Goal: Task Accomplishment & Management: Complete application form

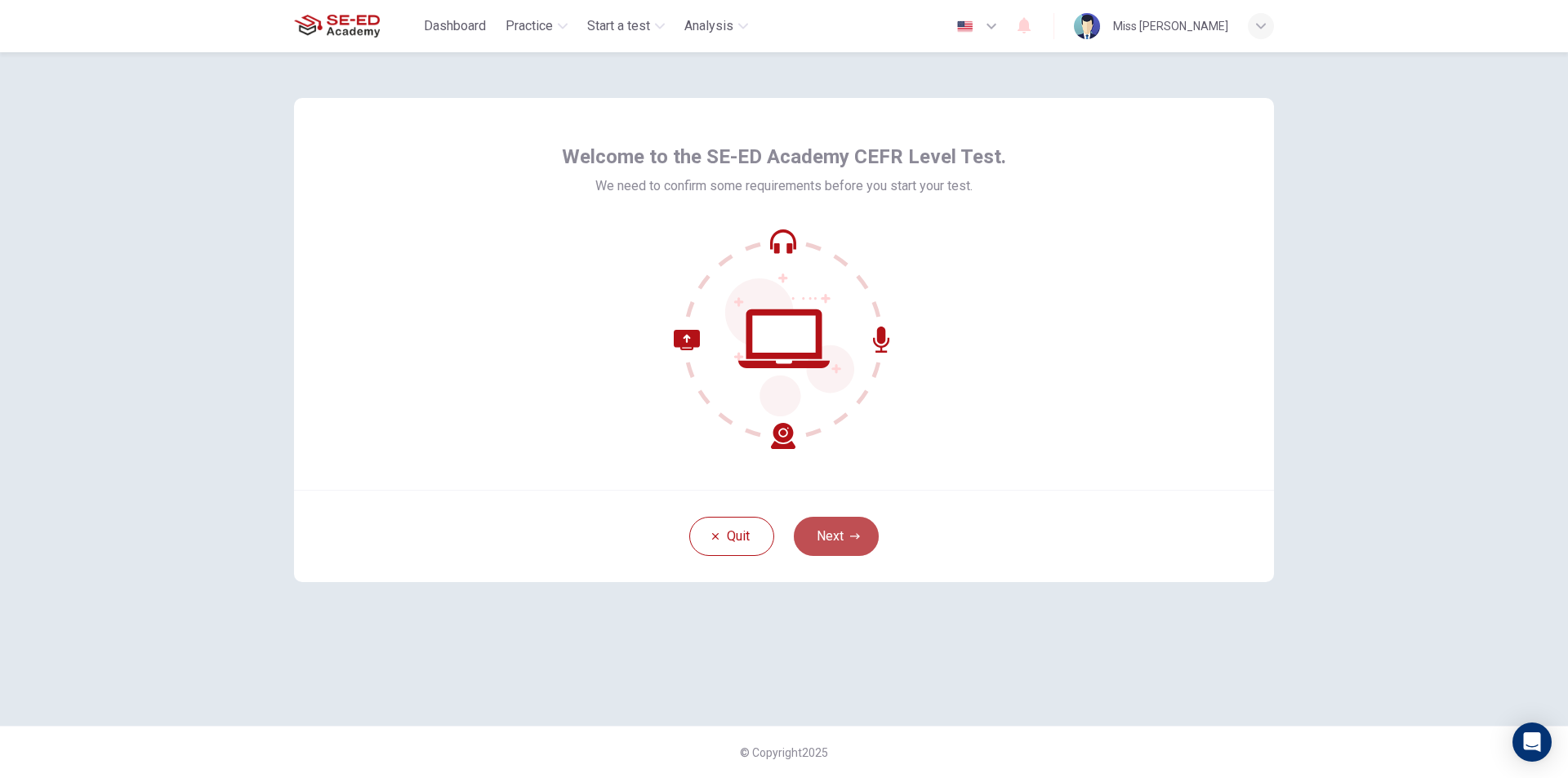
click at [836, 542] on button "Next" at bounding box center [836, 536] width 85 height 40
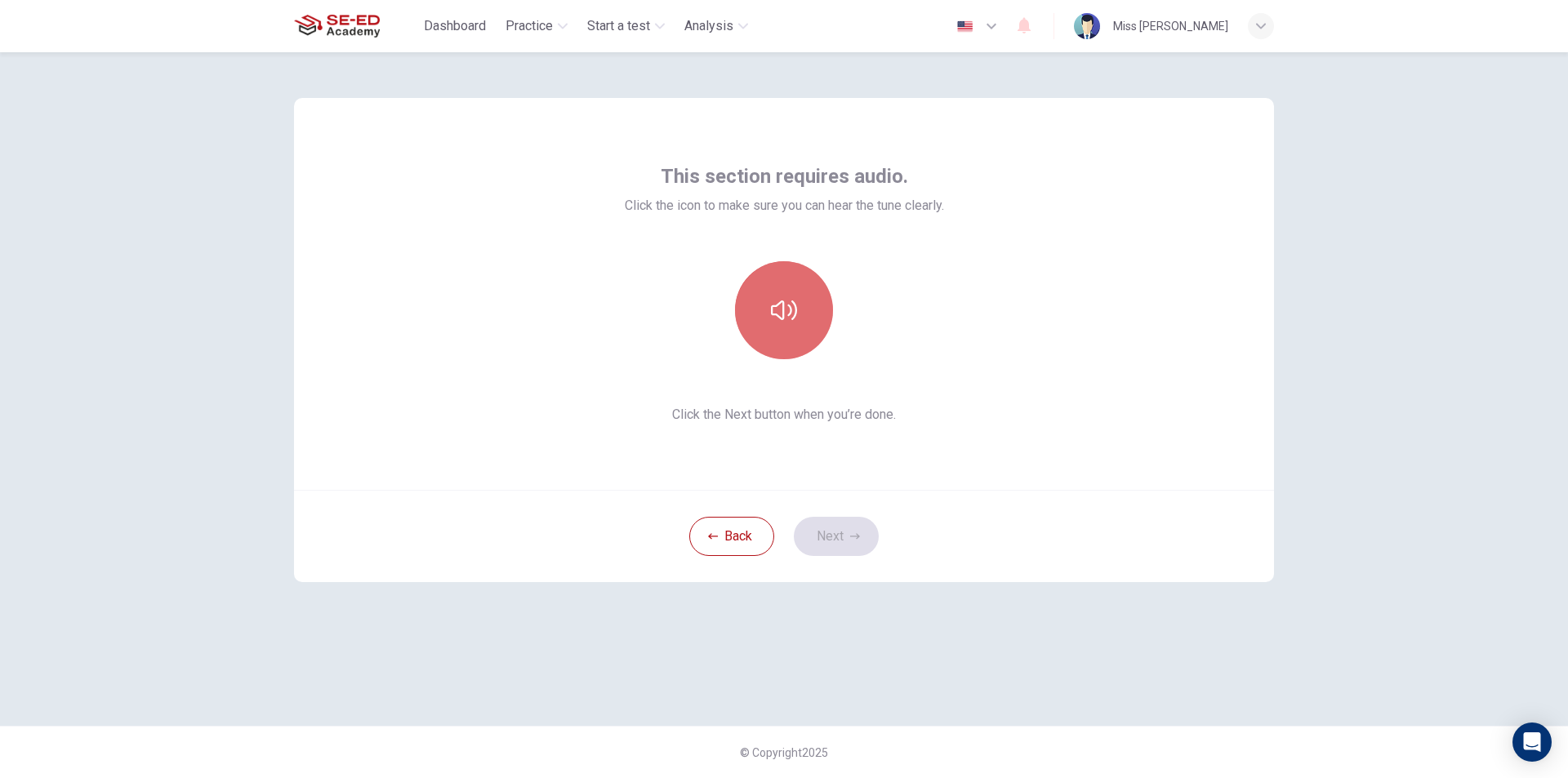
click at [766, 310] on button "button" at bounding box center [783, 309] width 98 height 98
click at [832, 534] on button "Next" at bounding box center [836, 536] width 85 height 40
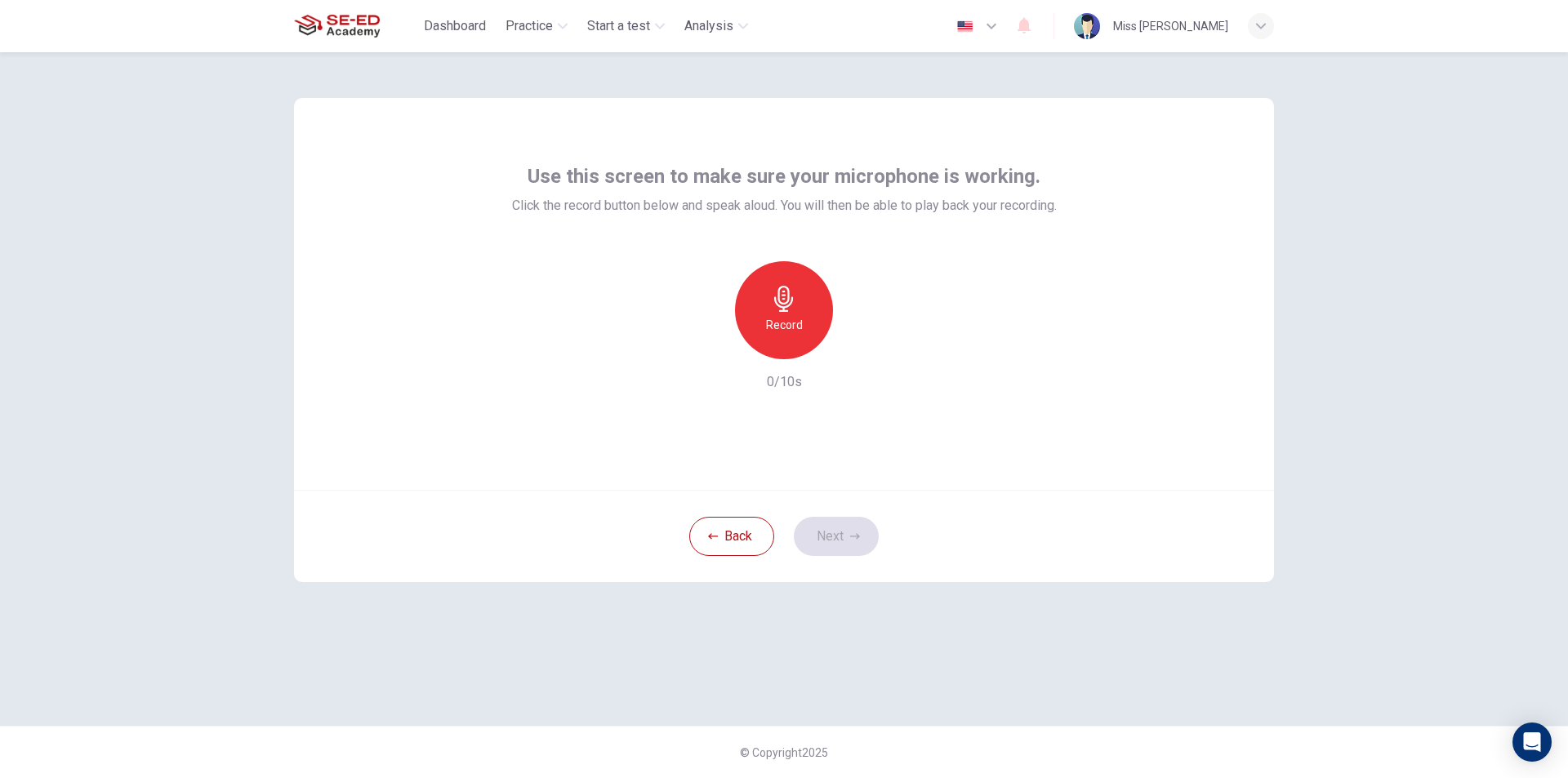
click at [801, 316] on h6 "Record" at bounding box center [784, 325] width 37 height 19
click at [786, 295] on icon "button" at bounding box center [783, 299] width 18 height 26
click at [790, 319] on h6 "Record" at bounding box center [784, 325] width 37 height 19
click at [853, 341] on icon "button" at bounding box center [859, 346] width 17 height 17
click at [850, 541] on icon "button" at bounding box center [854, 536] width 10 height 10
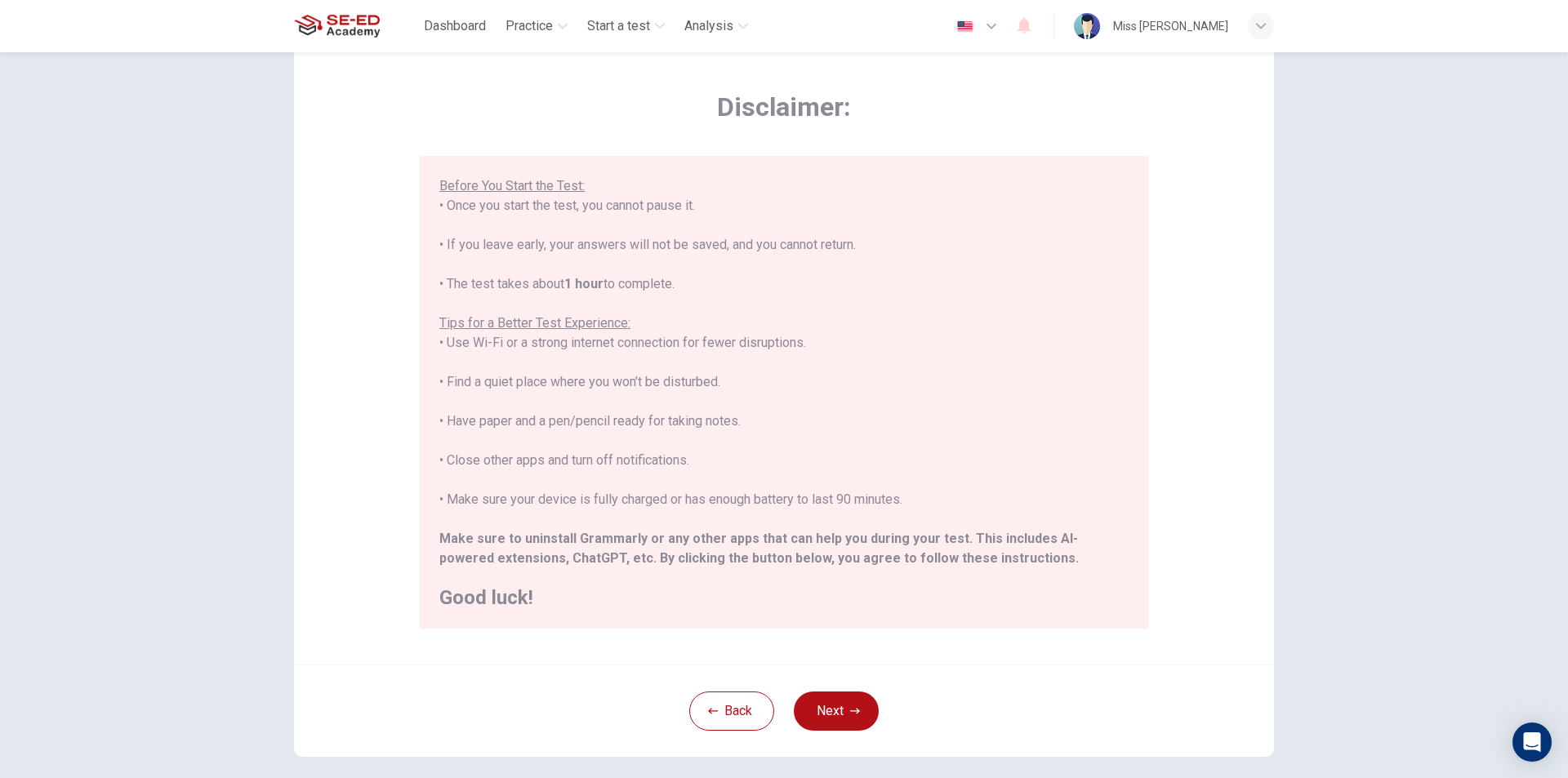
scroll to position [82, 0]
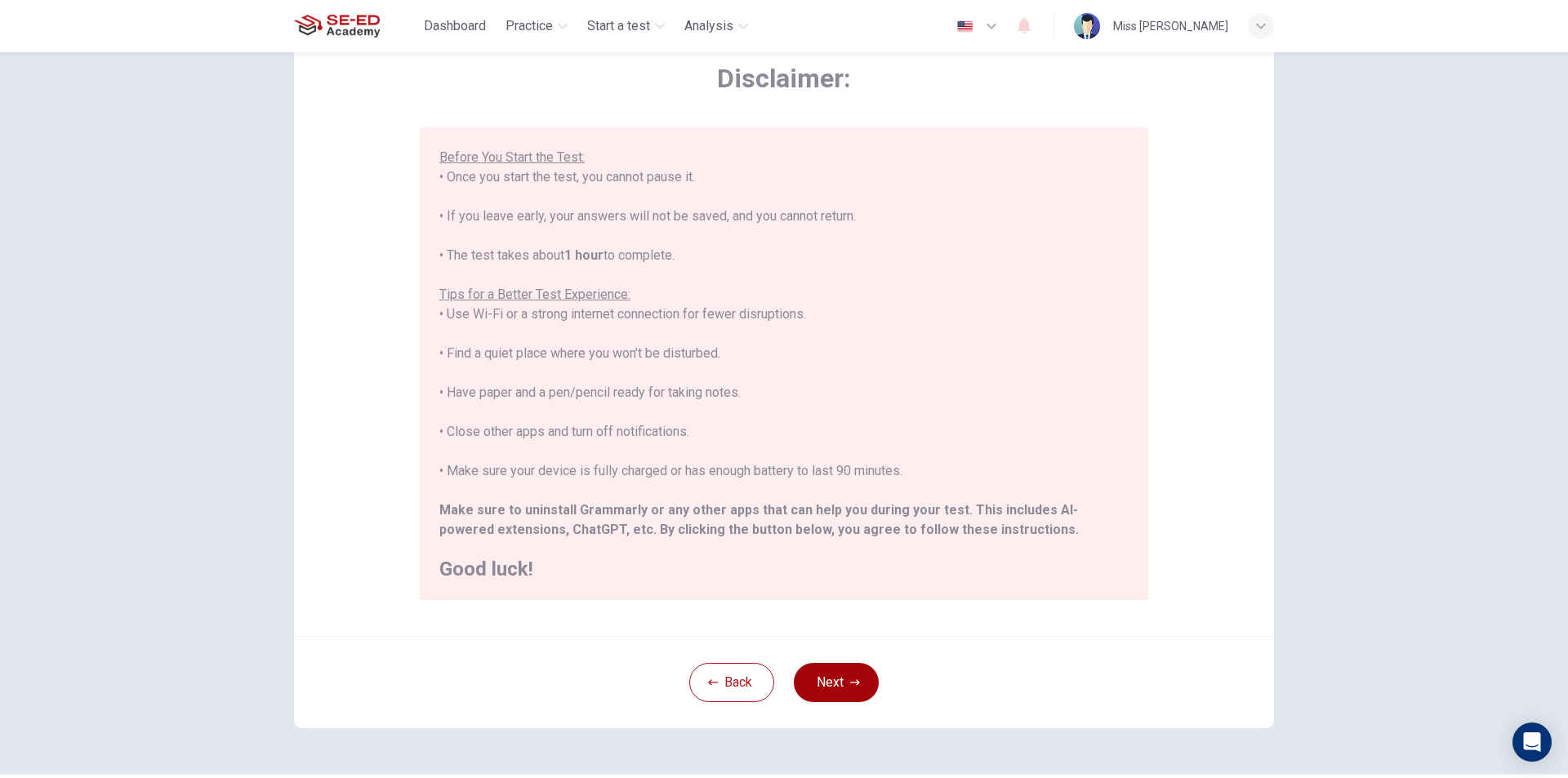
click at [843, 684] on button "Next" at bounding box center [836, 682] width 85 height 40
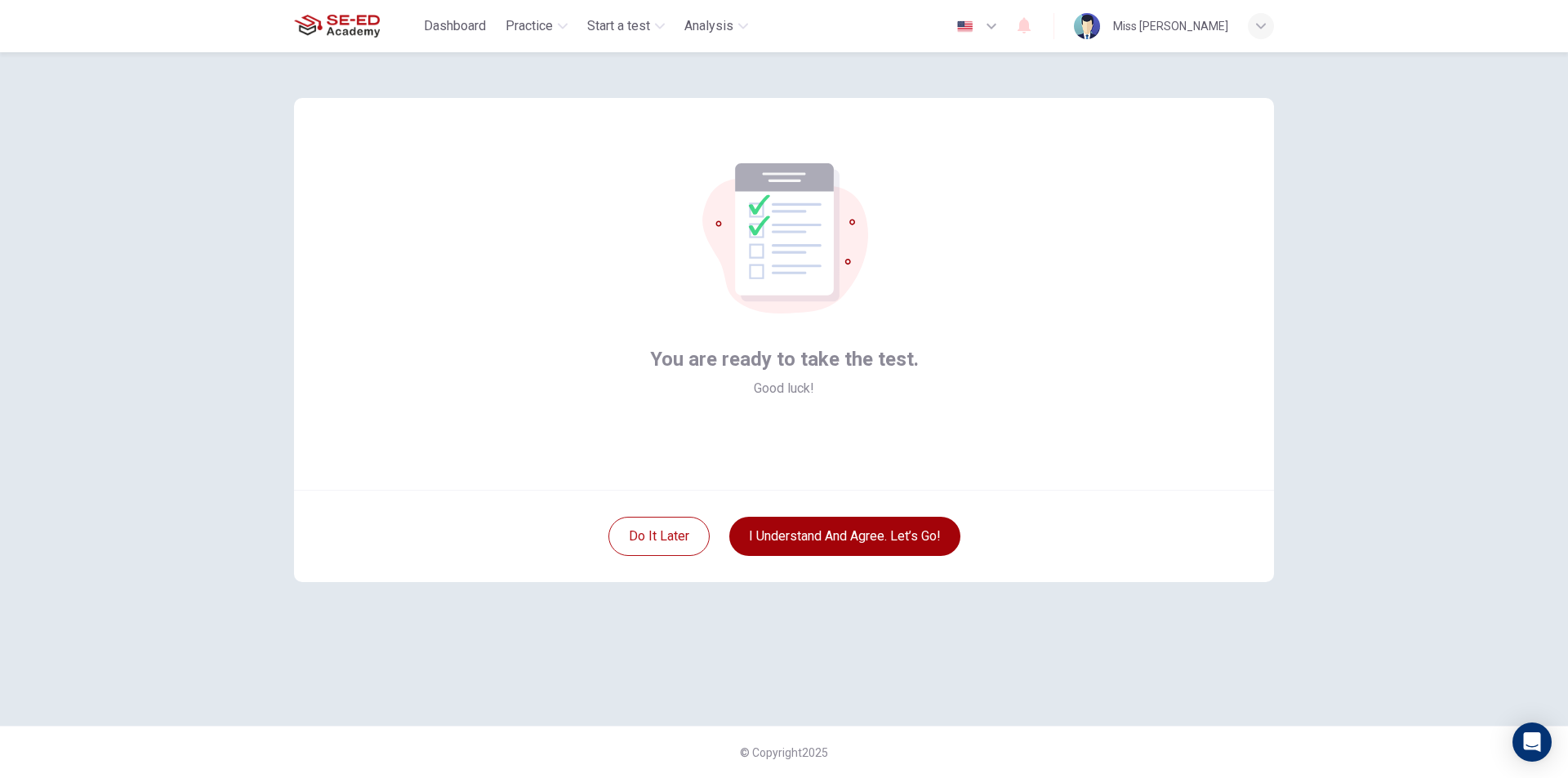
scroll to position [0, 0]
click at [880, 549] on button "I understand and agree. Let’s go!" at bounding box center [845, 536] width 231 height 40
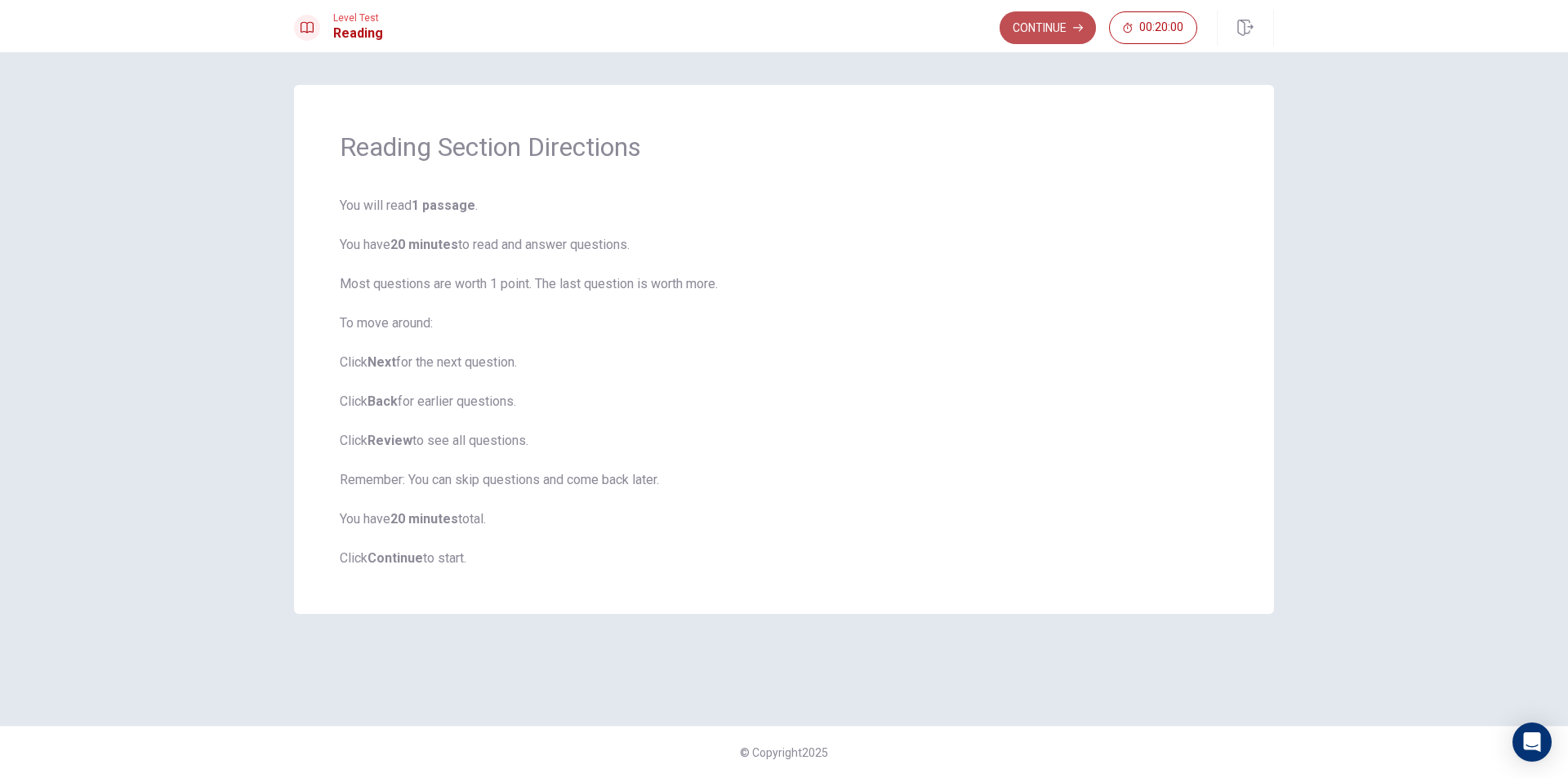
click at [1052, 36] on button "Continue" at bounding box center [1048, 27] width 97 height 33
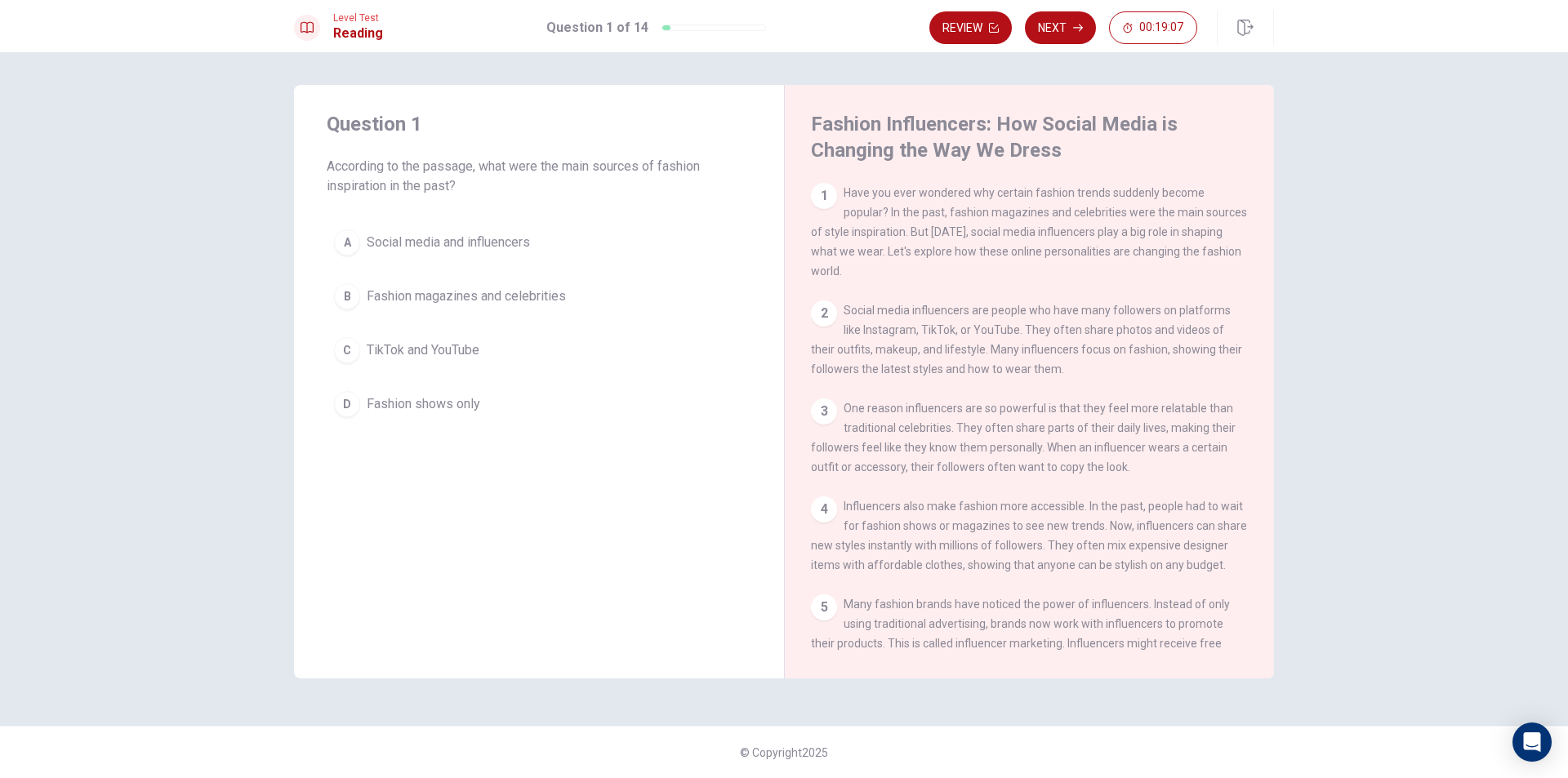
click at [349, 294] on div "B" at bounding box center [347, 296] width 26 height 26
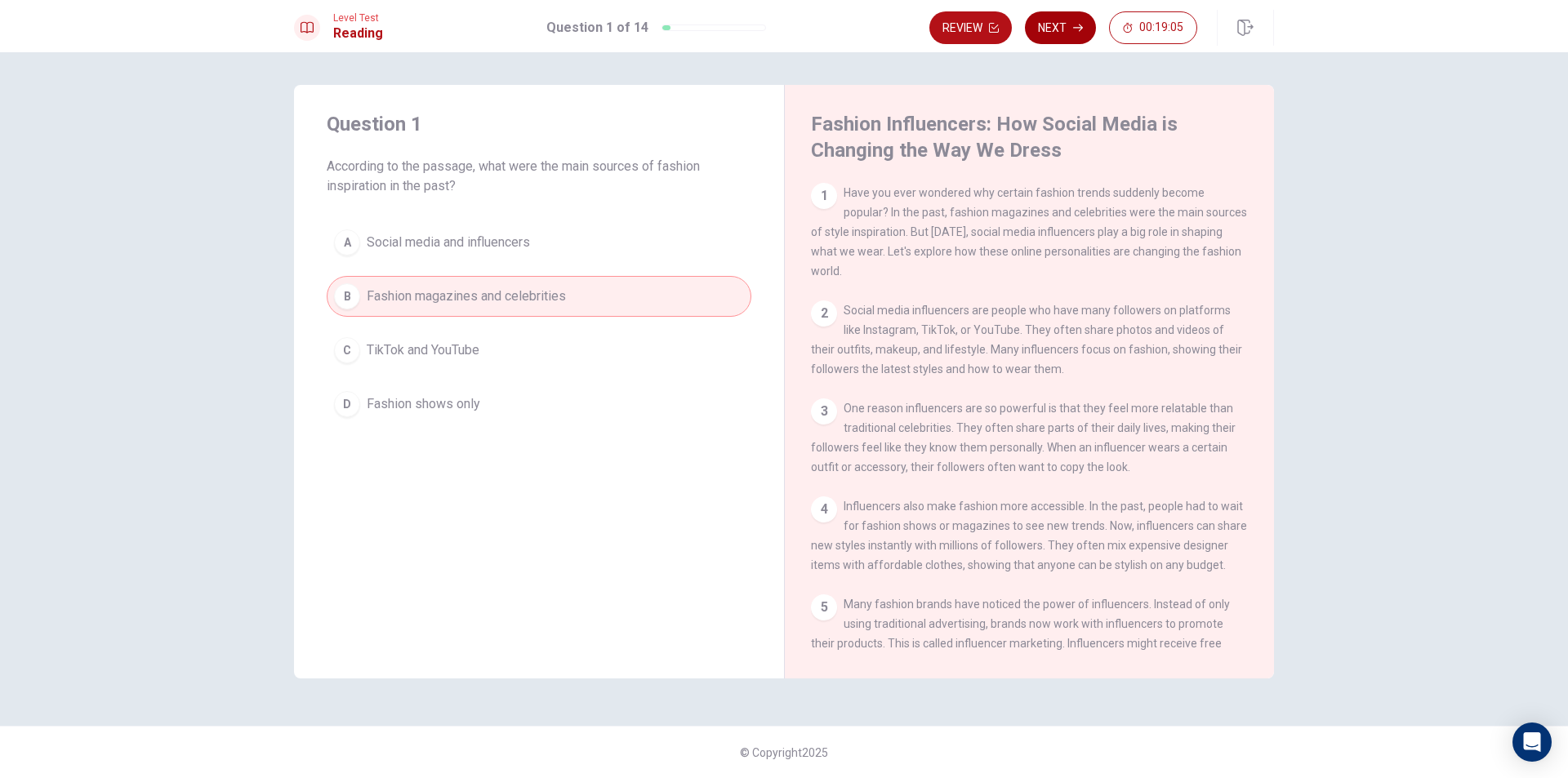
click at [1042, 16] on button "Next" at bounding box center [1060, 27] width 71 height 33
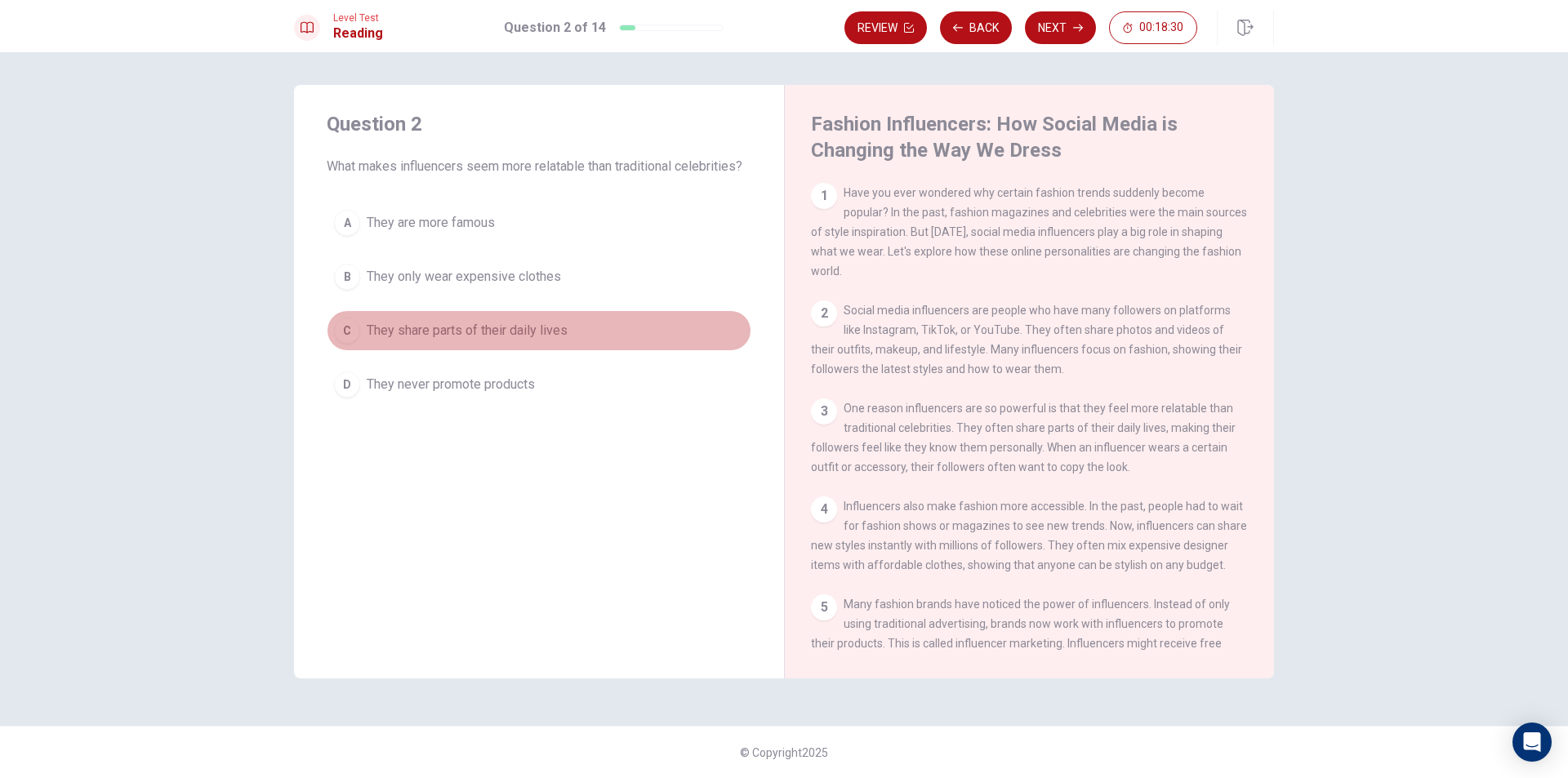
click at [347, 330] on div "C" at bounding box center [347, 331] width 26 height 26
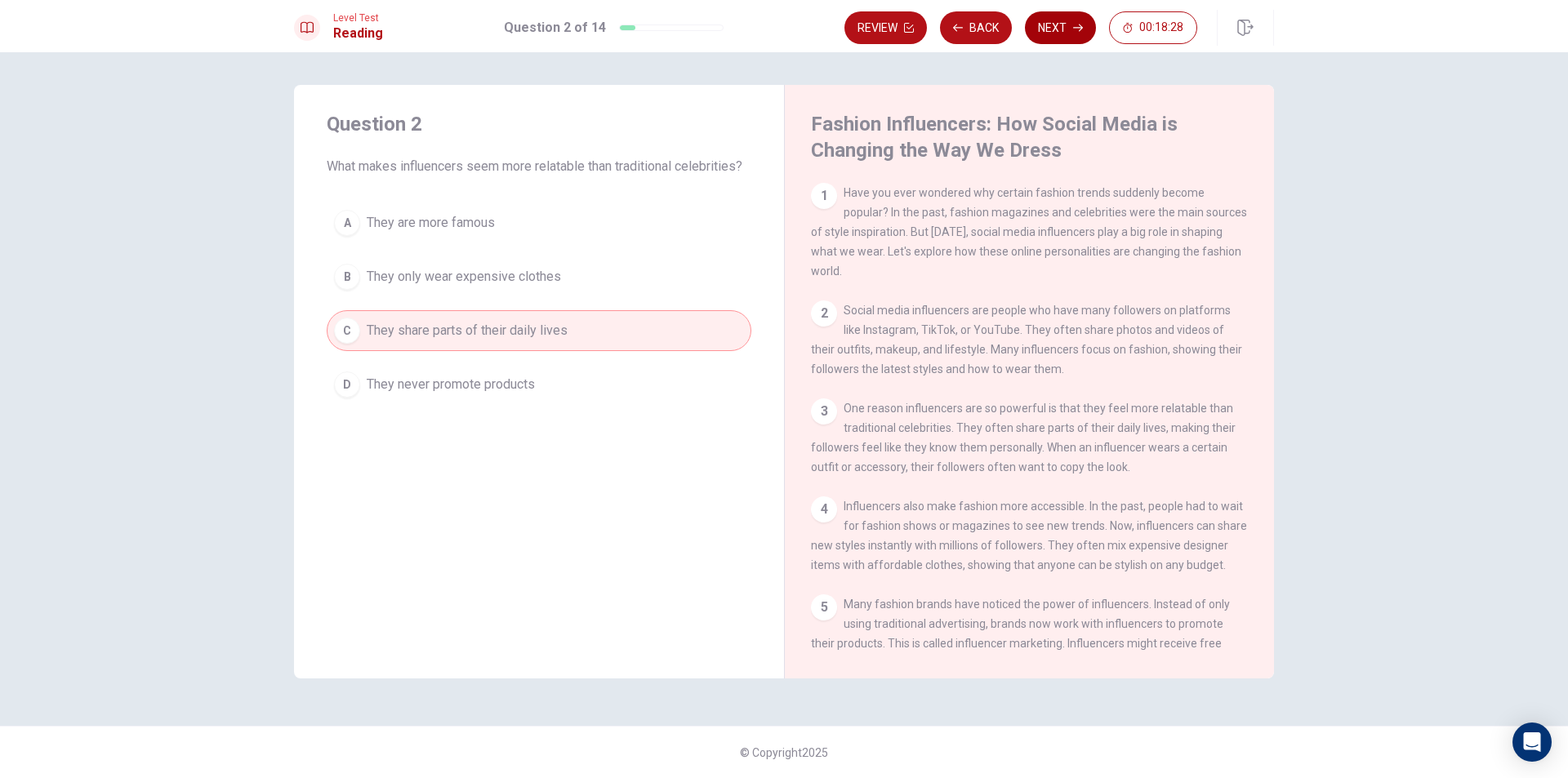
click at [1072, 31] on button "Next" at bounding box center [1060, 27] width 71 height 33
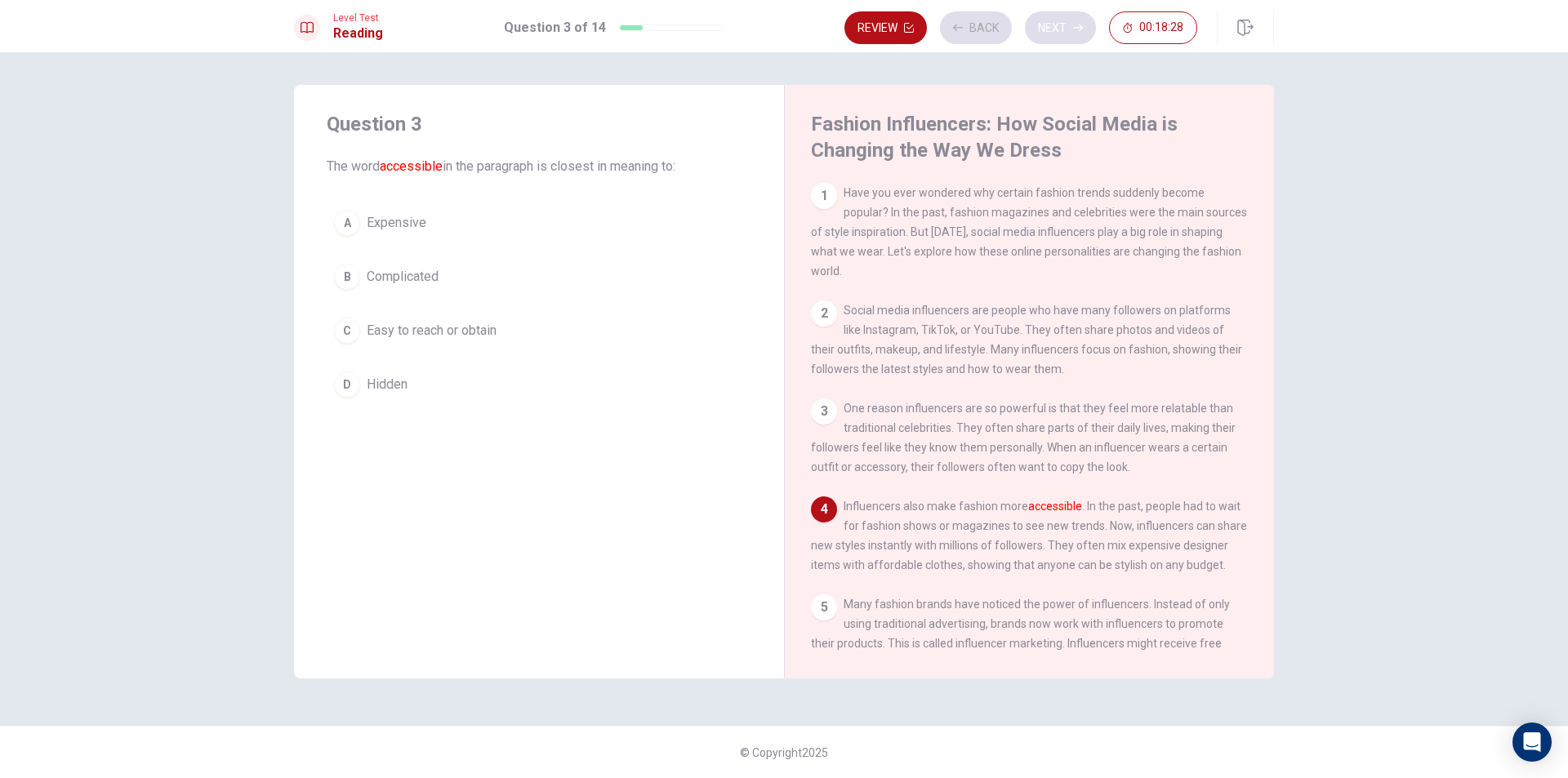
scroll to position [120, 0]
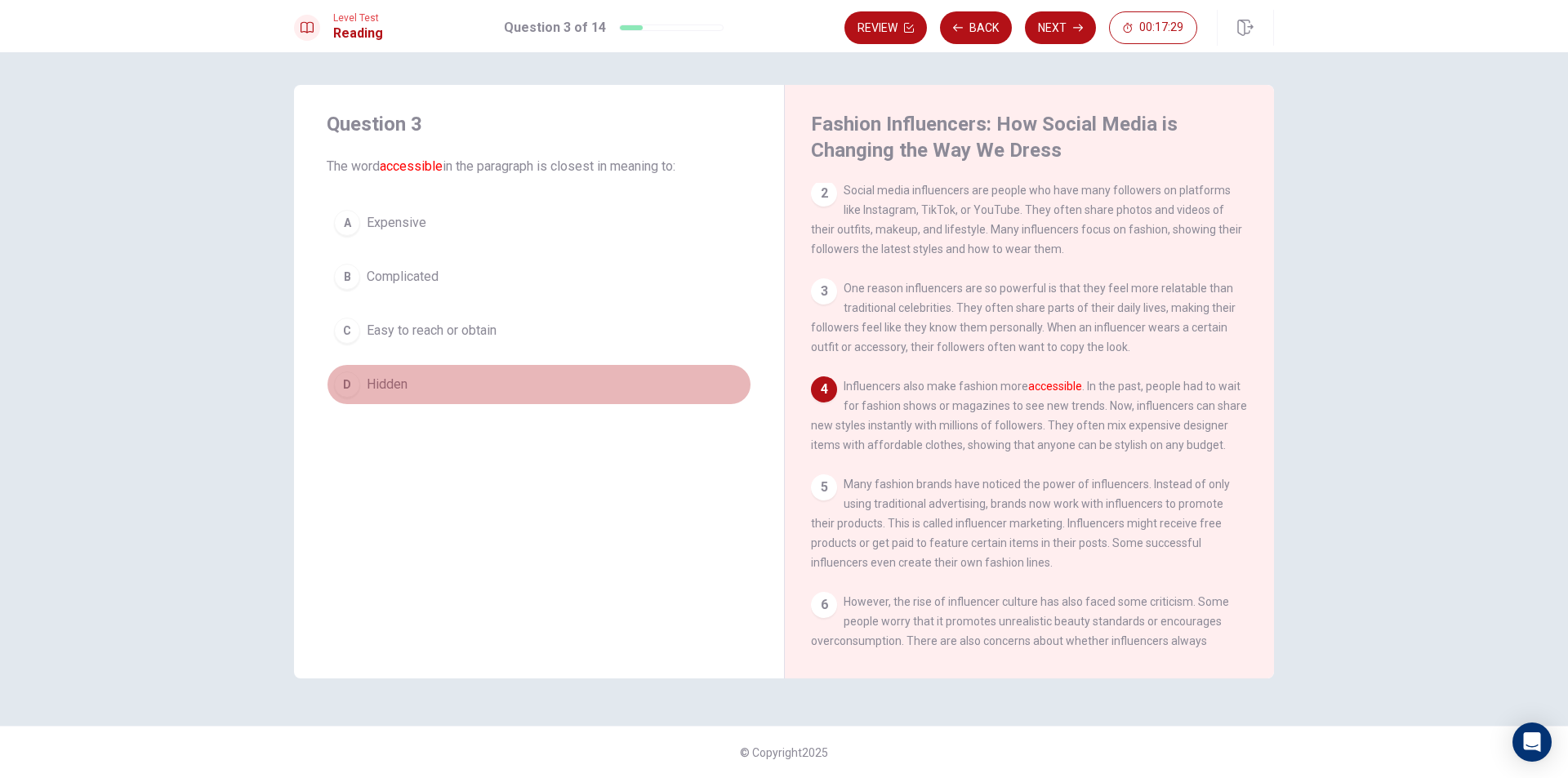
click at [338, 382] on div "D" at bounding box center [347, 385] width 26 height 26
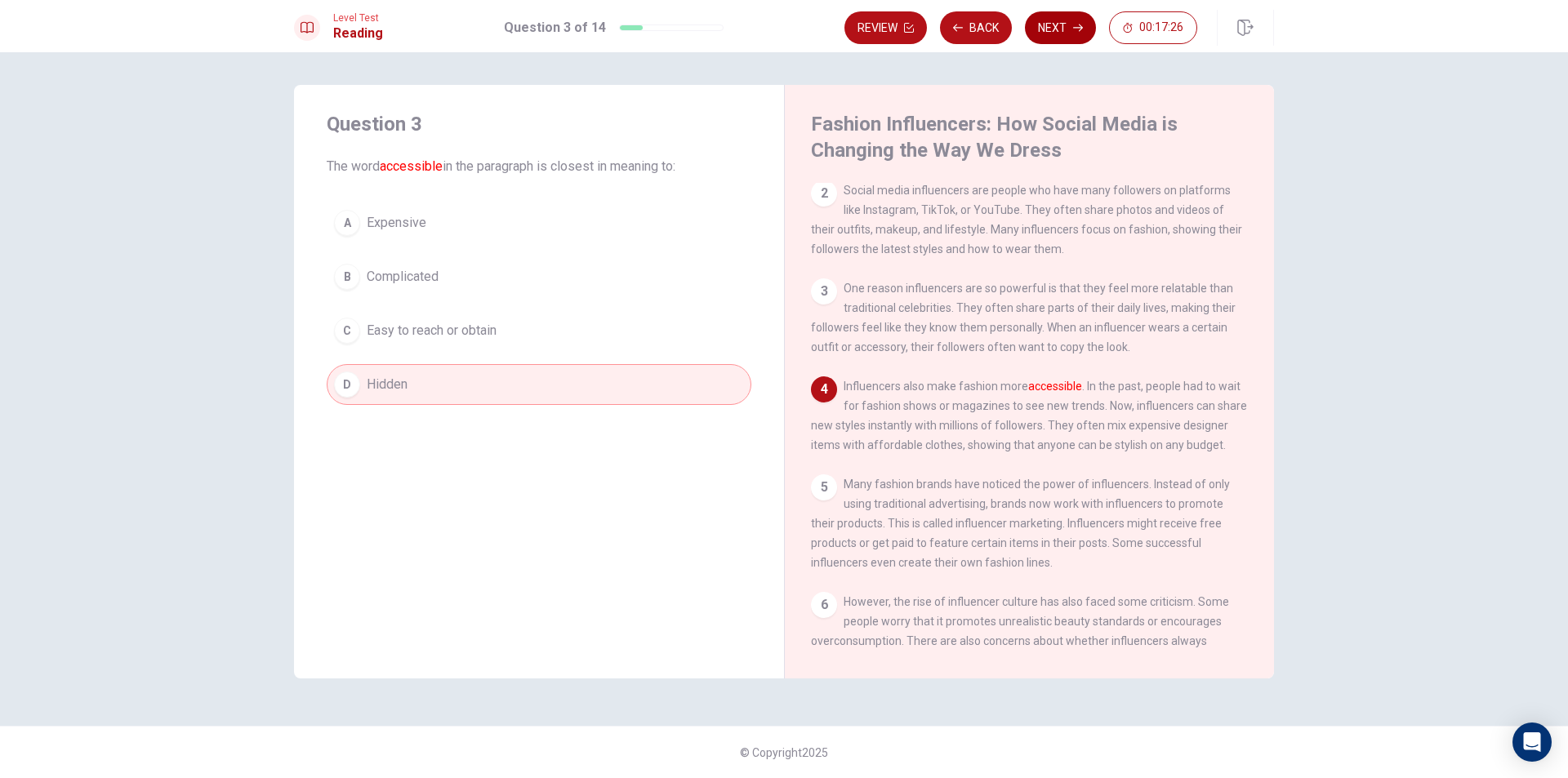
click at [1046, 18] on button "Next" at bounding box center [1060, 27] width 71 height 33
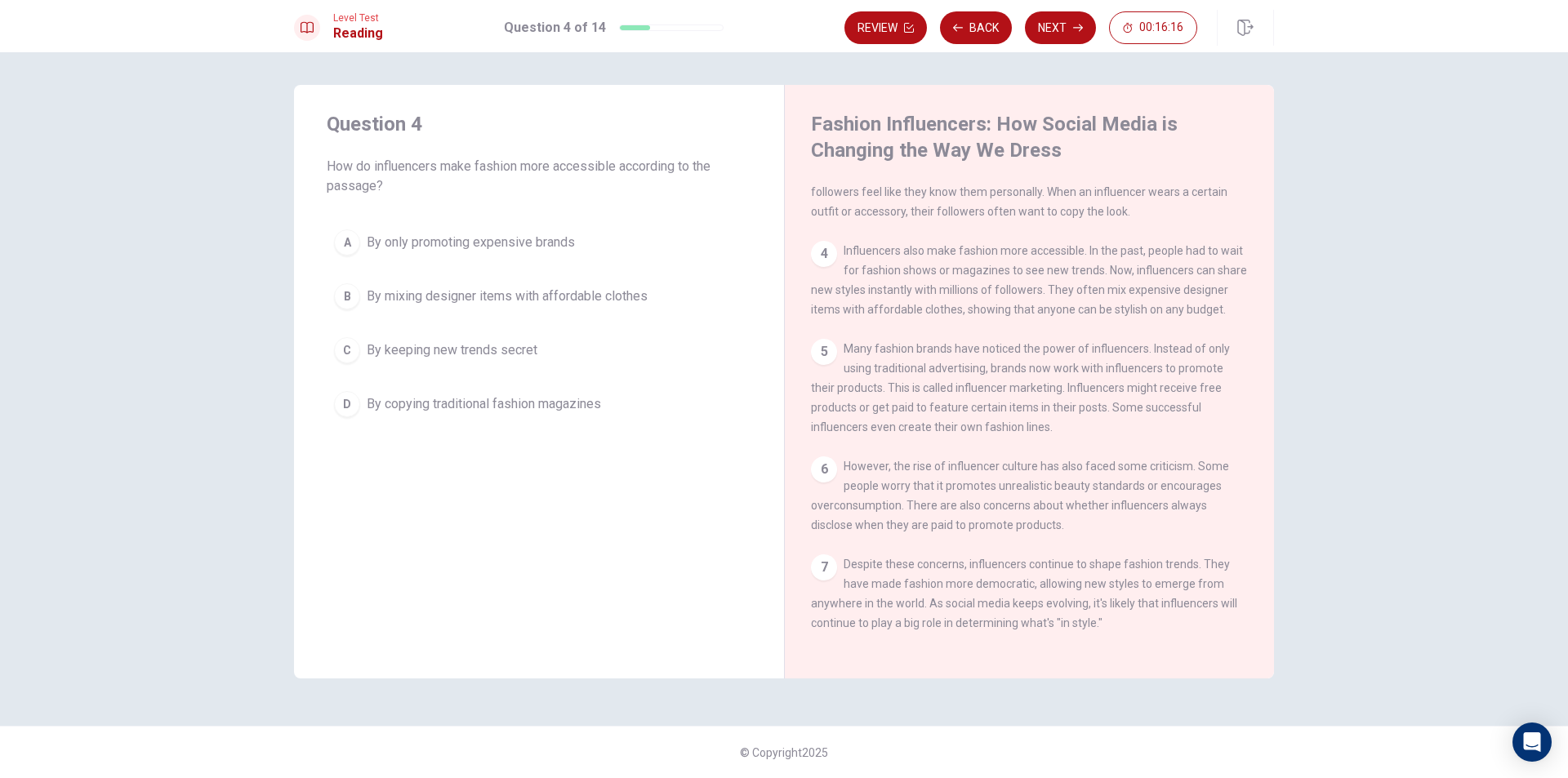
scroll to position [219, 0]
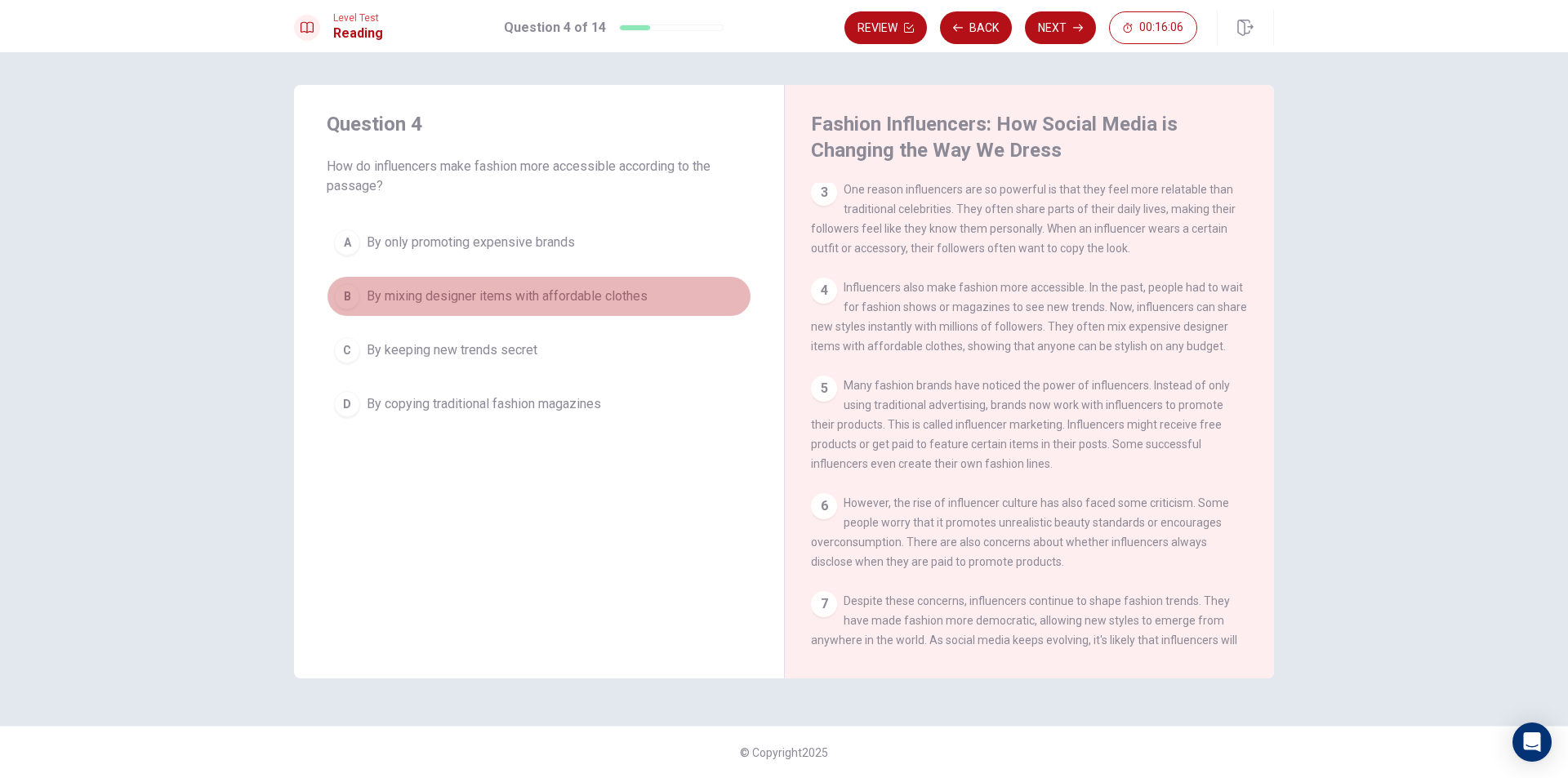
click at [345, 294] on div "B" at bounding box center [347, 296] width 26 height 26
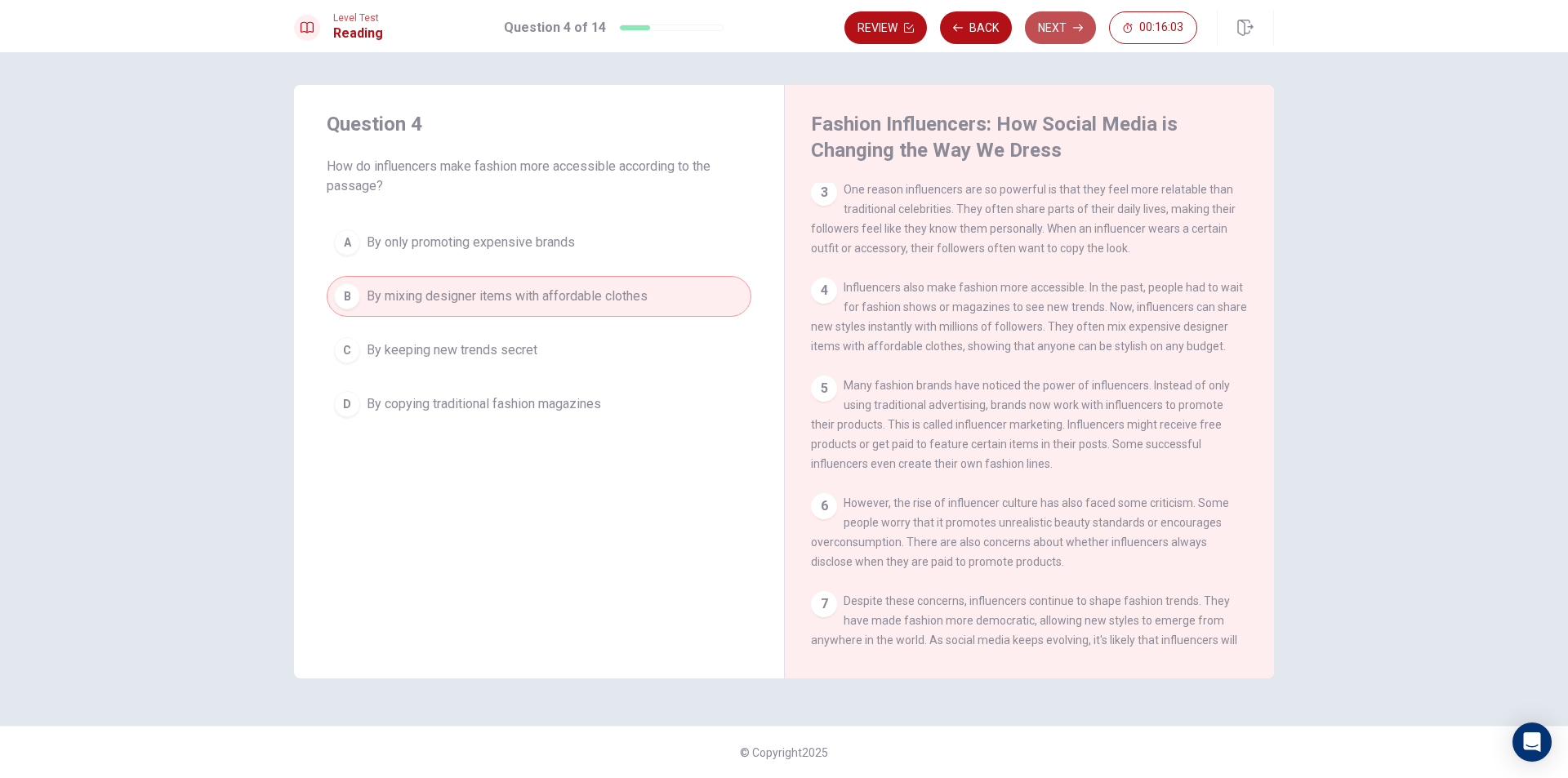
click at [1061, 30] on button "Next" at bounding box center [1060, 27] width 71 height 33
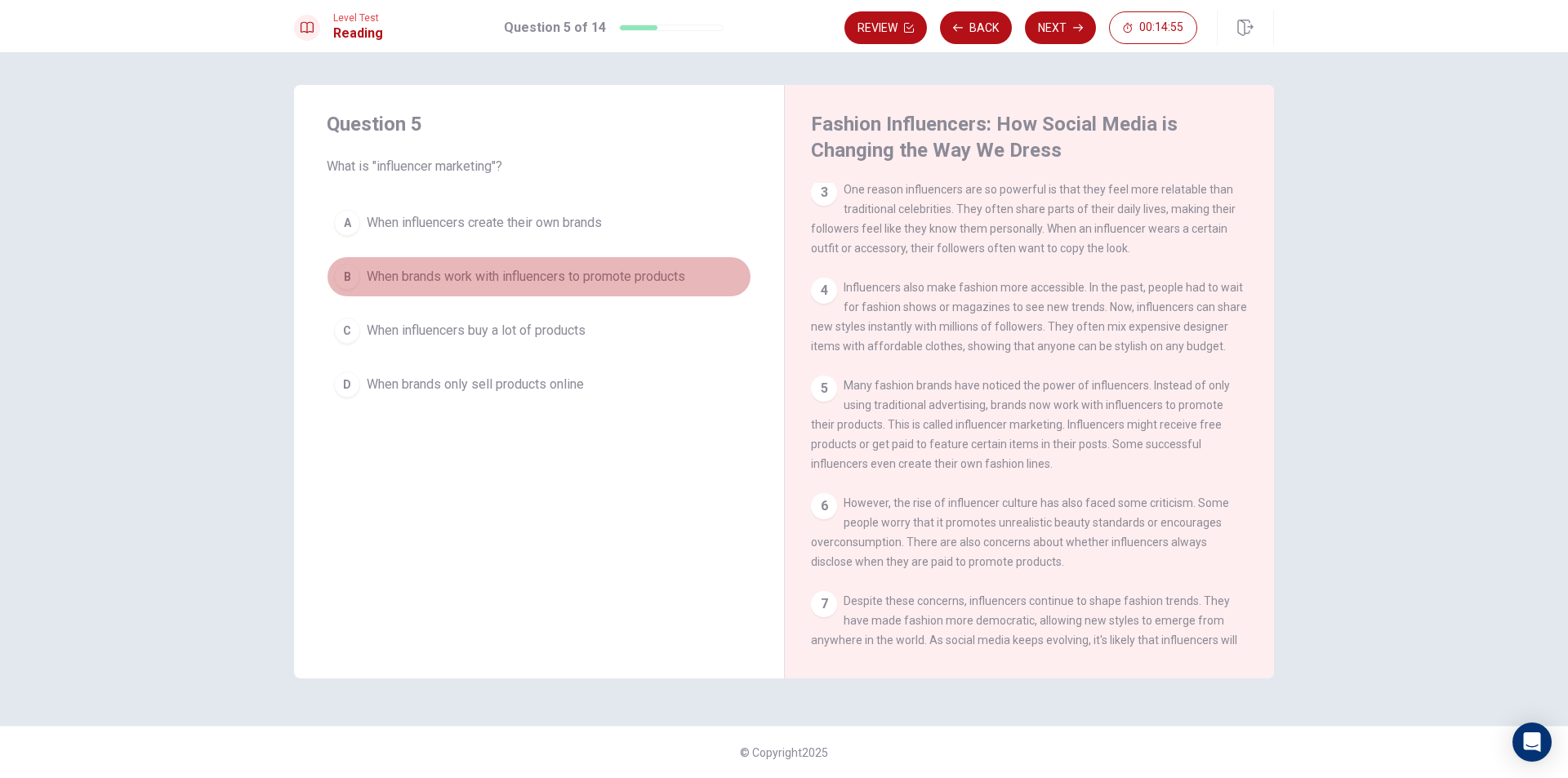
click at [343, 282] on div "B" at bounding box center [347, 277] width 26 height 26
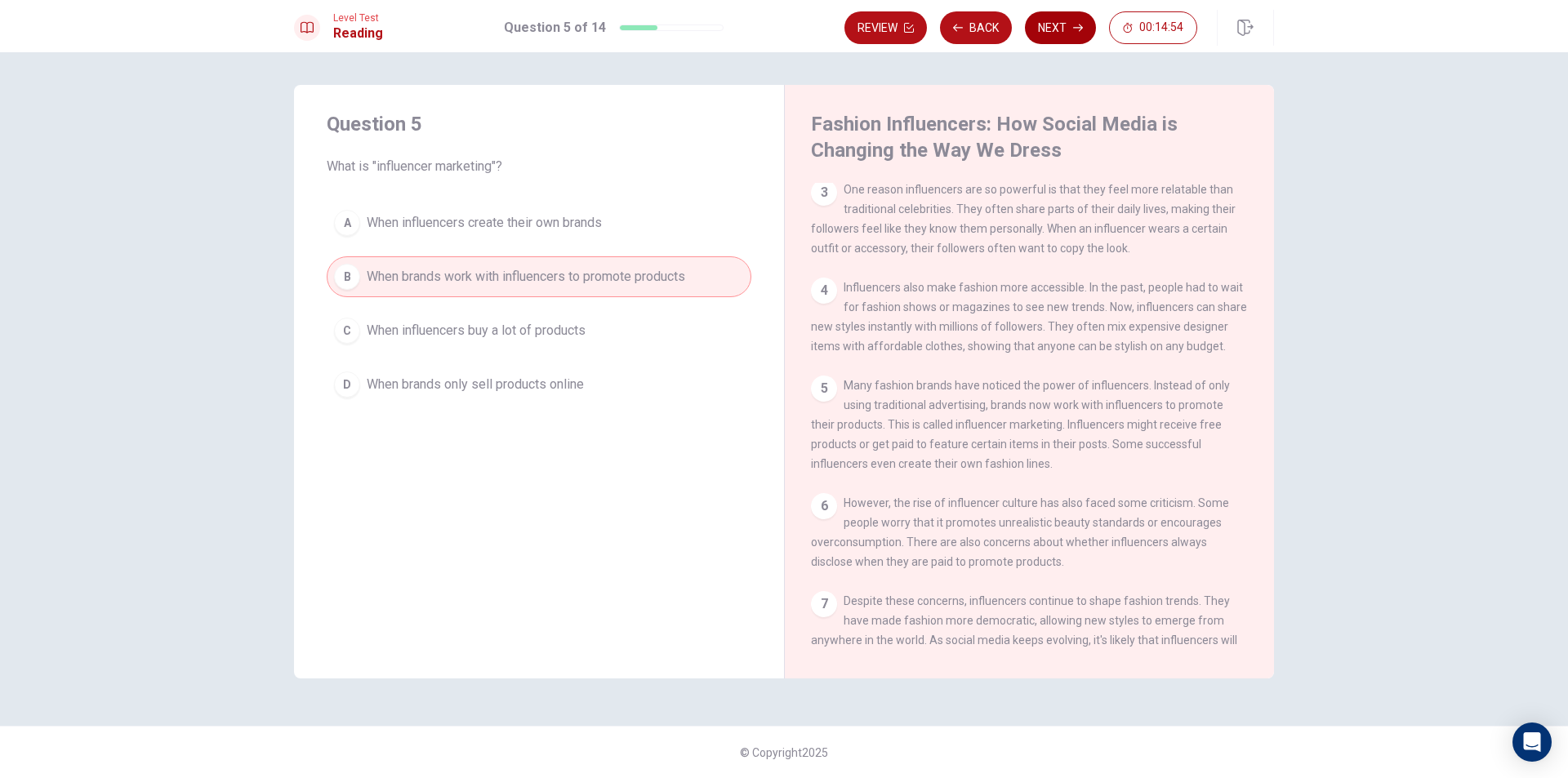
click at [1046, 18] on button "Next" at bounding box center [1060, 27] width 71 height 33
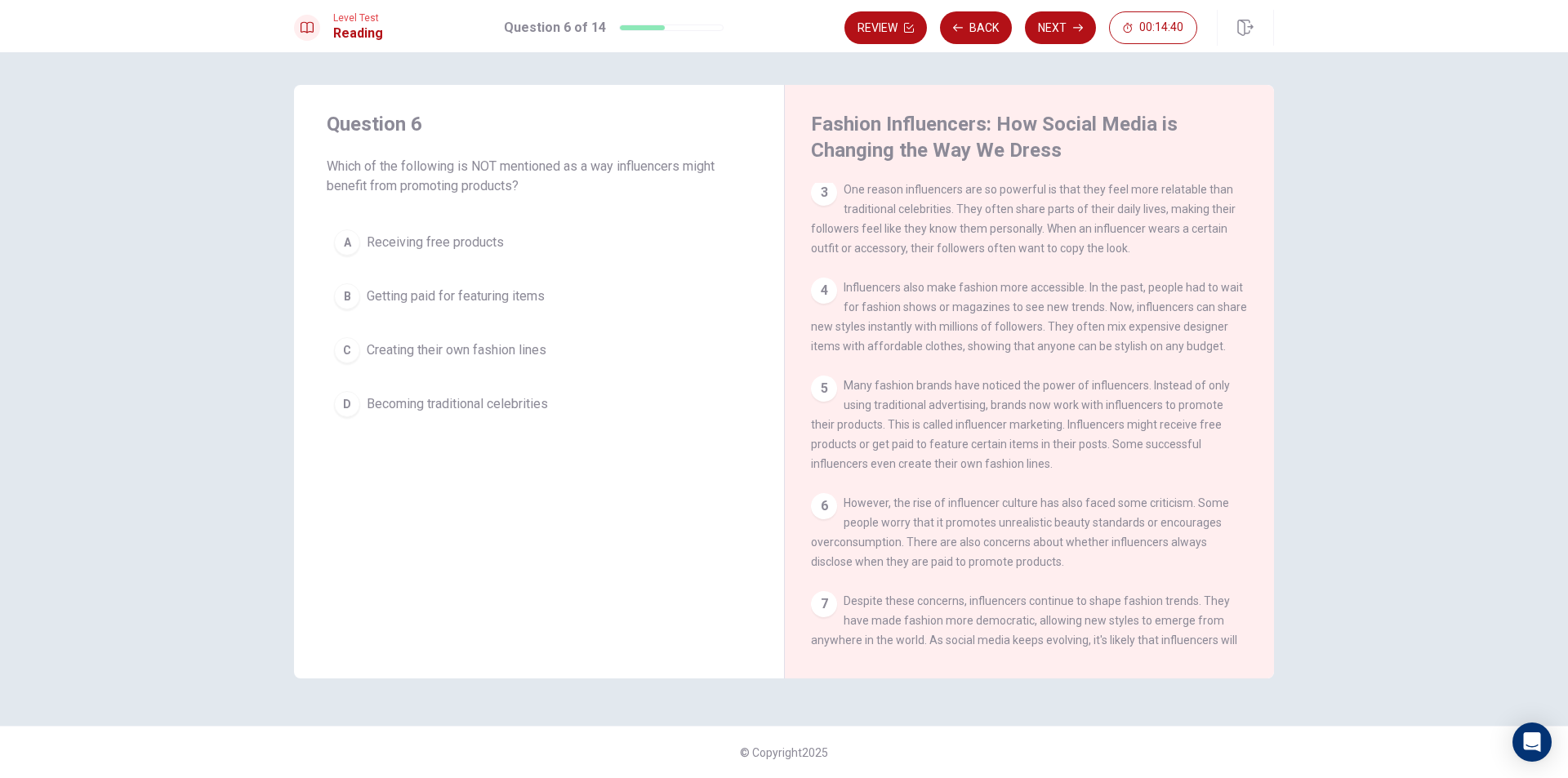
scroll to position [301, 0]
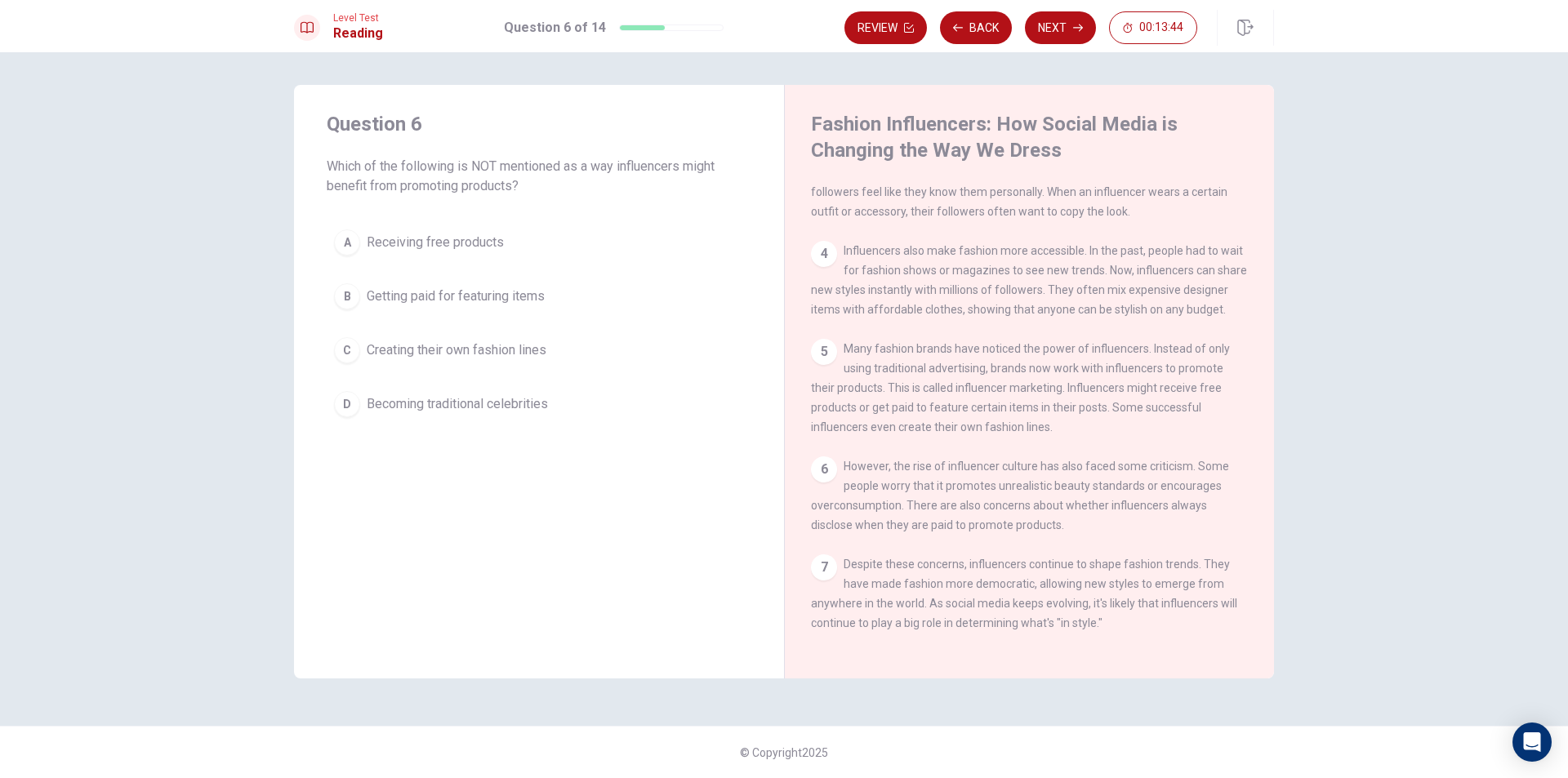
click at [350, 287] on div "B" at bounding box center [347, 296] width 26 height 26
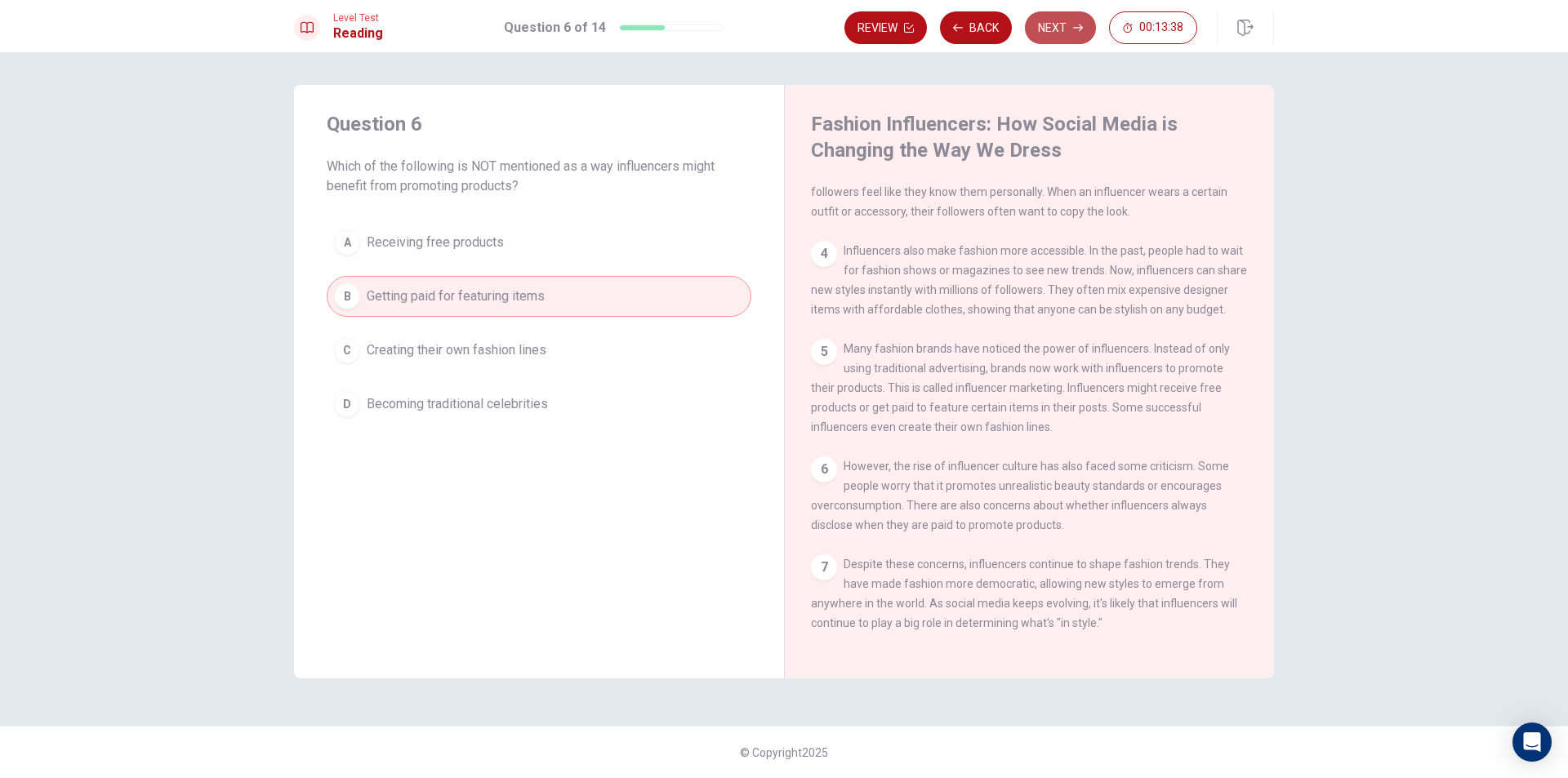
click at [1037, 28] on button "Next" at bounding box center [1060, 27] width 71 height 33
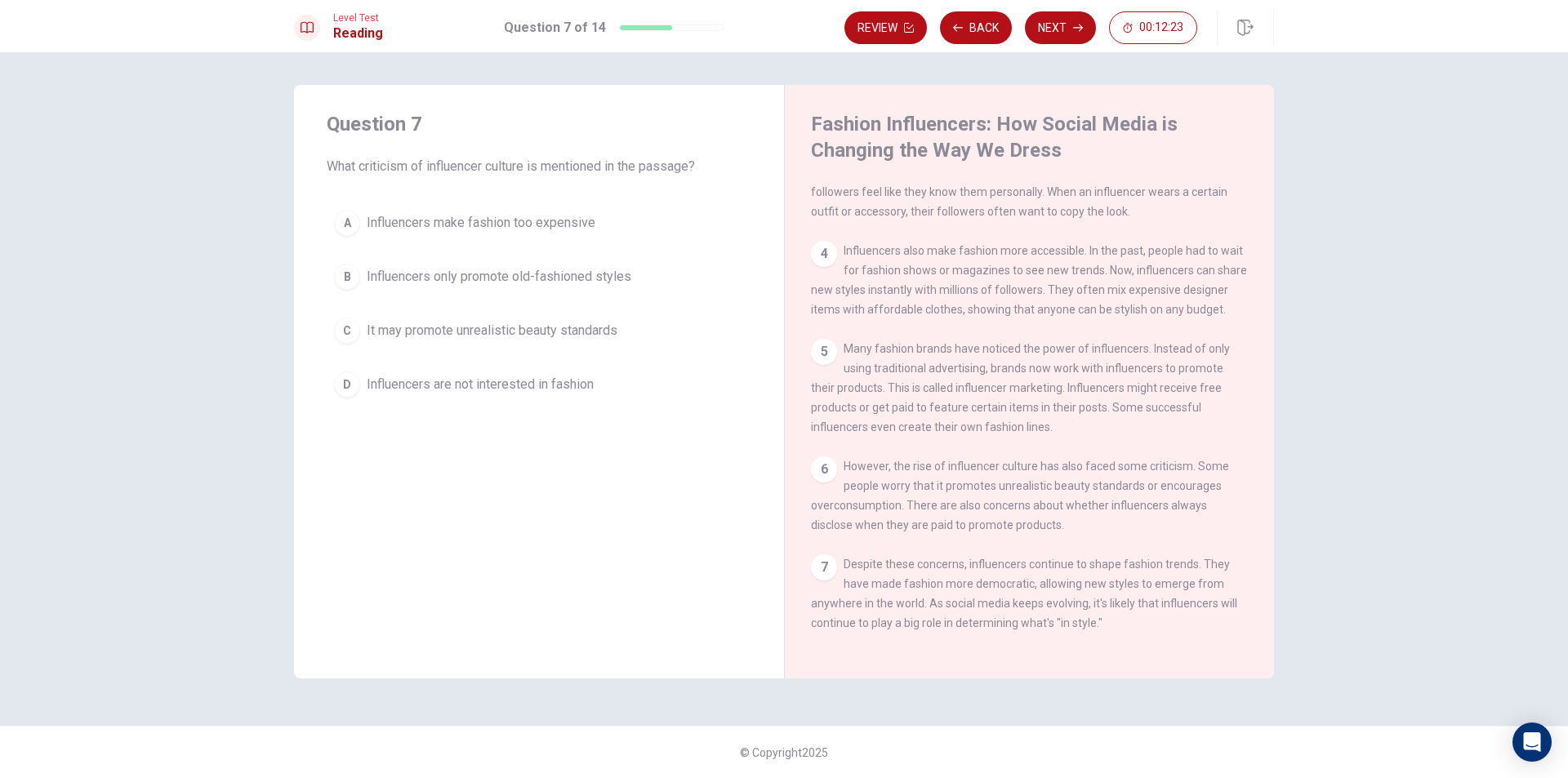
click at [337, 329] on div "C" at bounding box center [347, 331] width 26 height 26
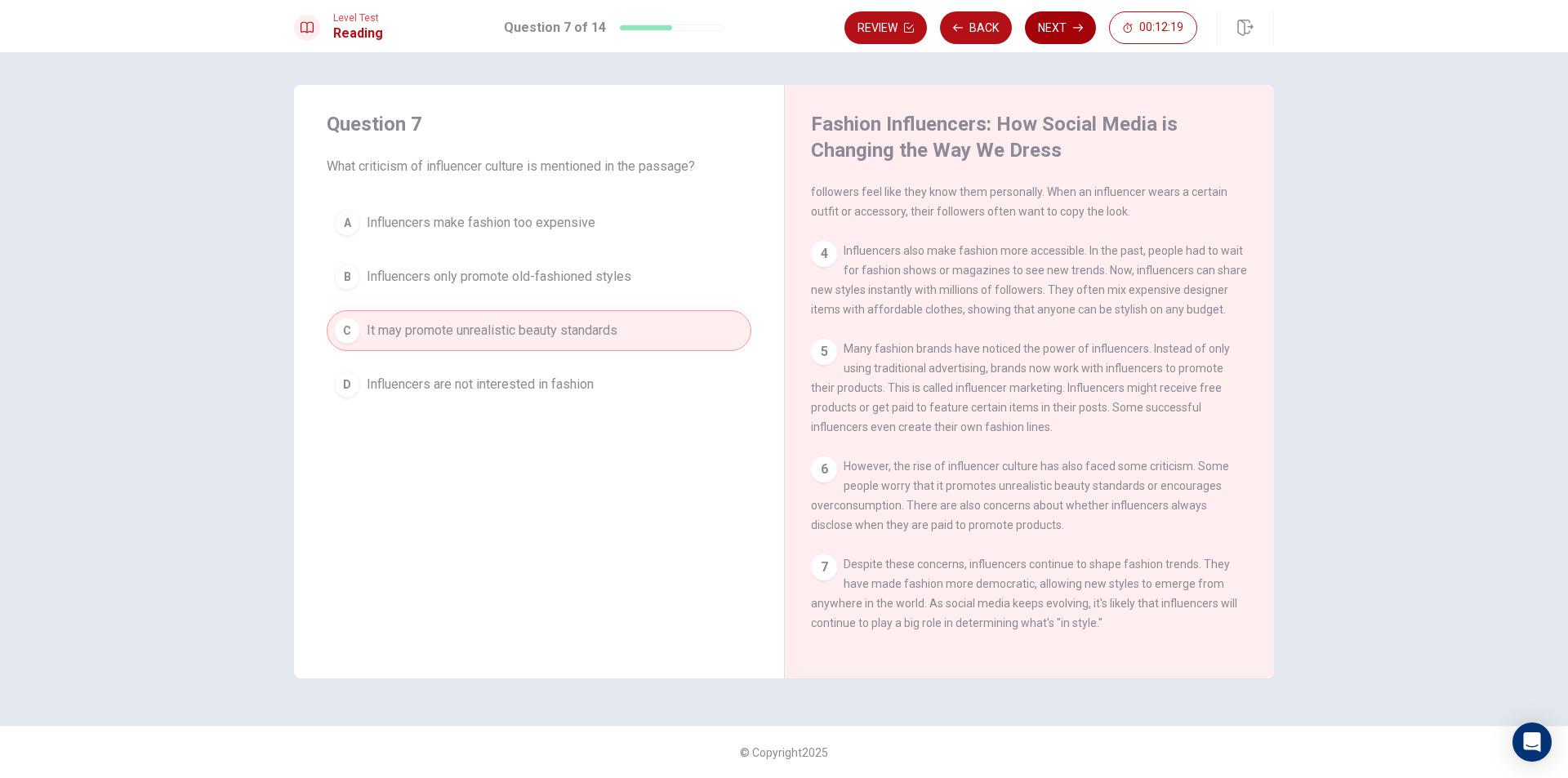
click at [1044, 19] on button "Next" at bounding box center [1060, 27] width 71 height 33
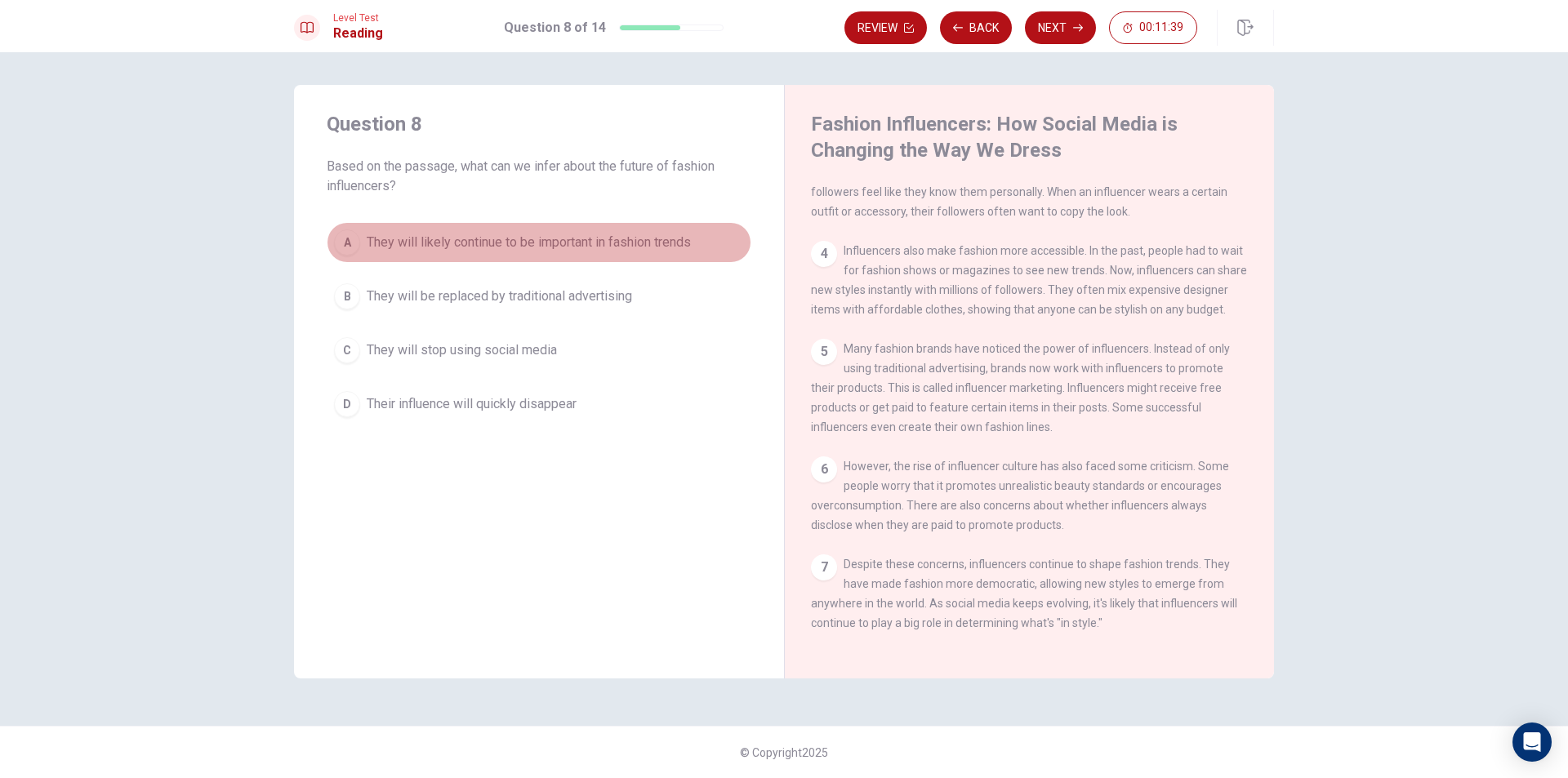
click at [352, 251] on div "A" at bounding box center [347, 243] width 26 height 26
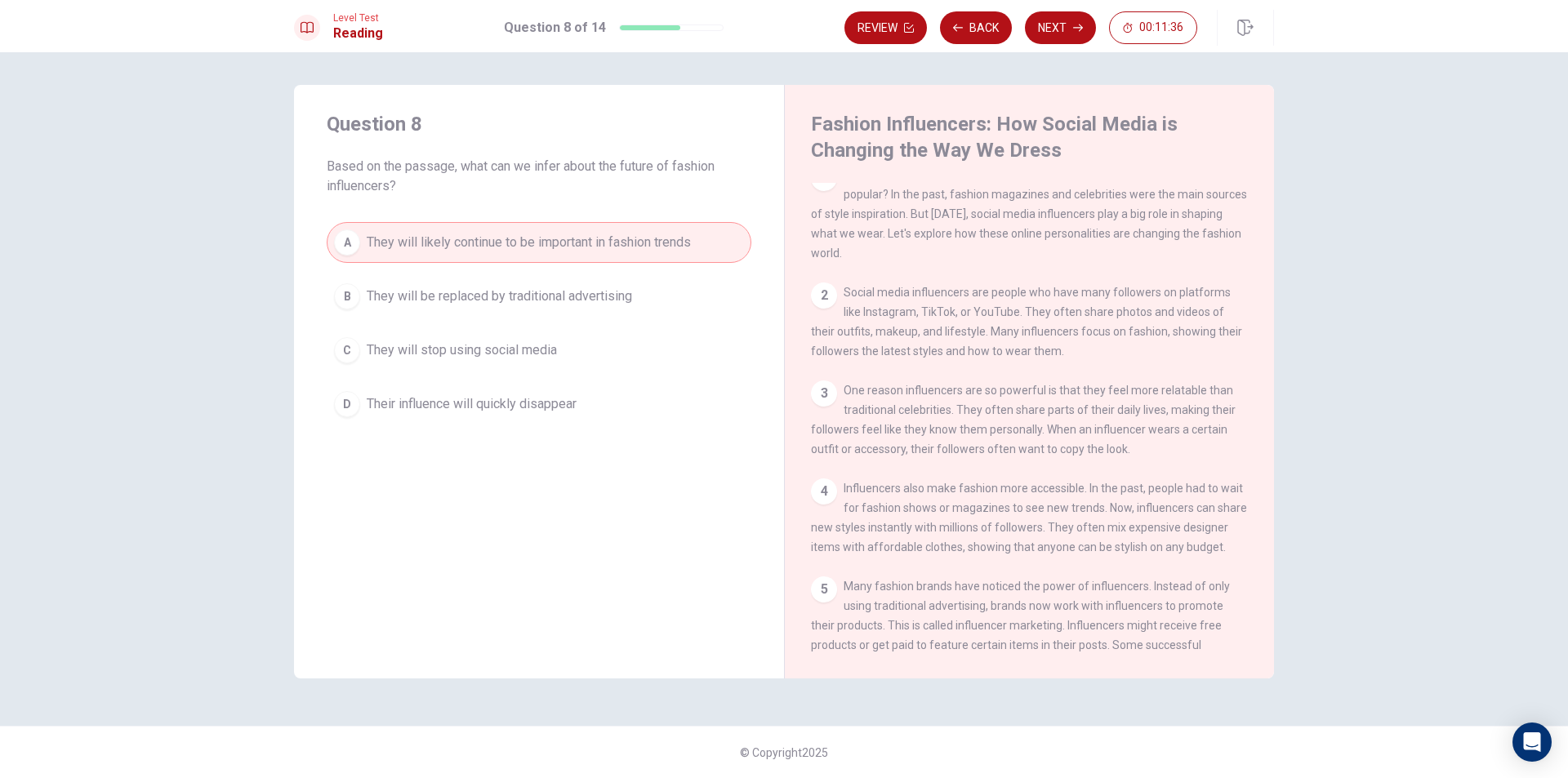
scroll to position [0, 0]
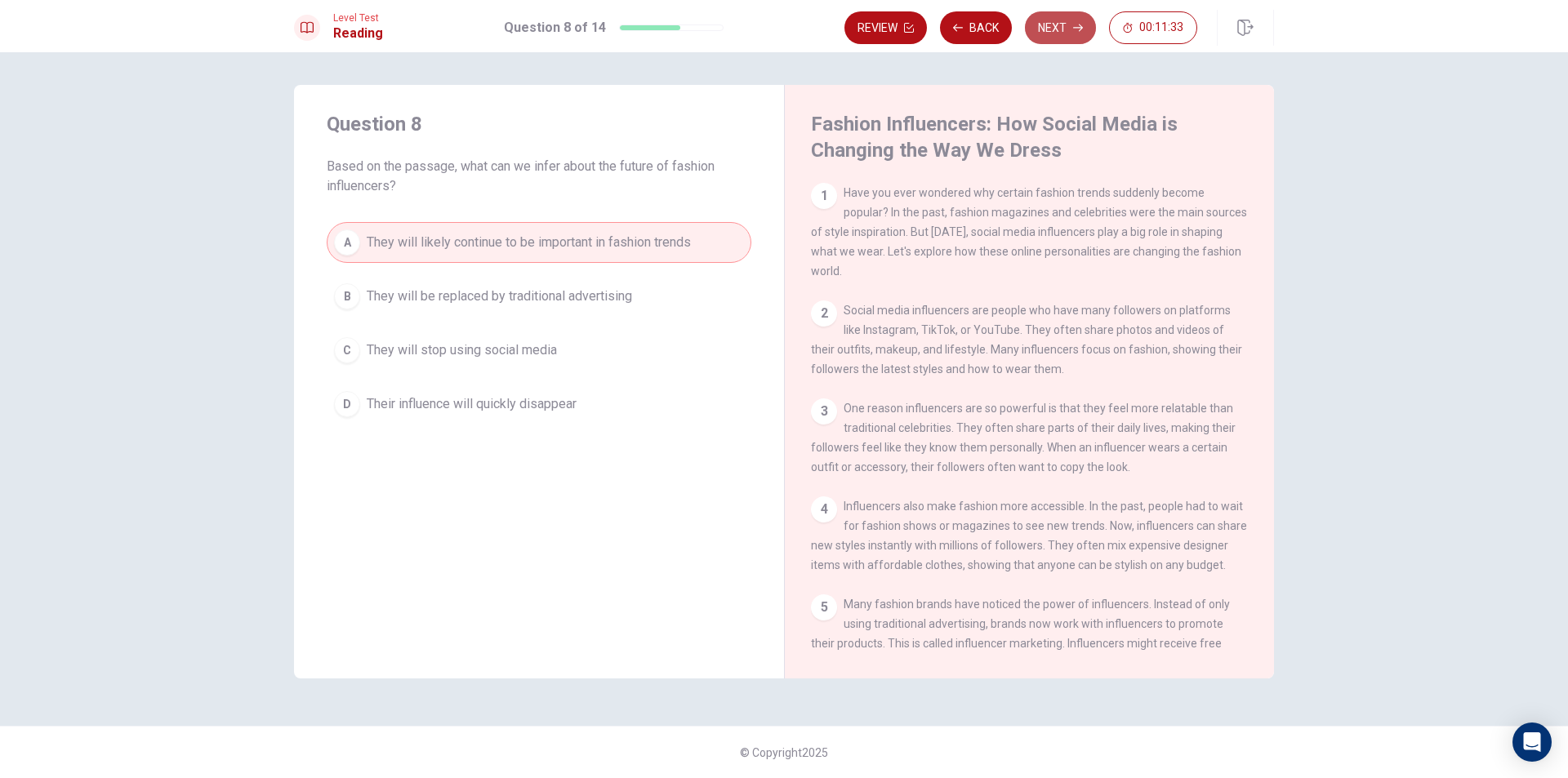
click at [1077, 26] on icon "button" at bounding box center [1078, 27] width 10 height 10
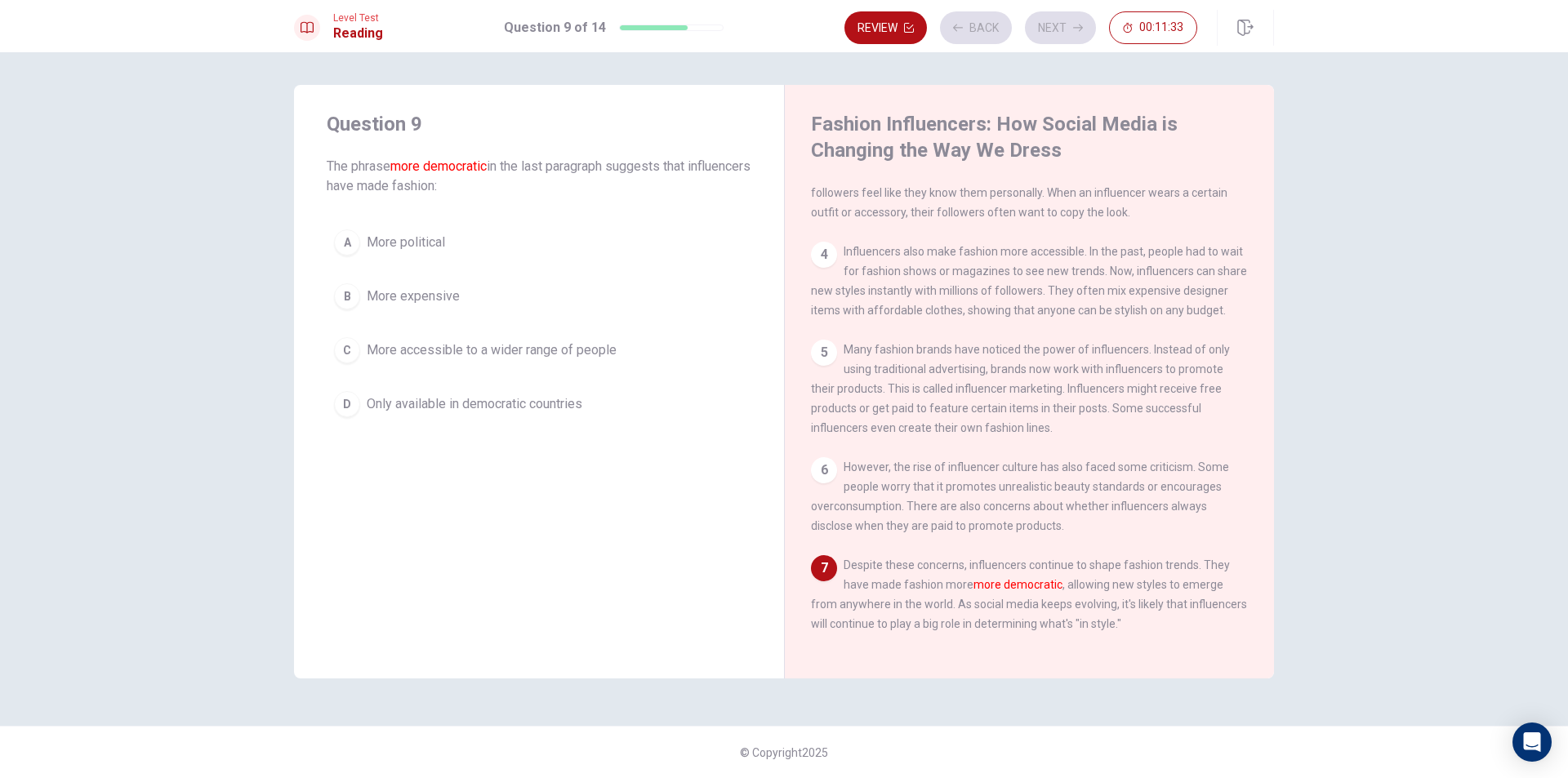
scroll to position [301, 0]
click at [346, 243] on div "A" at bounding box center [347, 243] width 26 height 26
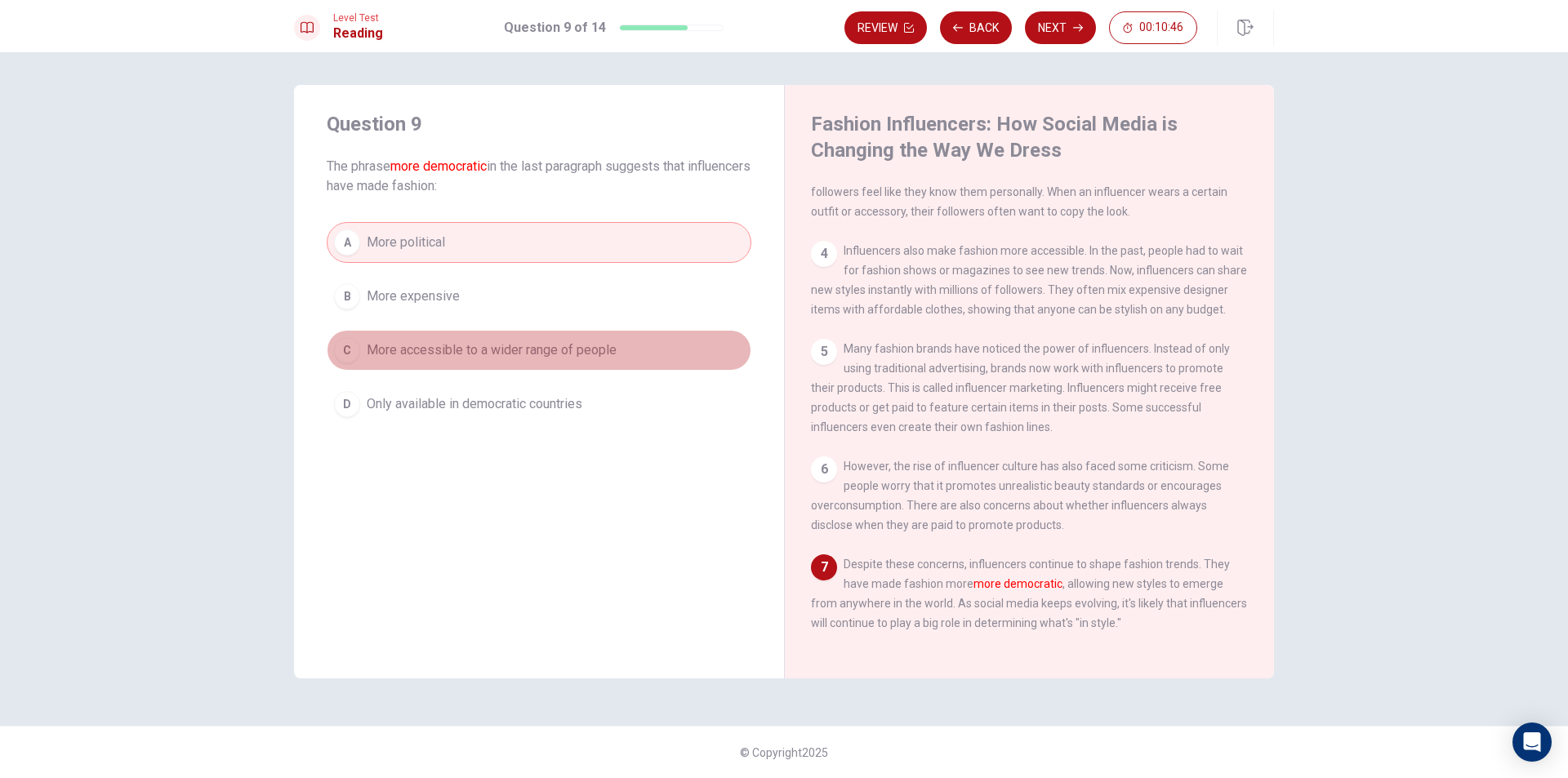
click at [359, 345] on div "C" at bounding box center [347, 351] width 26 height 26
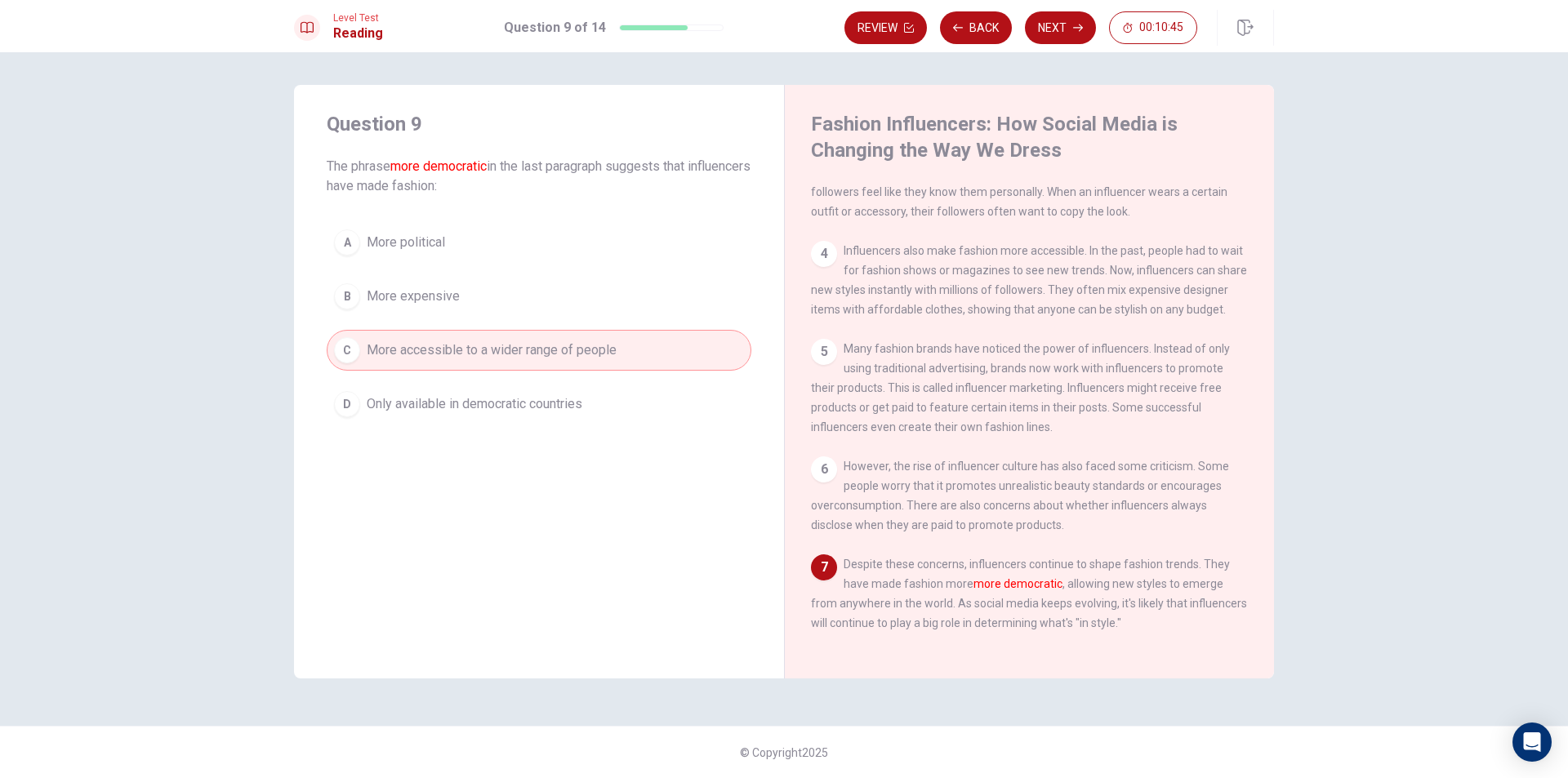
click at [406, 241] on span "More political" at bounding box center [405, 243] width 78 height 19
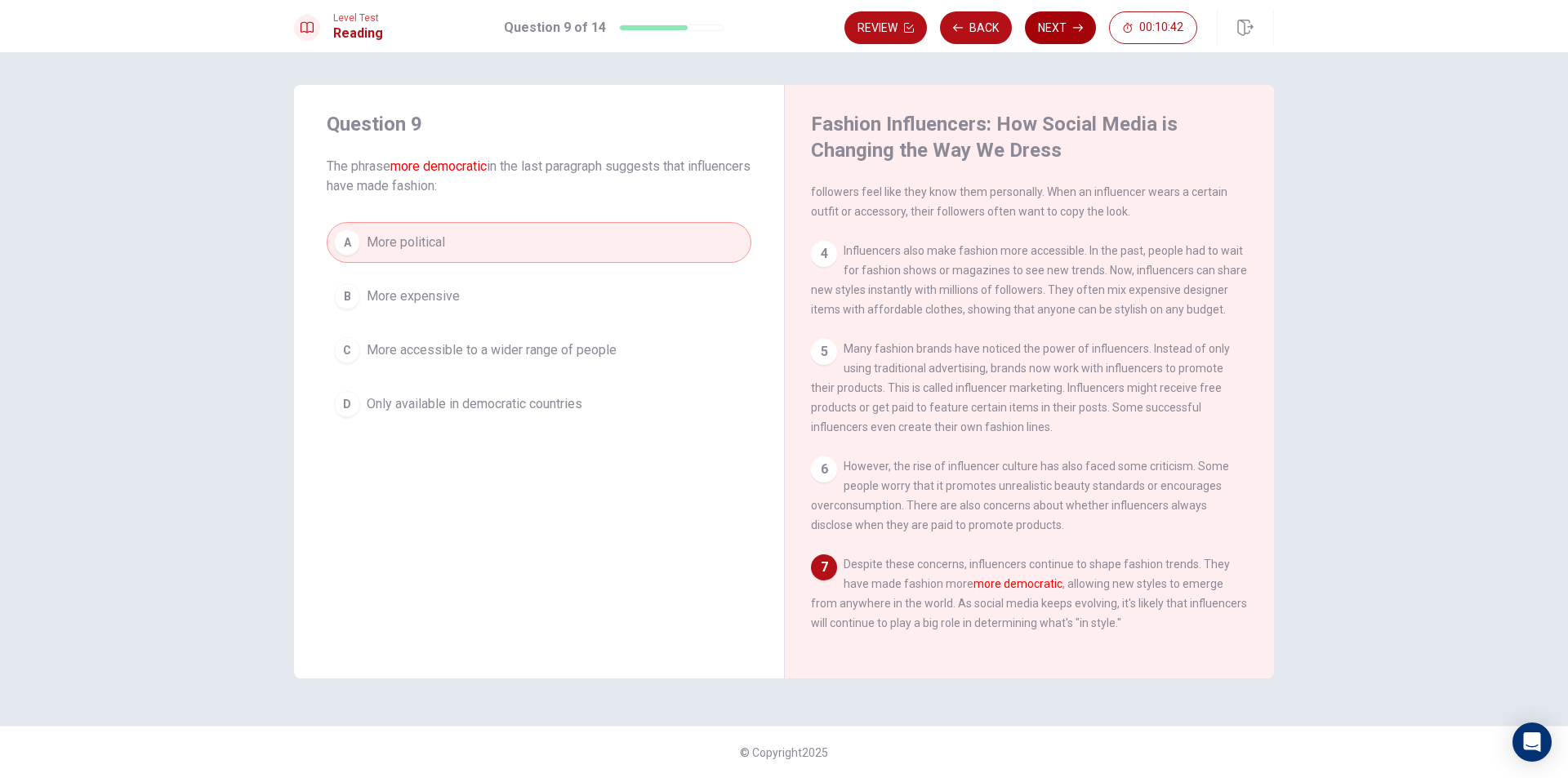
click at [1052, 36] on button "Next" at bounding box center [1060, 27] width 71 height 33
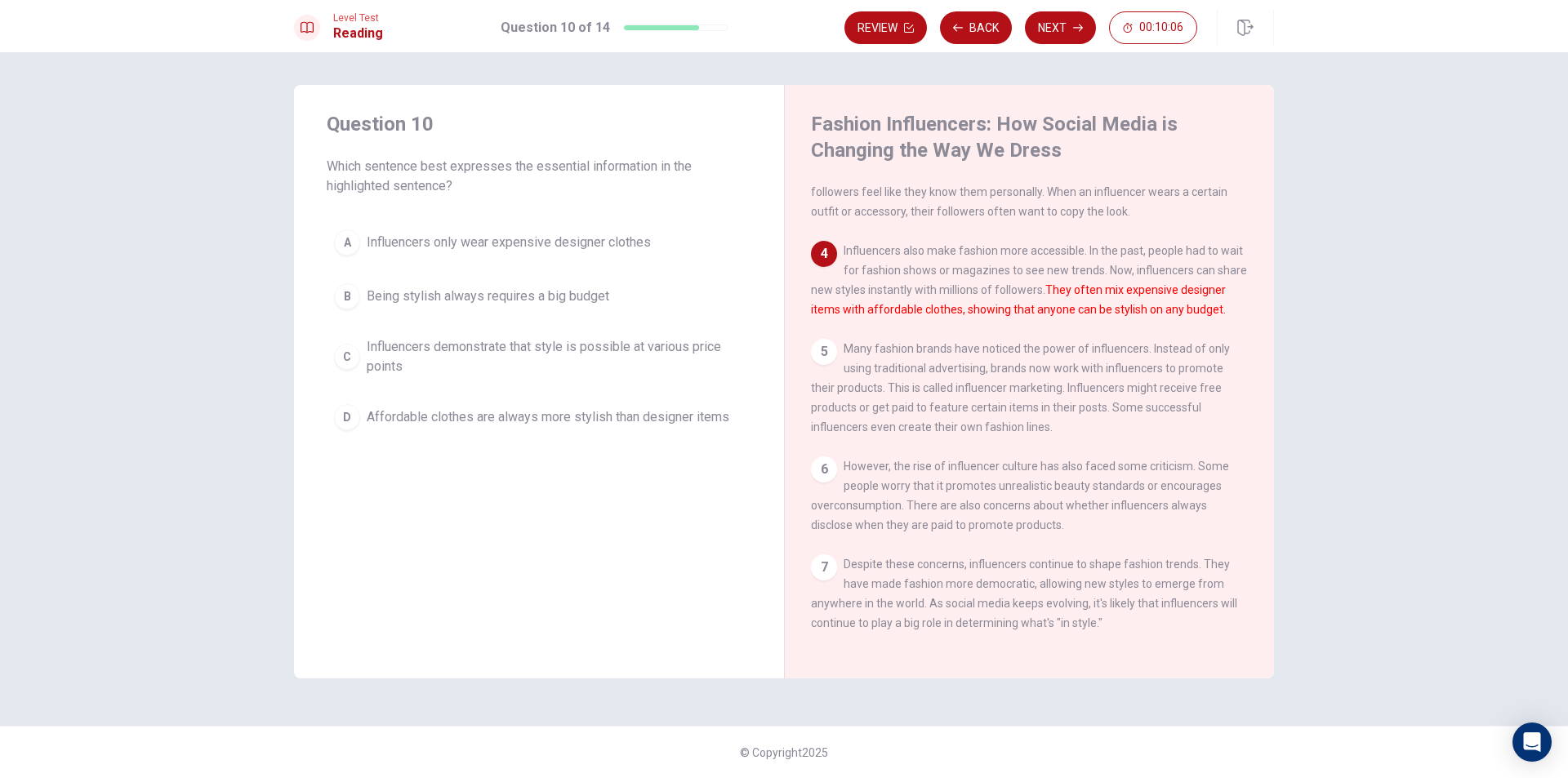
click at [353, 346] on div "C" at bounding box center [347, 357] width 26 height 26
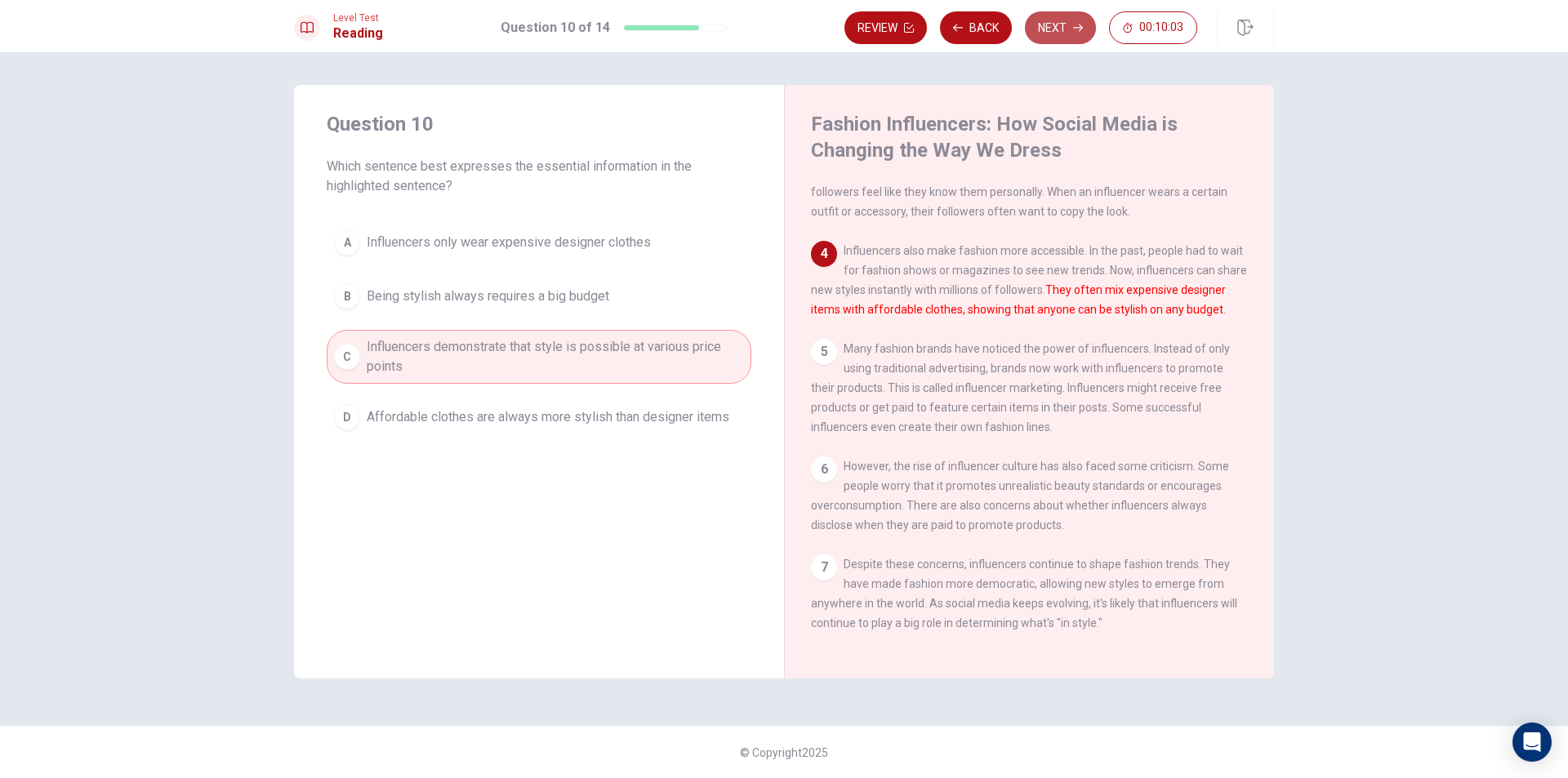
click at [1076, 18] on button "Next" at bounding box center [1060, 27] width 71 height 33
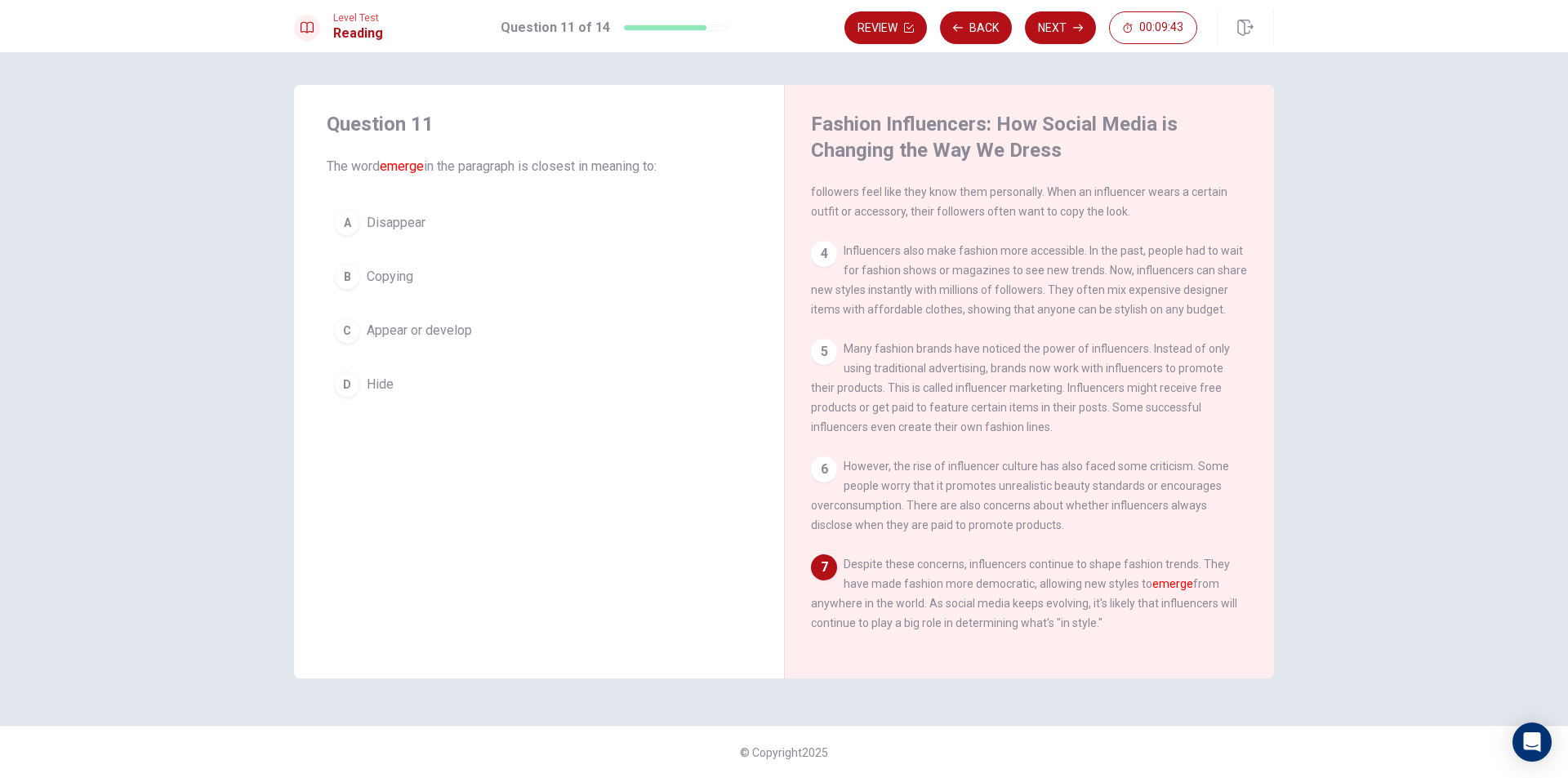
click at [346, 322] on div "C" at bounding box center [347, 331] width 26 height 26
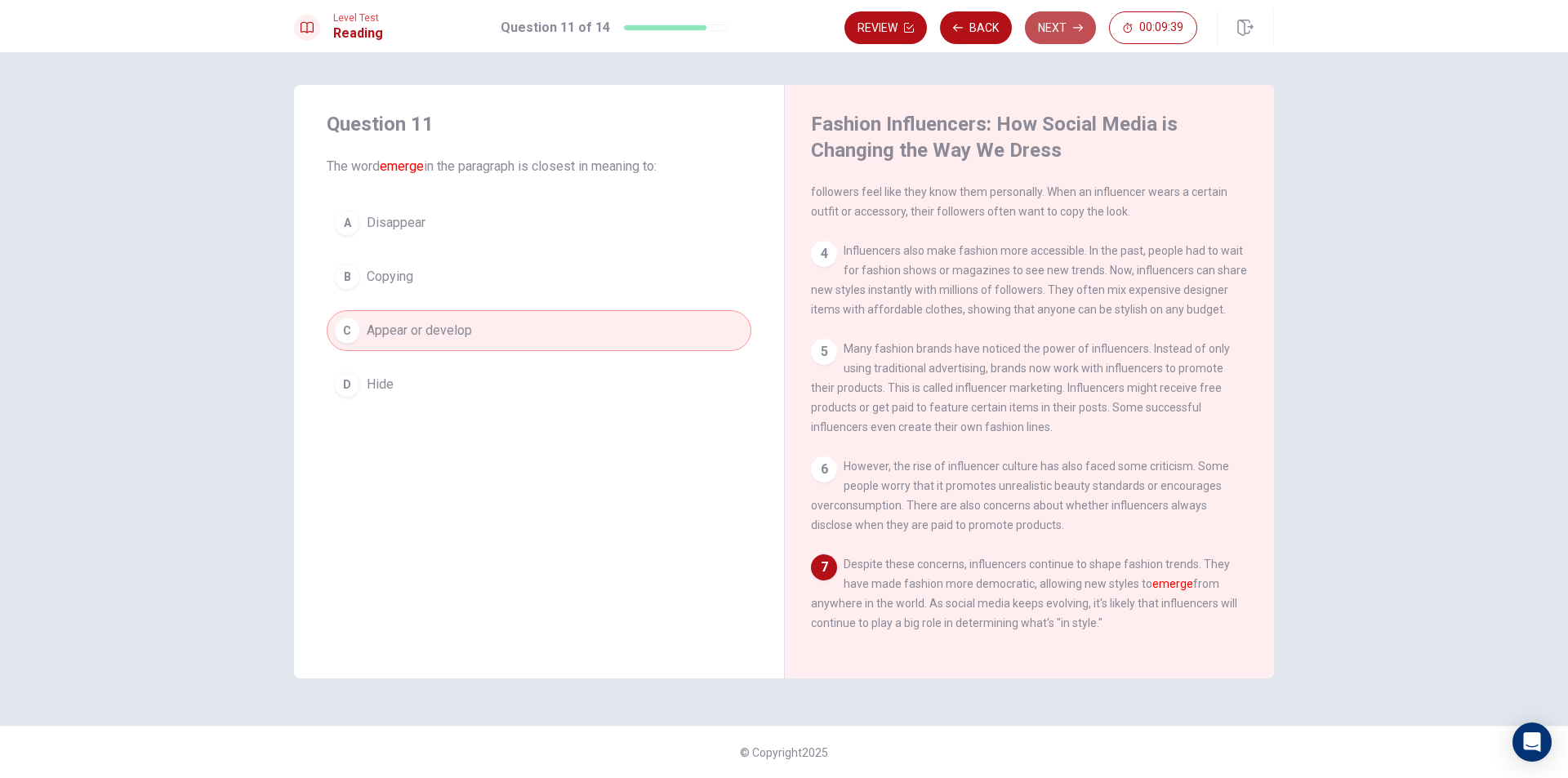
click at [1052, 31] on button "Next" at bounding box center [1060, 27] width 71 height 33
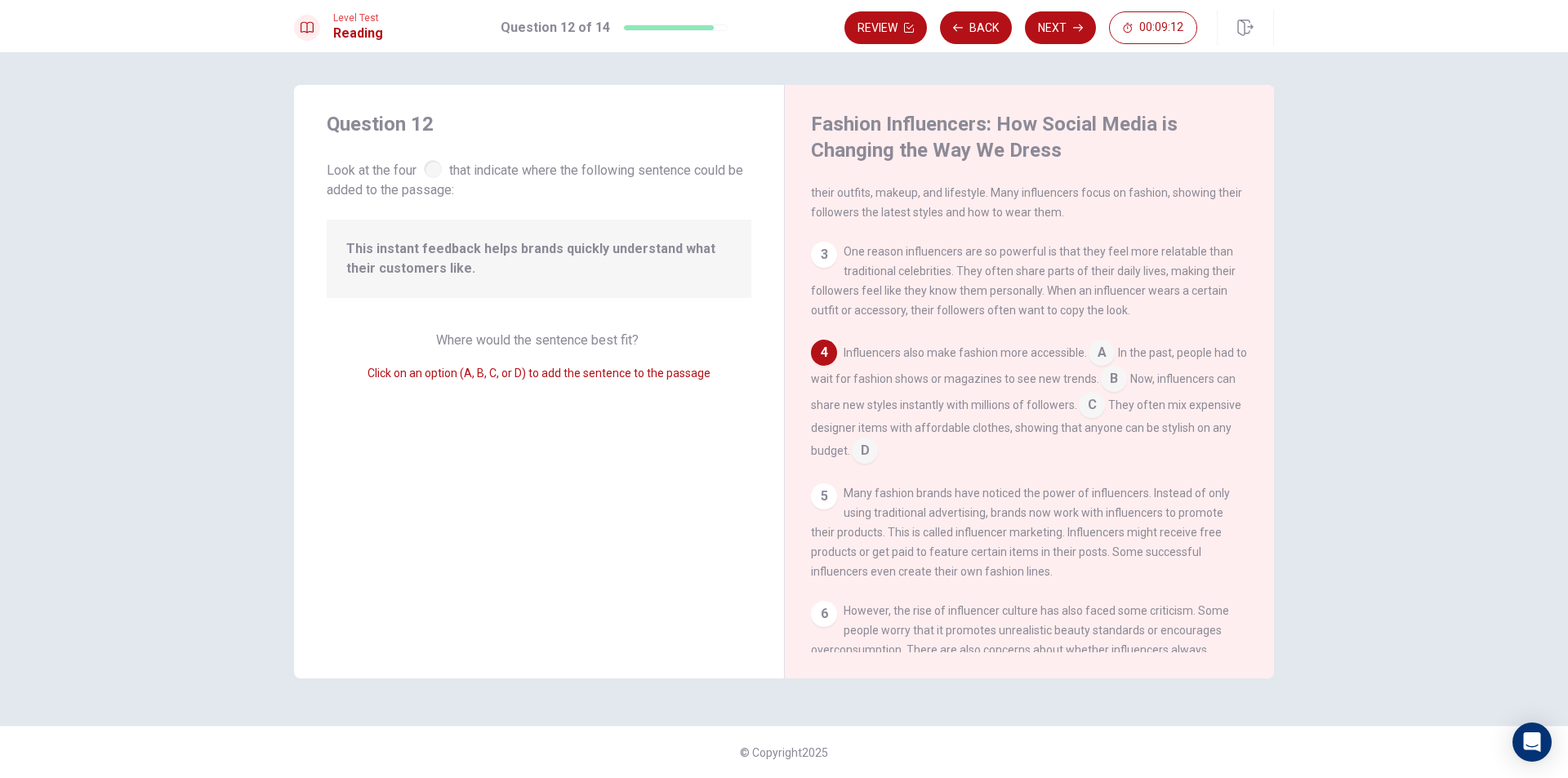
scroll to position [164, 0]
click at [1105, 411] on input at bounding box center [1092, 400] width 26 height 26
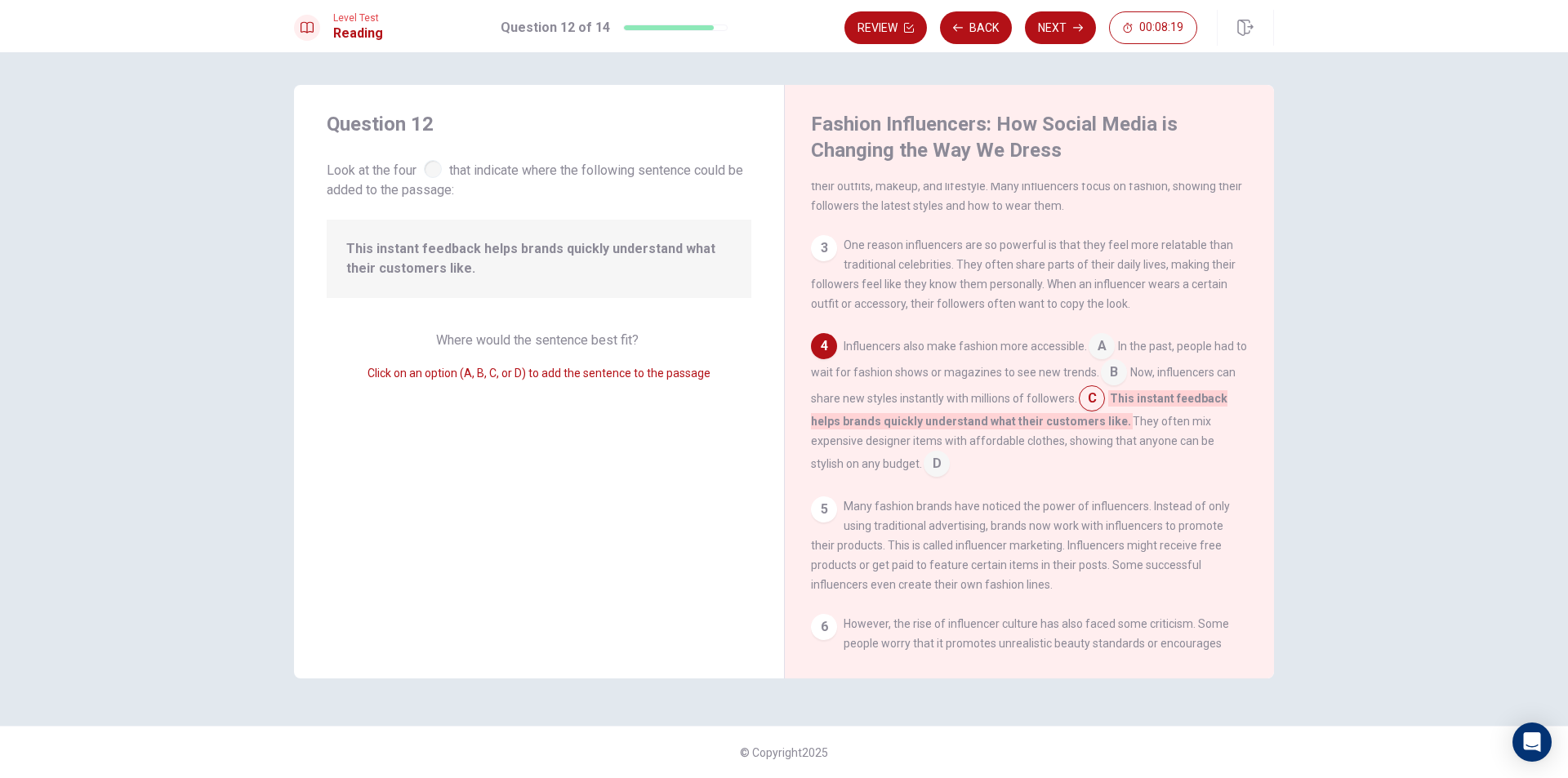
click at [1125, 379] on input at bounding box center [1114, 374] width 26 height 26
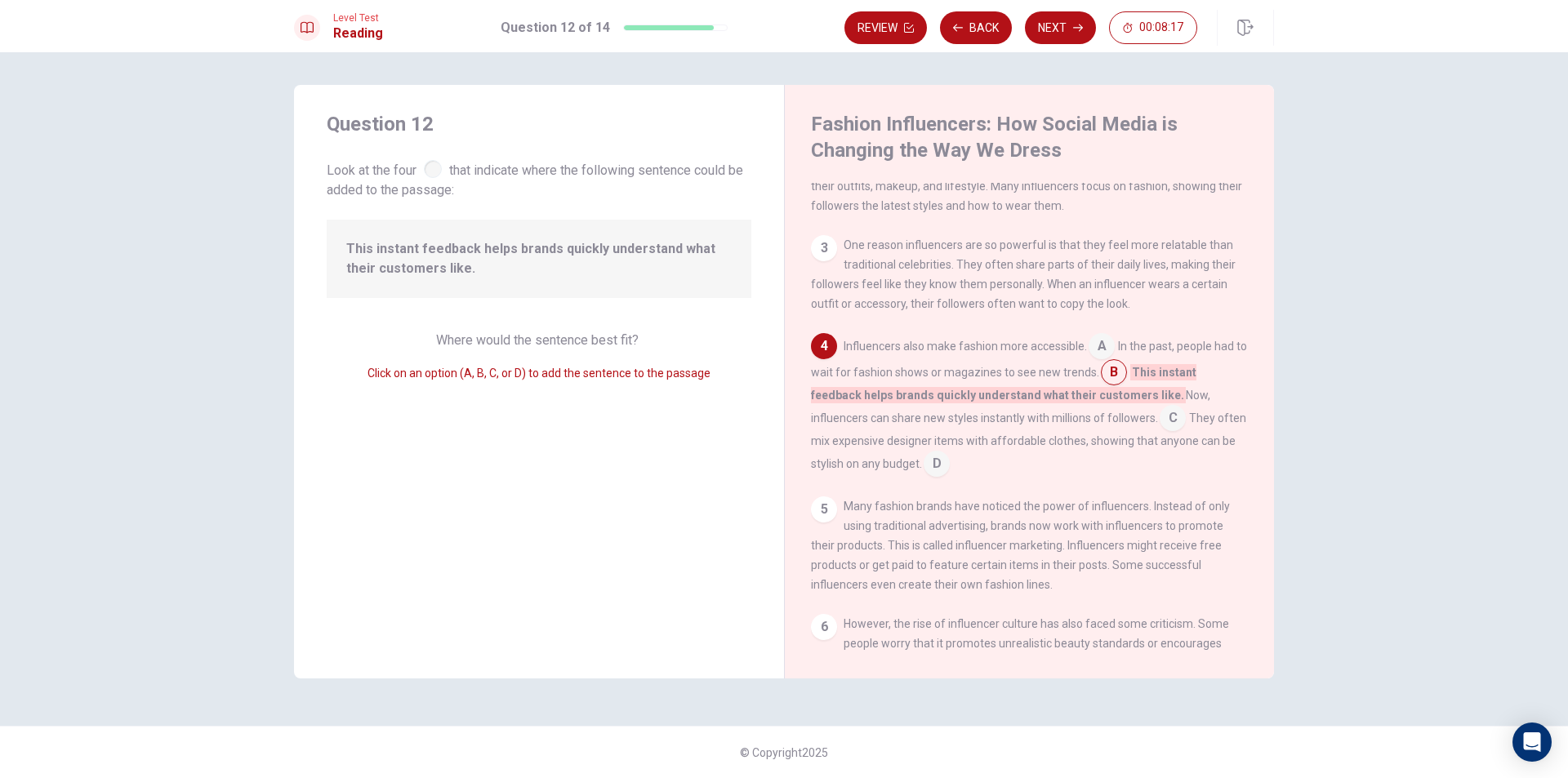
click at [1106, 355] on input at bounding box center [1101, 348] width 26 height 26
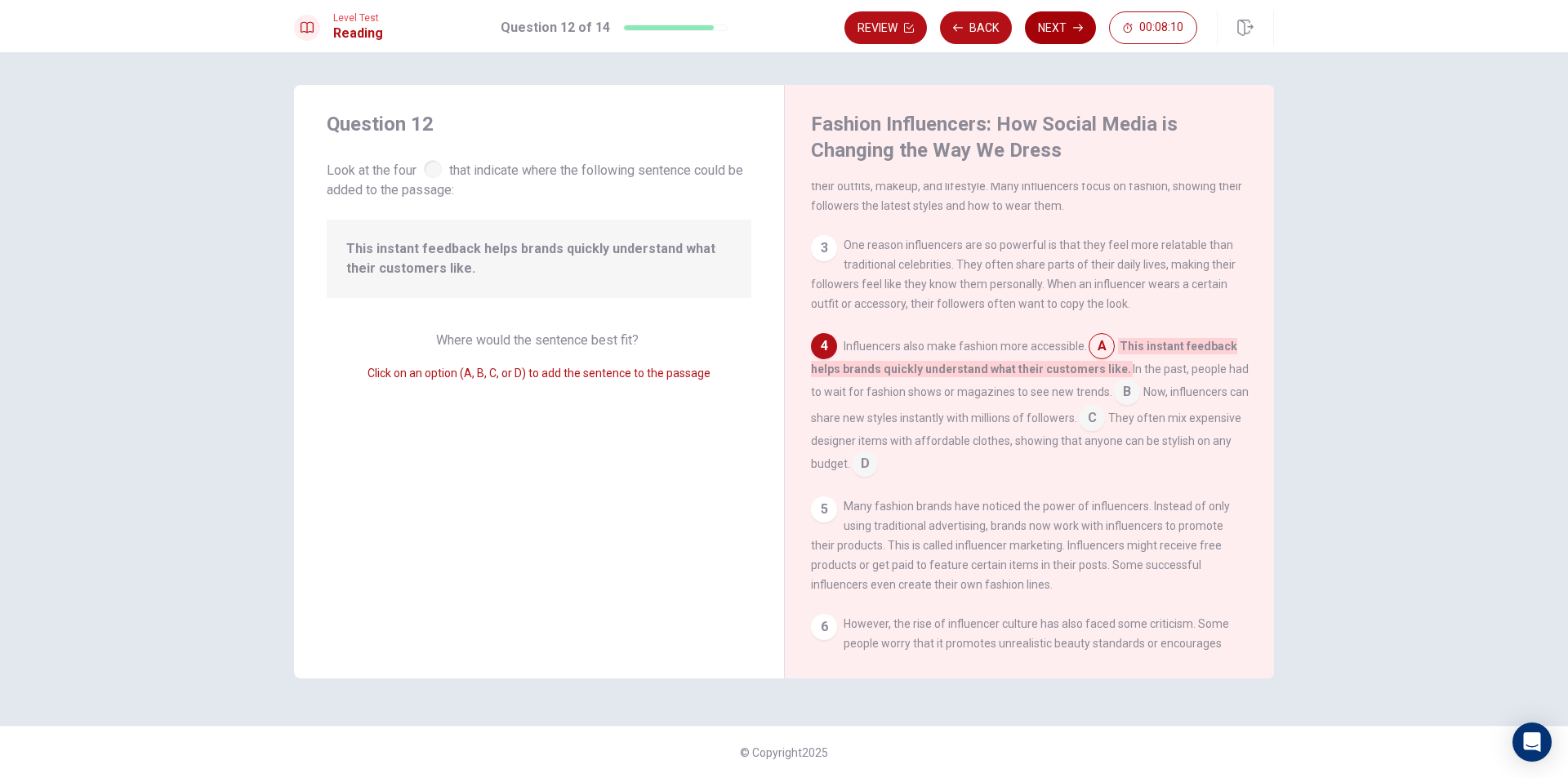
click at [1056, 23] on button "Next" at bounding box center [1060, 27] width 71 height 33
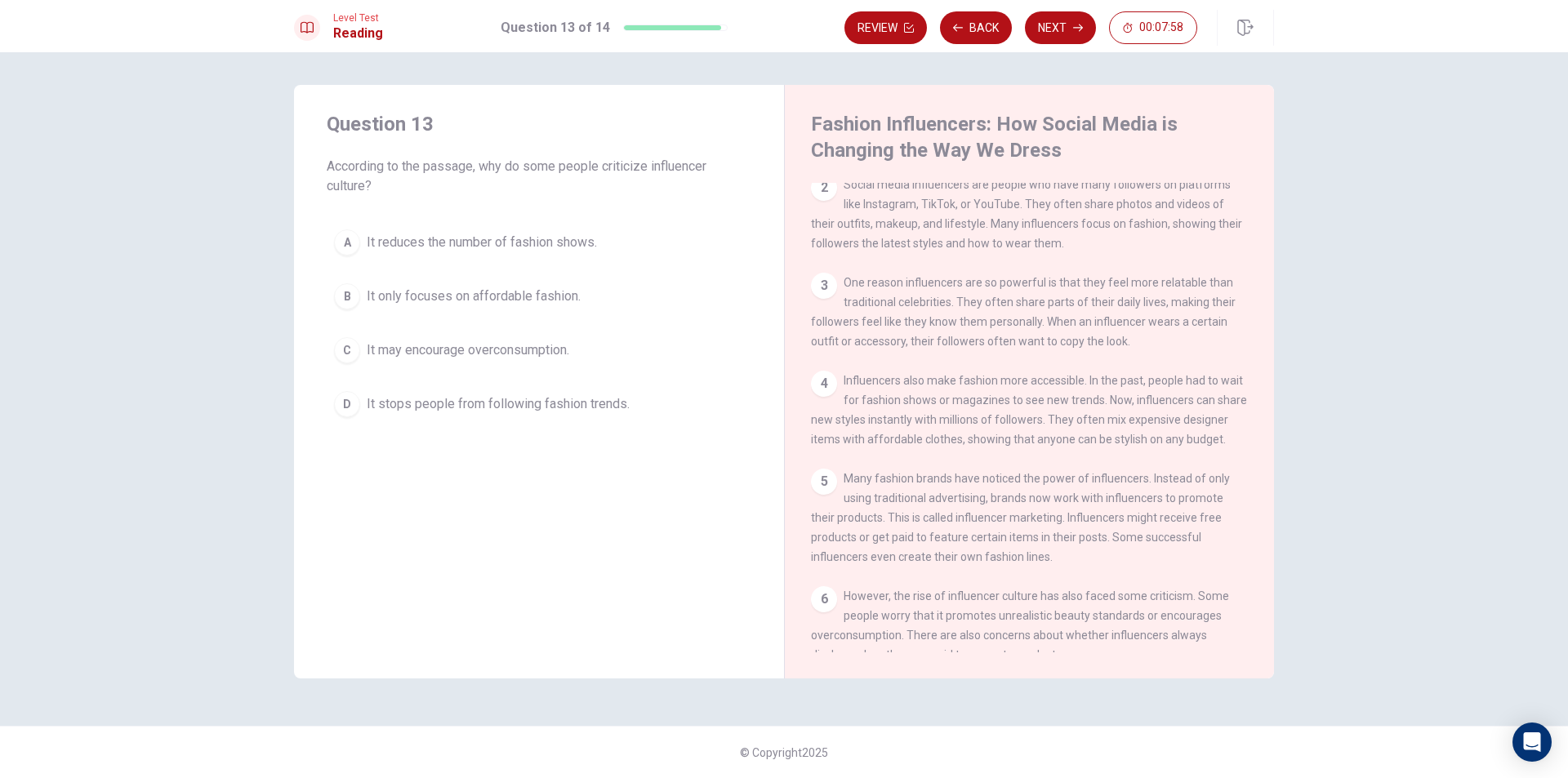
scroll to position [245, 0]
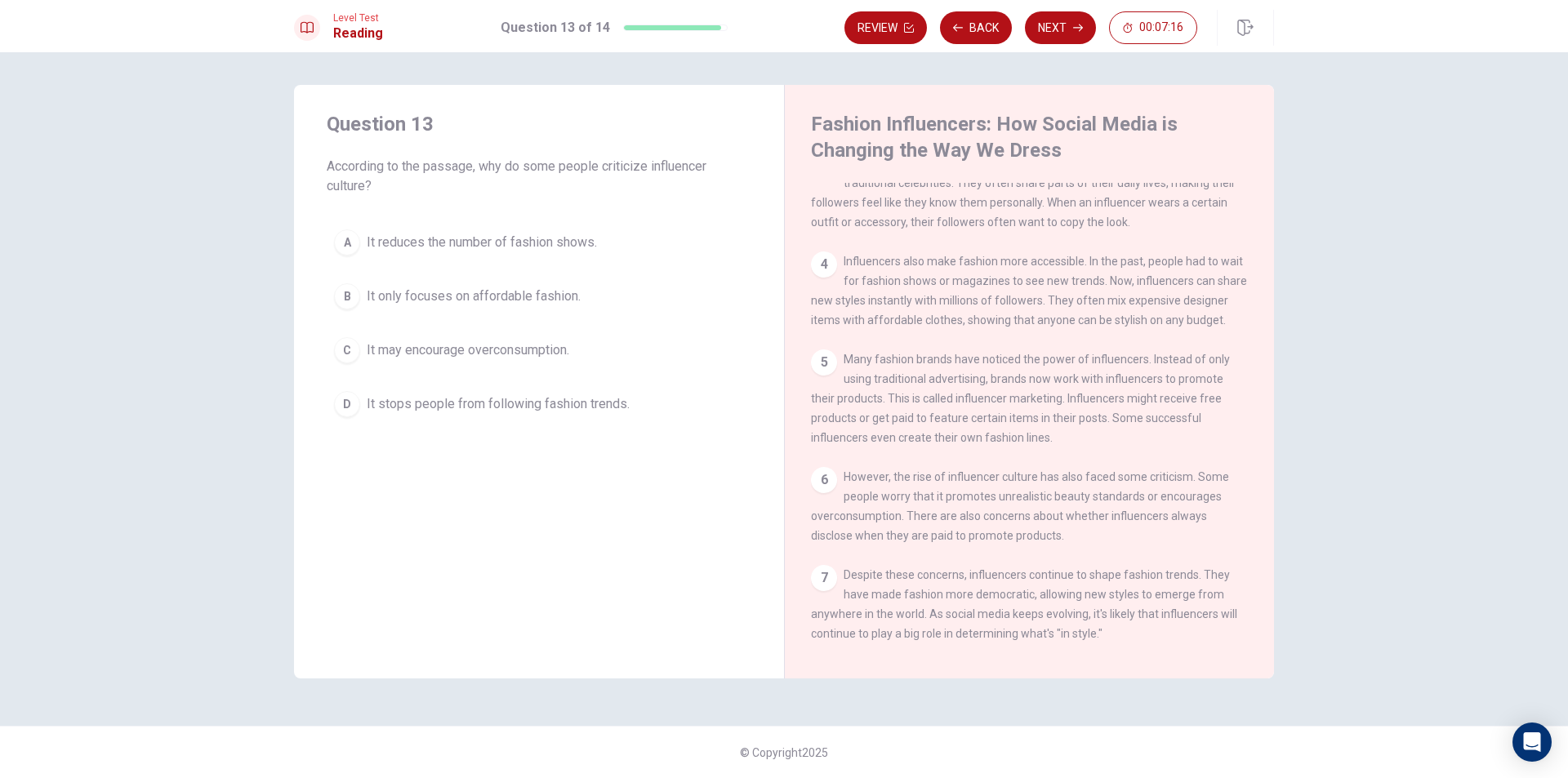
click at [426, 353] on span "It may encourage overconsumption." at bounding box center [468, 350] width 202 height 19
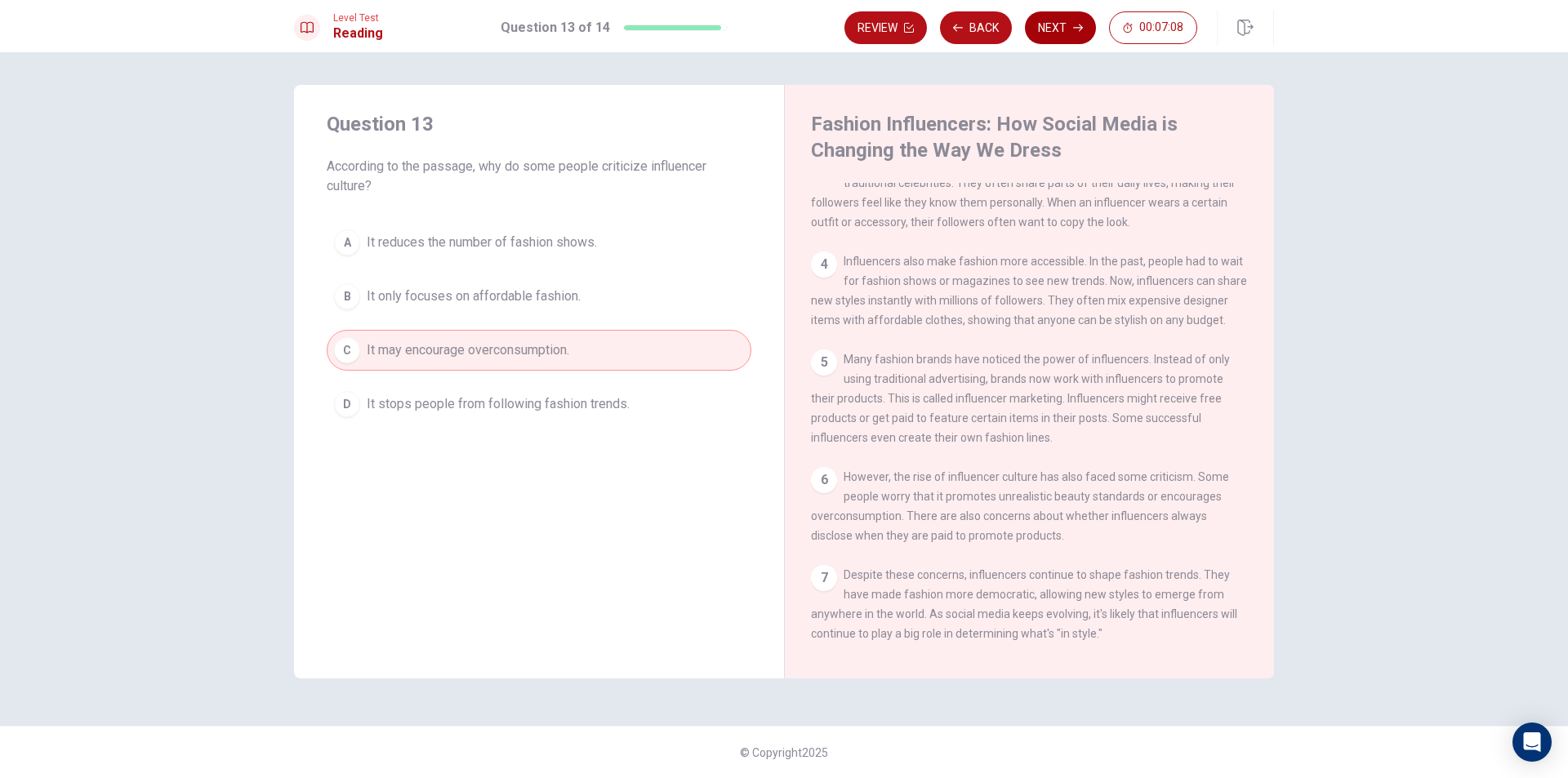
click at [1042, 29] on button "Next" at bounding box center [1060, 27] width 71 height 33
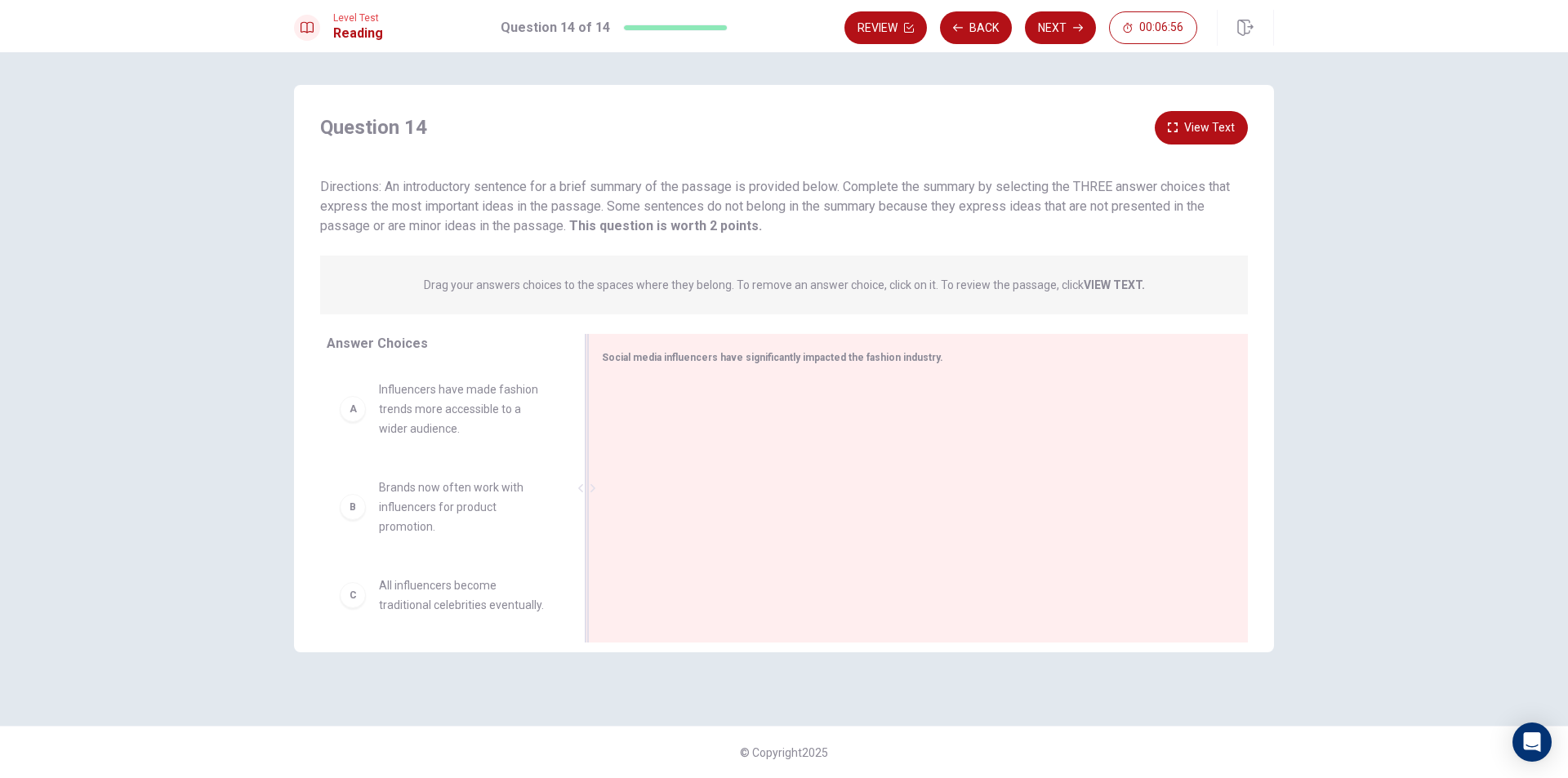
click at [681, 362] on span "Social media influencers have significantly impacted the fashion industry." at bounding box center [773, 357] width 341 height 11
drag, startPoint x: 373, startPoint y: 420, endPoint x: 367, endPoint y: 409, distance: 12.5
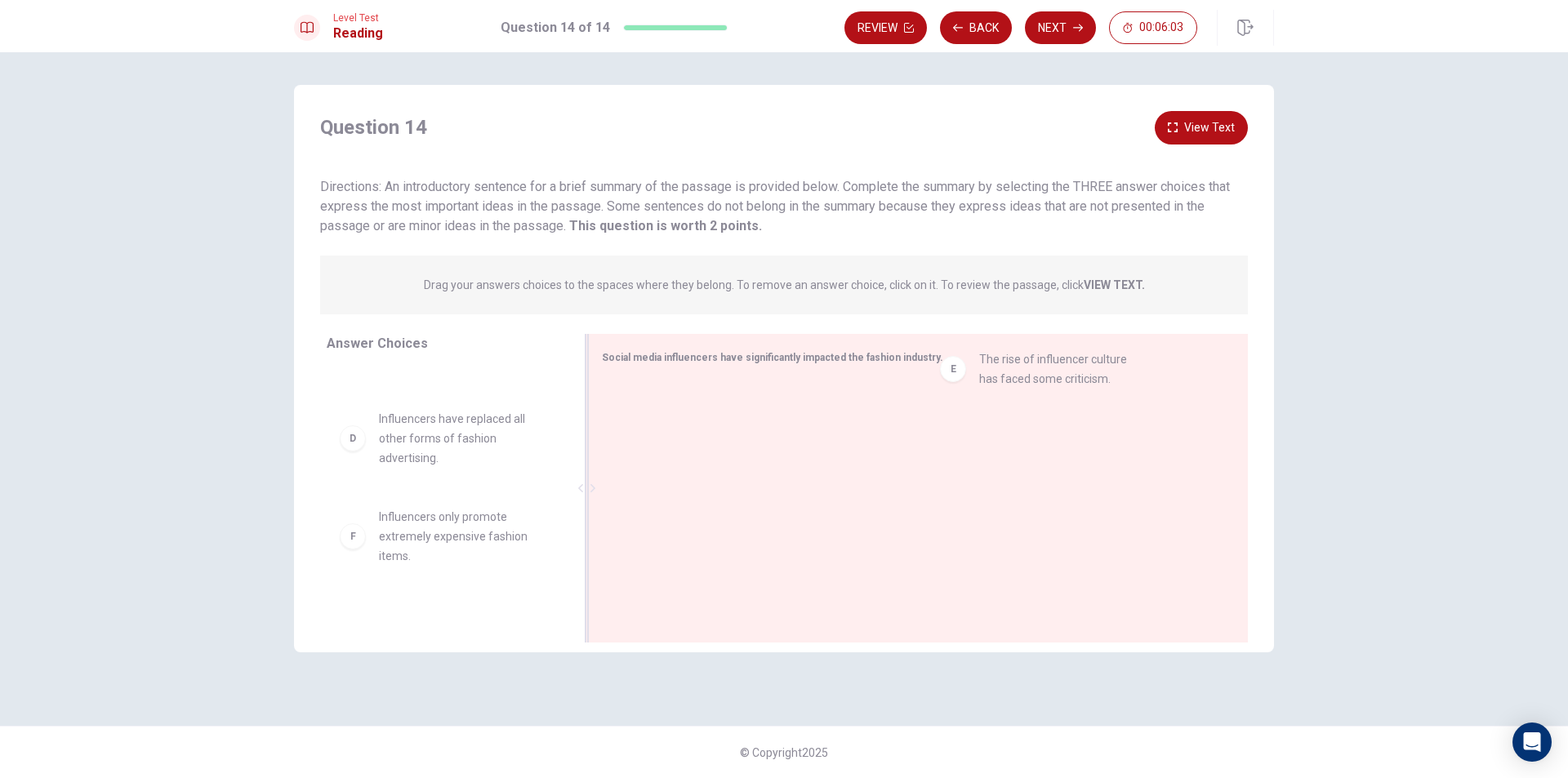
drag, startPoint x: 397, startPoint y: 537, endPoint x: 1008, endPoint y: 360, distance: 636.1
drag, startPoint x: 439, startPoint y: 549, endPoint x: 762, endPoint y: 404, distance: 354.1
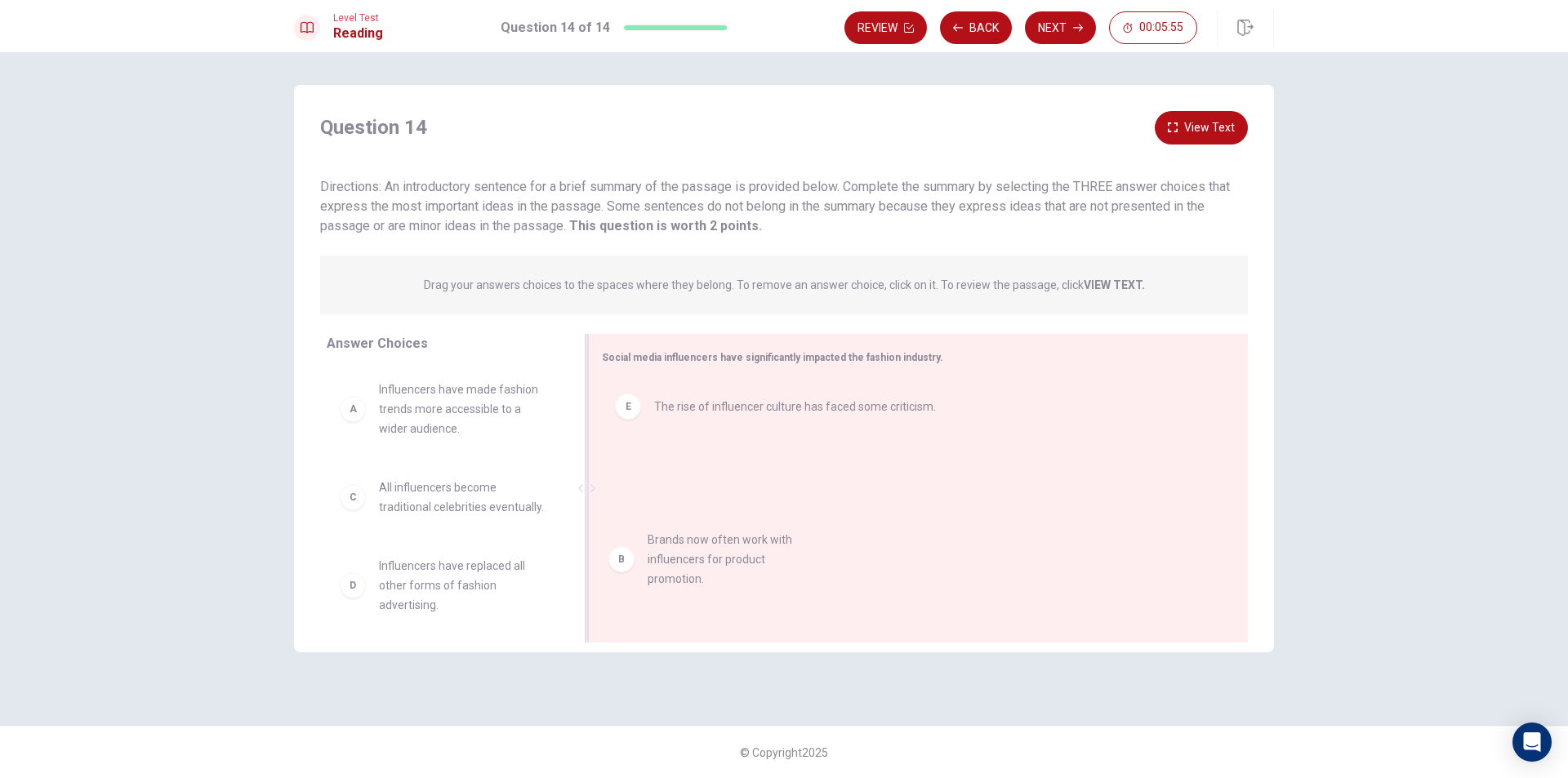
scroll to position [1, 0]
drag, startPoint x: 359, startPoint y: 517, endPoint x: 662, endPoint y: 484, distance: 304.8
drag, startPoint x: 669, startPoint y: 480, endPoint x: 409, endPoint y: 500, distance: 260.8
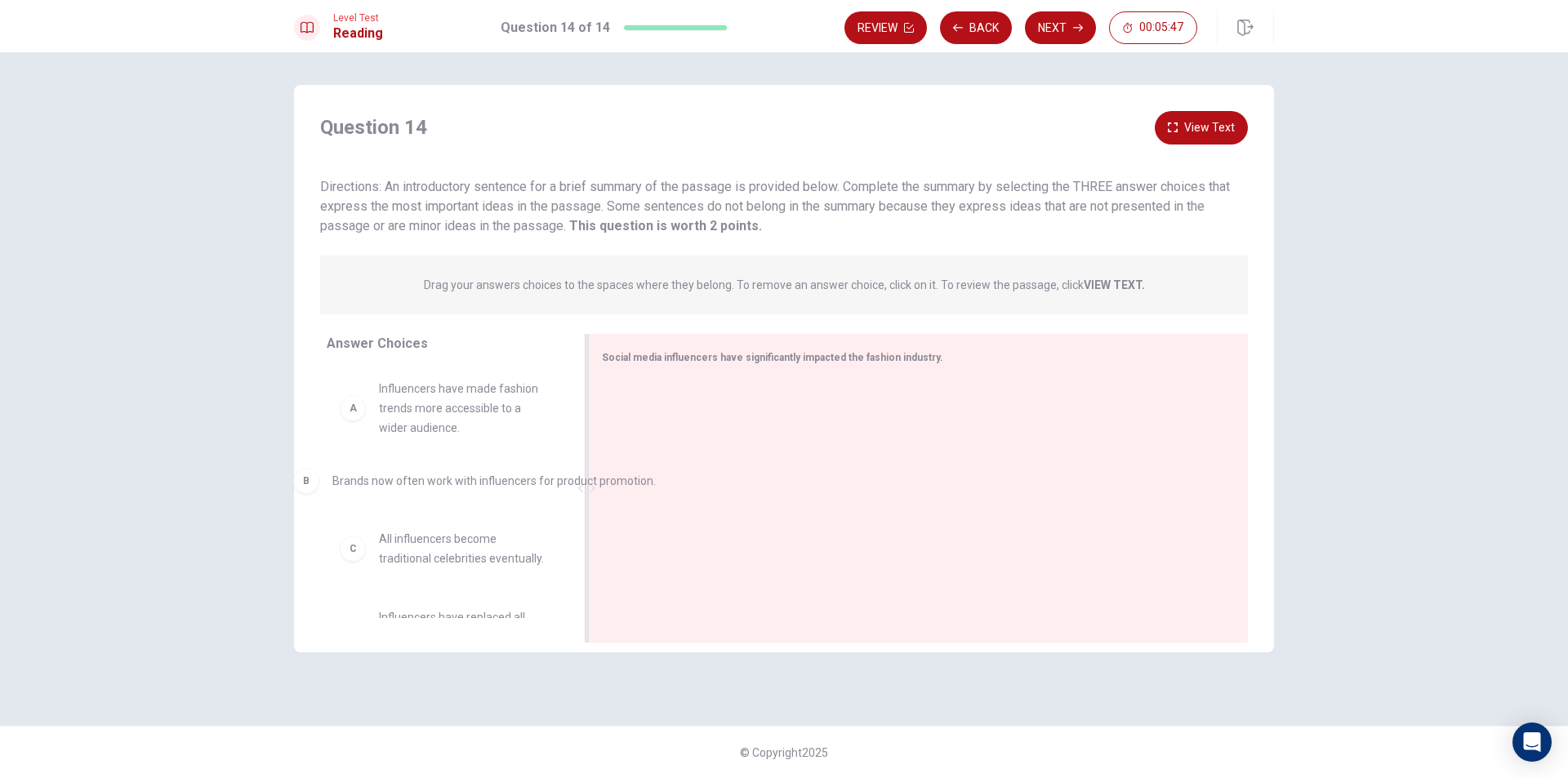
drag, startPoint x: 697, startPoint y: 411, endPoint x: 388, endPoint y: 490, distance: 318.9
click at [779, 688] on div "Question 14 View Text Directions: An introductory sentence for a brief summary …" at bounding box center [784, 389] width 1032 height 608
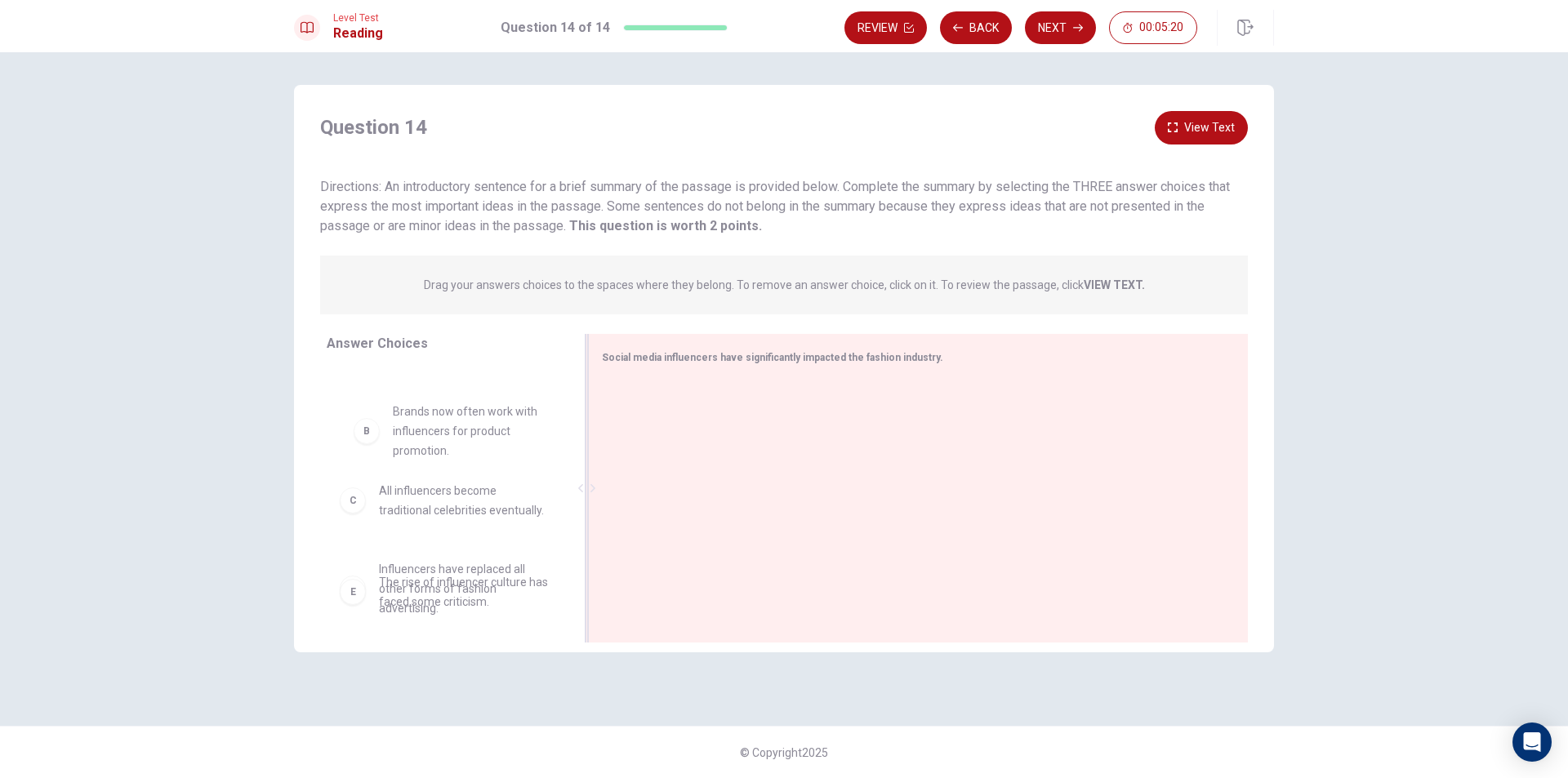
scroll to position [79, 0]
drag, startPoint x: 398, startPoint y: 432, endPoint x: 681, endPoint y: 421, distance: 283.2
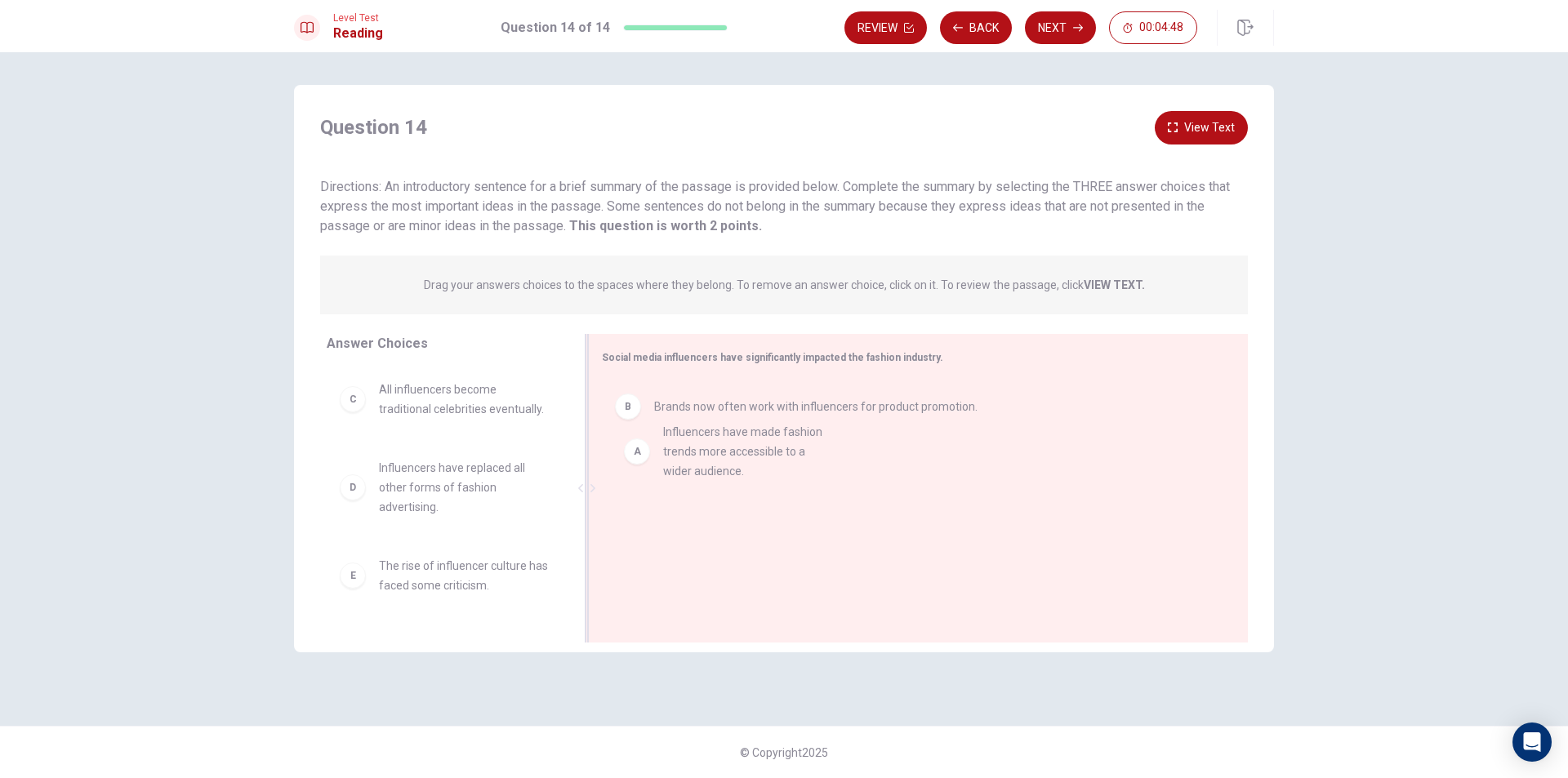
drag, startPoint x: 391, startPoint y: 412, endPoint x: 679, endPoint y: 456, distance: 291.3
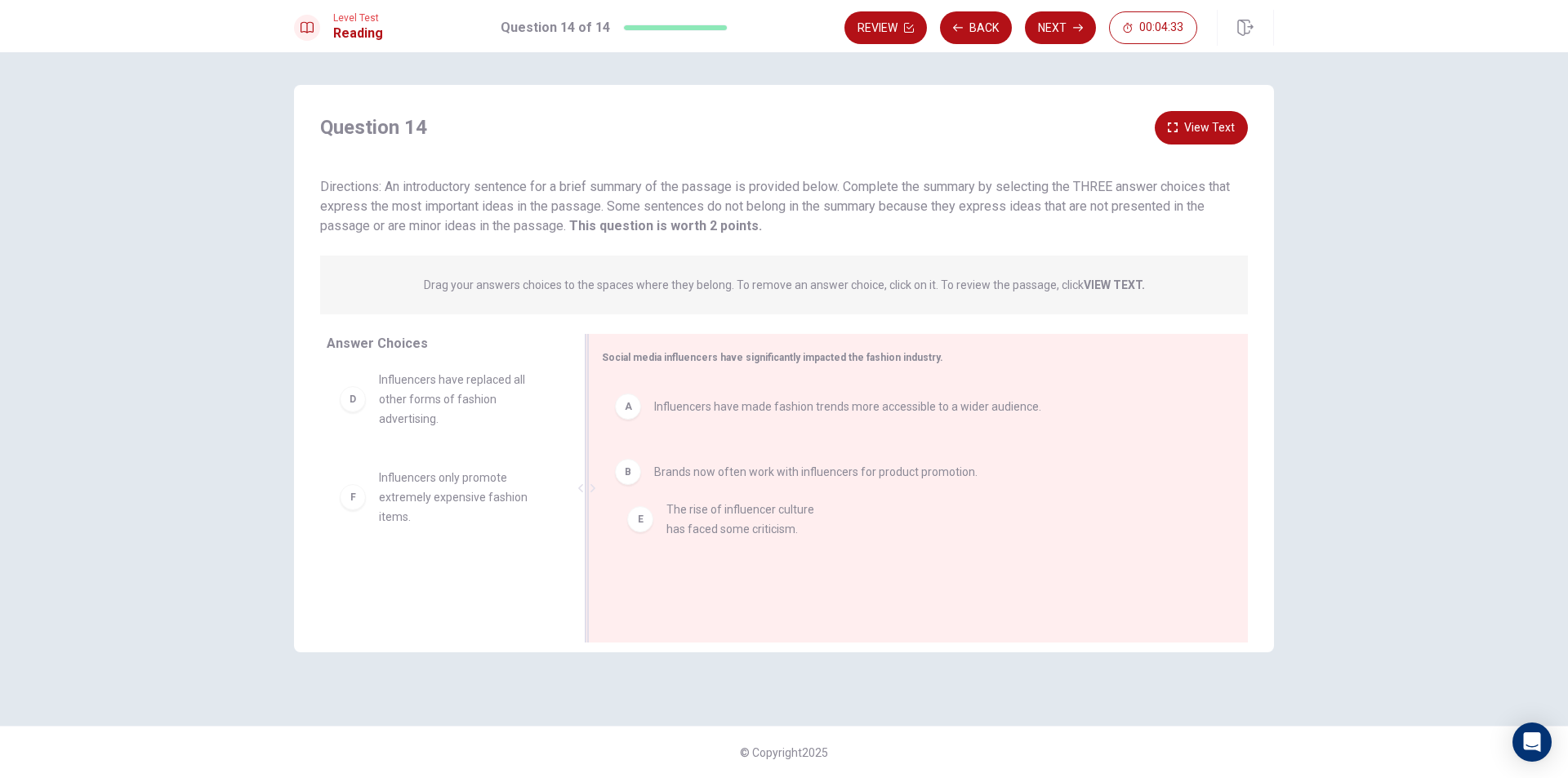
drag, startPoint x: 394, startPoint y: 497, endPoint x: 687, endPoint y: 529, distance: 294.7
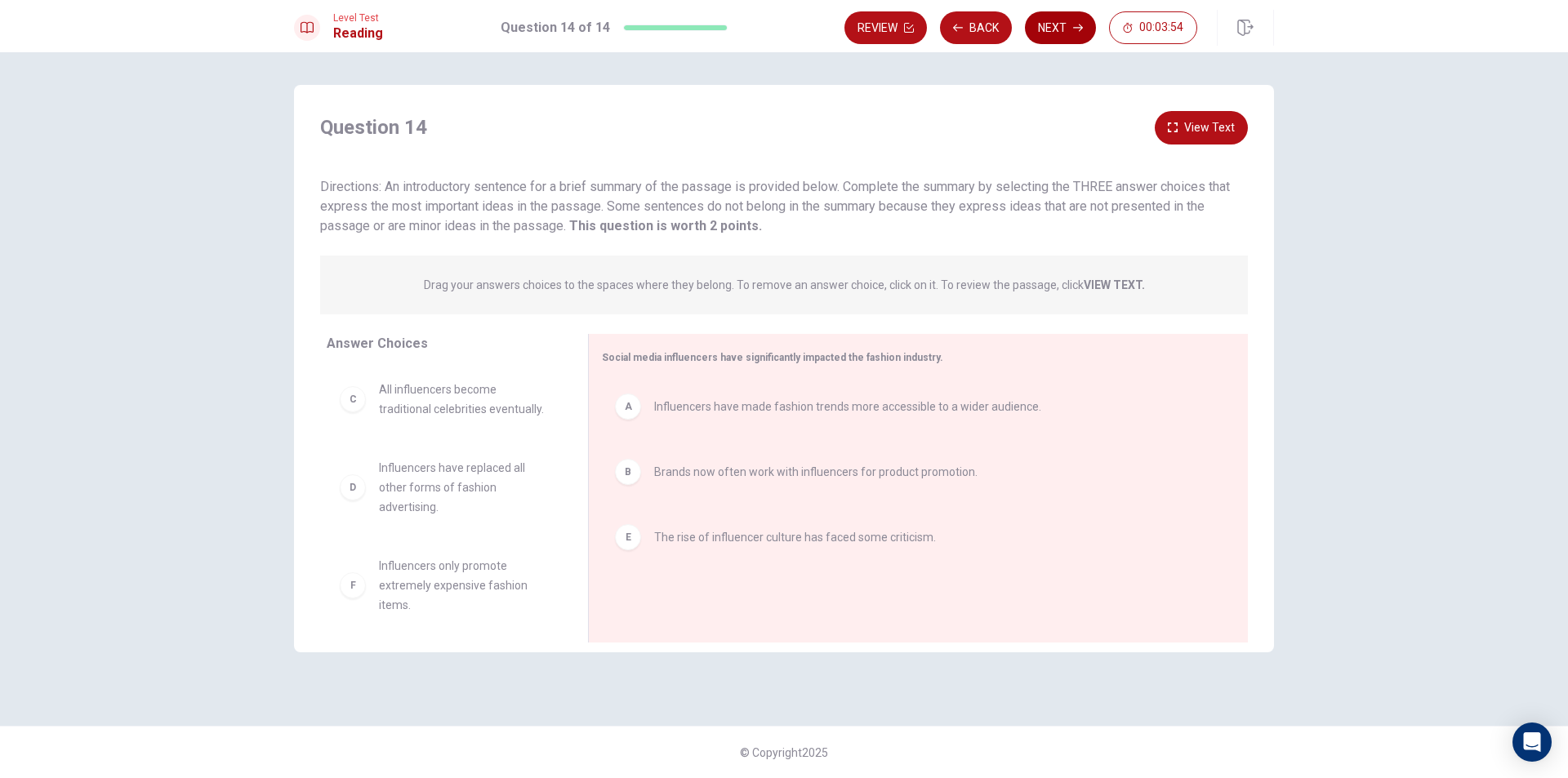
click at [1064, 33] on button "Next" at bounding box center [1060, 27] width 71 height 33
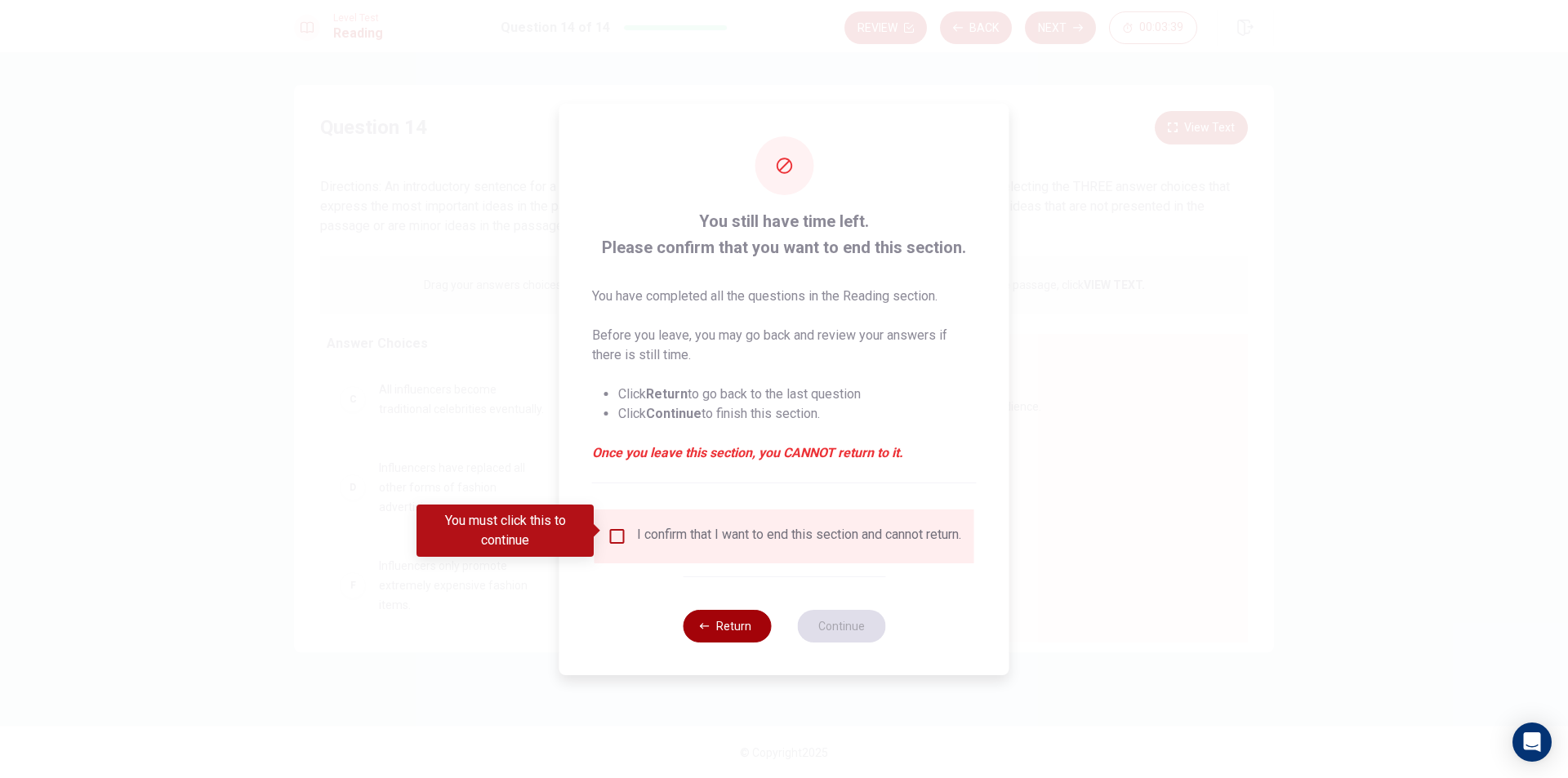
click at [727, 631] on button "Return" at bounding box center [727, 626] width 88 height 33
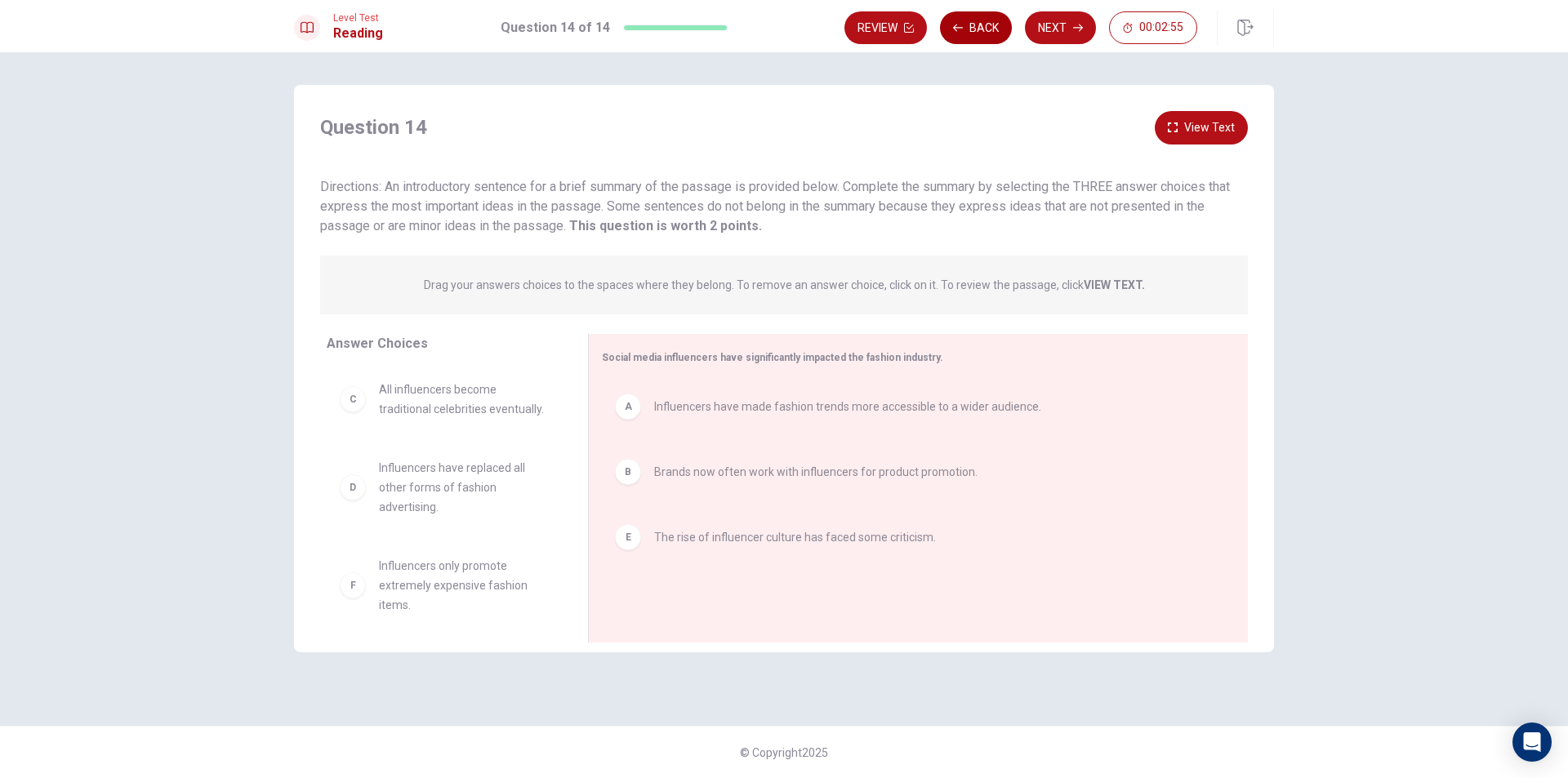
click at [965, 18] on button "Back" at bounding box center [976, 27] width 72 height 33
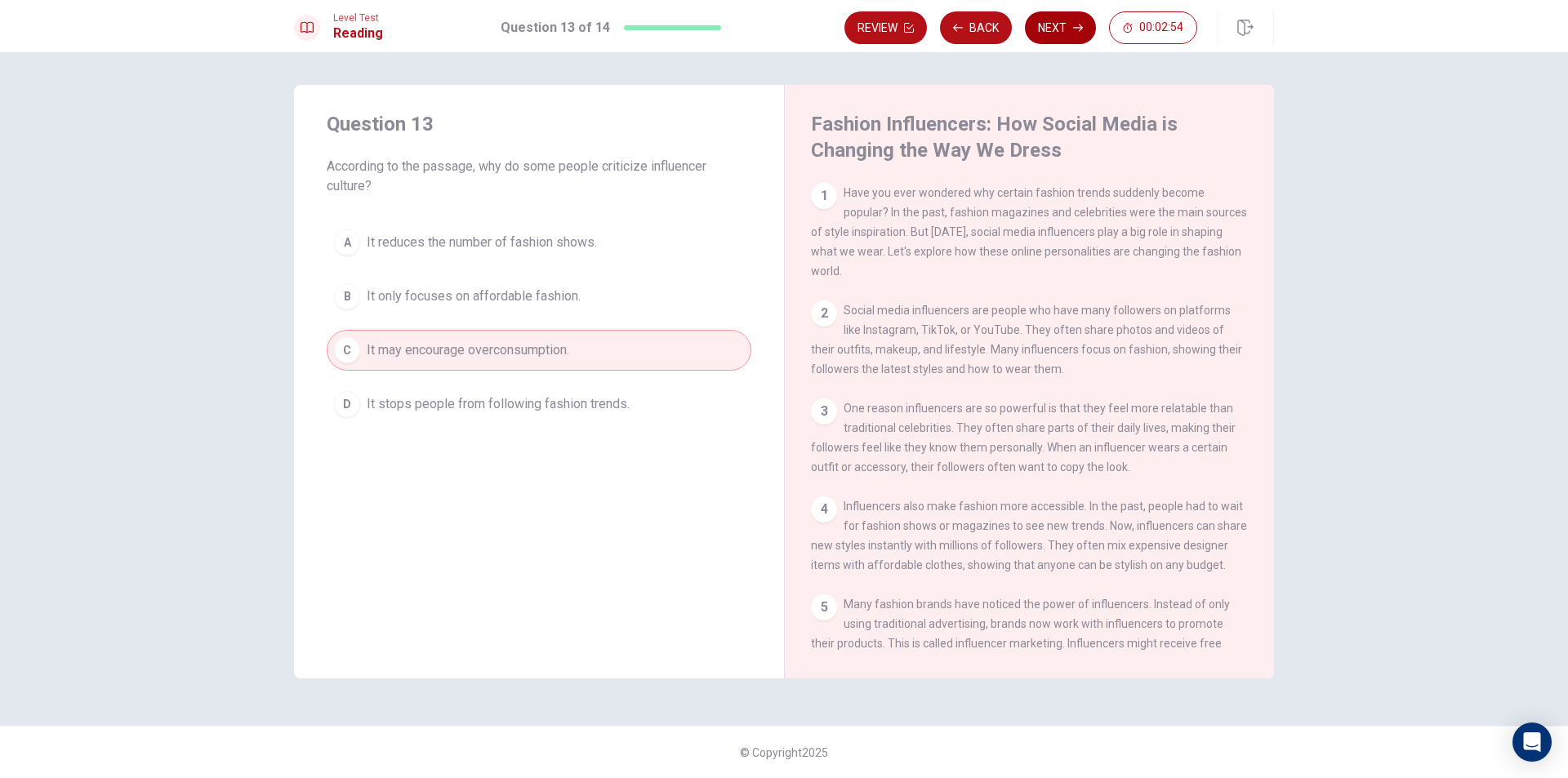
click at [1050, 18] on button "Next" at bounding box center [1060, 27] width 71 height 33
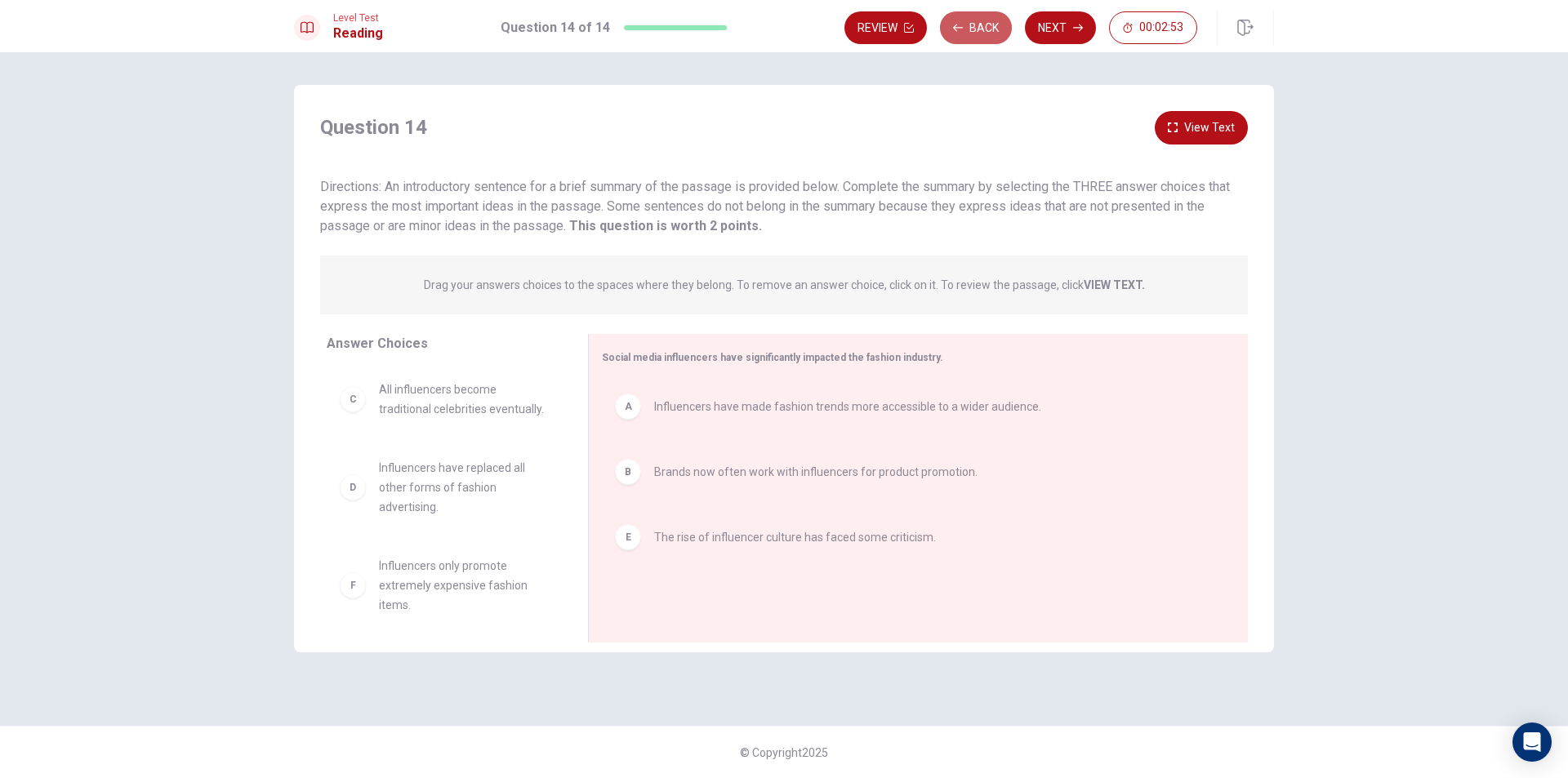
click at [988, 19] on button "Back" at bounding box center [976, 27] width 72 height 33
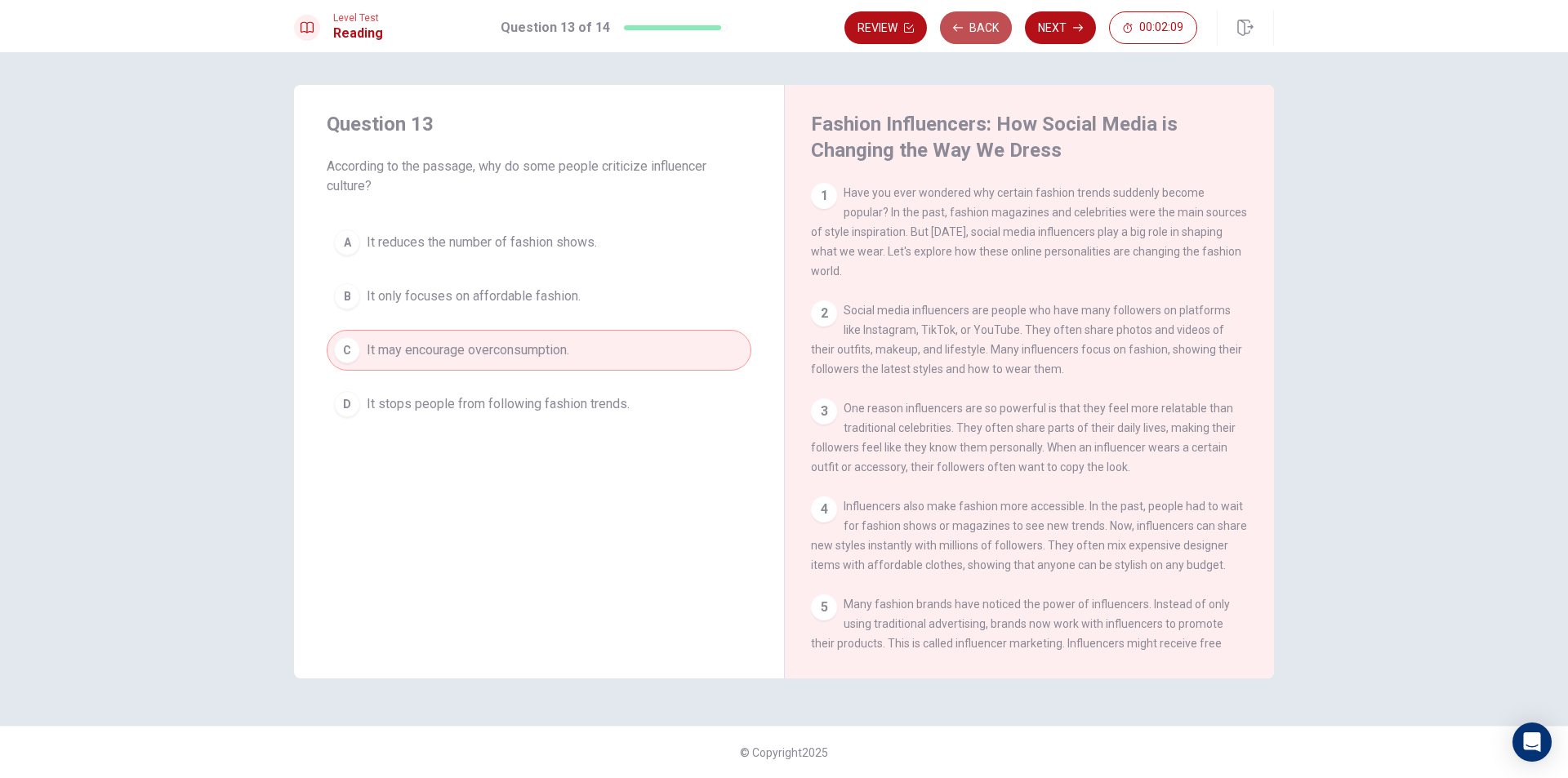
click at [970, 32] on button "Back" at bounding box center [976, 27] width 72 height 33
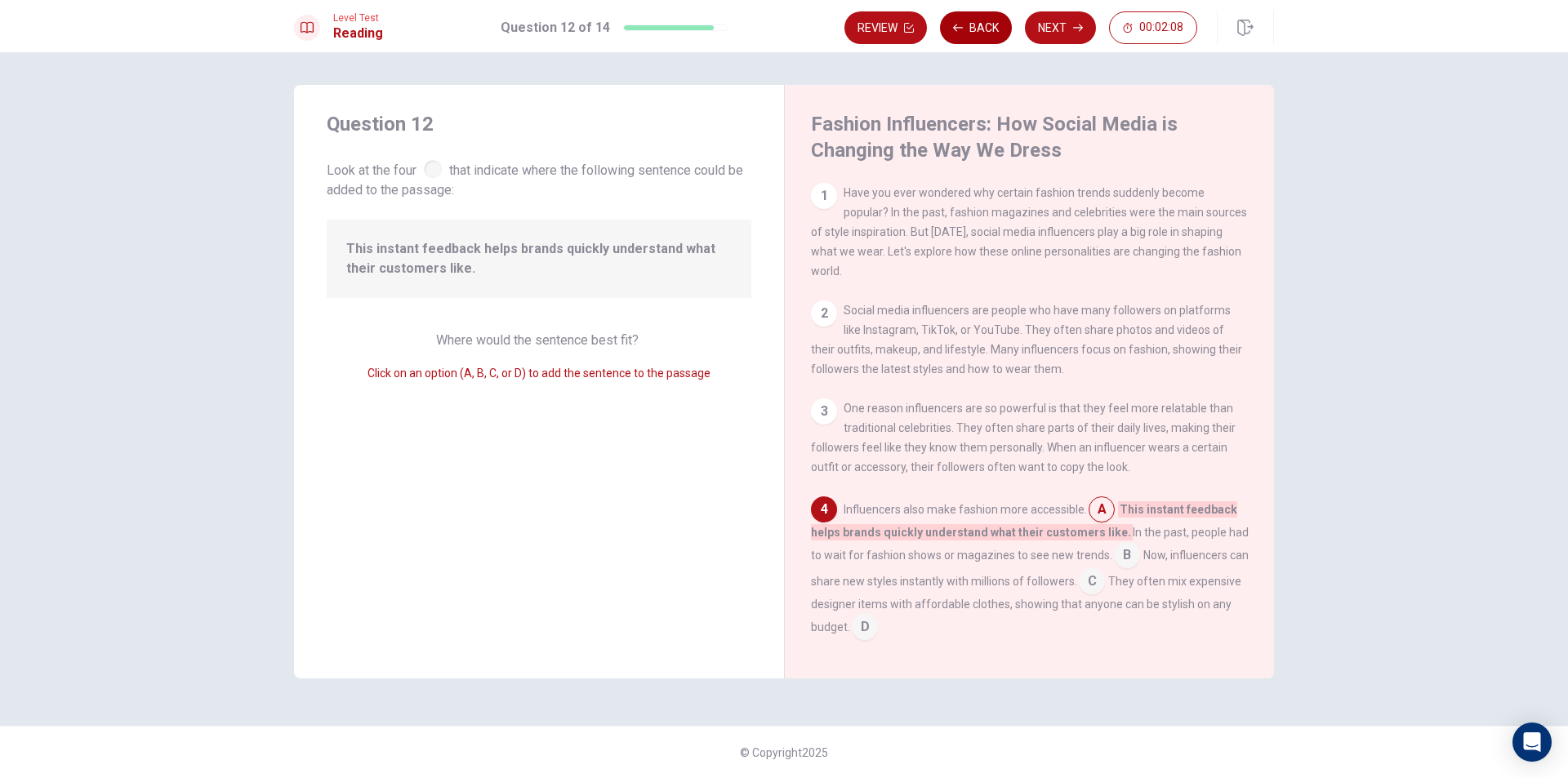
scroll to position [162, 0]
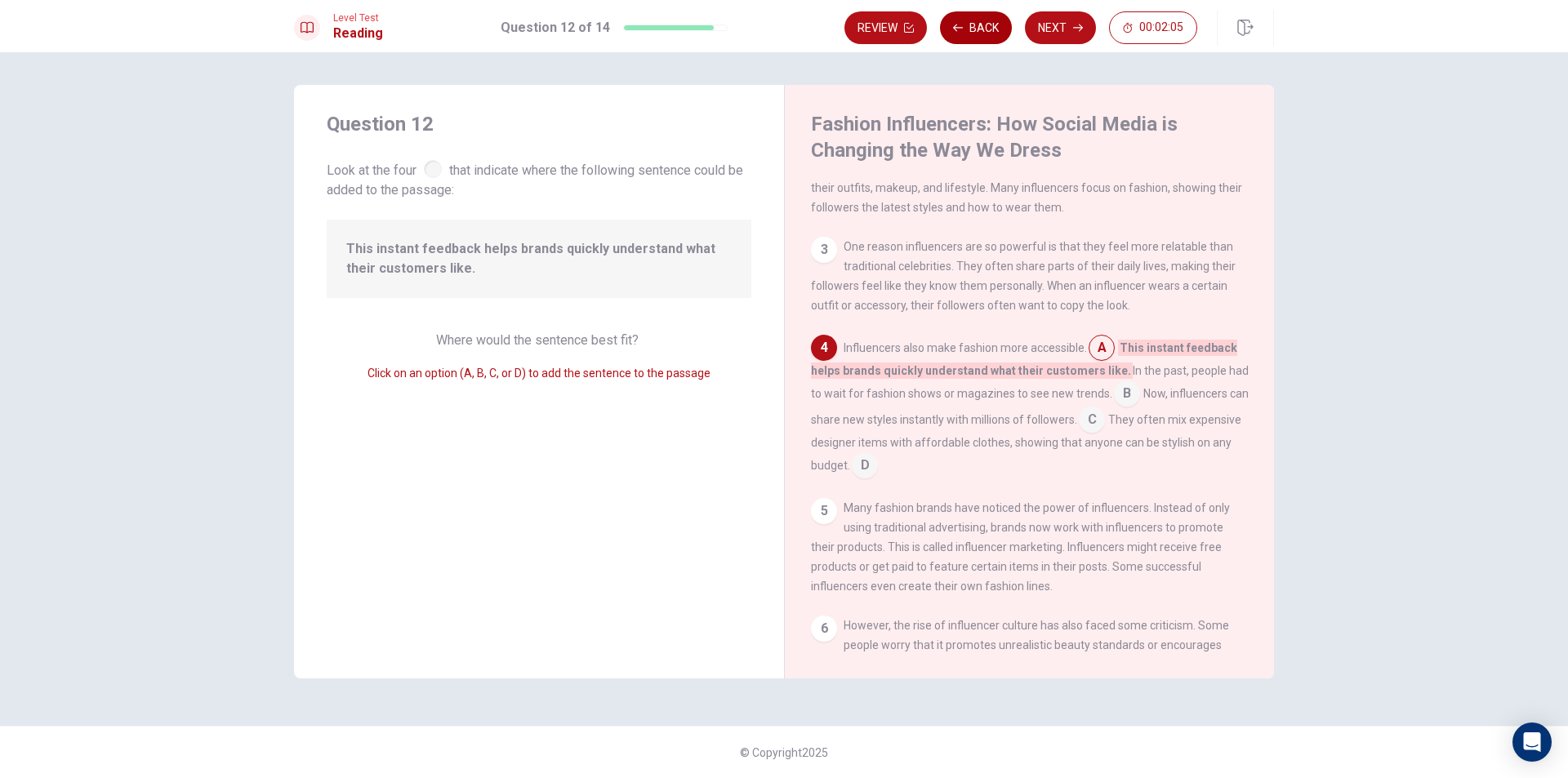
click at [971, 33] on button "Back" at bounding box center [976, 27] width 72 height 33
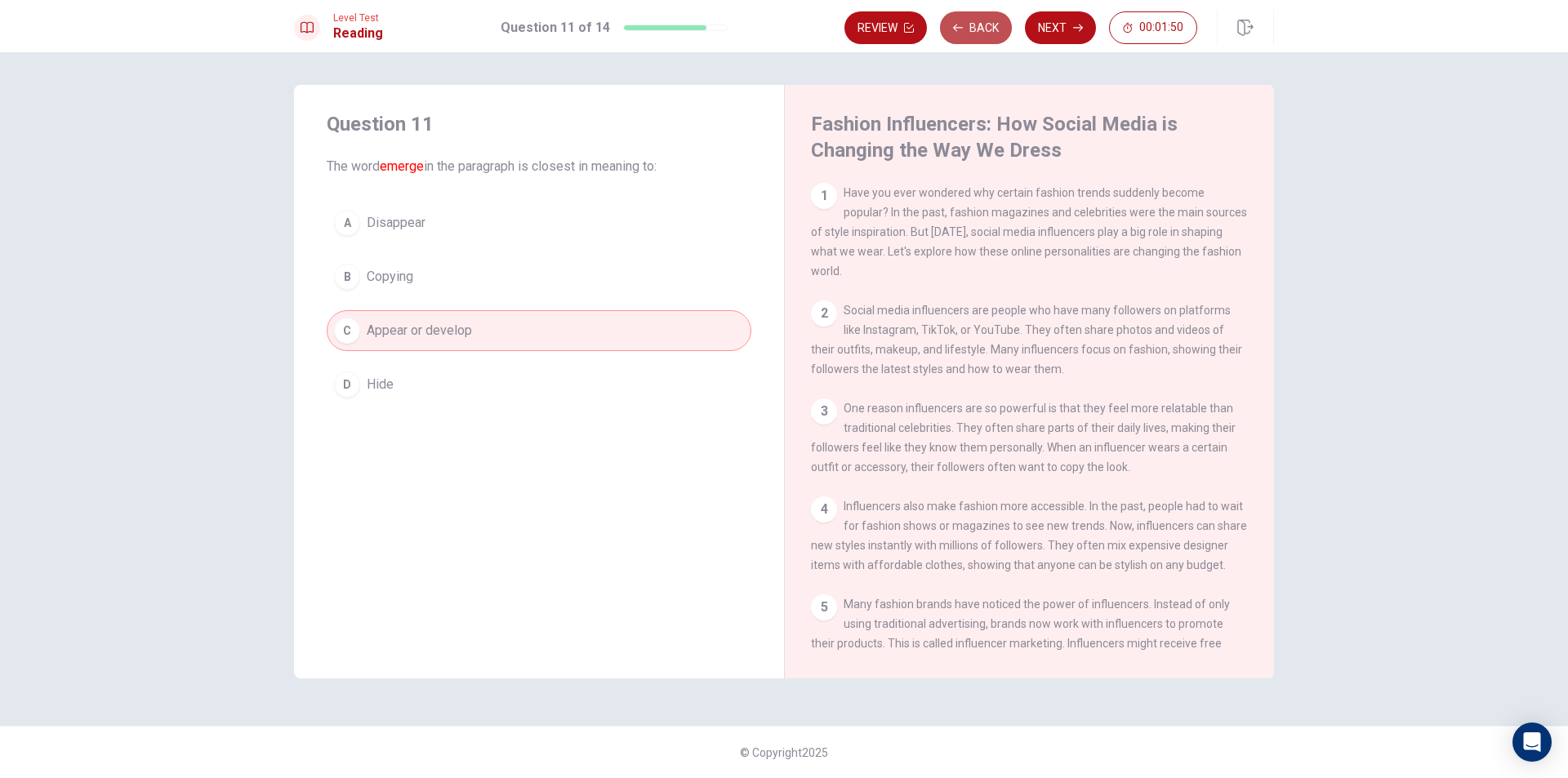
click at [969, 30] on button "Back" at bounding box center [976, 27] width 72 height 33
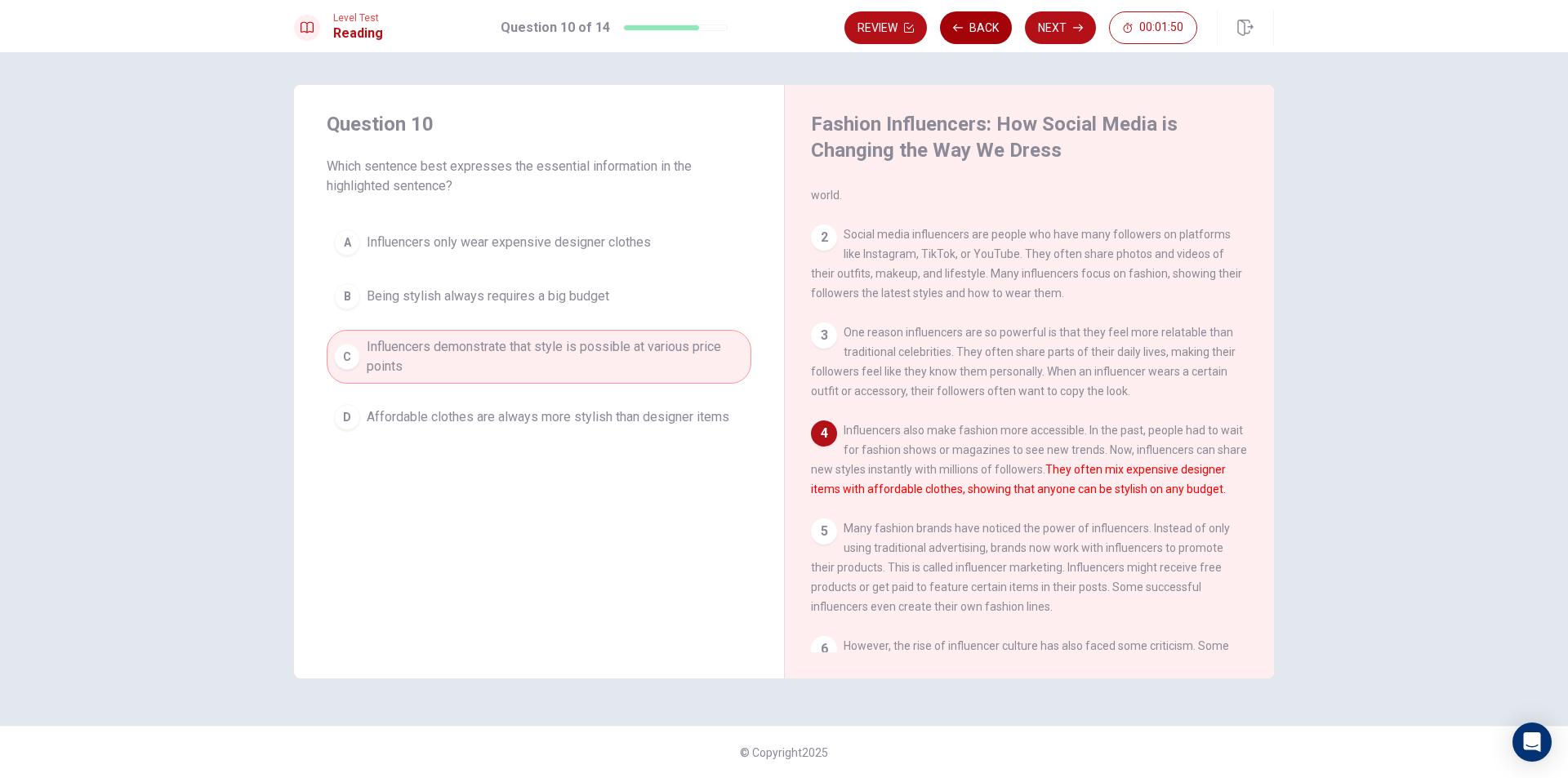
scroll to position [120, 0]
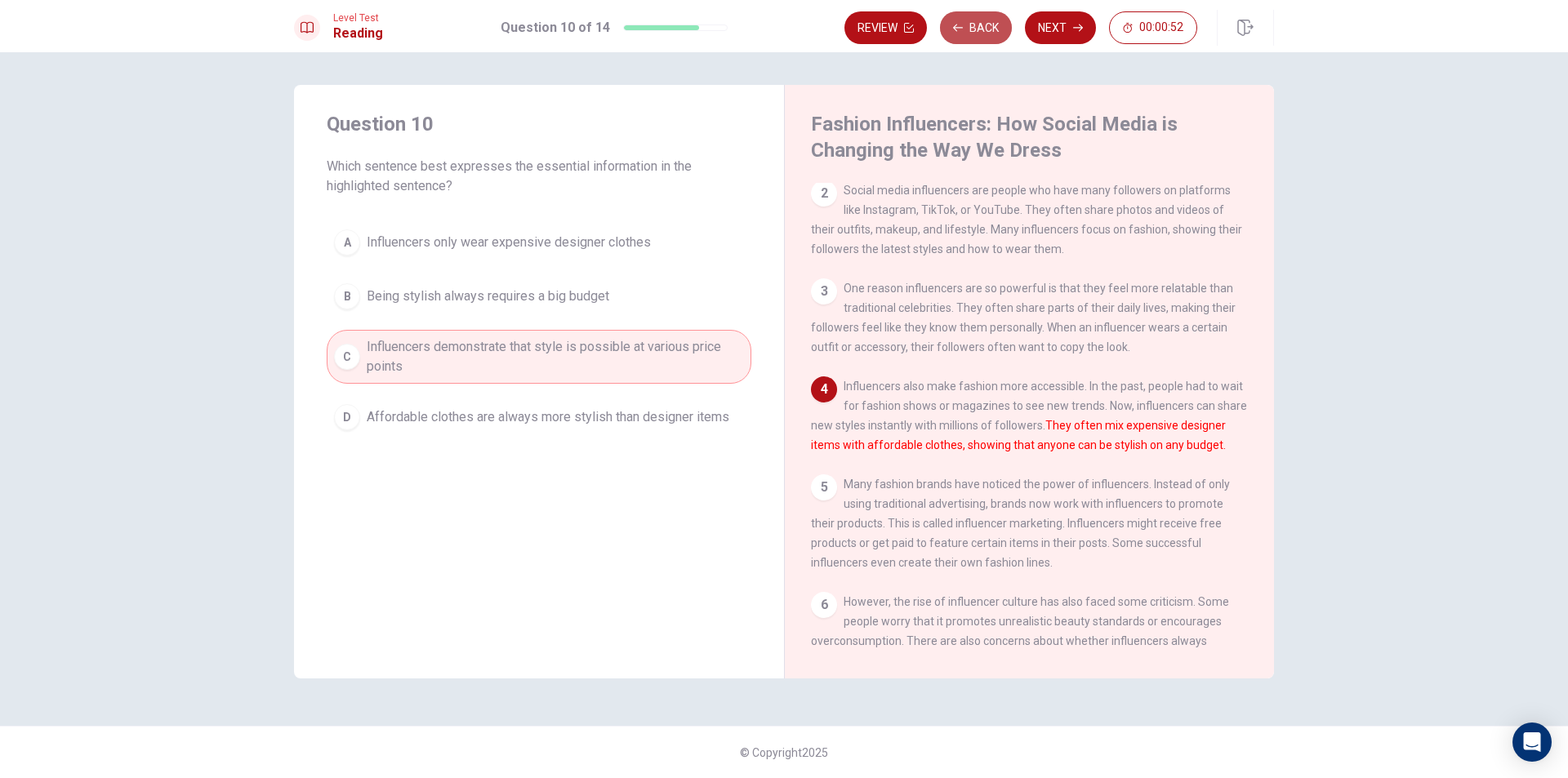
click at [983, 29] on button "Back" at bounding box center [976, 27] width 72 height 33
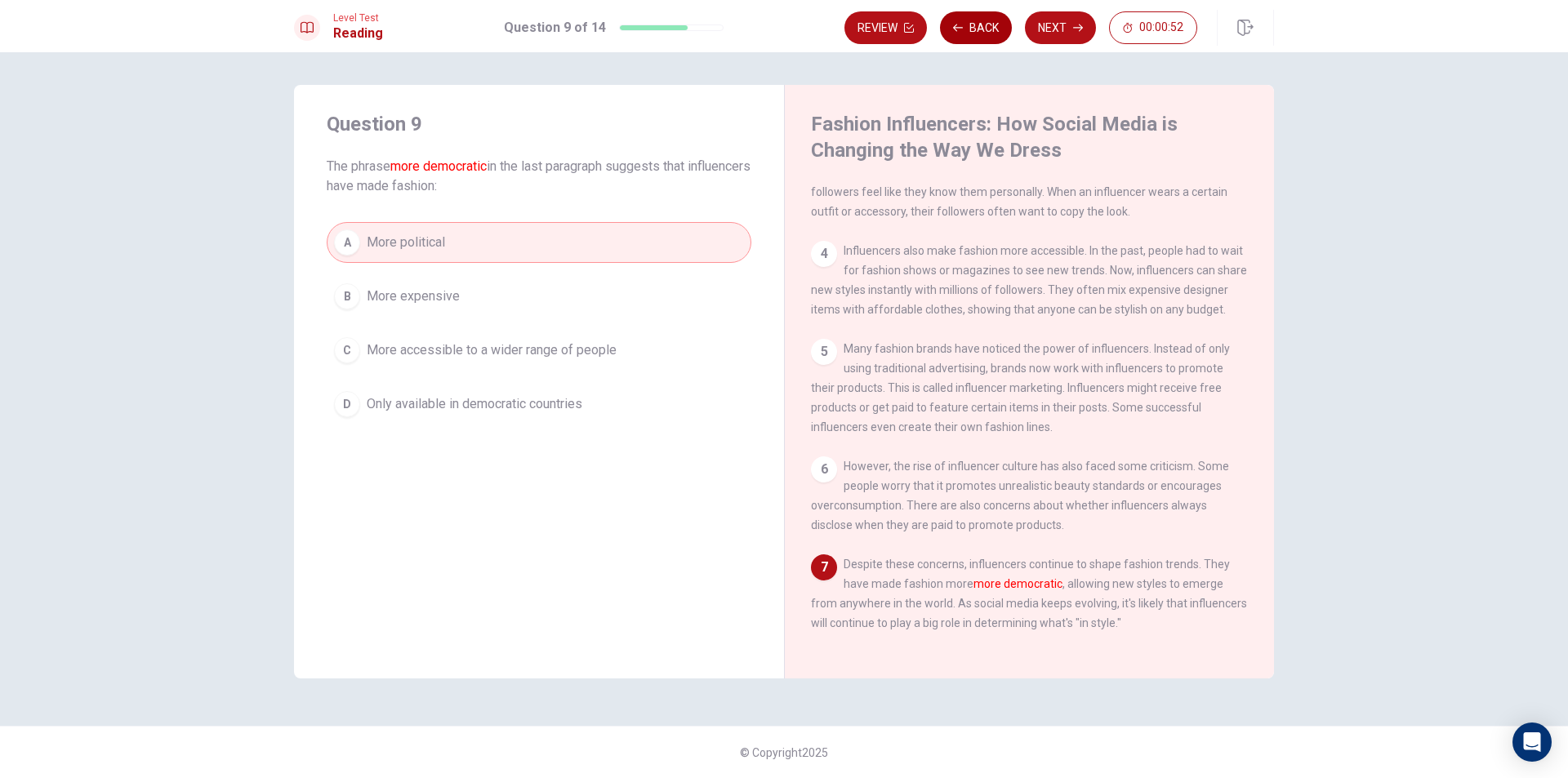
scroll to position [301, 0]
click at [1058, 30] on button "Next" at bounding box center [1060, 27] width 71 height 33
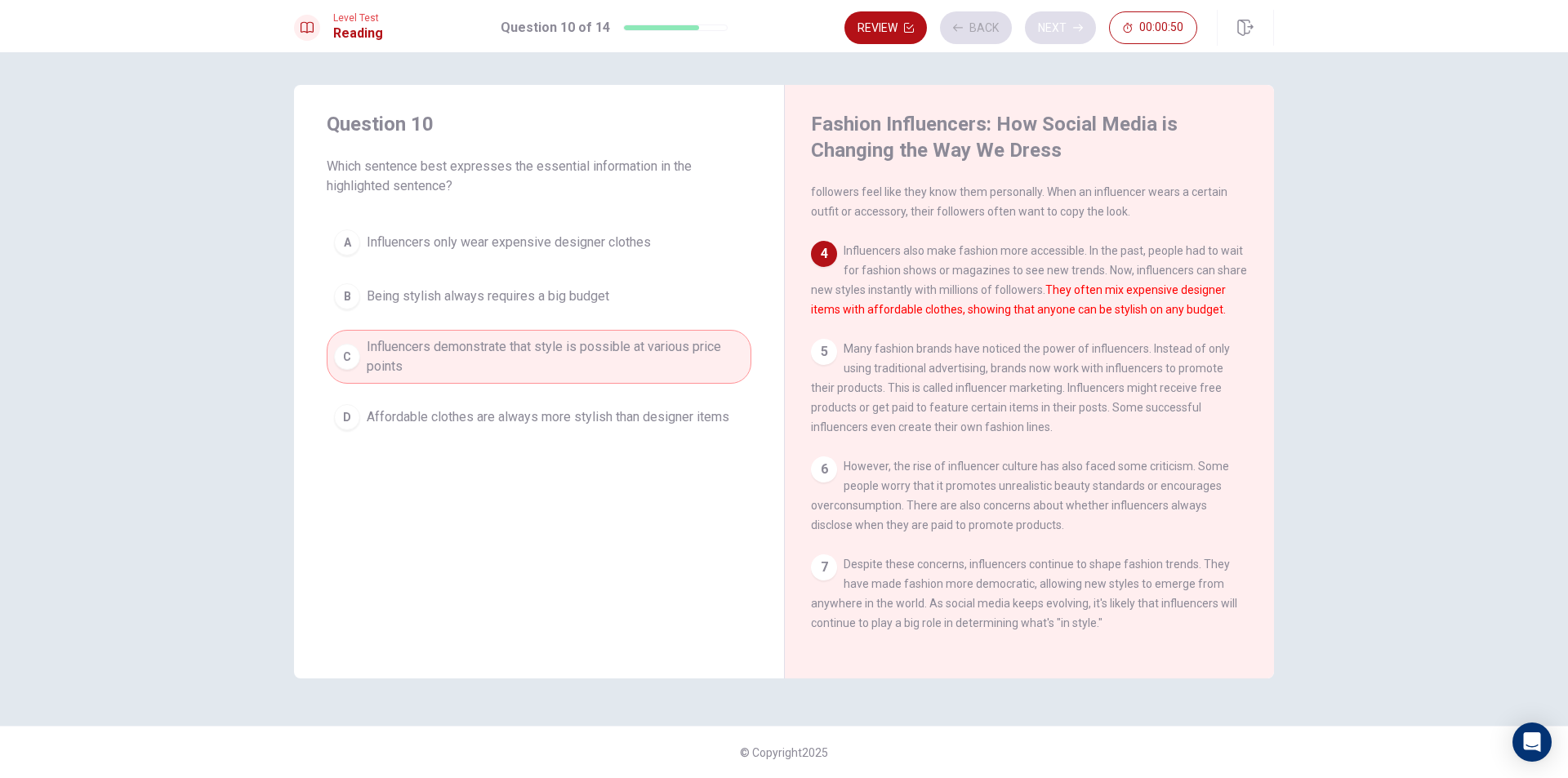
click at [1058, 30] on div "Review Back Next 00:00:50" at bounding box center [1020, 27] width 352 height 33
click at [1077, 25] on icon "button" at bounding box center [1078, 27] width 10 height 10
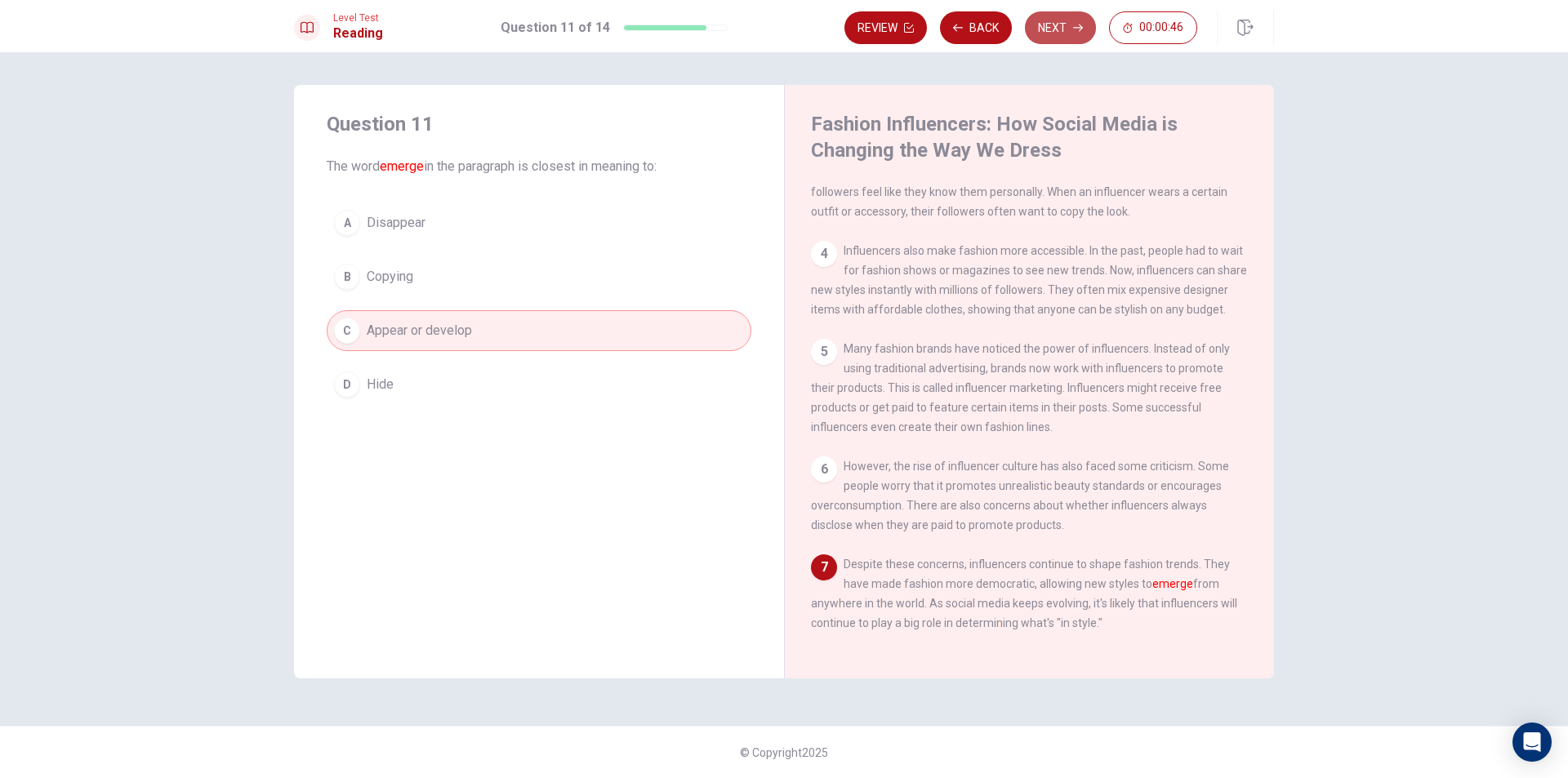
click at [1071, 33] on button "Next" at bounding box center [1060, 27] width 71 height 33
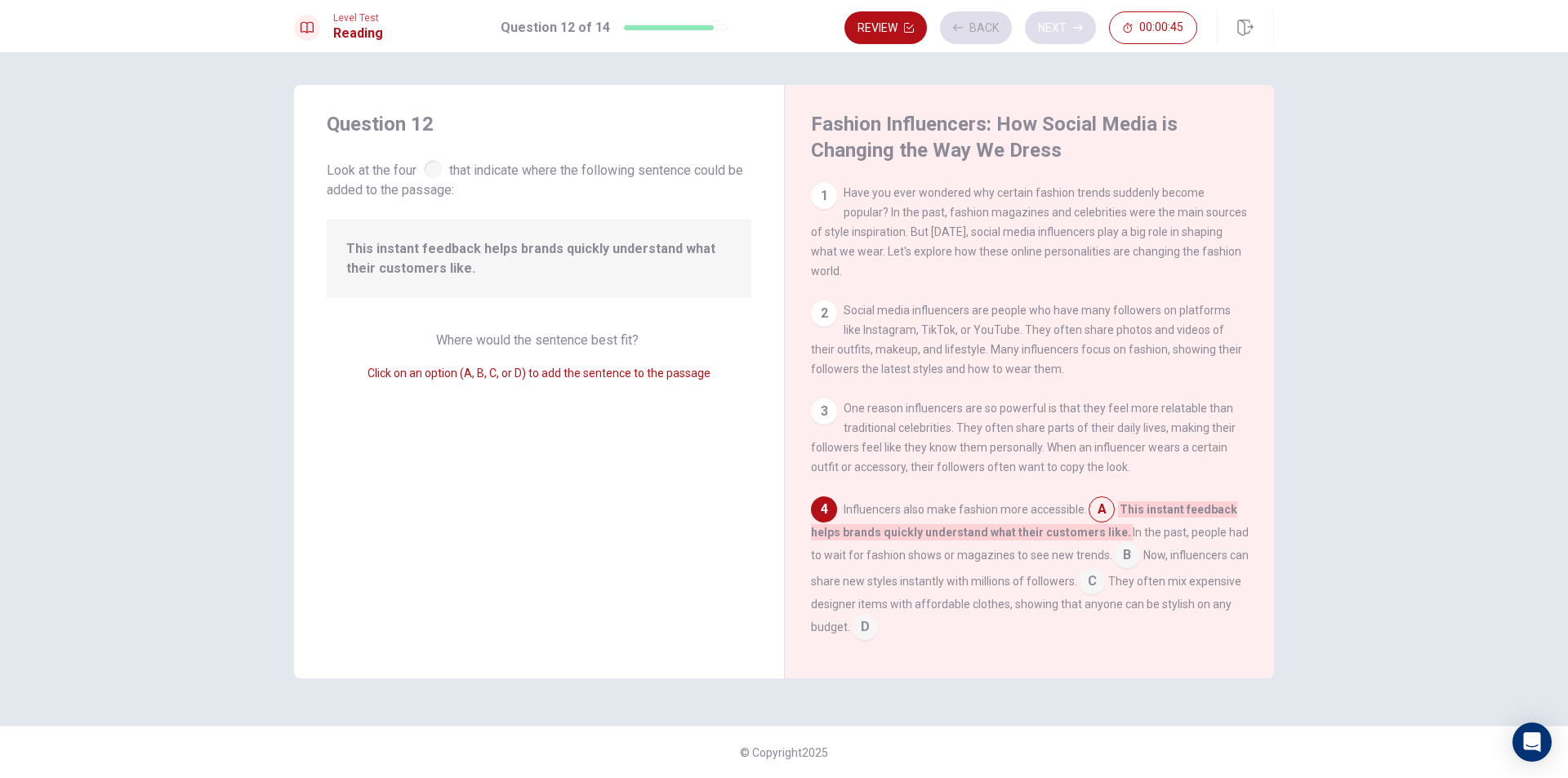
scroll to position [162, 0]
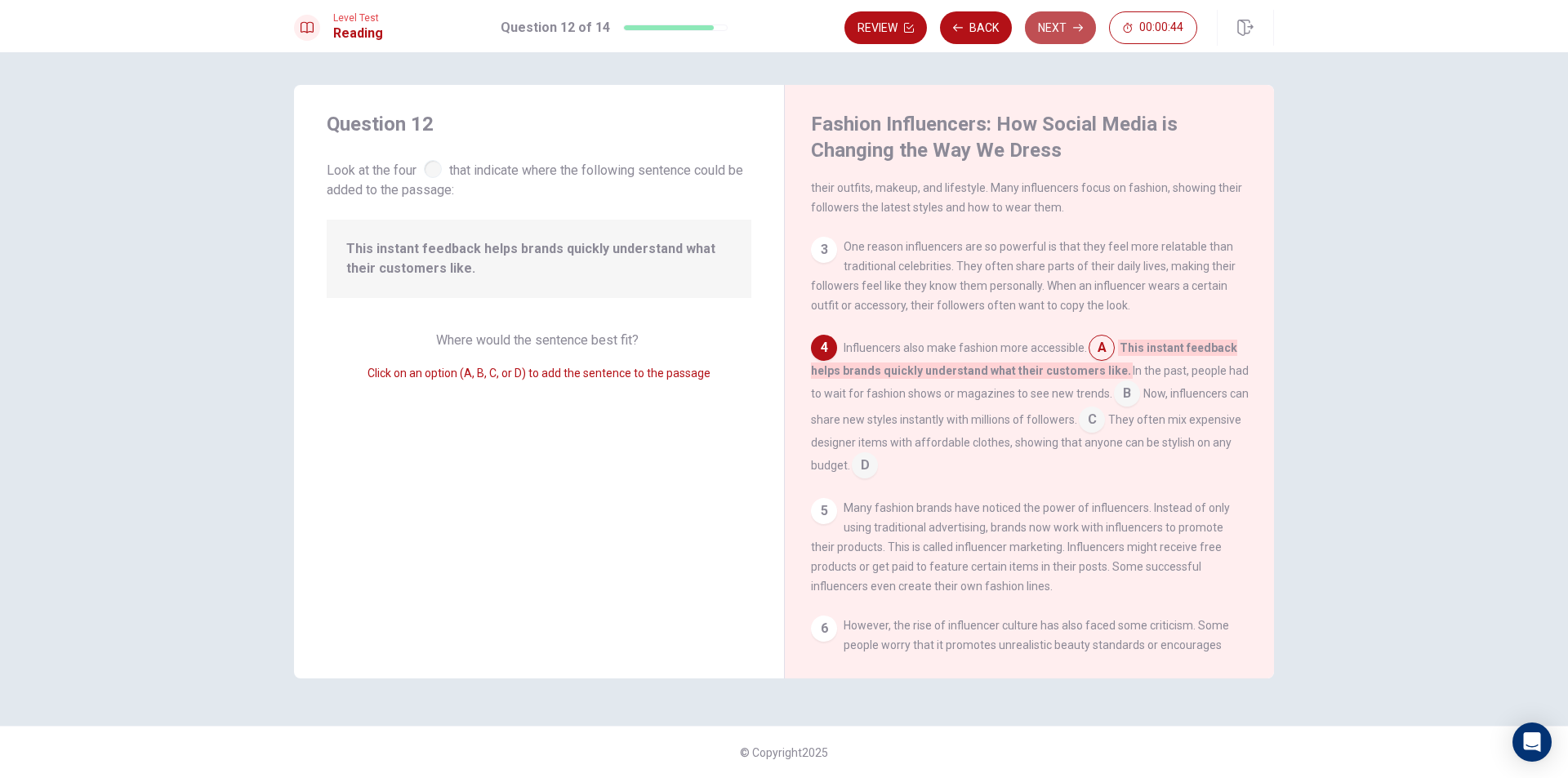
click at [1072, 33] on button "Next" at bounding box center [1060, 27] width 71 height 33
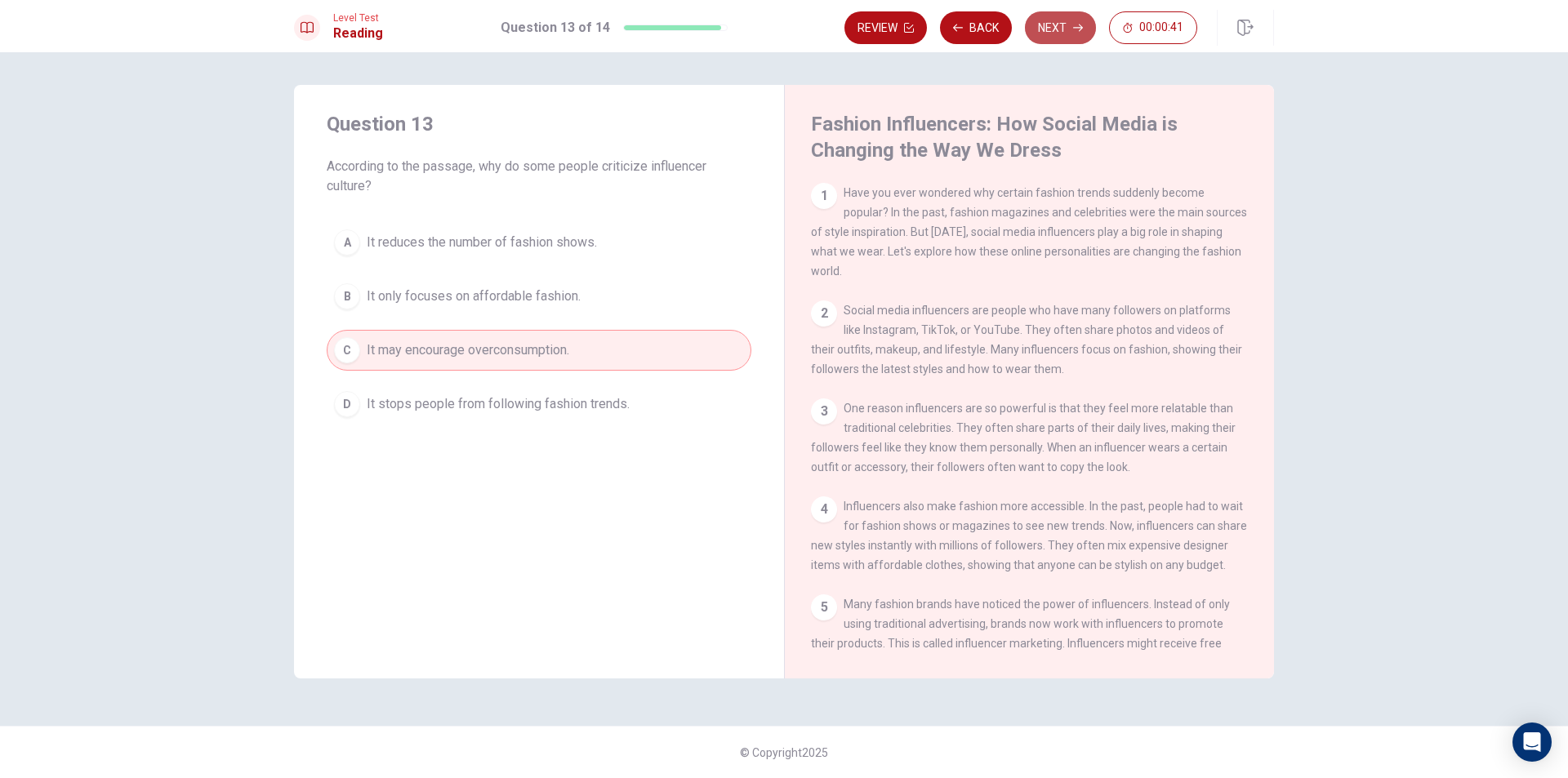
click at [1072, 33] on button "Next" at bounding box center [1060, 27] width 71 height 33
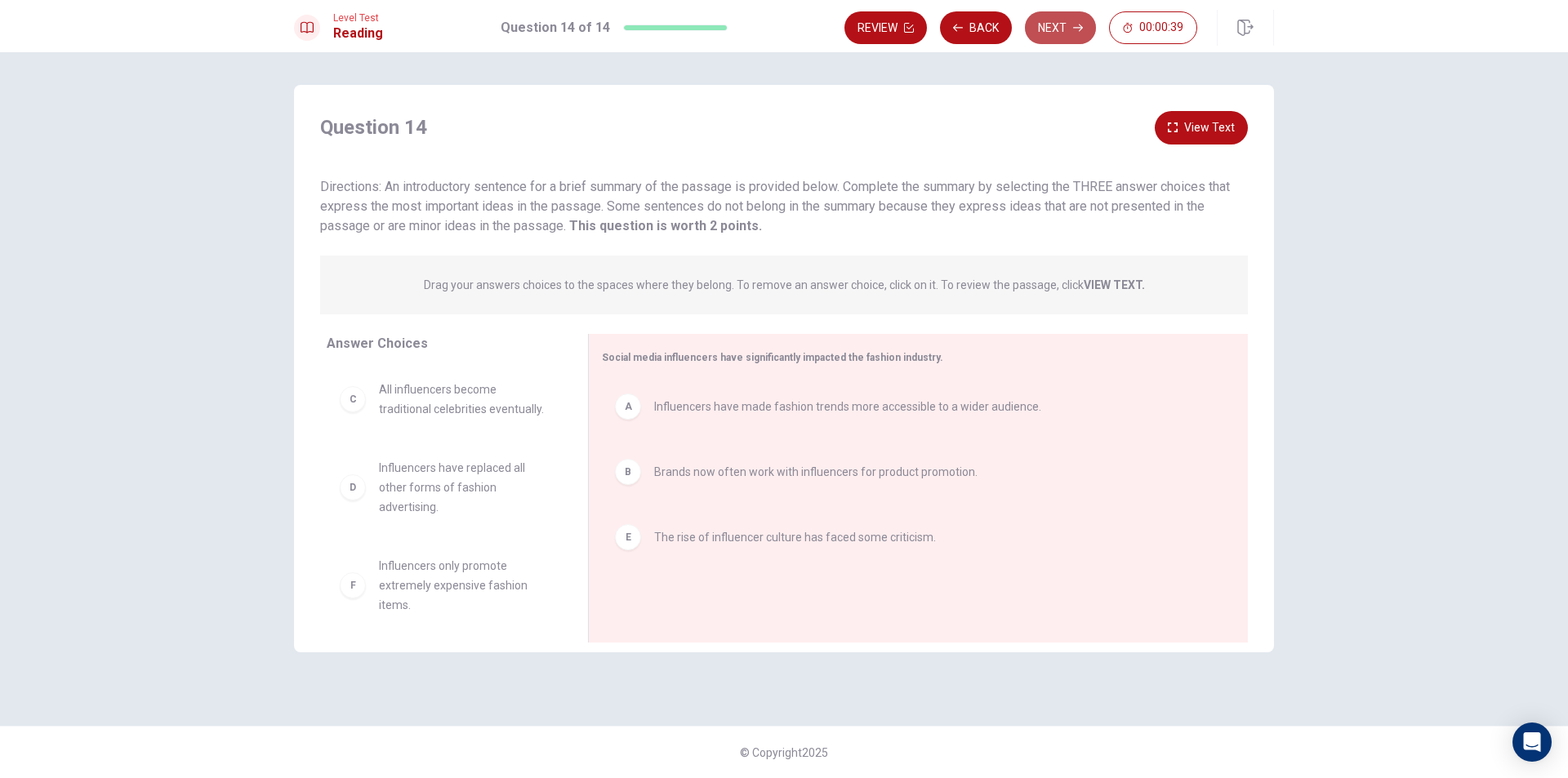
click at [1060, 21] on button "Next" at bounding box center [1060, 27] width 71 height 33
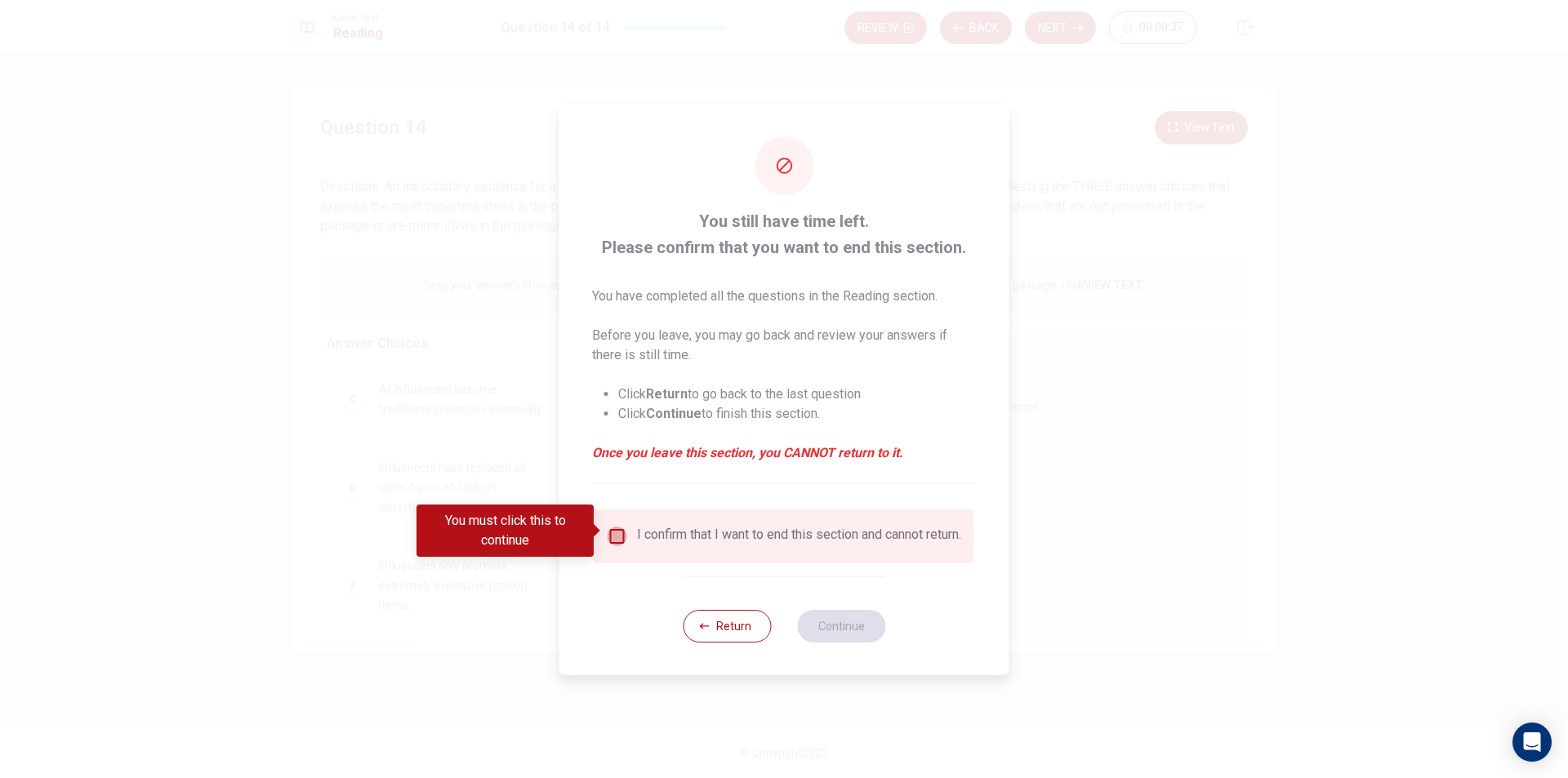
click at [616, 528] on input "You must click this to continue" at bounding box center [617, 536] width 19 height 19
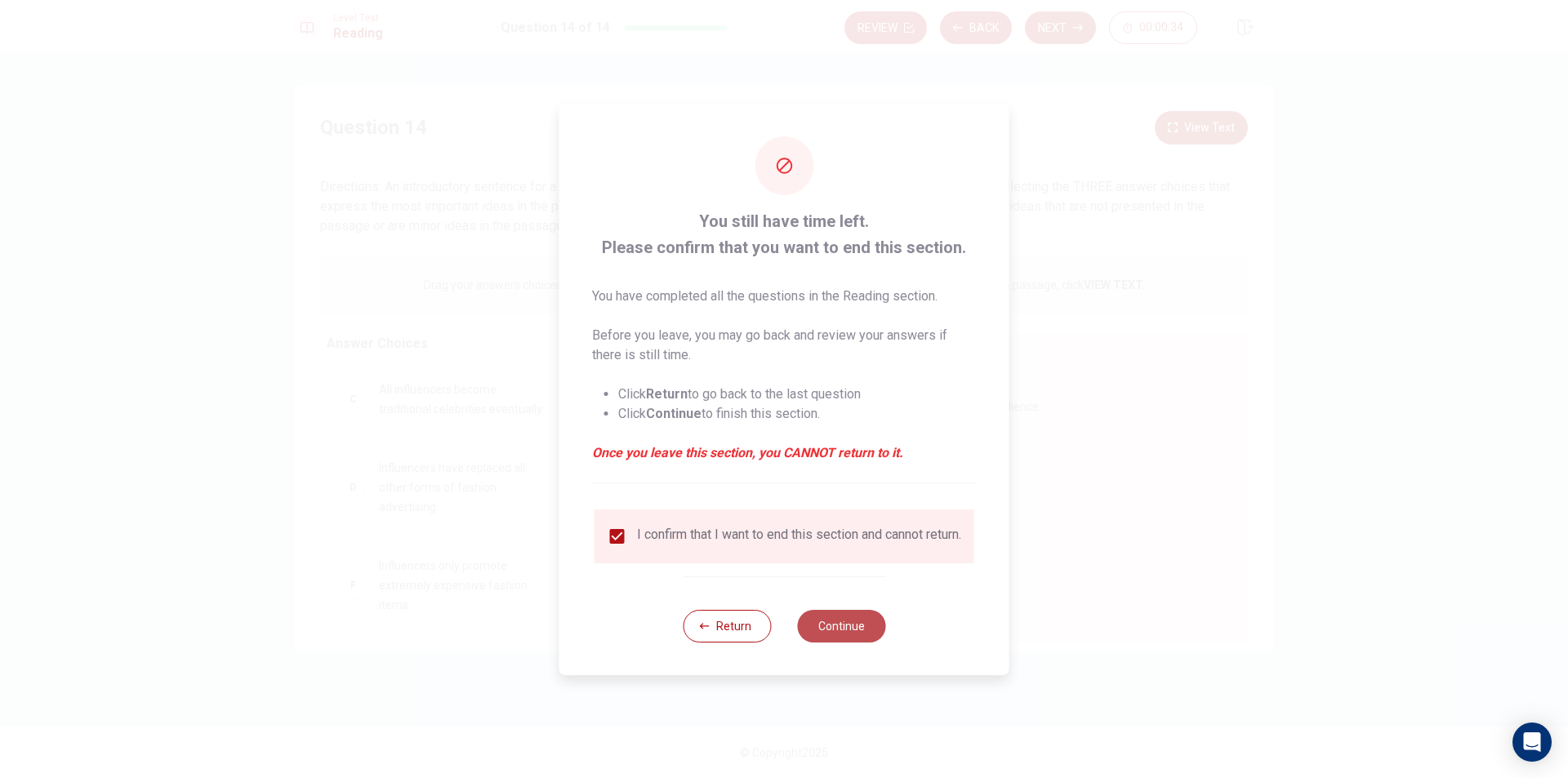
click at [826, 631] on button "Continue" at bounding box center [841, 626] width 88 height 33
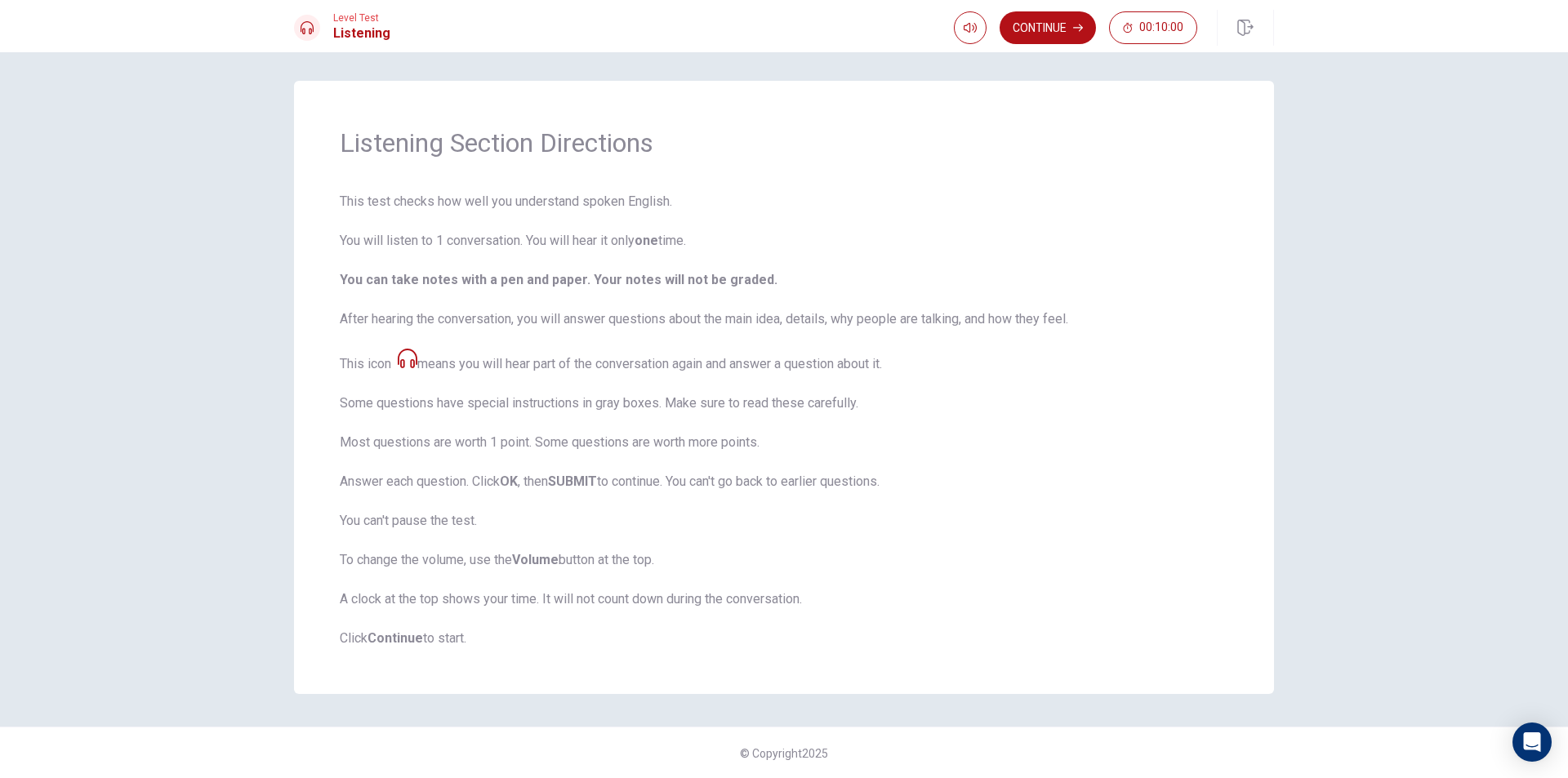
scroll to position [5, 0]
click at [404, 353] on icon at bounding box center [407, 358] width 19 height 19
click at [973, 30] on icon "button" at bounding box center [969, 27] width 13 height 13
type input "1"
click at [998, 63] on span at bounding box center [998, 58] width 10 height 10
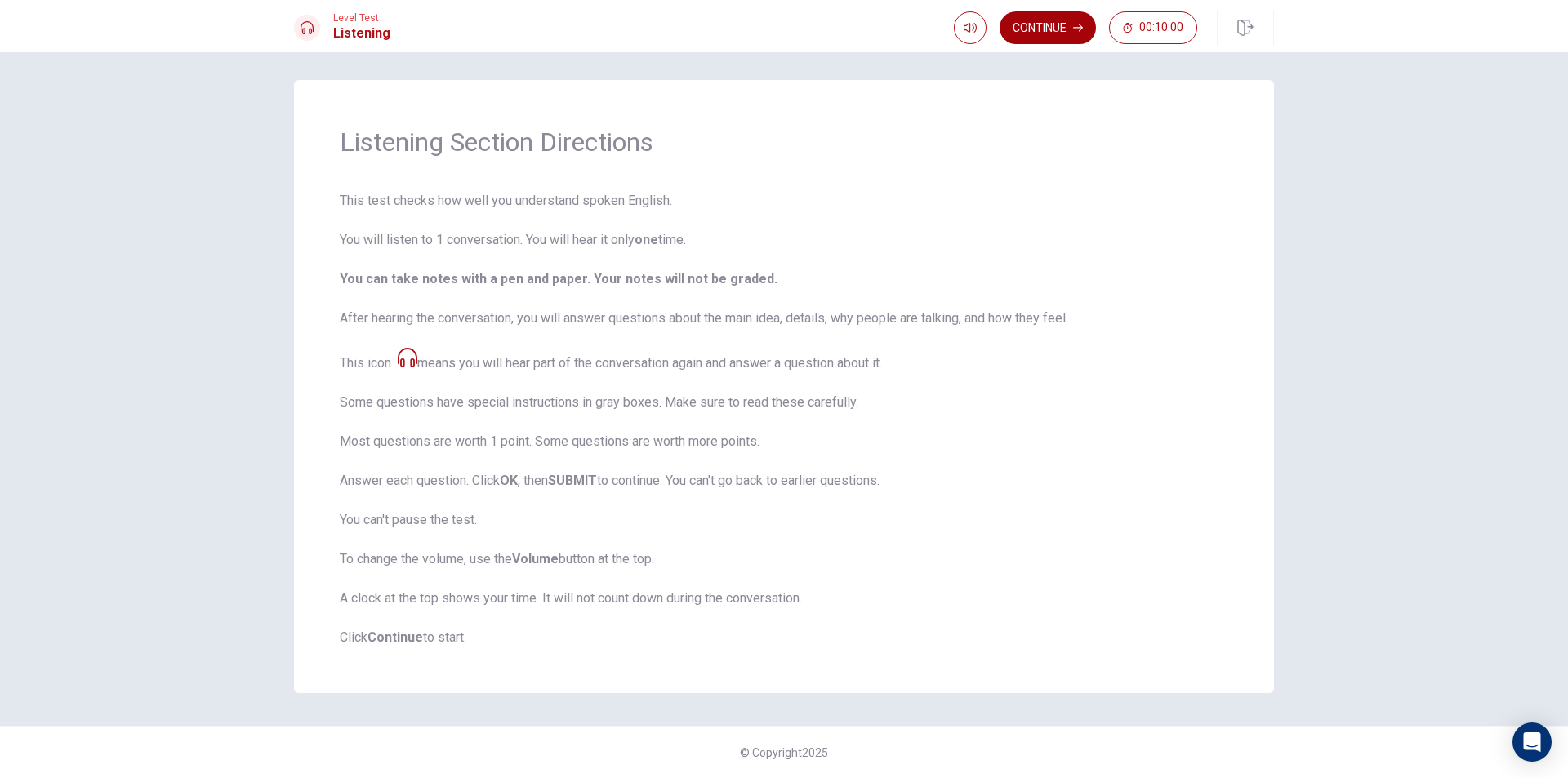
click at [1071, 29] on button "Continue" at bounding box center [1048, 27] width 97 height 33
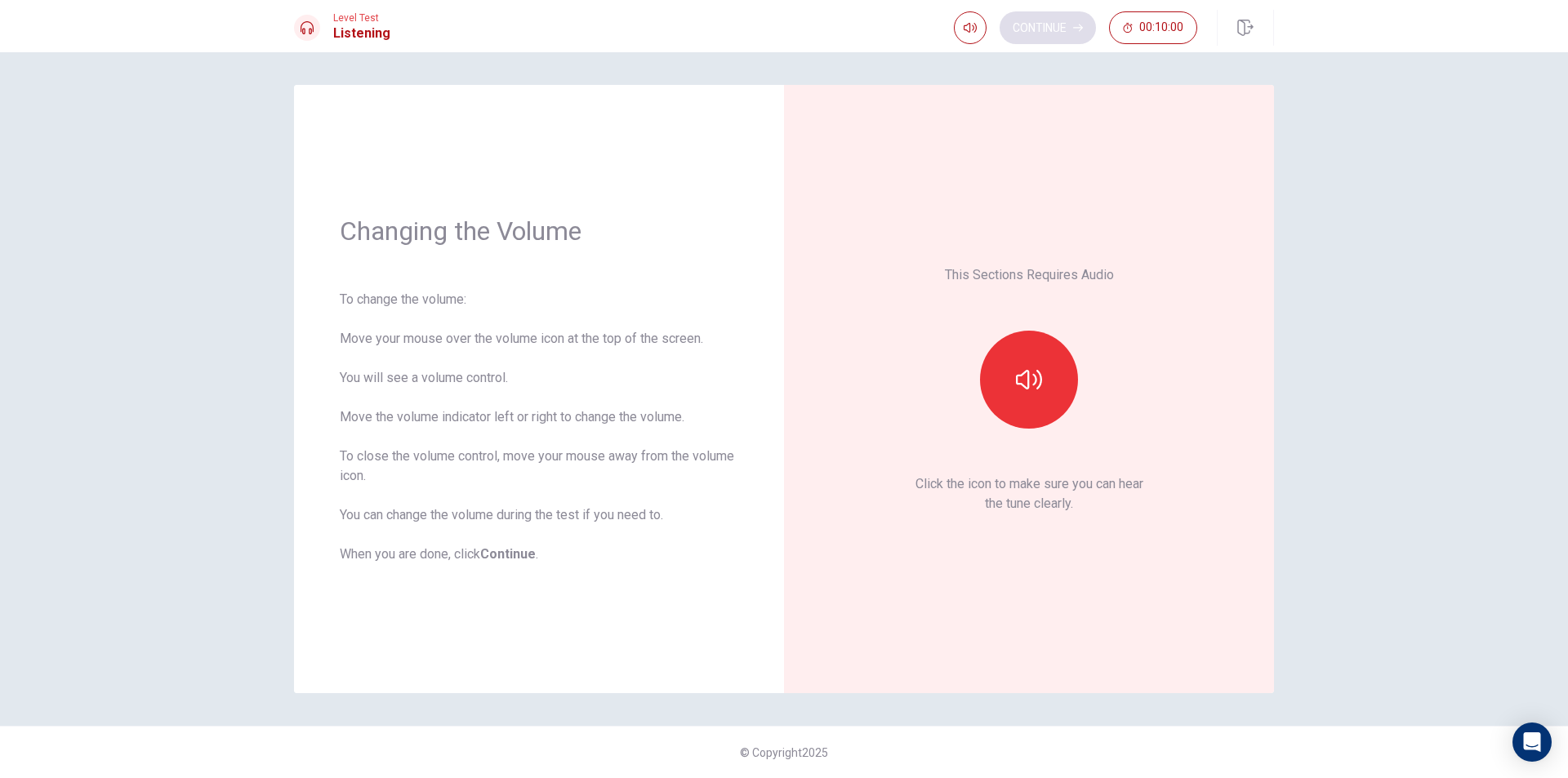
scroll to position [0, 0]
click at [1053, 389] on button "button" at bounding box center [1028, 379] width 98 height 98
type input "0.8"
click at [989, 63] on span at bounding box center [986, 58] width 10 height 10
click at [1070, 23] on button "Continue" at bounding box center [1048, 27] width 97 height 33
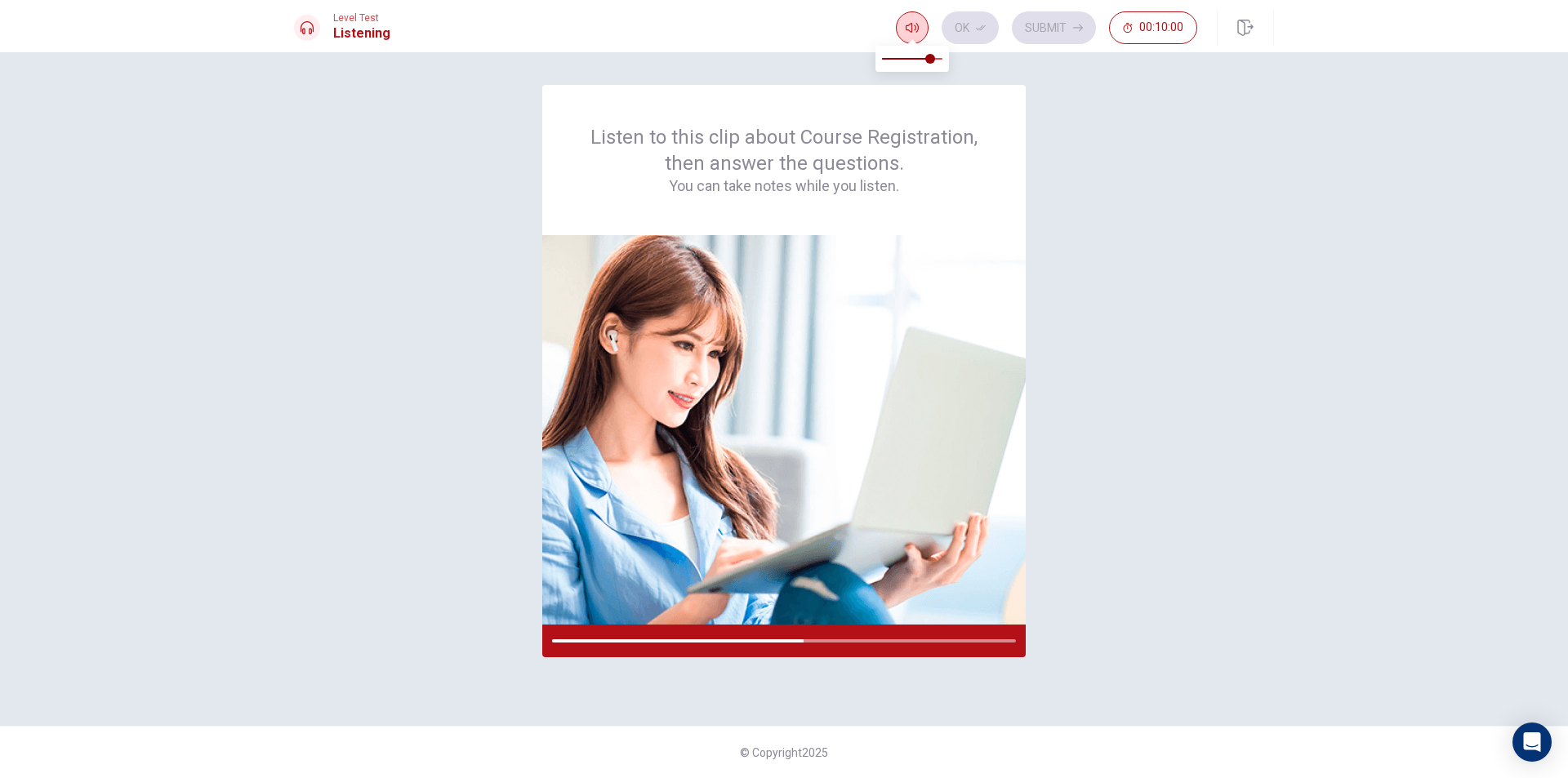
click at [912, 35] on button "button" at bounding box center [911, 27] width 33 height 33
type input "1"
drag, startPoint x: 934, startPoint y: 59, endPoint x: 944, endPoint y: 62, distance: 10.4
click at [944, 62] on span at bounding box center [942, 58] width 10 height 10
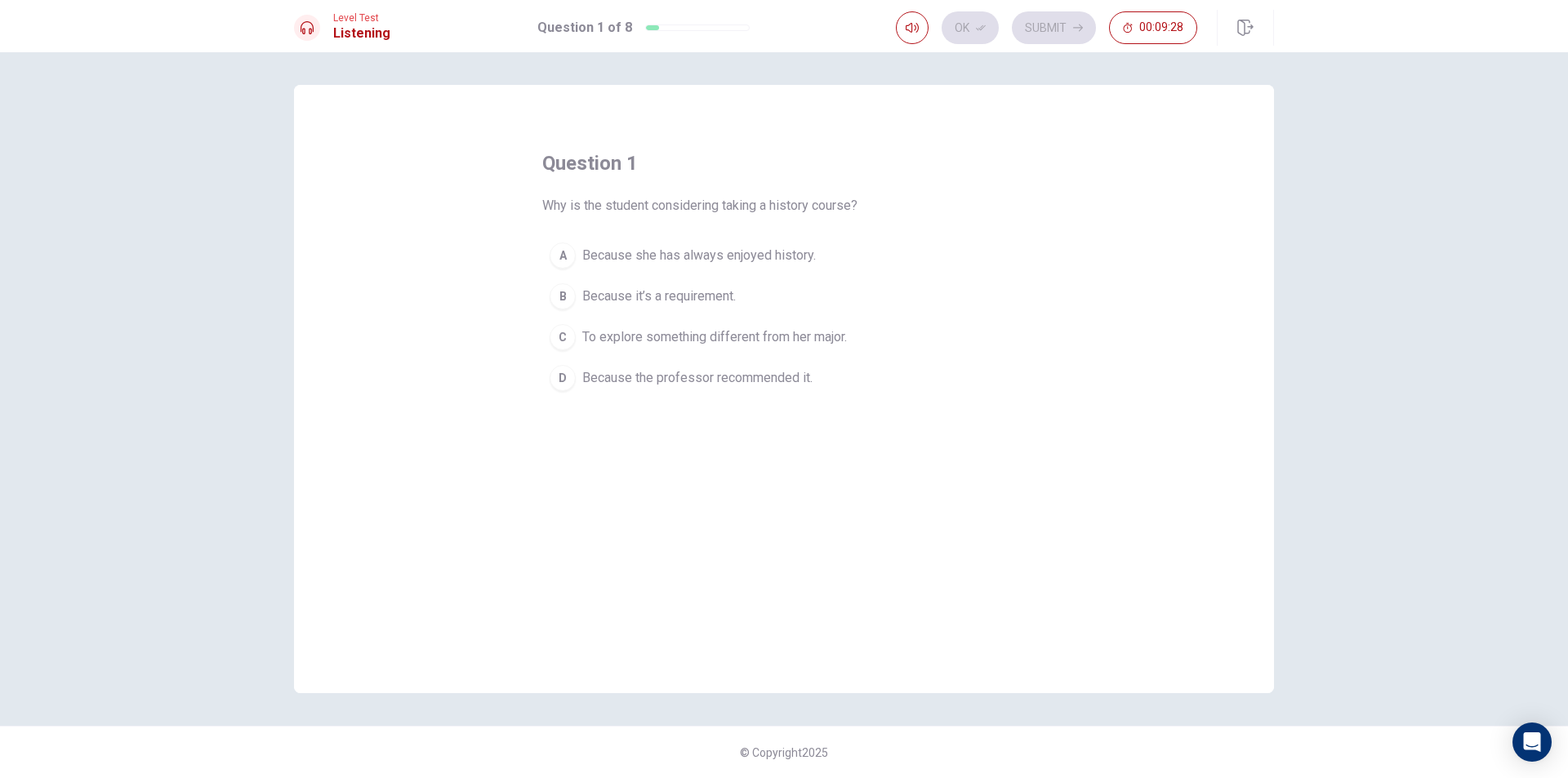
click at [573, 332] on div "C" at bounding box center [563, 338] width 26 height 26
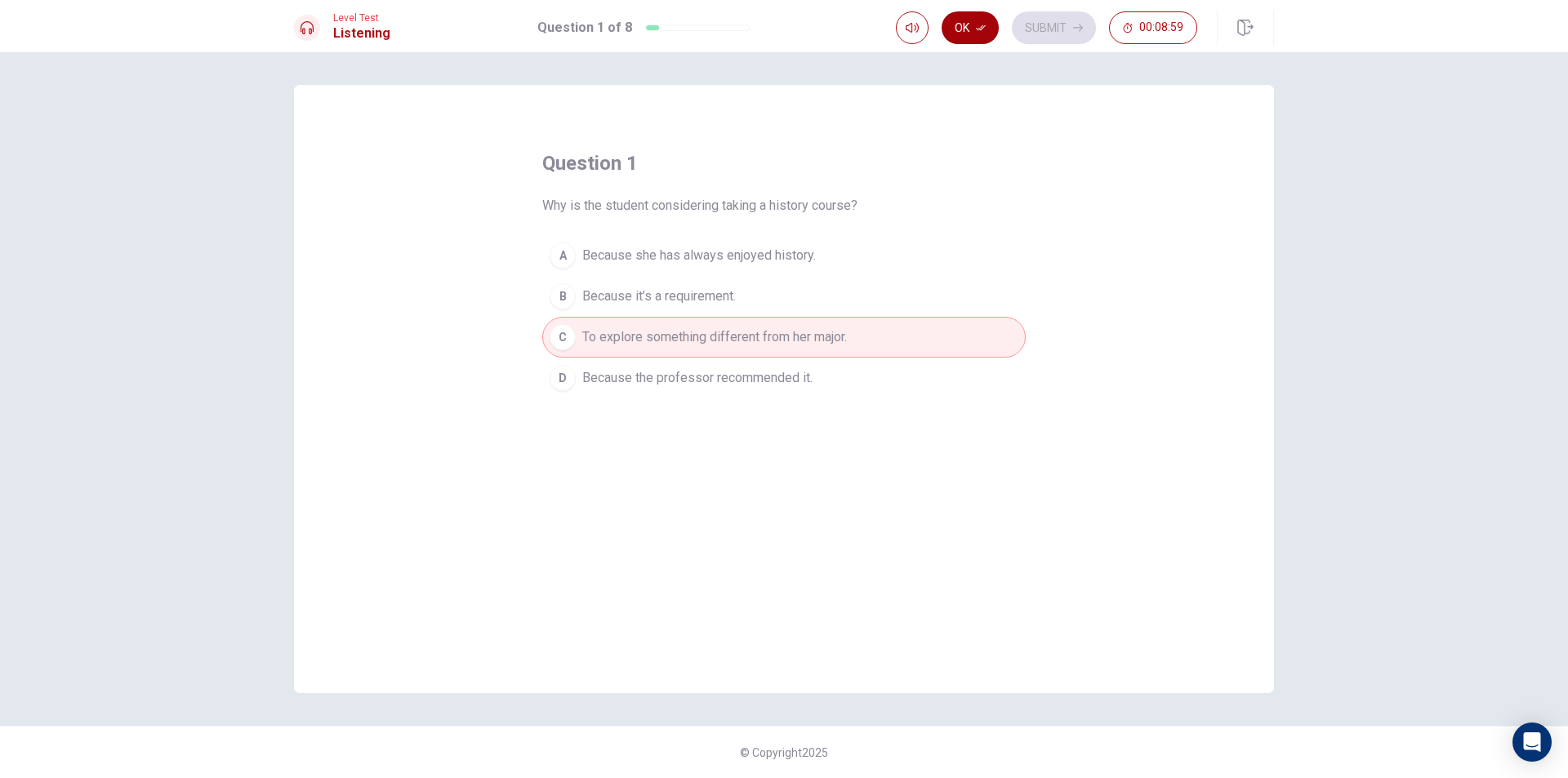
click at [985, 27] on icon "button" at bounding box center [980, 27] width 10 height 10
click at [1050, 23] on button "Submit" at bounding box center [1054, 27] width 84 height 33
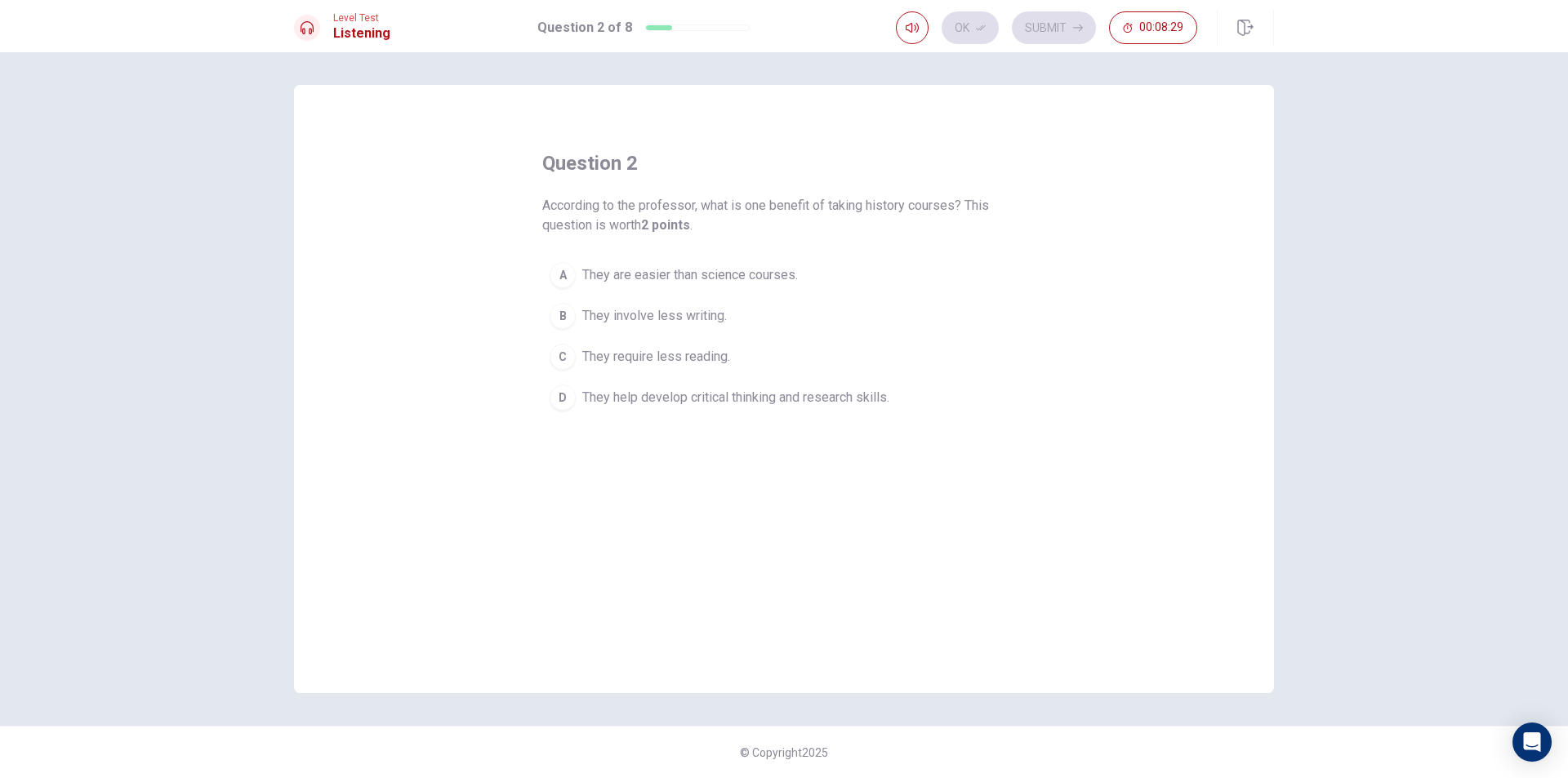
click at [595, 392] on span "They help develop critical thinking and research skills." at bounding box center [735, 397] width 307 height 19
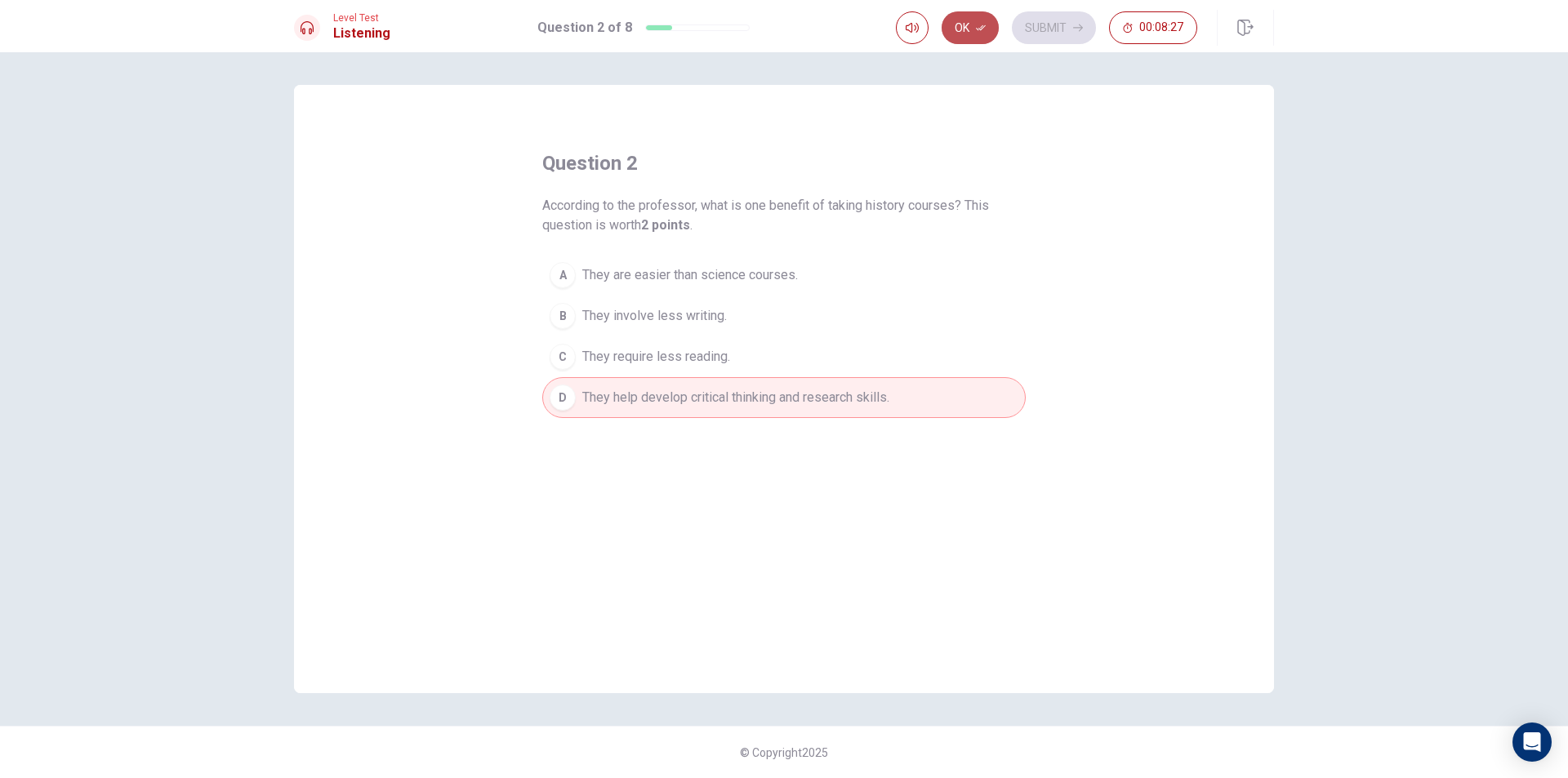
click at [977, 18] on button "Ok" at bounding box center [969, 27] width 57 height 33
click at [1072, 20] on button "Submit" at bounding box center [1054, 27] width 84 height 33
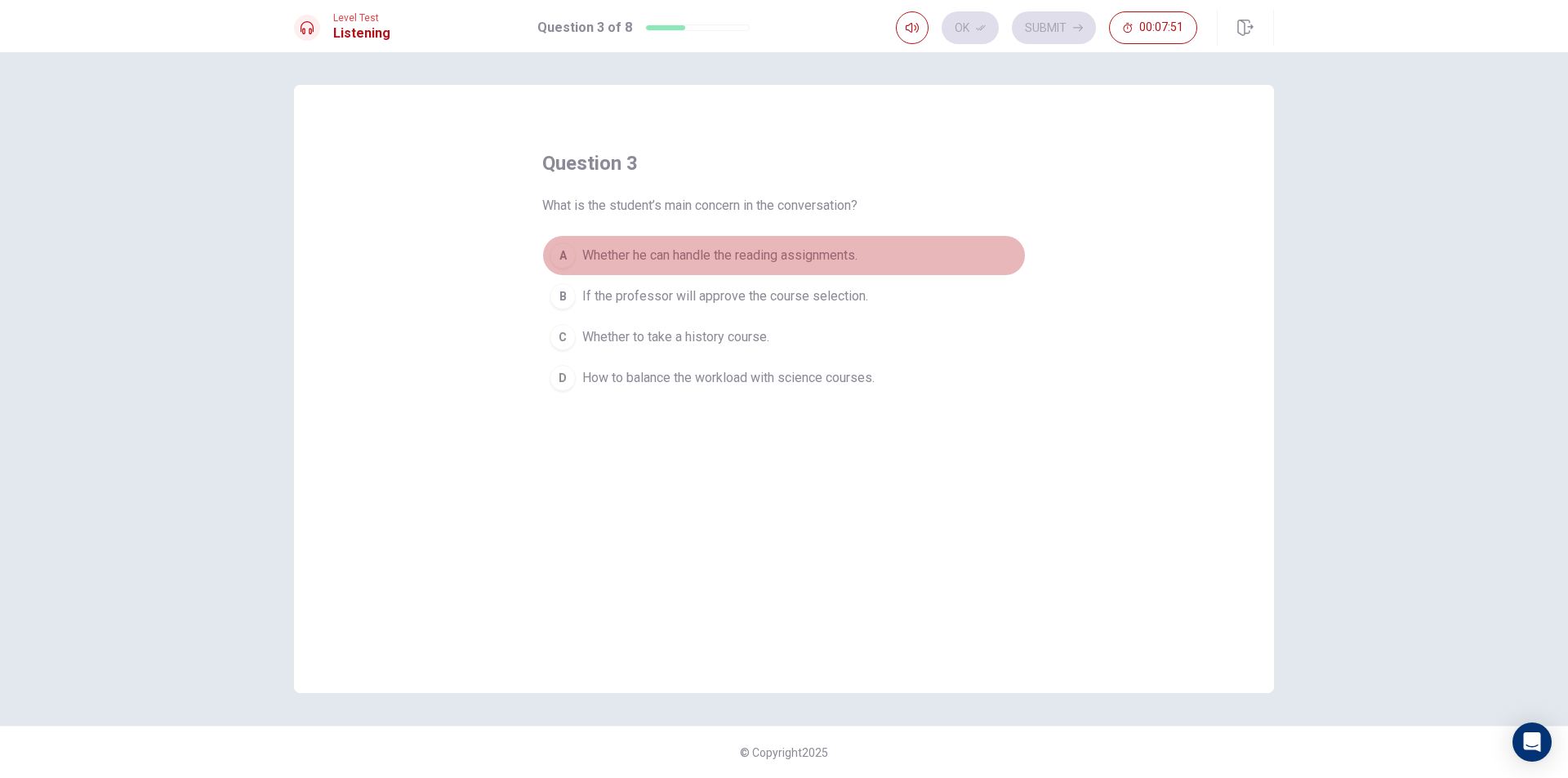
click at [566, 250] on div "A" at bounding box center [563, 256] width 26 height 26
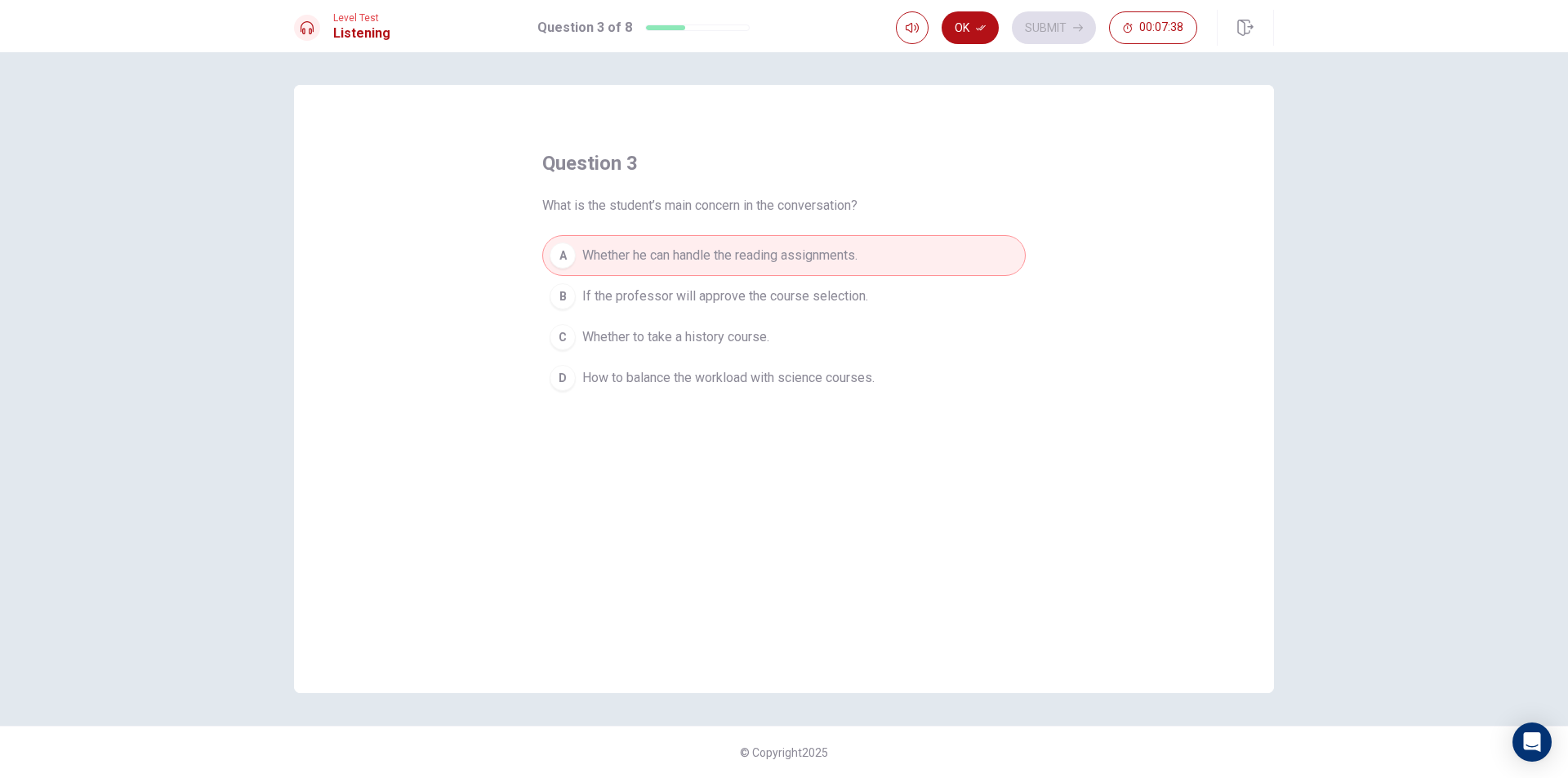
click at [958, 29] on button "Ok" at bounding box center [969, 27] width 57 height 33
click at [1042, 15] on button "Submit" at bounding box center [1054, 27] width 84 height 33
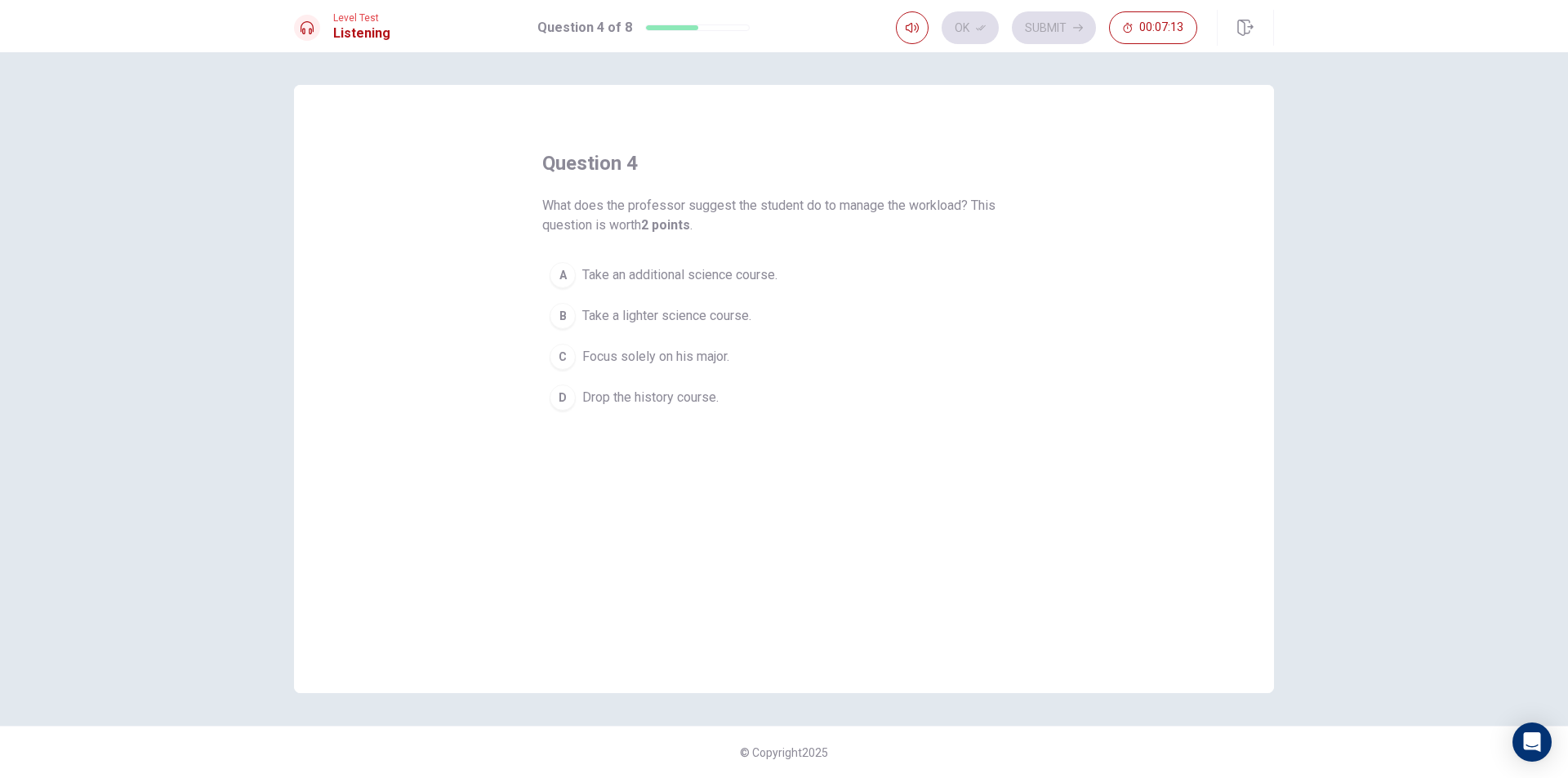
click at [564, 271] on div "A" at bounding box center [563, 275] width 26 height 26
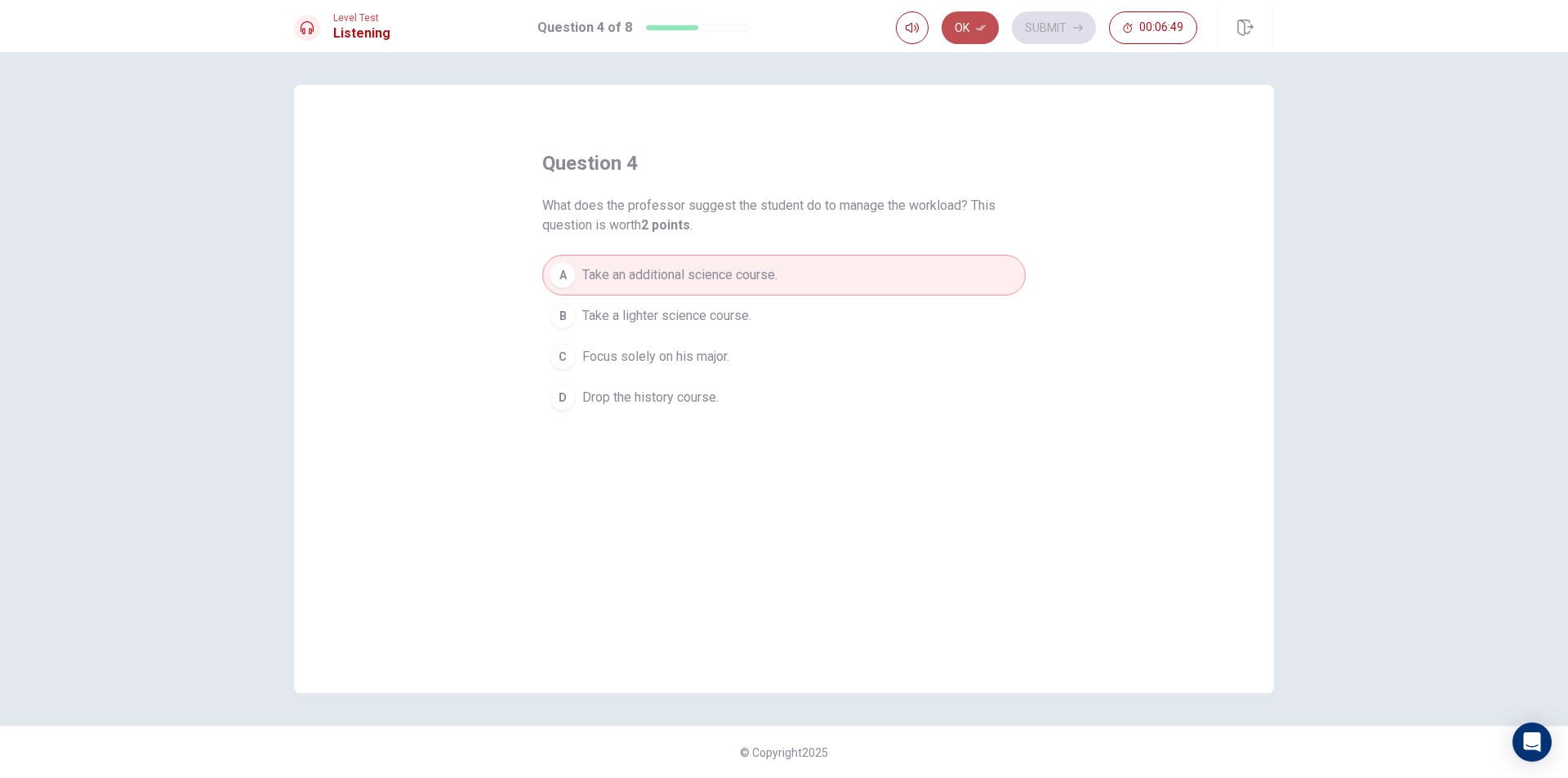
click at [989, 22] on button "Ok" at bounding box center [969, 27] width 57 height 33
click at [1048, 29] on button "Submit" at bounding box center [1054, 27] width 84 height 33
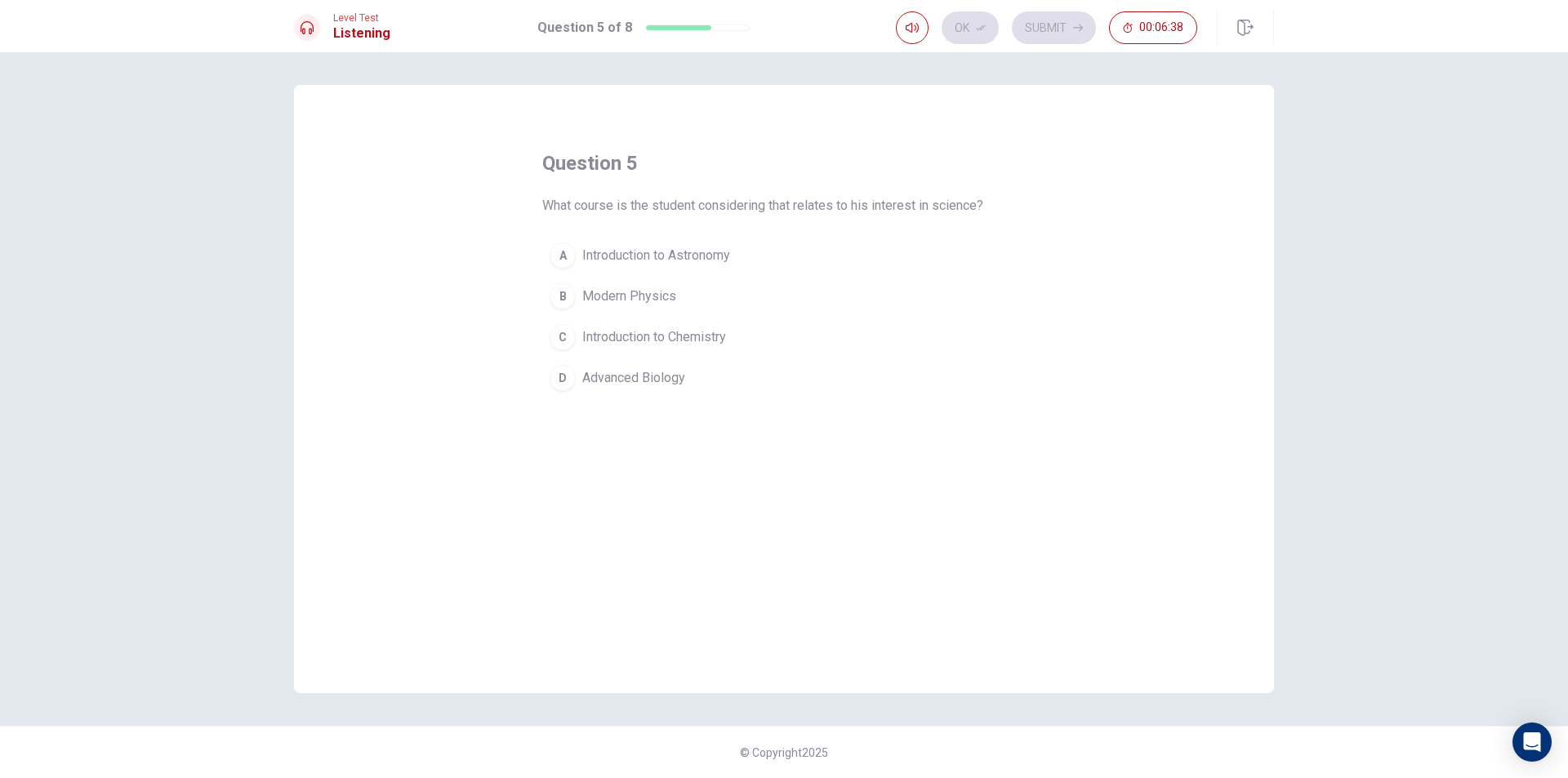
click at [678, 261] on span "Introduction to Astronomy" at bounding box center [656, 256] width 148 height 19
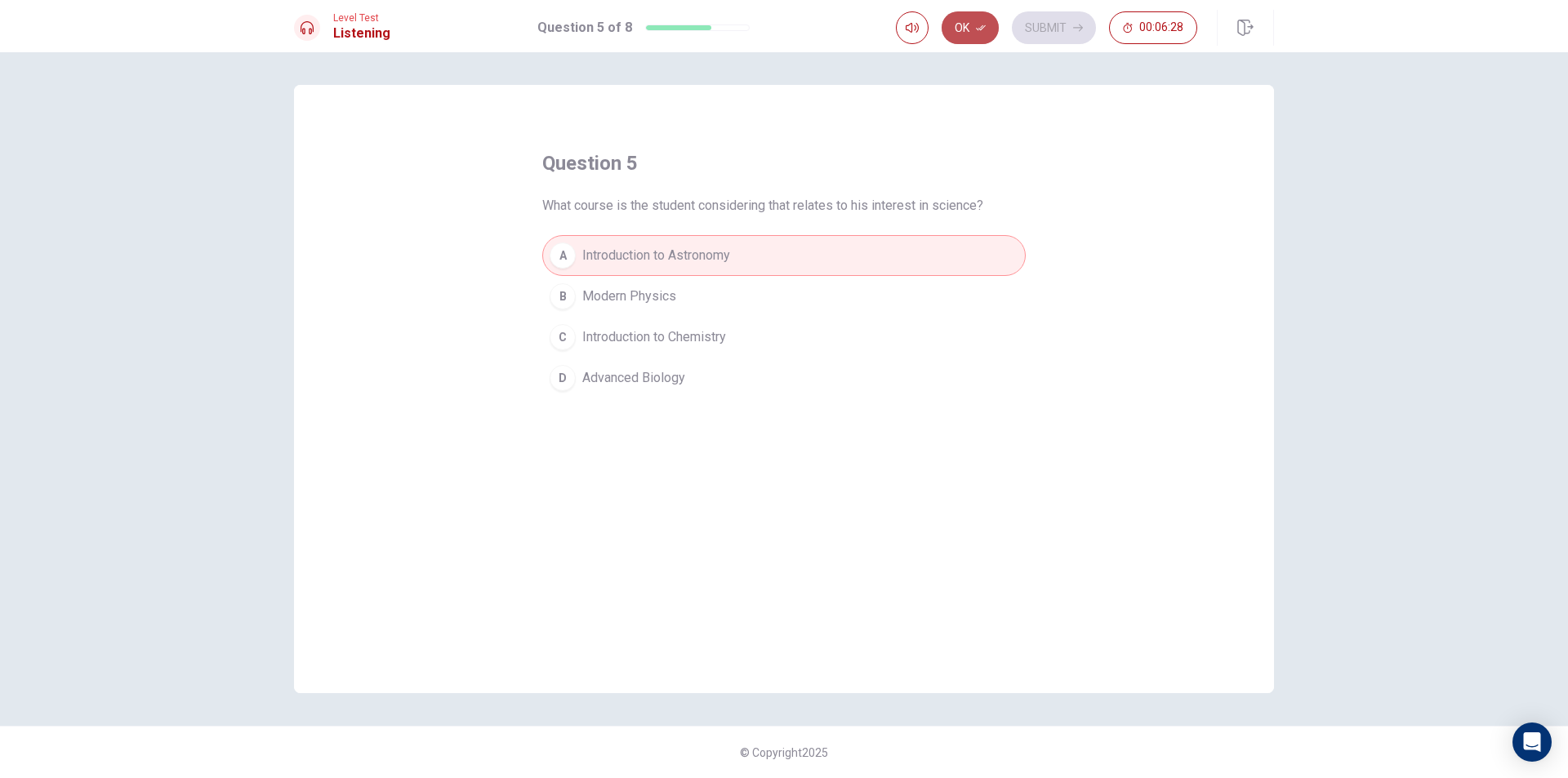
click at [991, 16] on button "Ok" at bounding box center [969, 27] width 57 height 33
click at [1064, 18] on button "Submit" at bounding box center [1054, 27] width 84 height 33
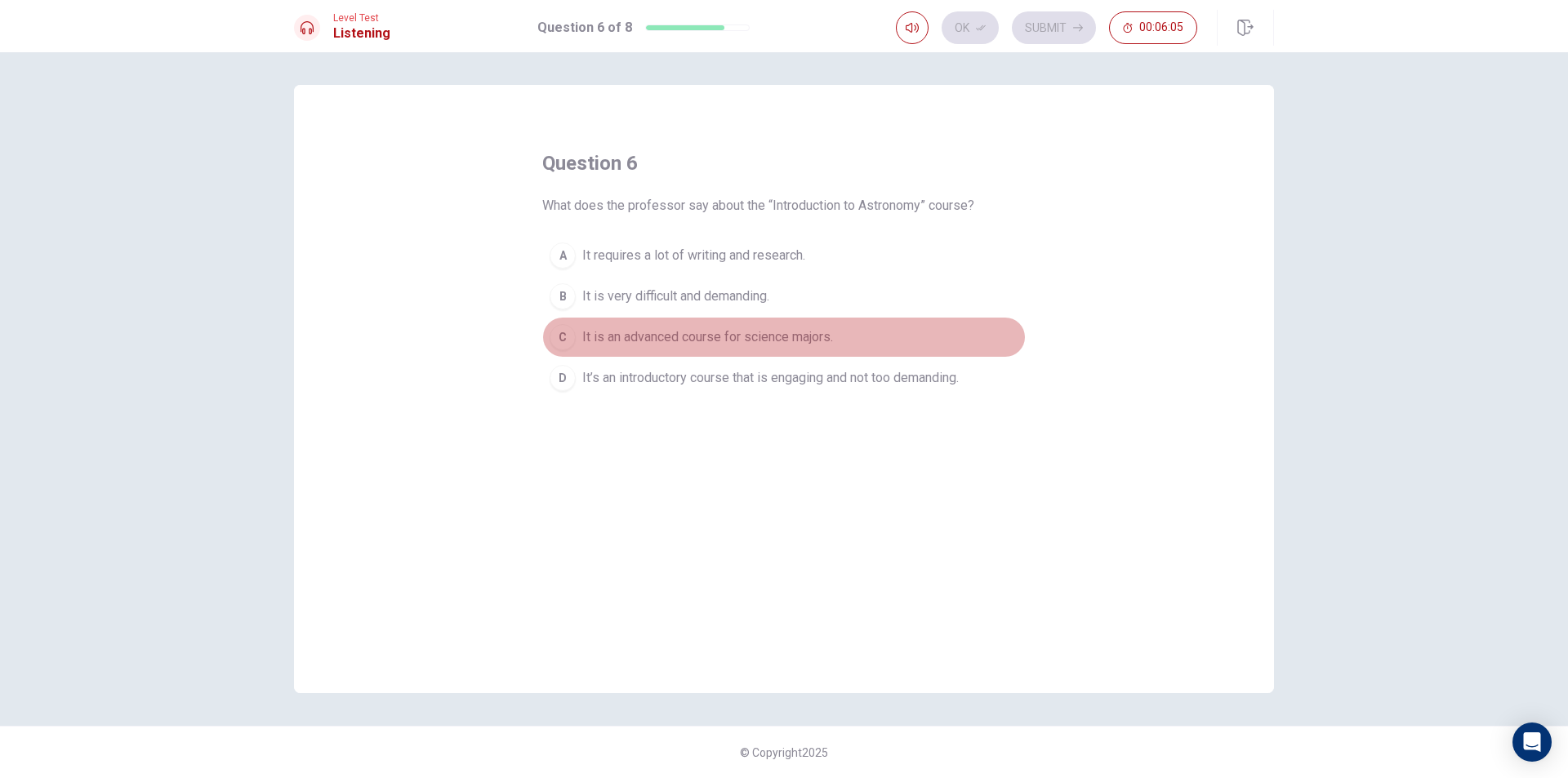
click at [596, 331] on span "It is an advanced course for science majors." at bounding box center [707, 338] width 250 height 19
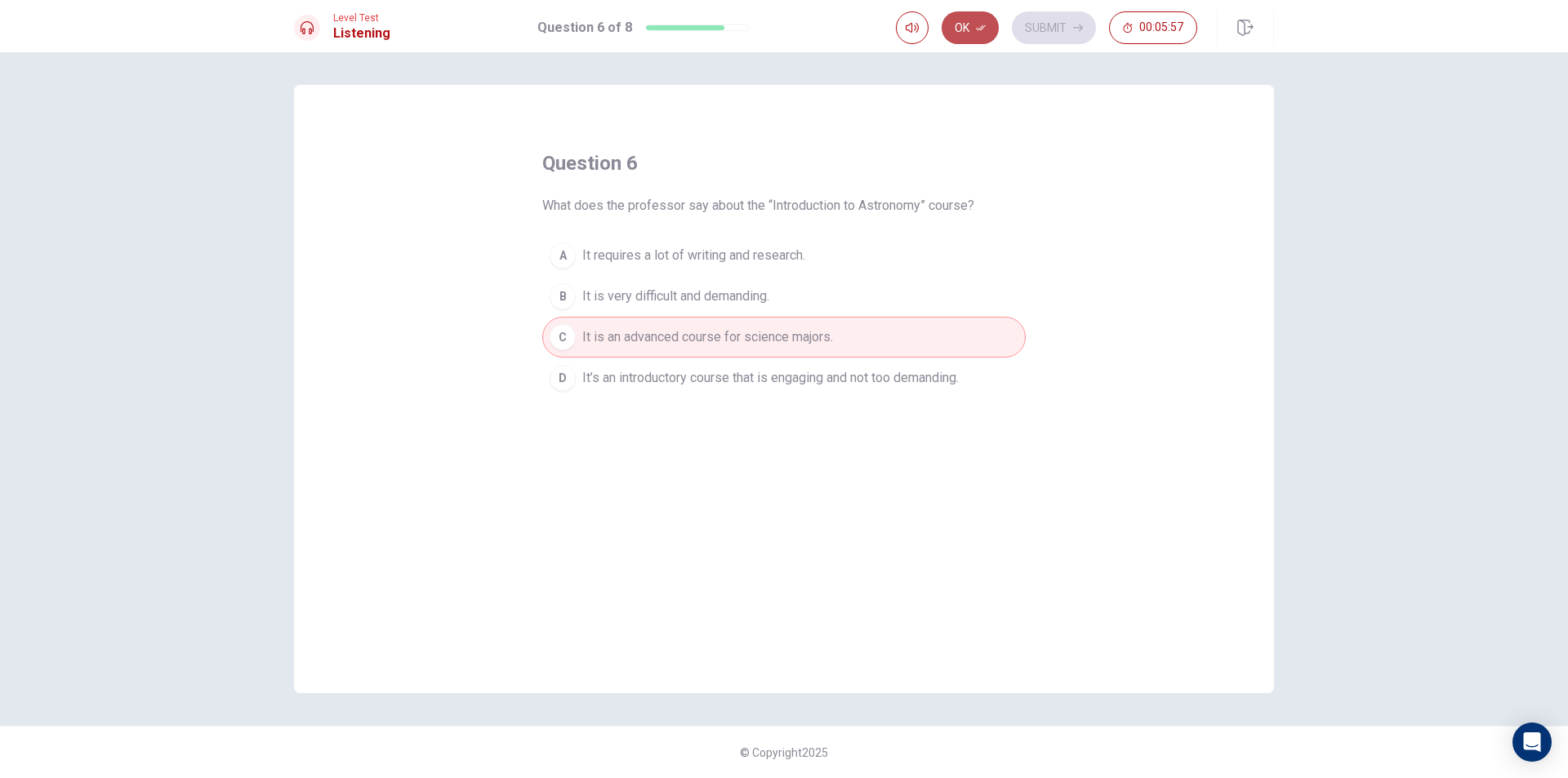
click at [973, 21] on button "Ok" at bounding box center [969, 27] width 57 height 33
click at [1042, 11] on button "Submit" at bounding box center [1054, 27] width 84 height 33
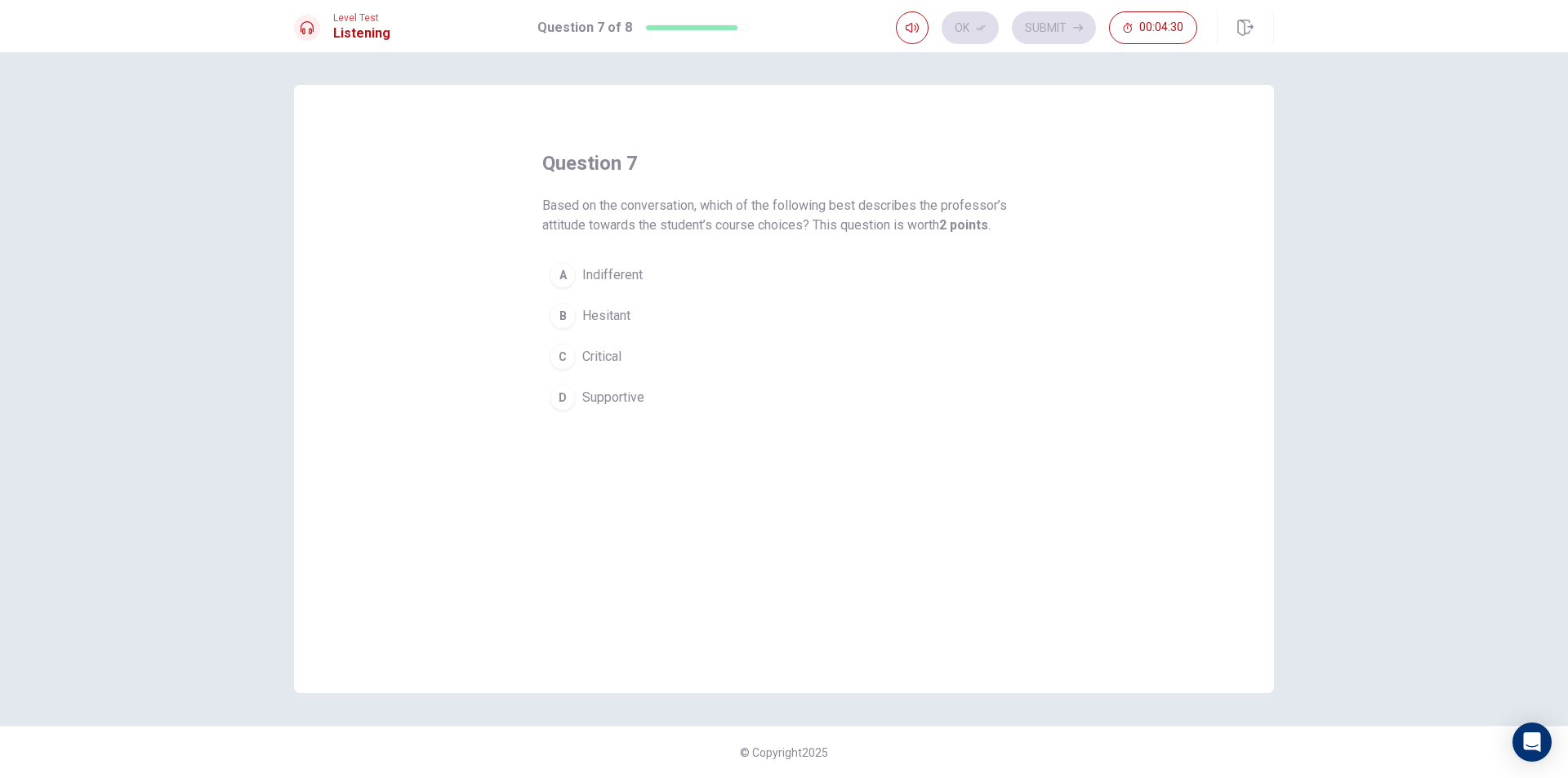
click at [633, 350] on button "C Critical" at bounding box center [784, 357] width 483 height 40
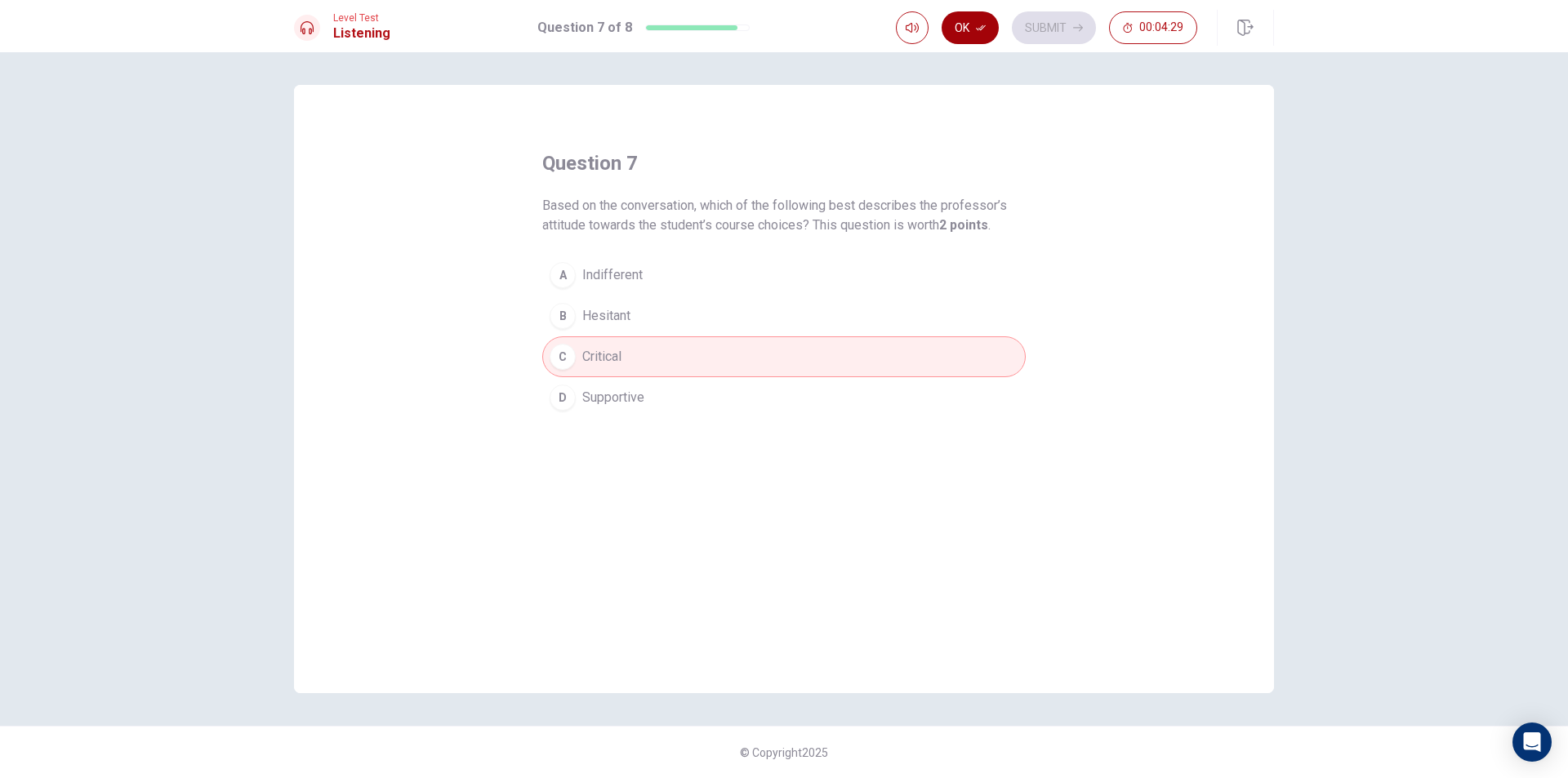
click at [973, 29] on button "Ok" at bounding box center [969, 27] width 57 height 33
click at [1035, 18] on button "Submit" at bounding box center [1054, 27] width 84 height 33
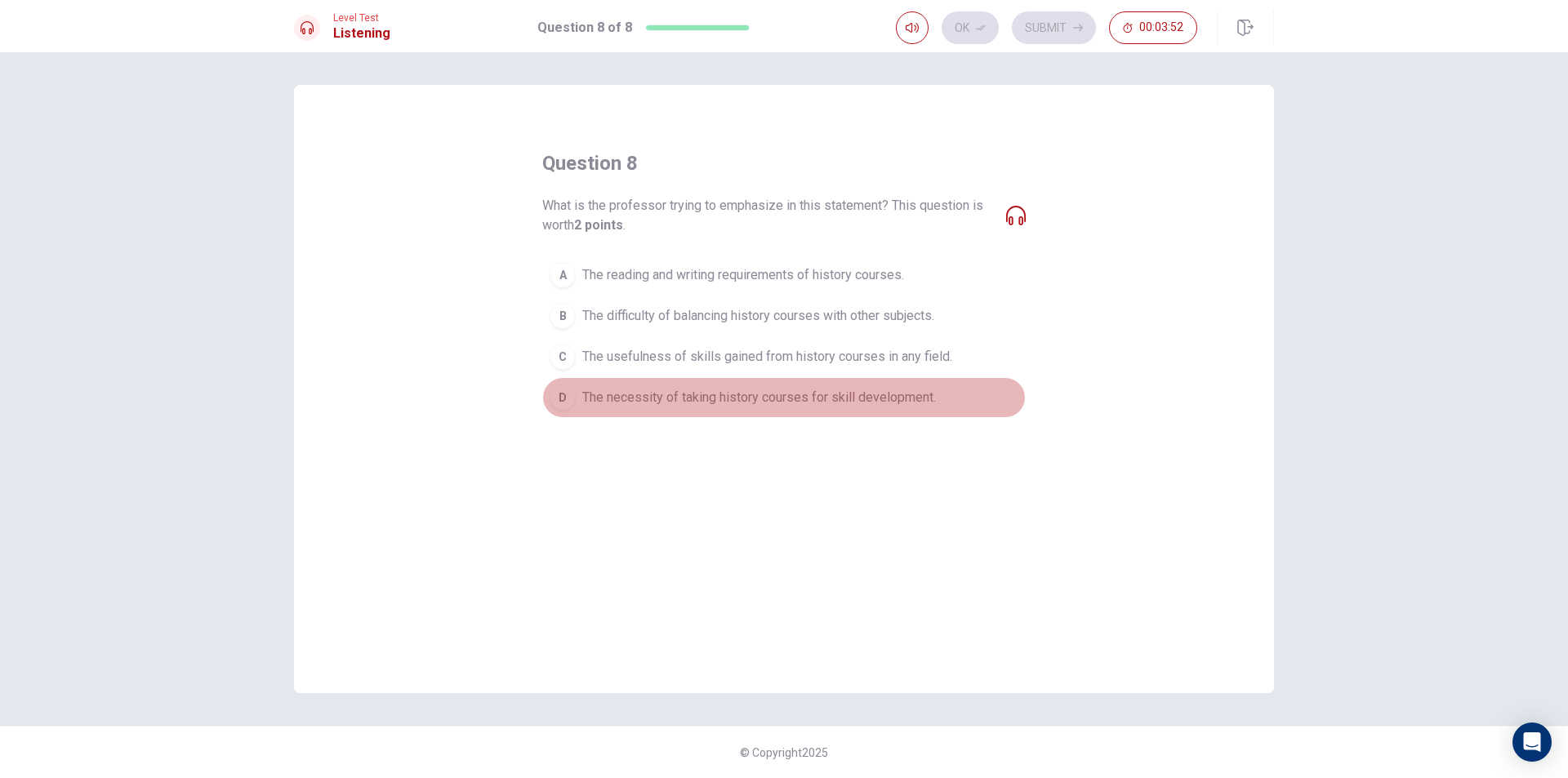
click at [684, 395] on span "The necessity of taking history courses for skill development." at bounding box center [759, 397] width 353 height 19
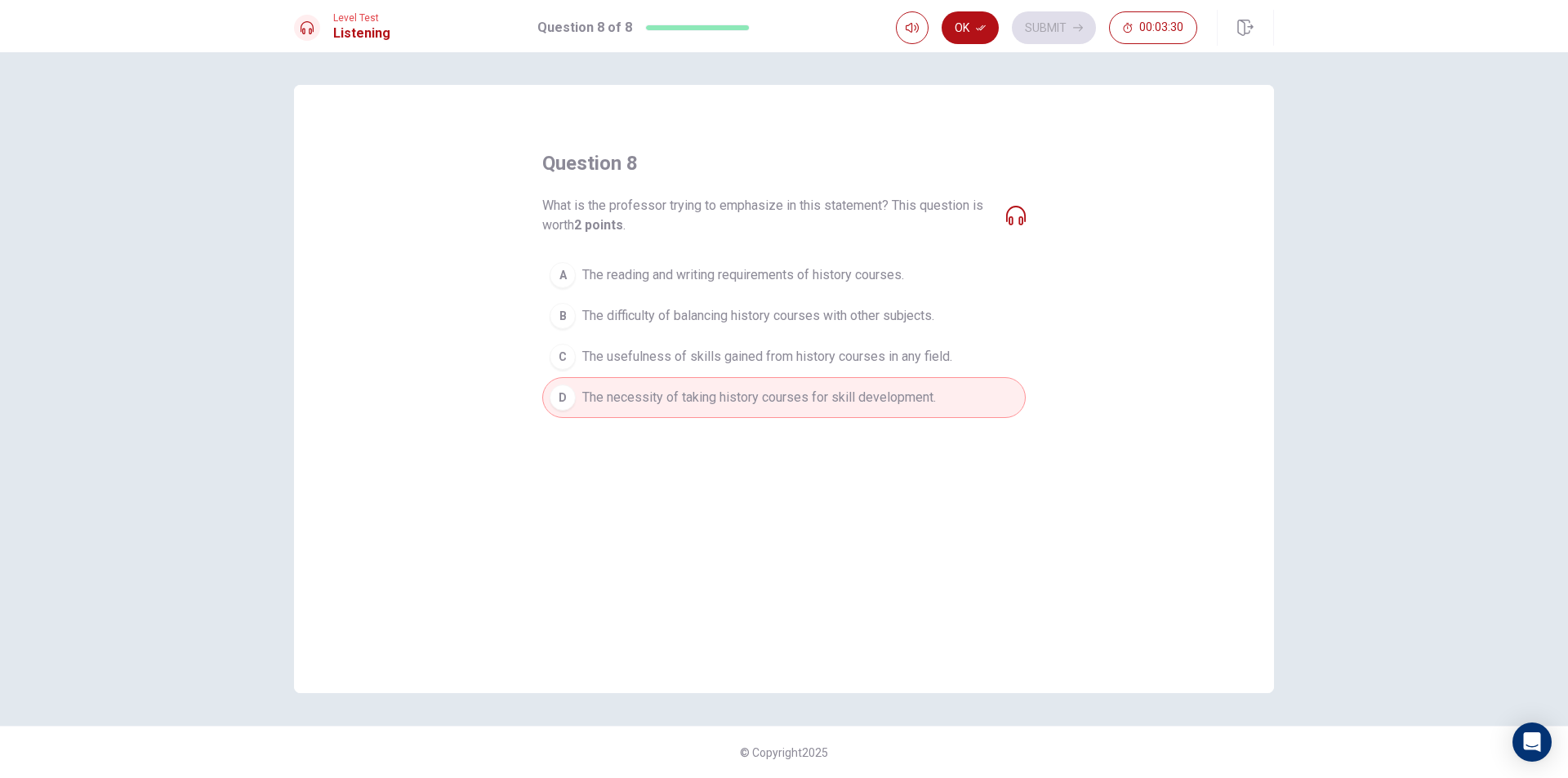
click at [639, 282] on span "The reading and writing requirements of history courses." at bounding box center [743, 275] width 322 height 19
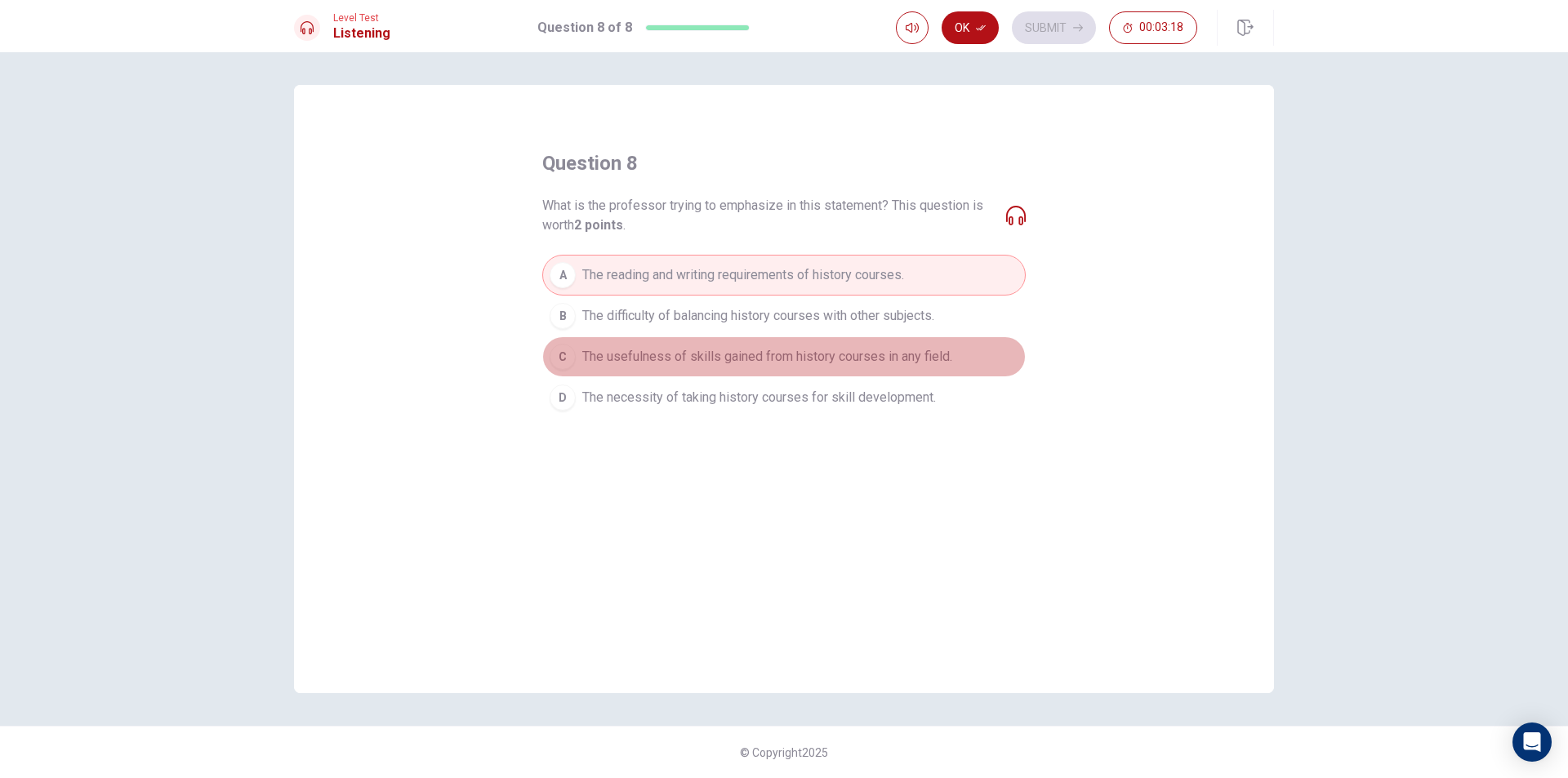
click at [929, 364] on span "The usefulness of skills gained from history courses in any field." at bounding box center [766, 357] width 370 height 19
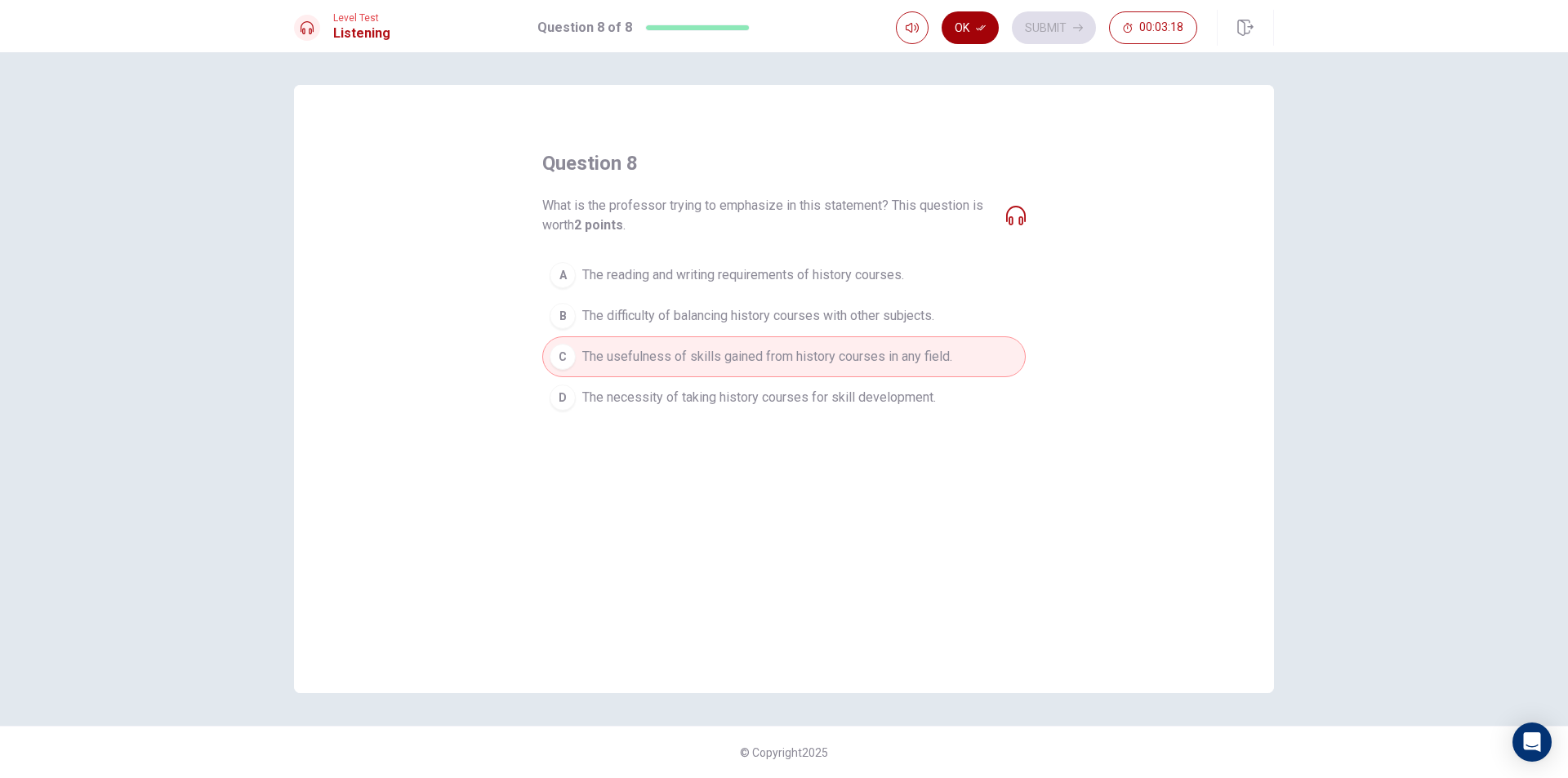
click at [976, 35] on button "Ok" at bounding box center [969, 27] width 57 height 33
click at [1030, 29] on button "Submit" at bounding box center [1054, 27] width 84 height 33
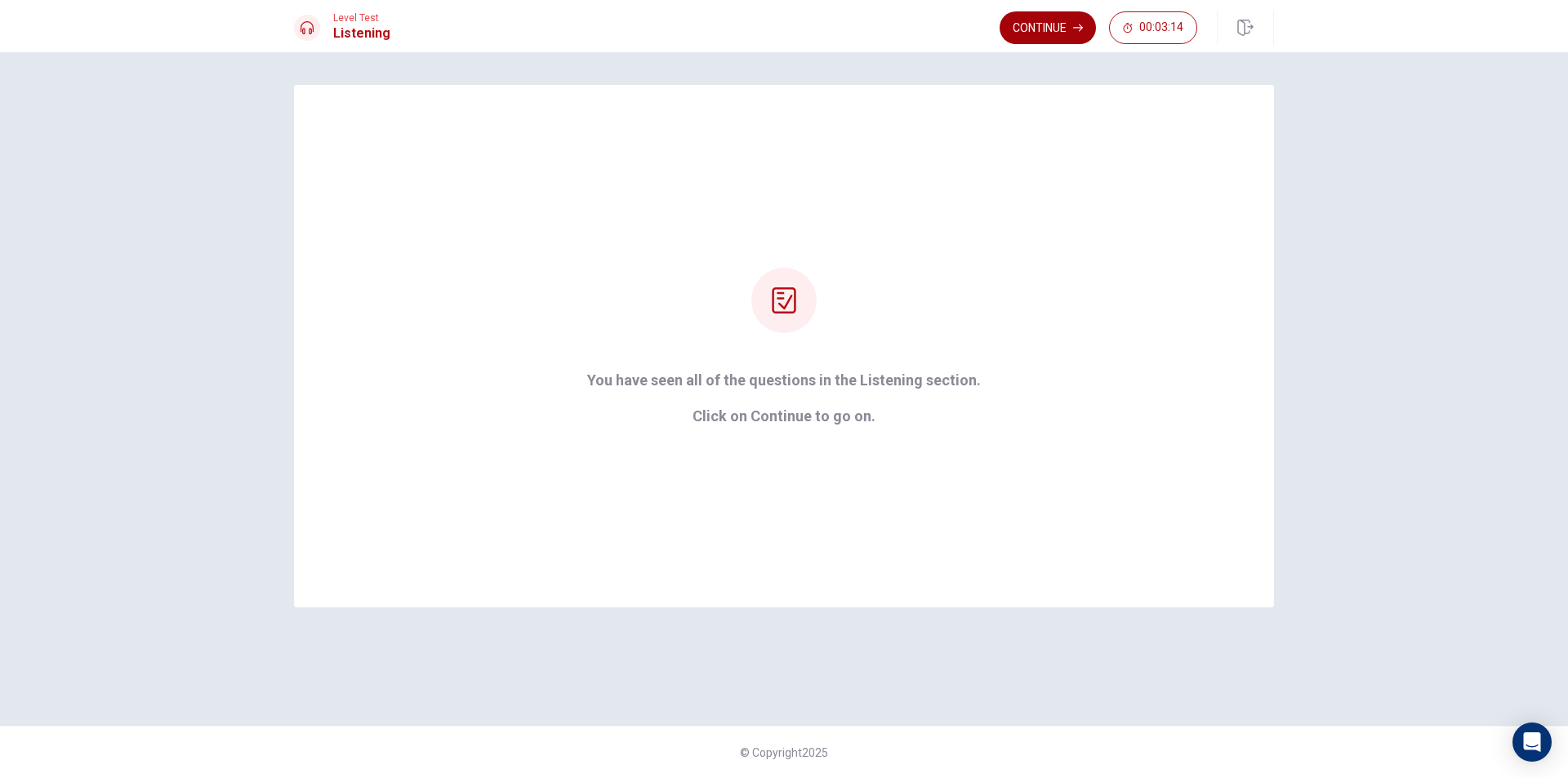
click at [1042, 26] on button "Continue" at bounding box center [1048, 27] width 97 height 33
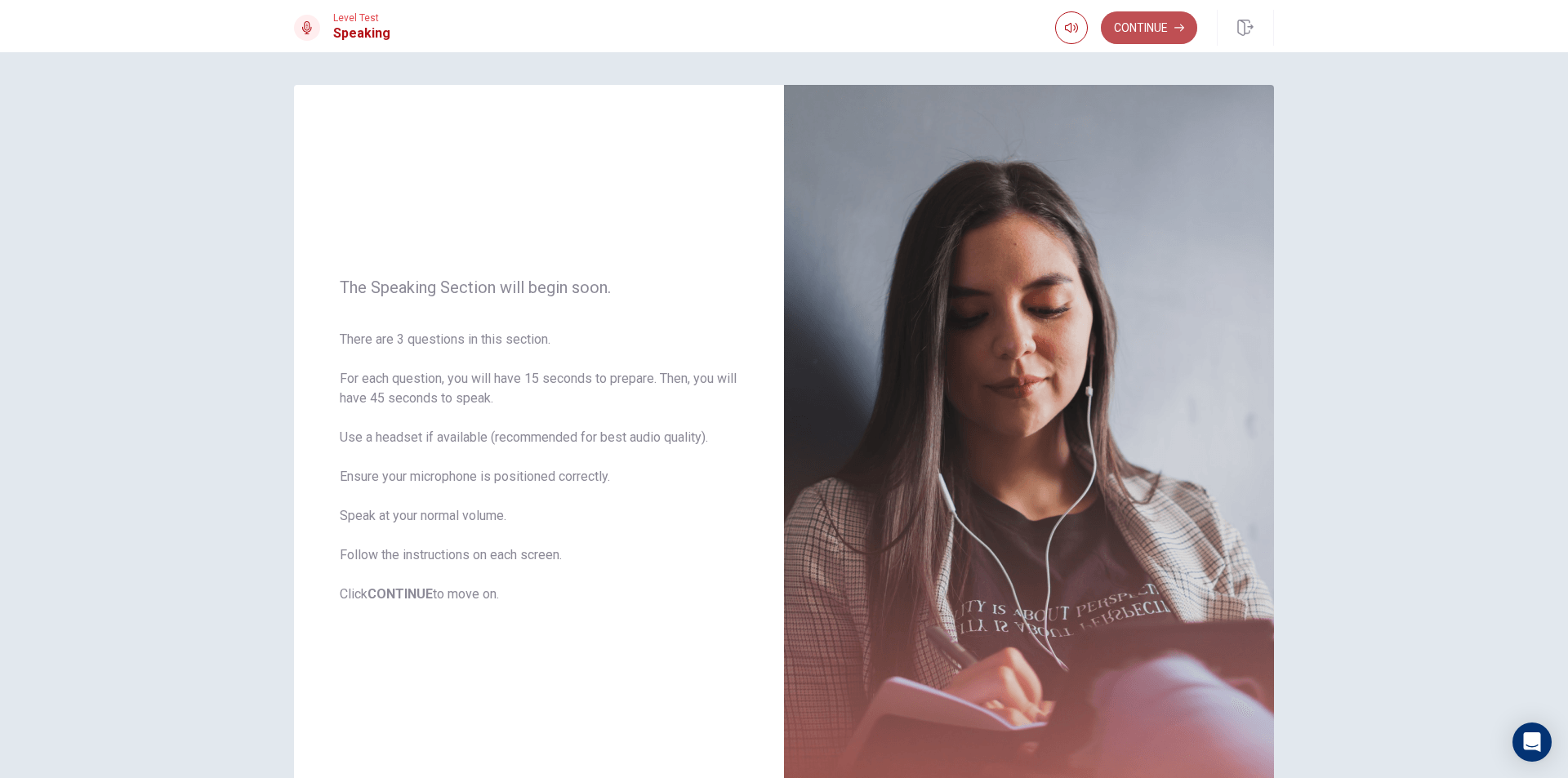
click at [1116, 30] on button "Continue" at bounding box center [1149, 27] width 97 height 33
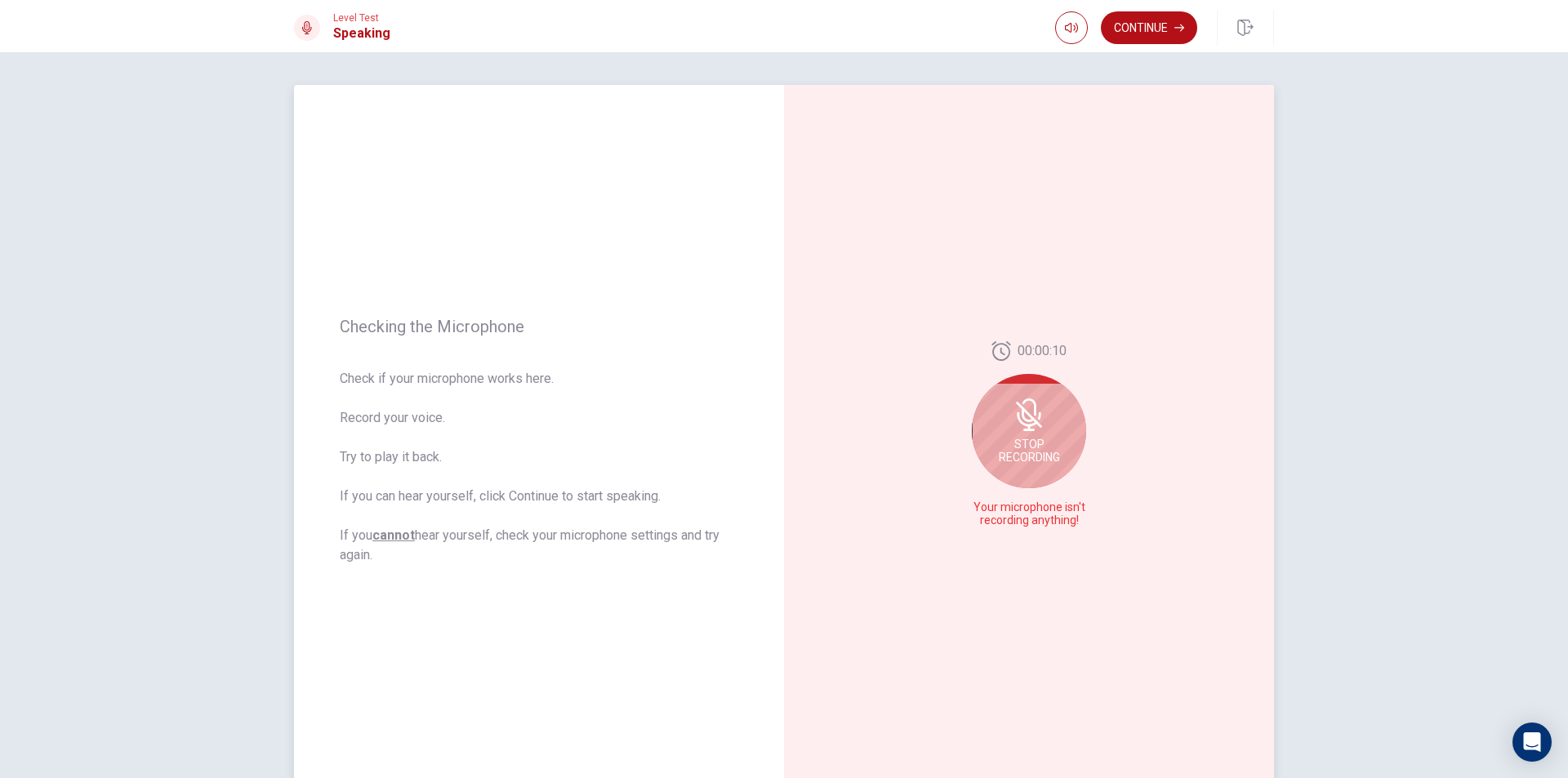
click at [1038, 452] on span "Stop Recording" at bounding box center [1029, 451] width 62 height 26
click at [1022, 443] on icon at bounding box center [1032, 439] width 33 height 33
click at [999, 520] on button "Record Again" at bounding box center [1011, 521] width 23 height 23
click at [1010, 451] on div "Stop Recording" at bounding box center [1029, 451] width 114 height 114
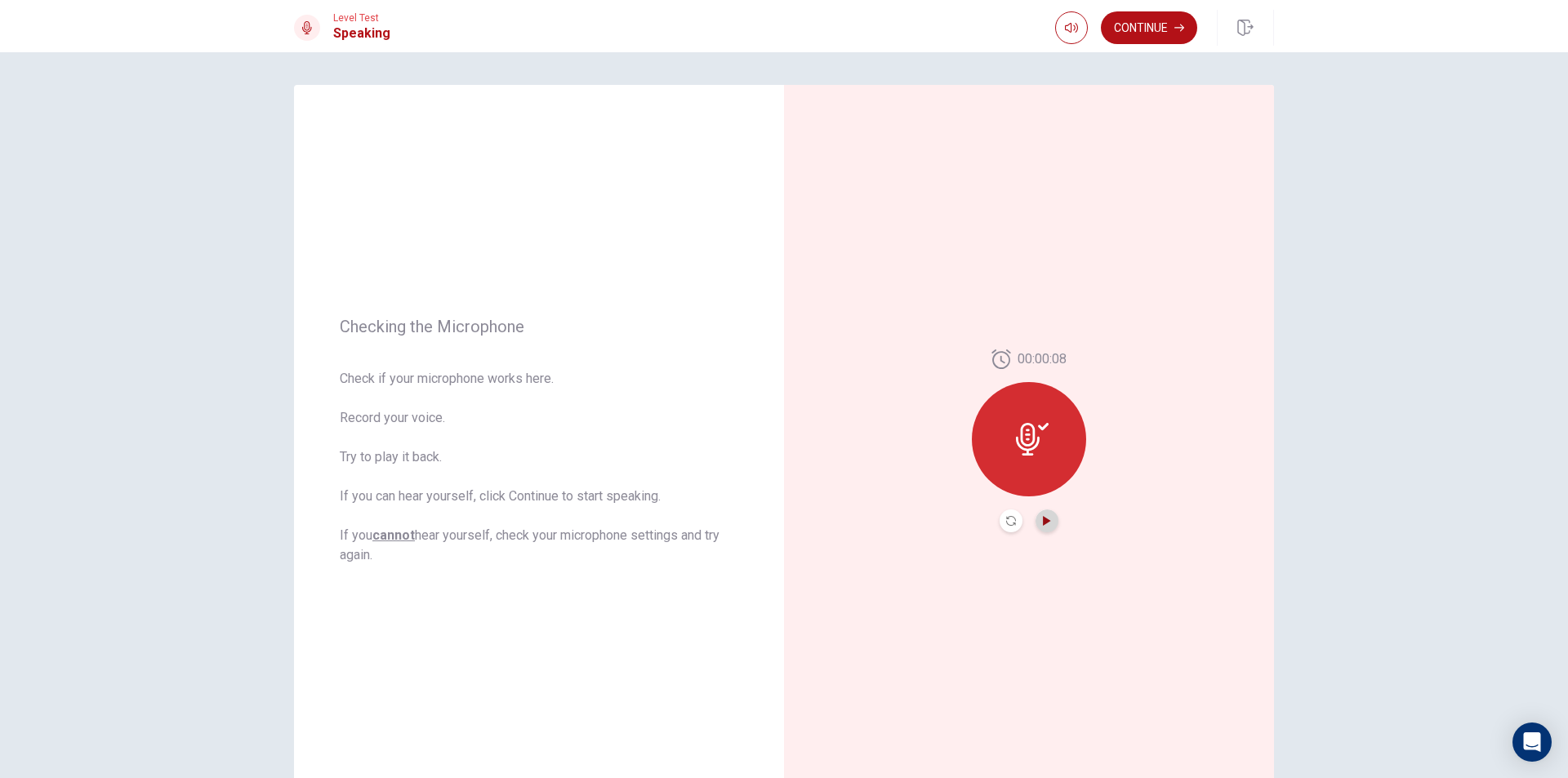
click at [1042, 518] on icon "Play Audio" at bounding box center [1046, 520] width 10 height 10
click at [1165, 33] on button "Continue" at bounding box center [1149, 27] width 97 height 33
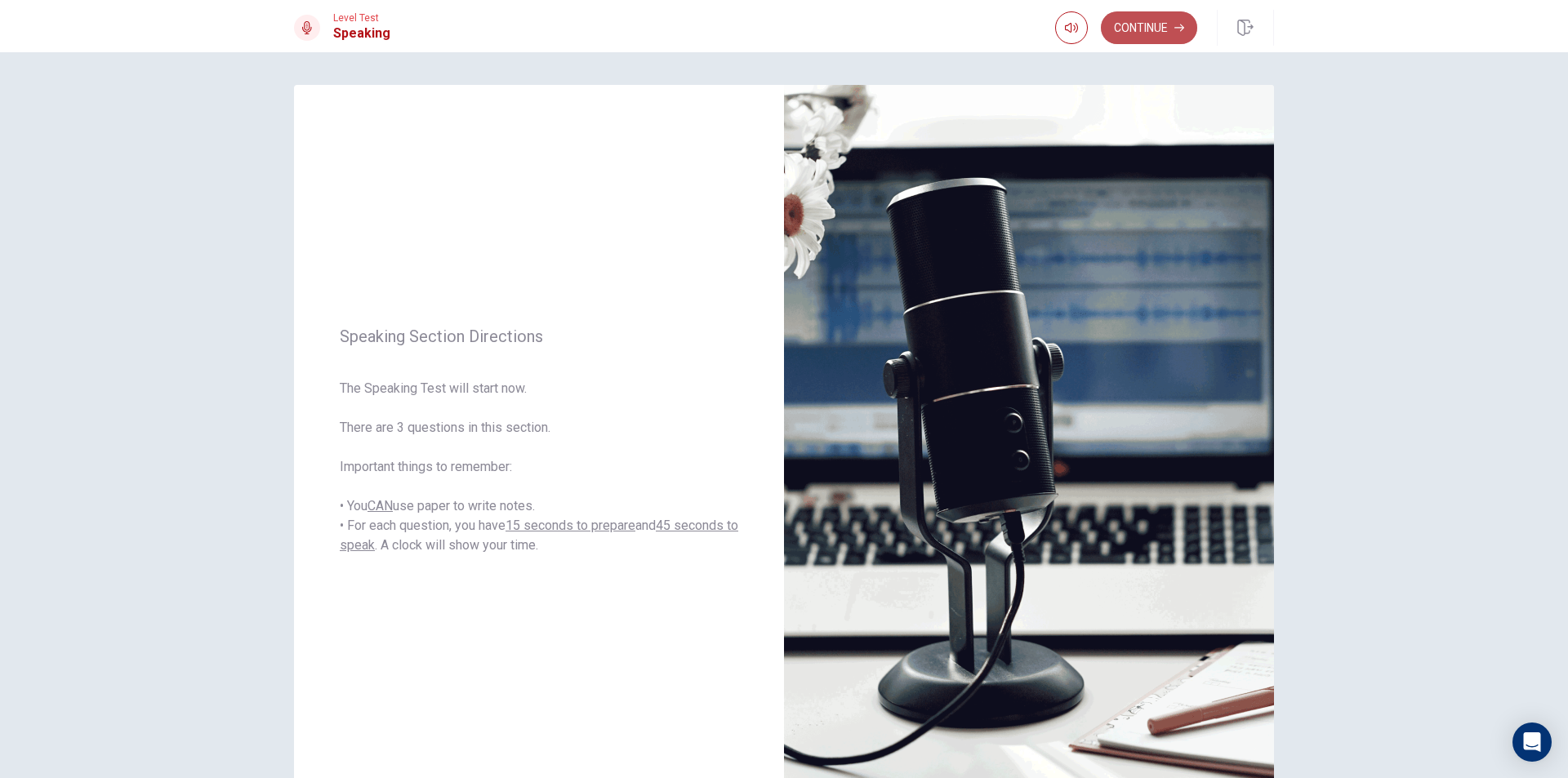
click at [1135, 30] on button "Continue" at bounding box center [1149, 27] width 97 height 33
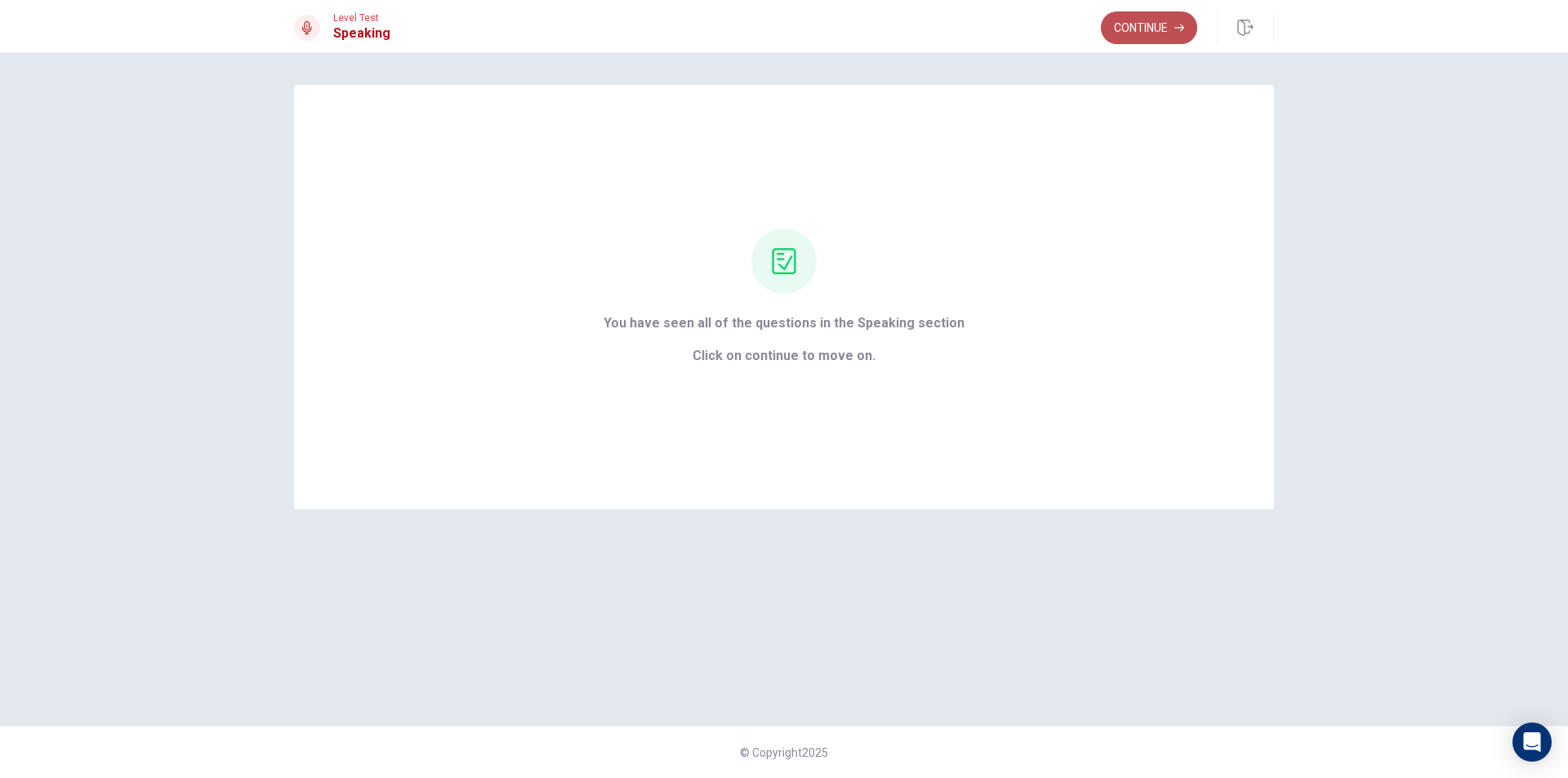
click at [1123, 29] on button "Continue" at bounding box center [1149, 27] width 97 height 33
click at [1123, 29] on div "Continue" at bounding box center [1149, 27] width 97 height 33
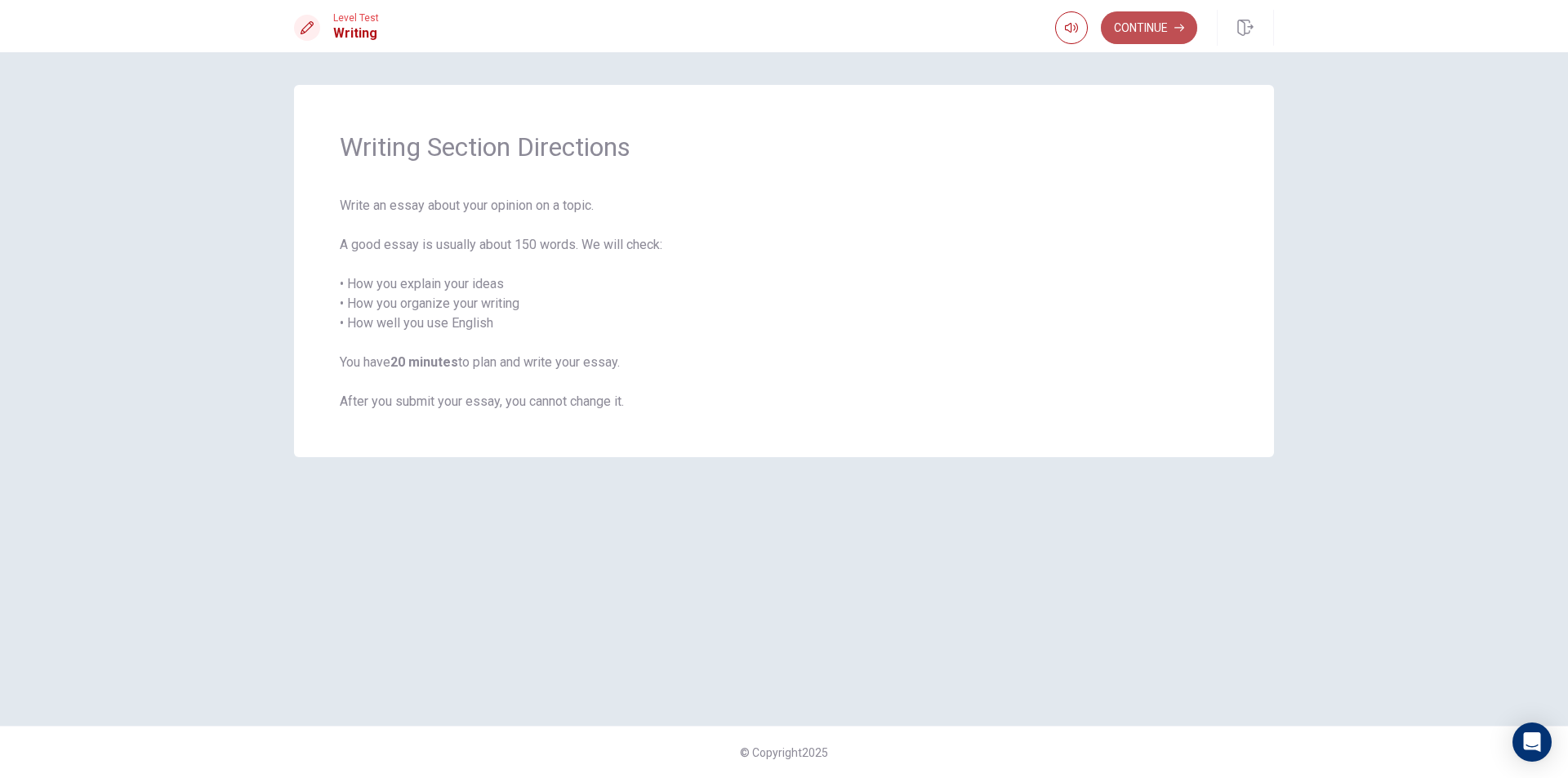
click at [1179, 19] on button "Continue" at bounding box center [1149, 27] width 97 height 33
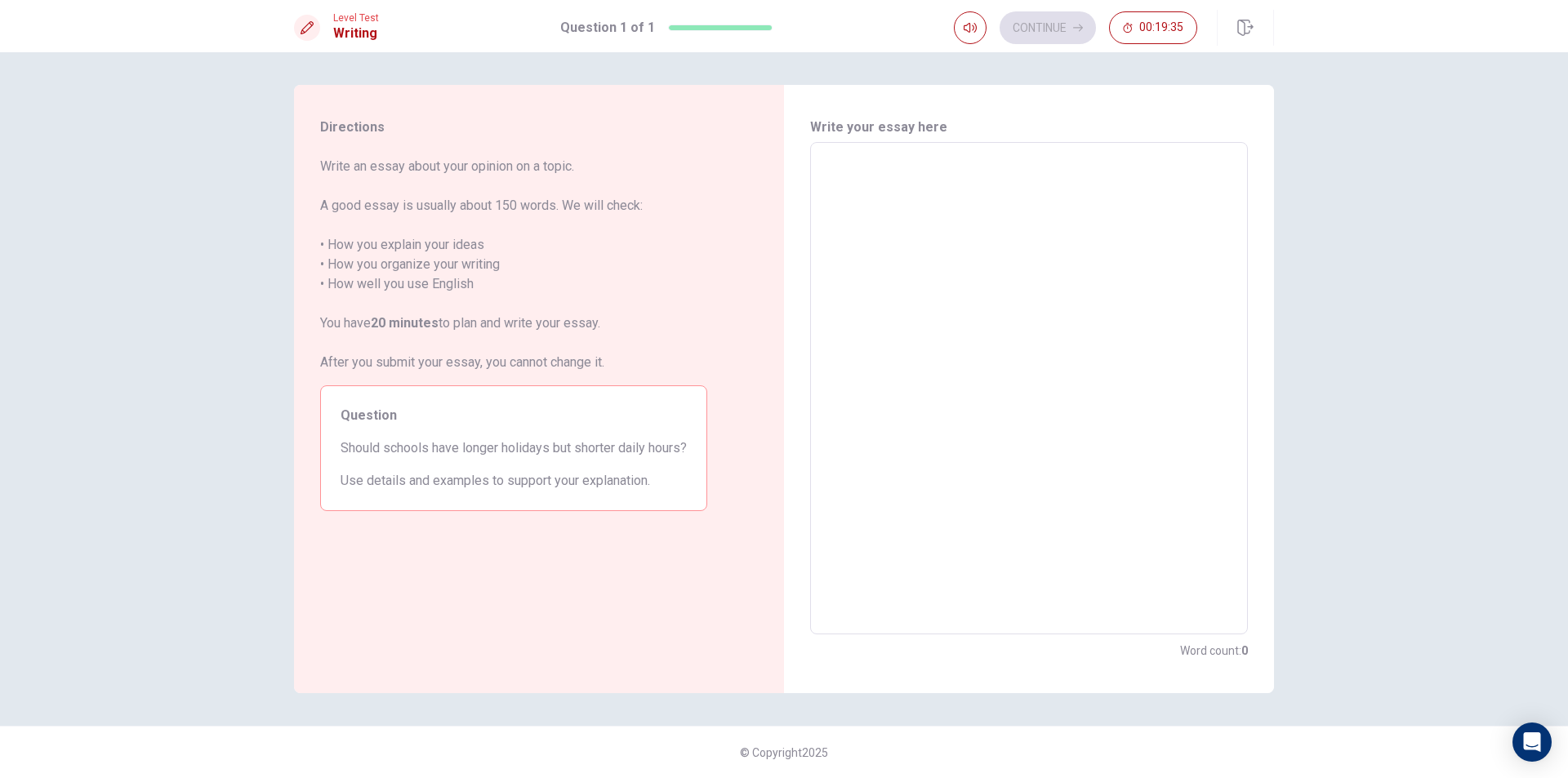
click at [852, 162] on textarea at bounding box center [1029, 389] width 415 height 466
type textarea "i"
type textarea "x"
type textarea "i"
type textarea "x"
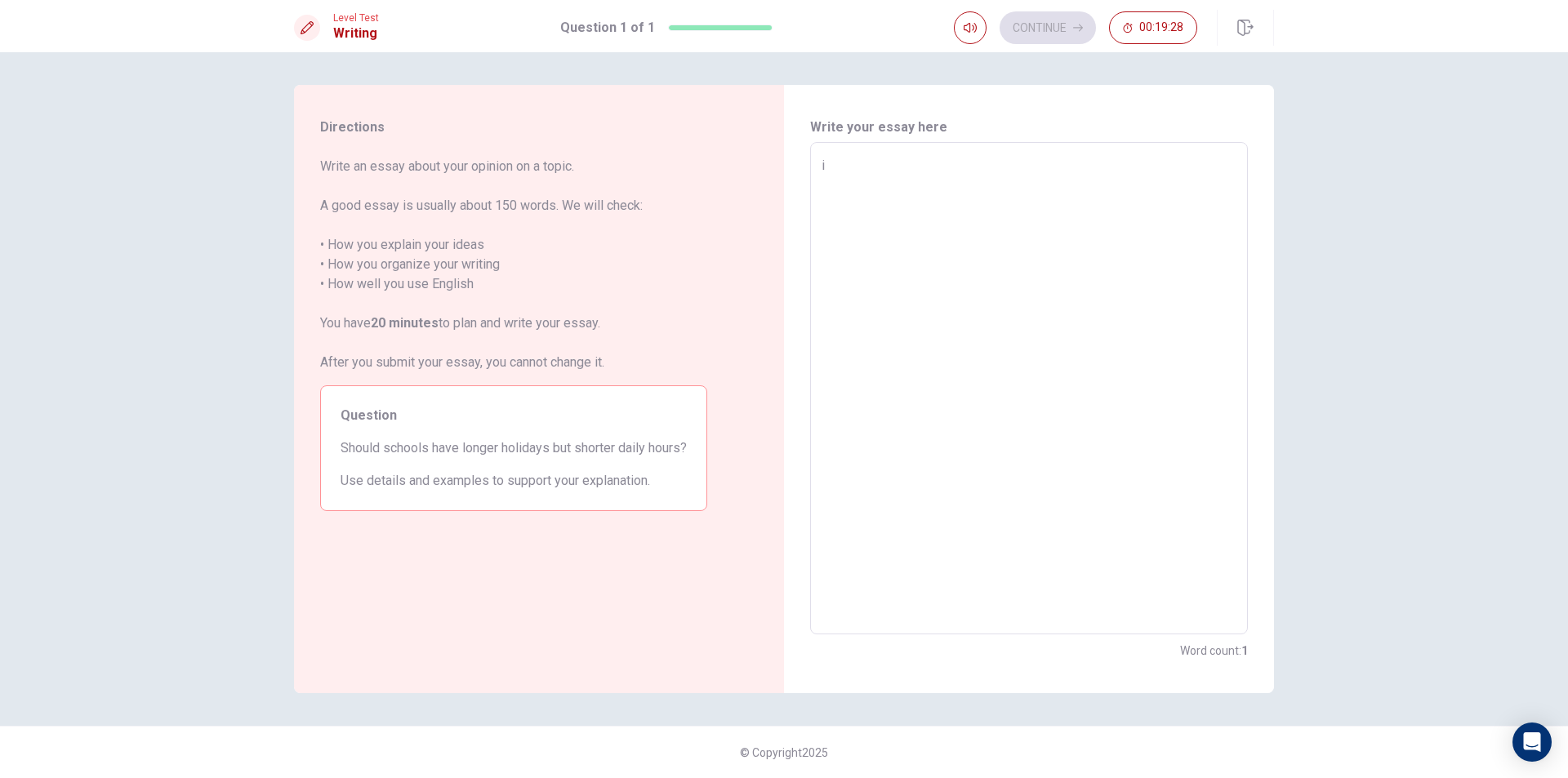
type textarea "i t"
type textarea "x"
type textarea "i th"
type textarea "x"
type textarea "i thi"
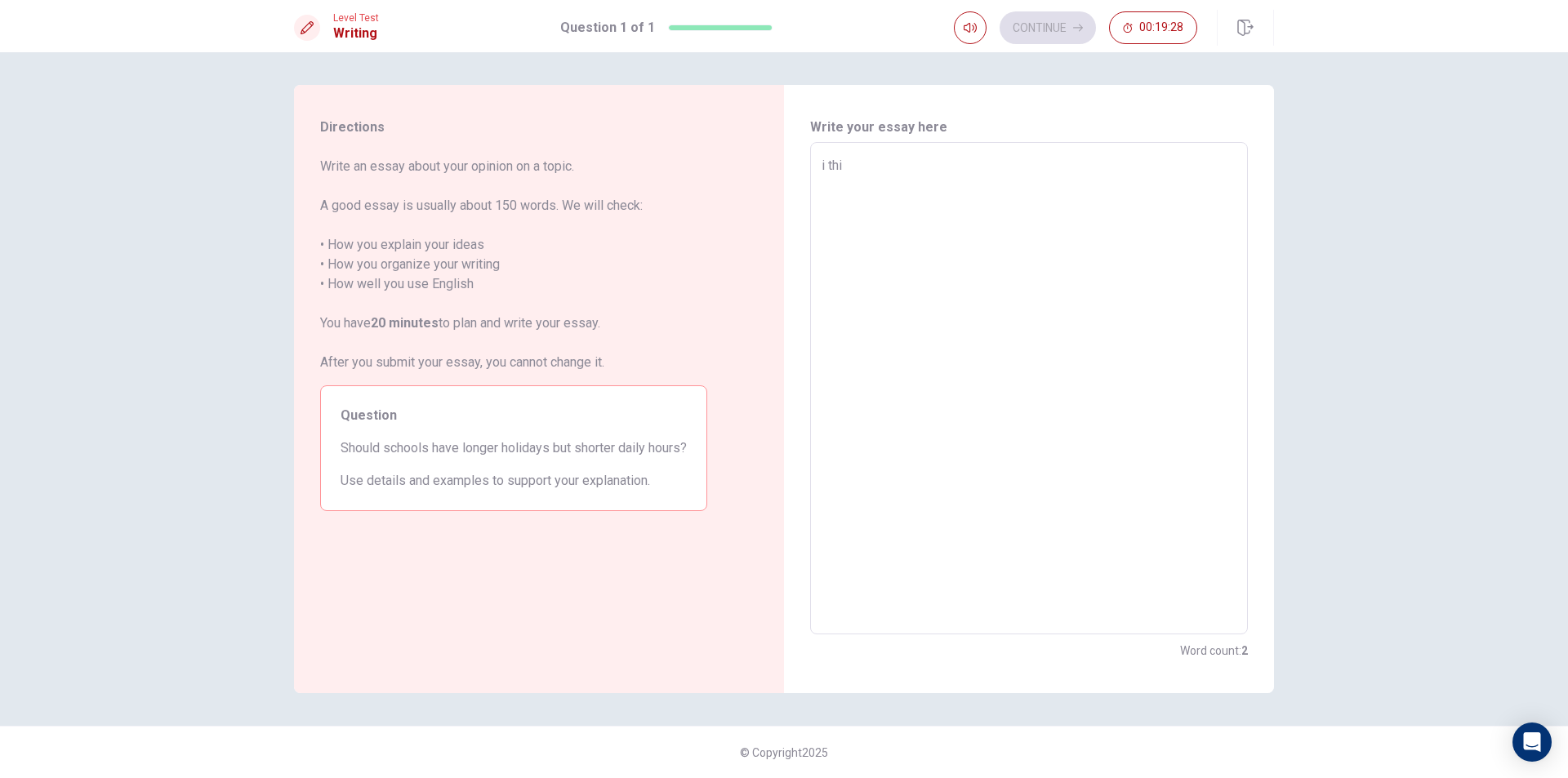
type textarea "x"
type textarea "i thin"
type textarea "x"
type textarea "i think"
type textarea "x"
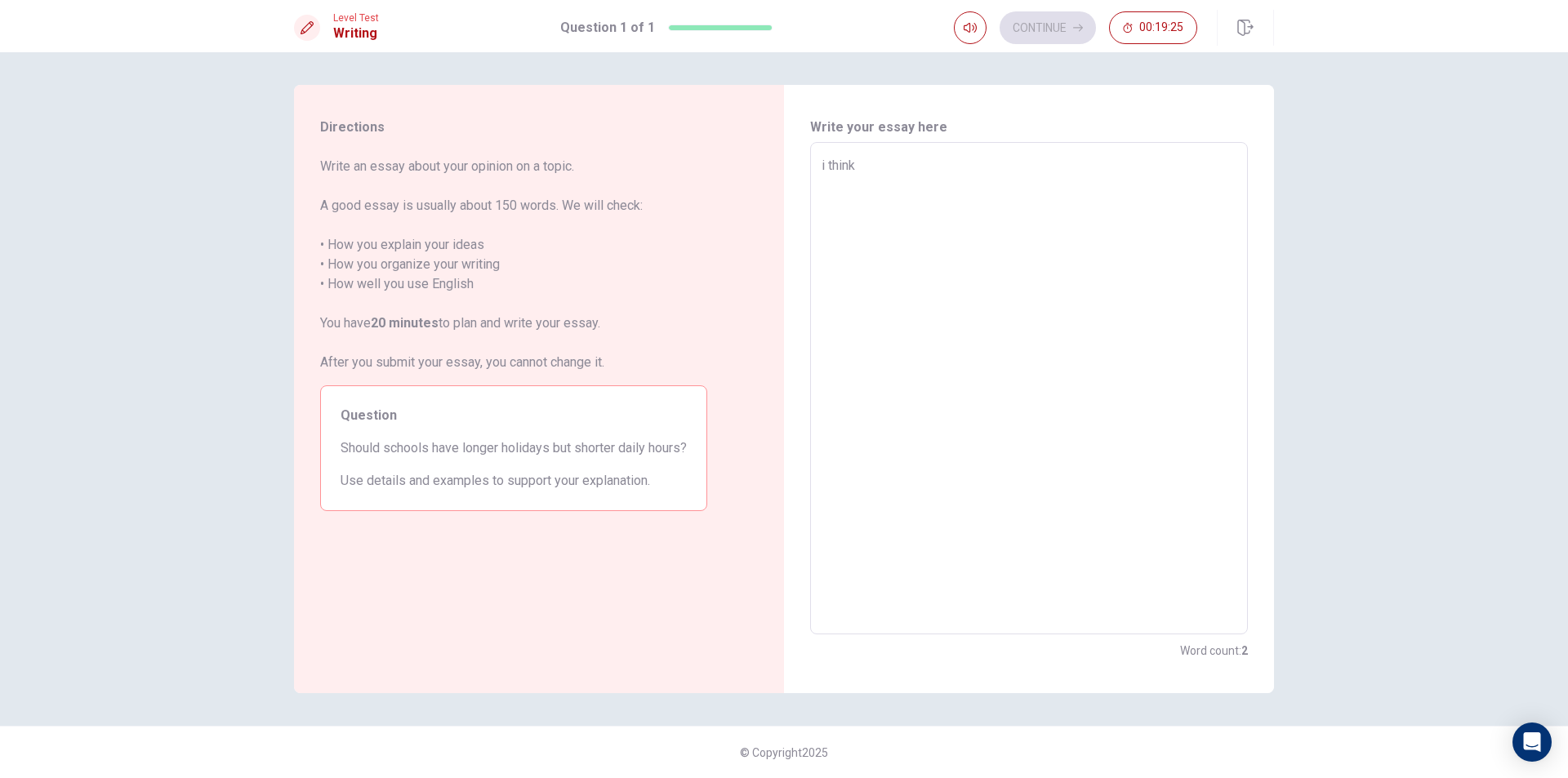
type textarea "i think"
type textarea "x"
type textarea "i think s"
type textarea "x"
type textarea "i think sh"
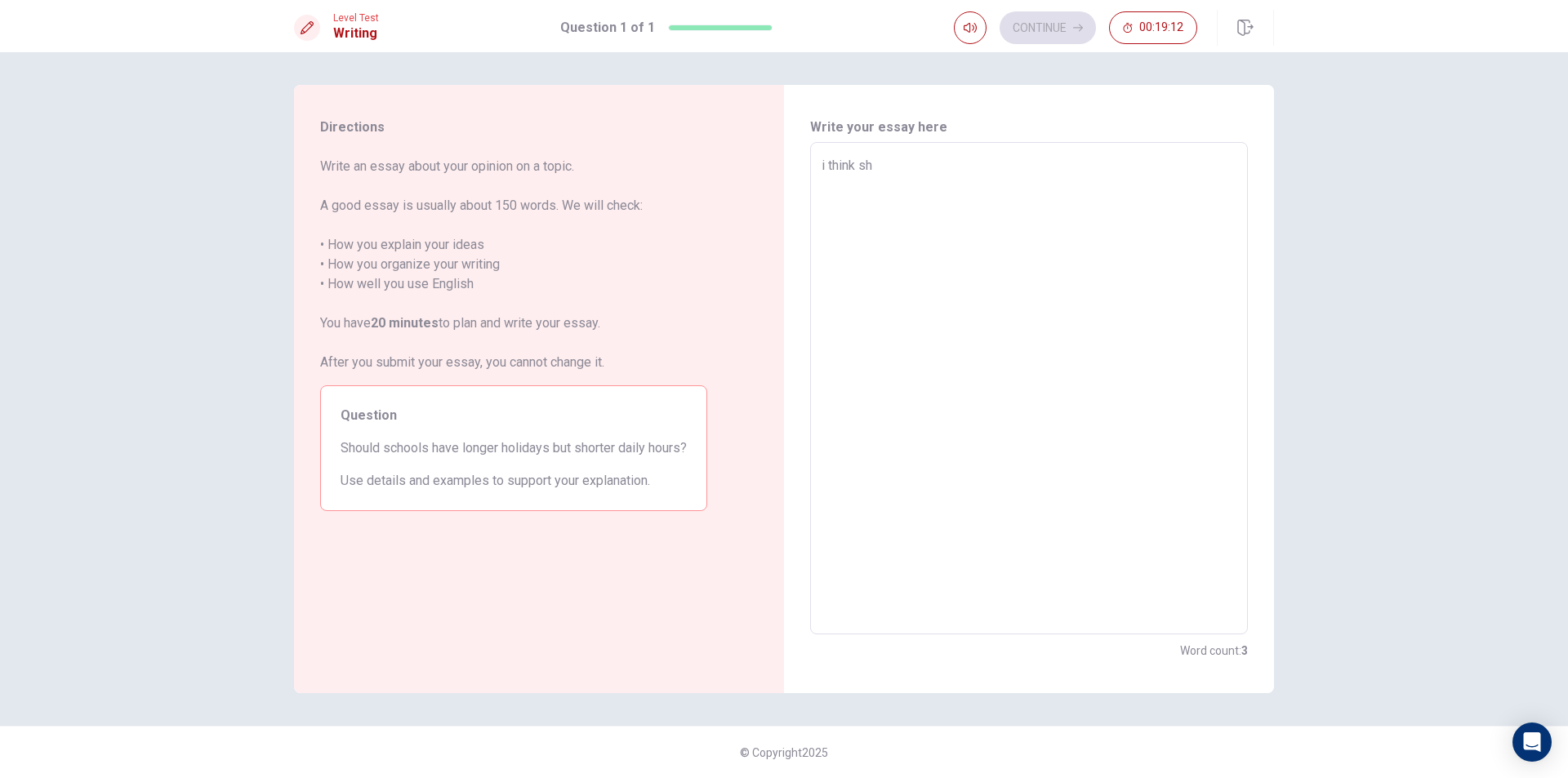
type textarea "x"
type textarea "i think sho"
type textarea "x"
type textarea "i think shor"
type textarea "x"
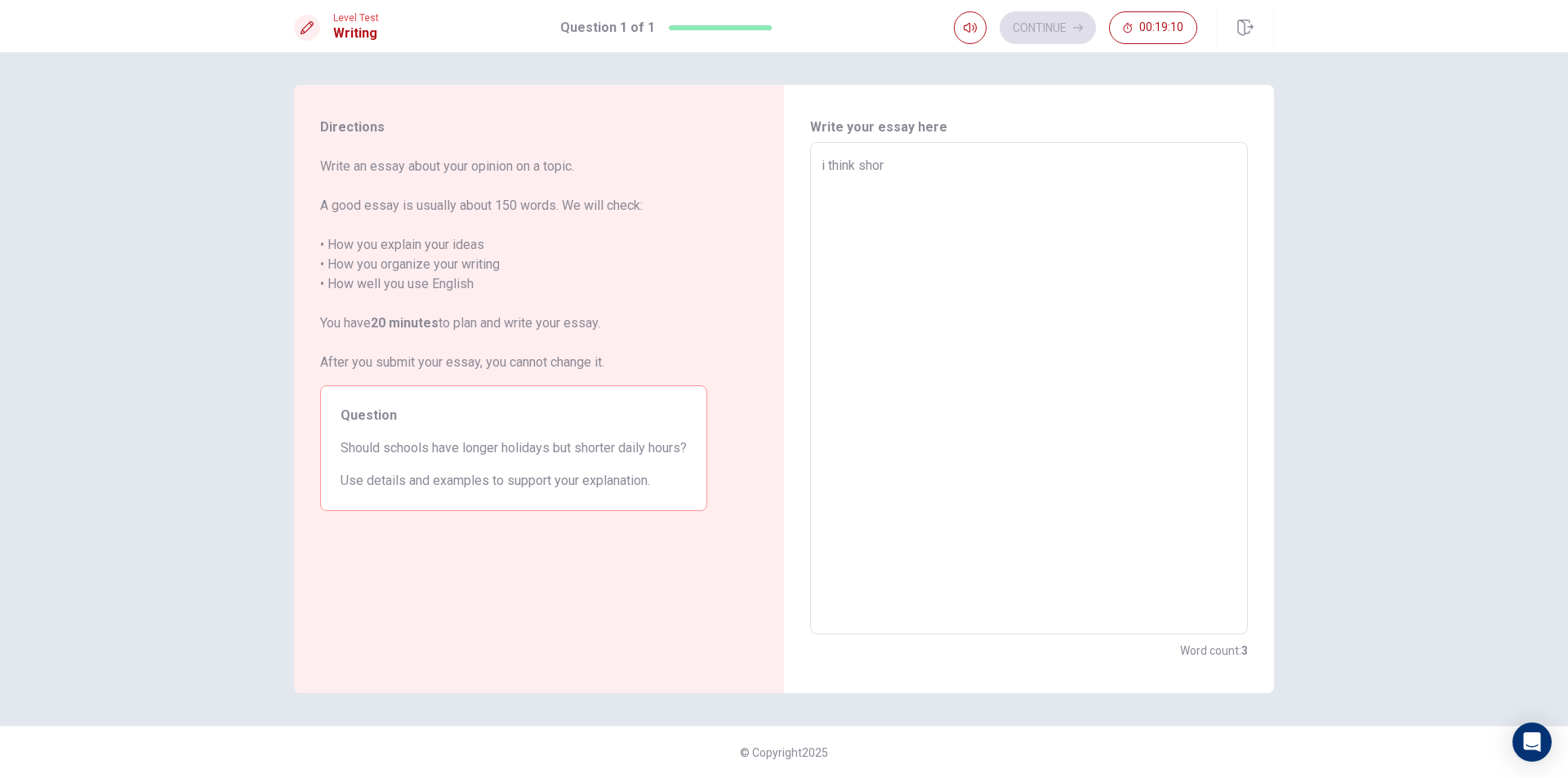
type textarea "i think short"
type textarea "x"
type textarea "i think shorte"
type textarea "x"
type textarea "i think shorter"
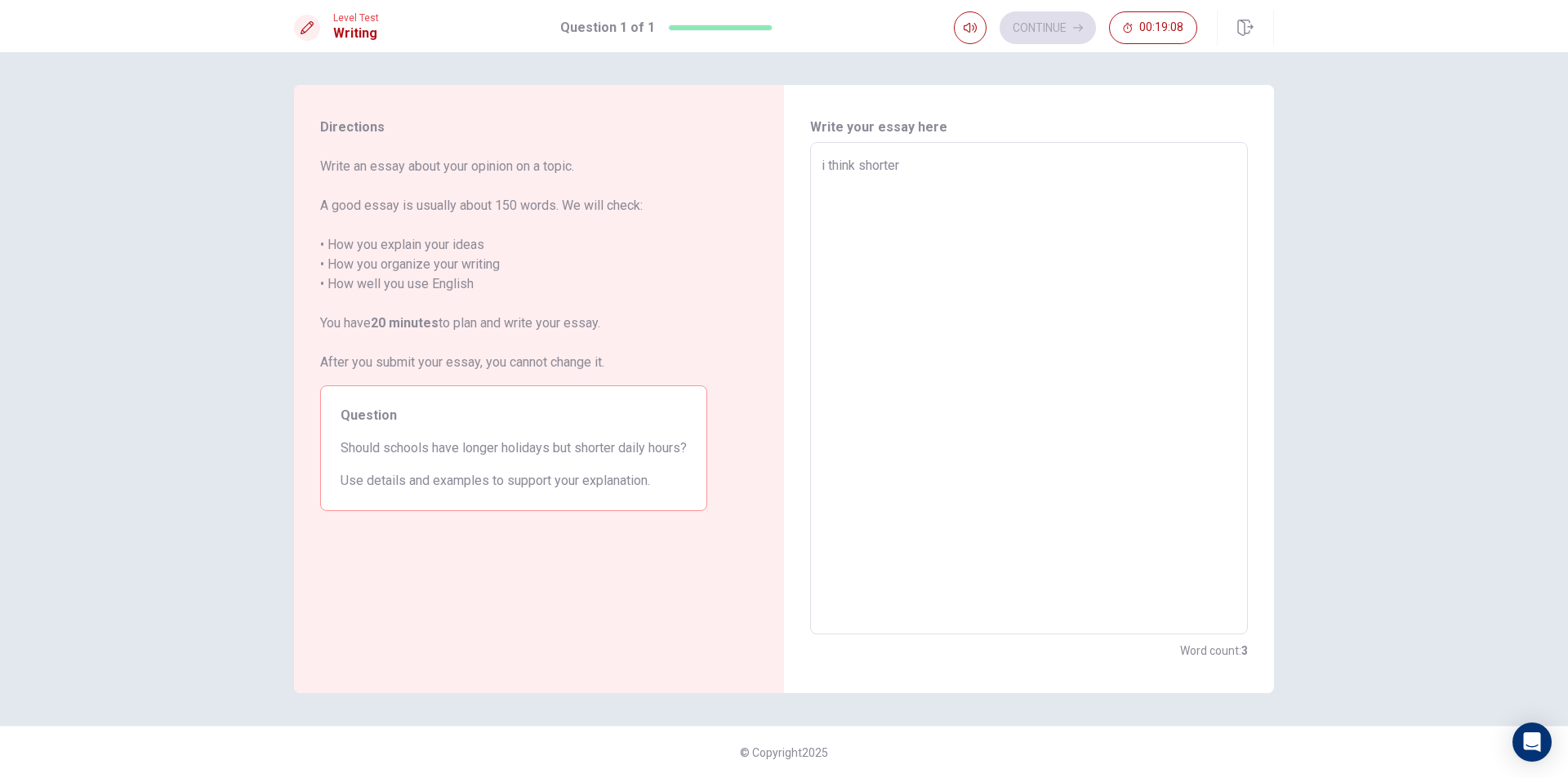
type textarea "x"
type textarea "i think shorter"
type textarea "x"
type textarea "i think shorter d"
type textarea "x"
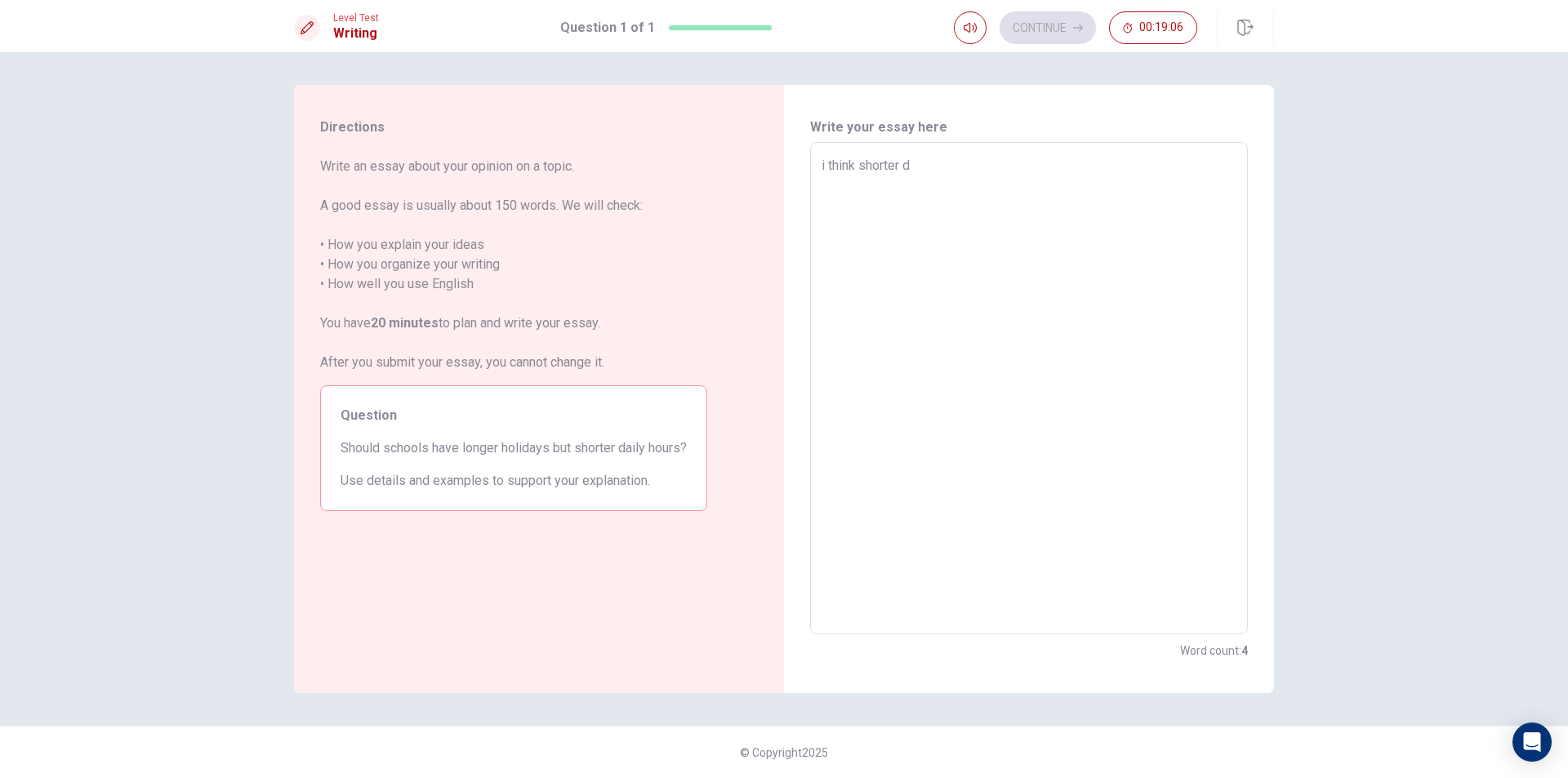
type textarea "i think shorter da"
type textarea "x"
type textarea "i think shorter dai"
type textarea "x"
type textarea "i think shorter dail"
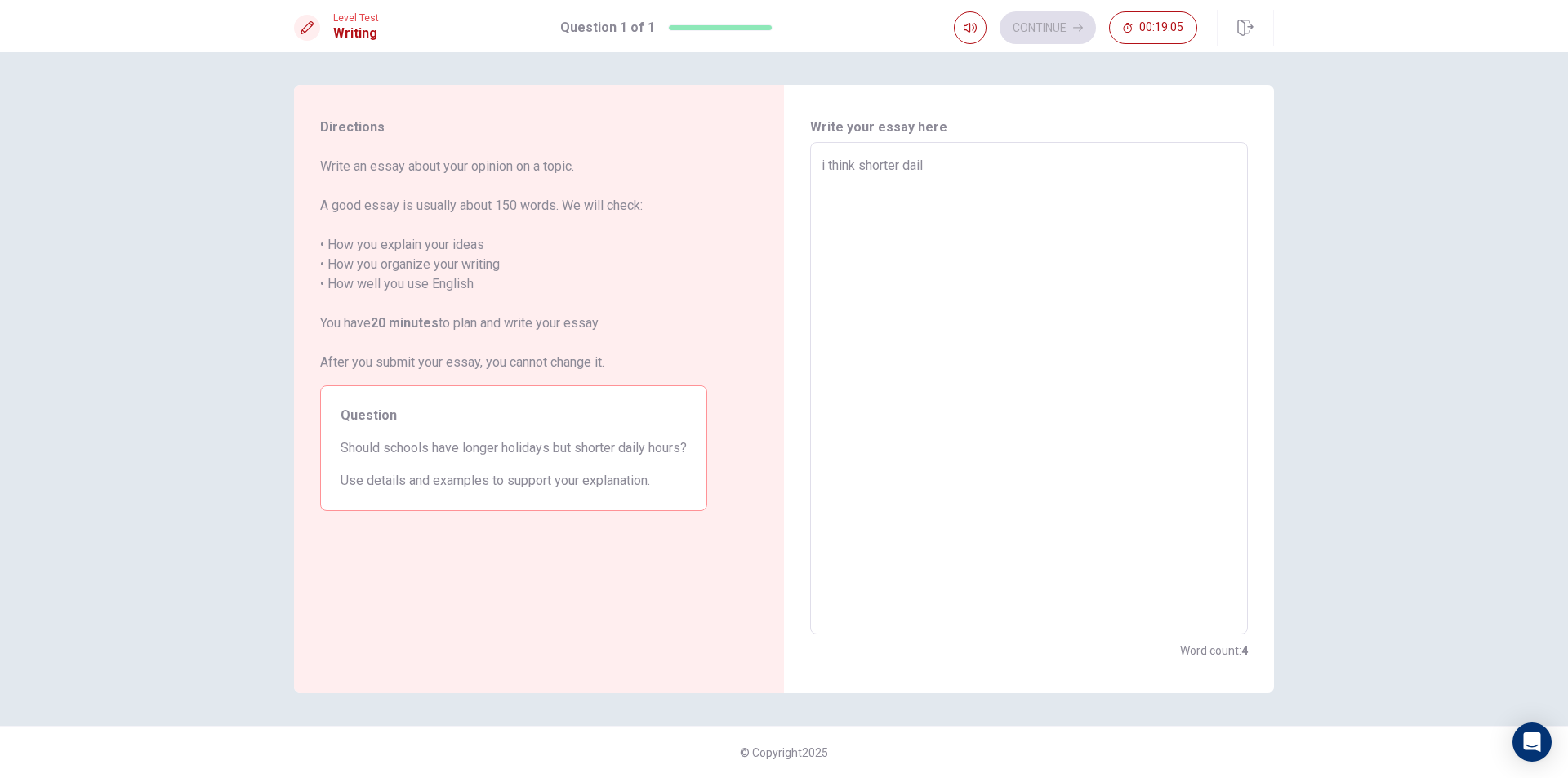
type textarea "x"
type textarea "i think shorter daily"
click at [859, 165] on textarea "i think shorter daily" at bounding box center [1029, 389] width 415 height 466
type textarea "x"
type textarea "i think ishorter daily"
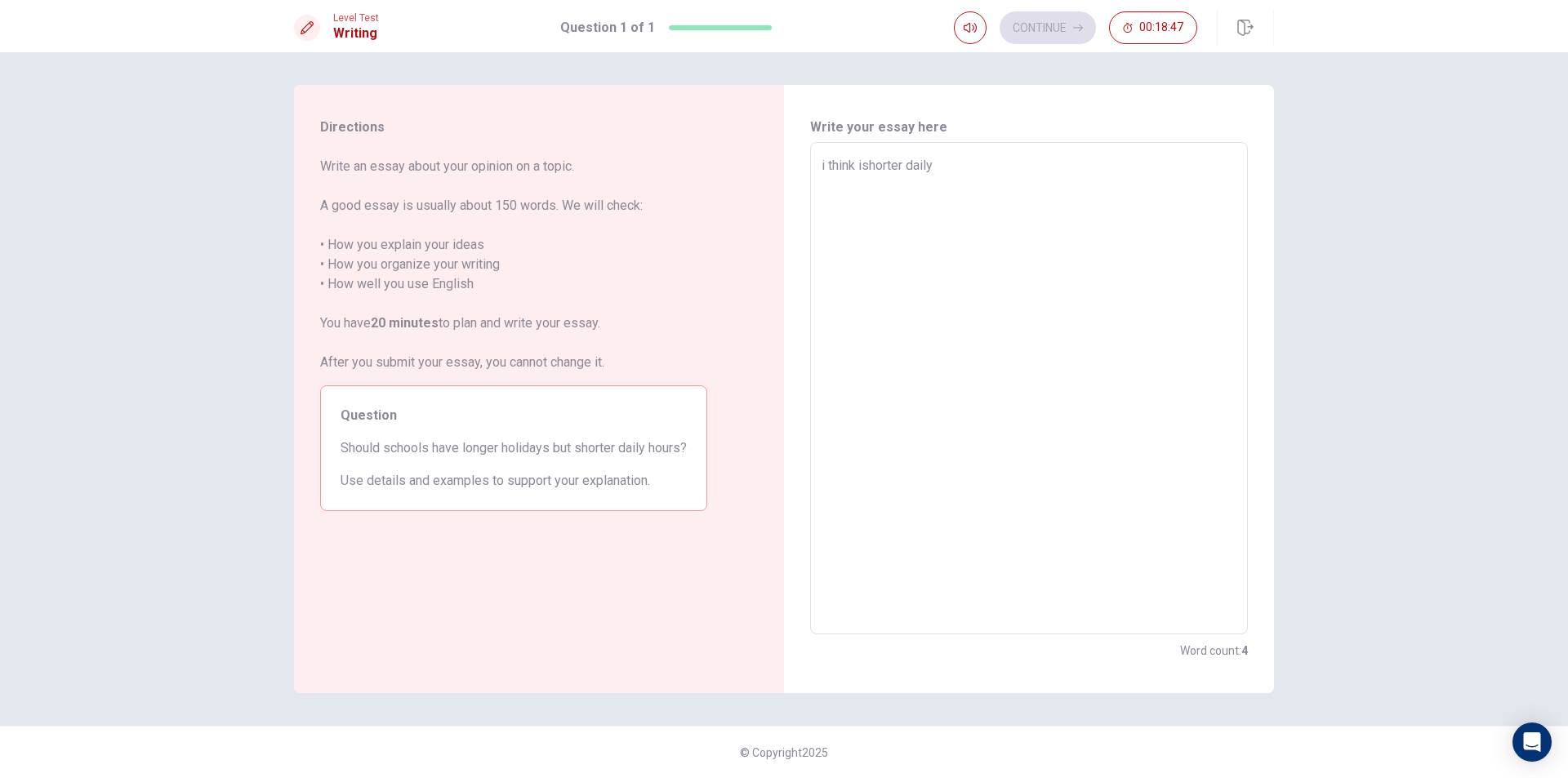
type textarea "x"
type textarea "i think i'shorter daily"
type textarea "x"
type textarea "i think i'dshorter daily"
type textarea "x"
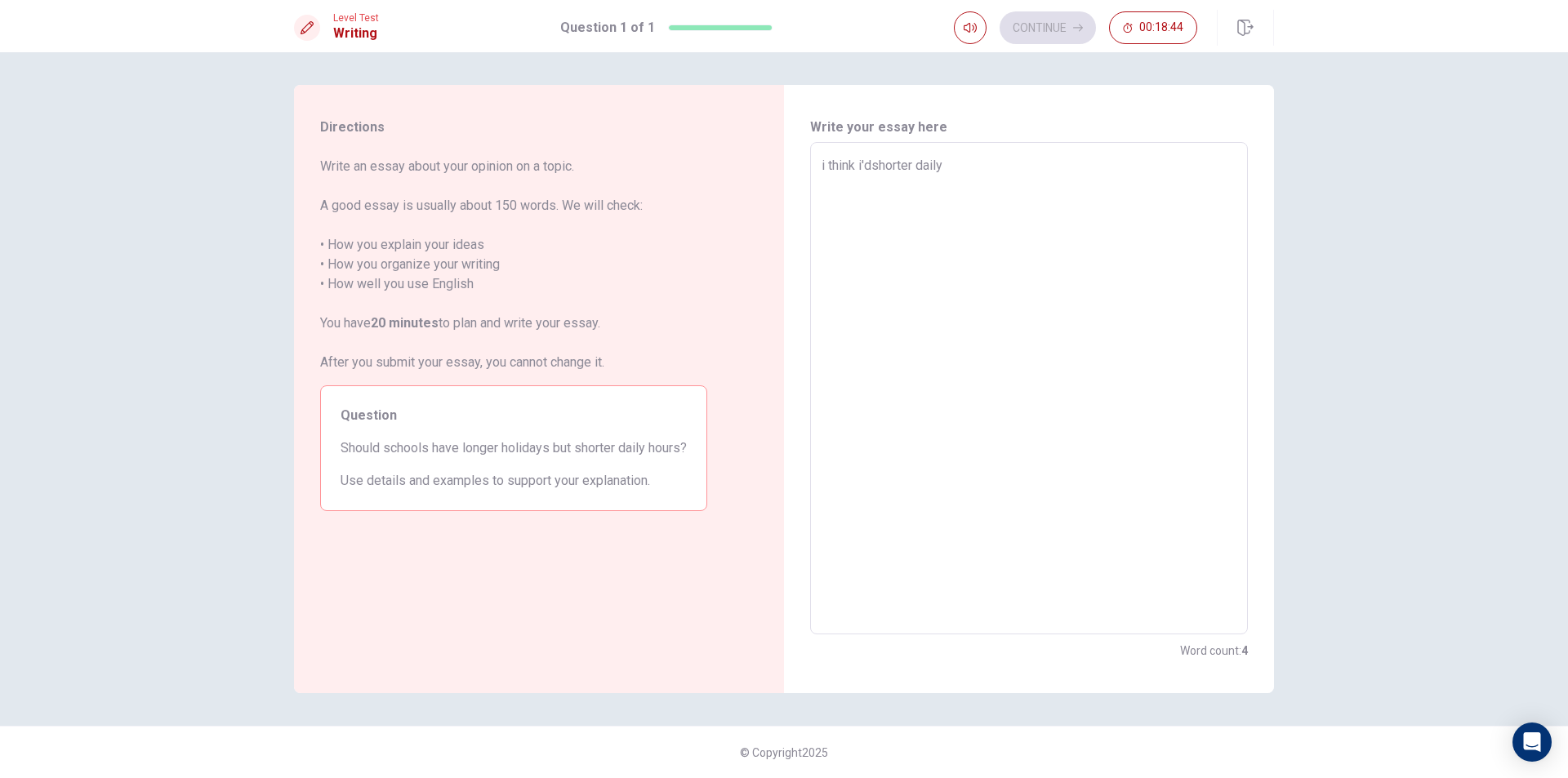
type textarea "i think i'd shorter daily"
type textarea "x"
type textarea "i think i'd pshorter daily"
type textarea "x"
type textarea "i think i'd prshorter daily"
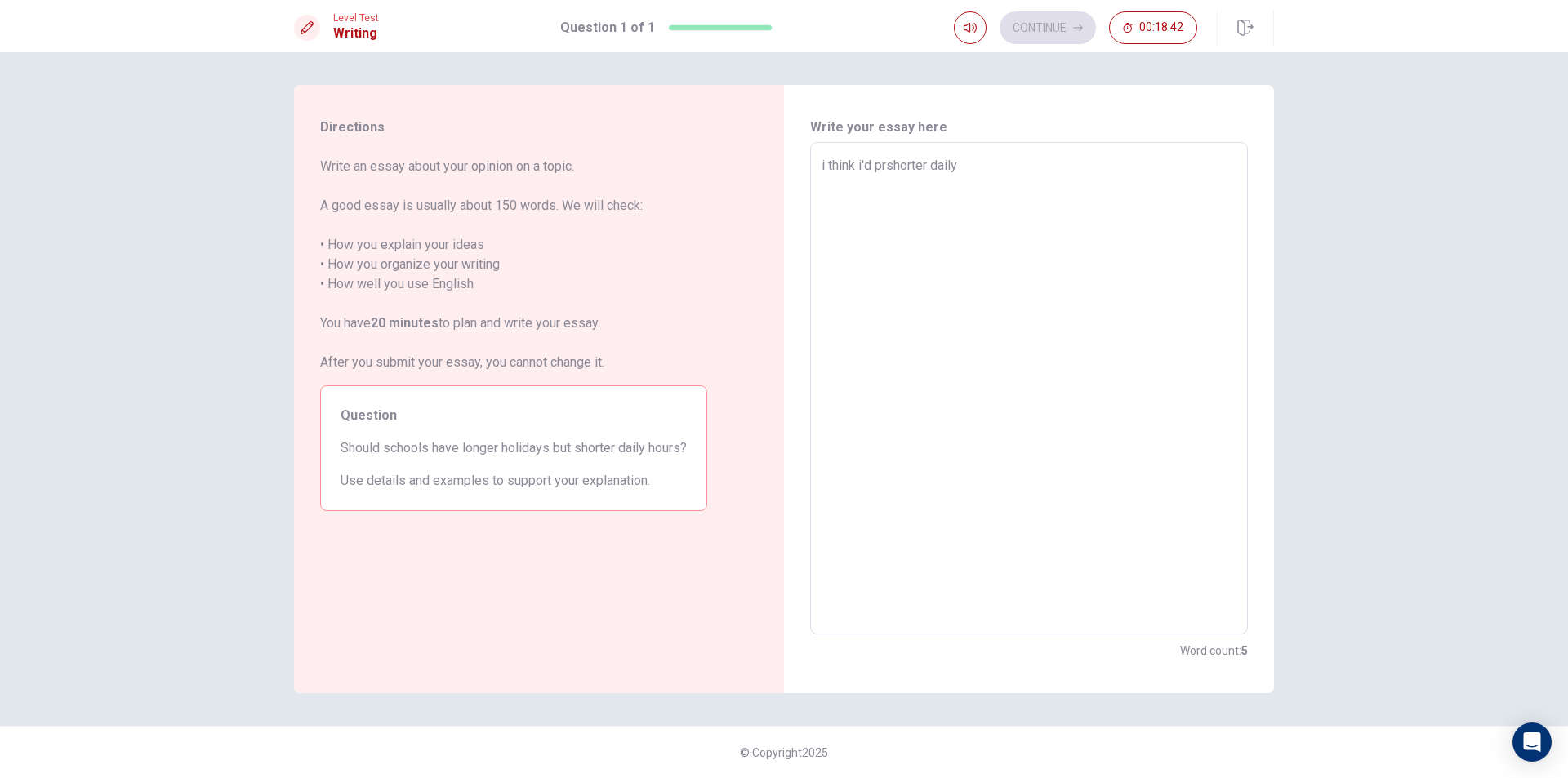
type textarea "x"
type textarea "i think i'd preshorter daily"
type textarea "x"
type textarea "i think i'd prefshorter daily"
type textarea "x"
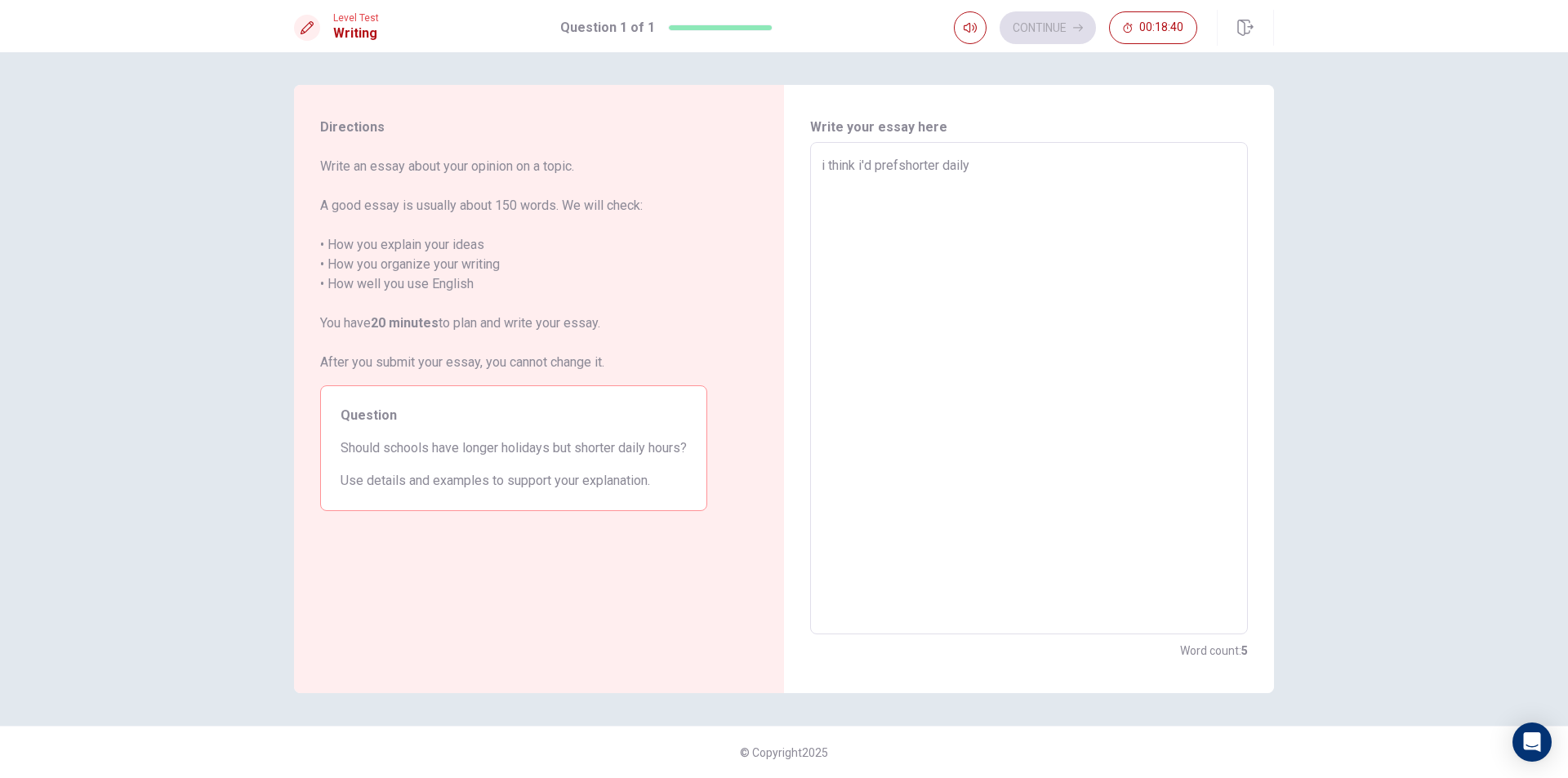
type textarea "i think i'd prefeshorter daily"
type textarea "x"
type textarea "i think i'd prefershorter daily"
type textarea "x"
type textarea "i think i'd prefer shorter daily"
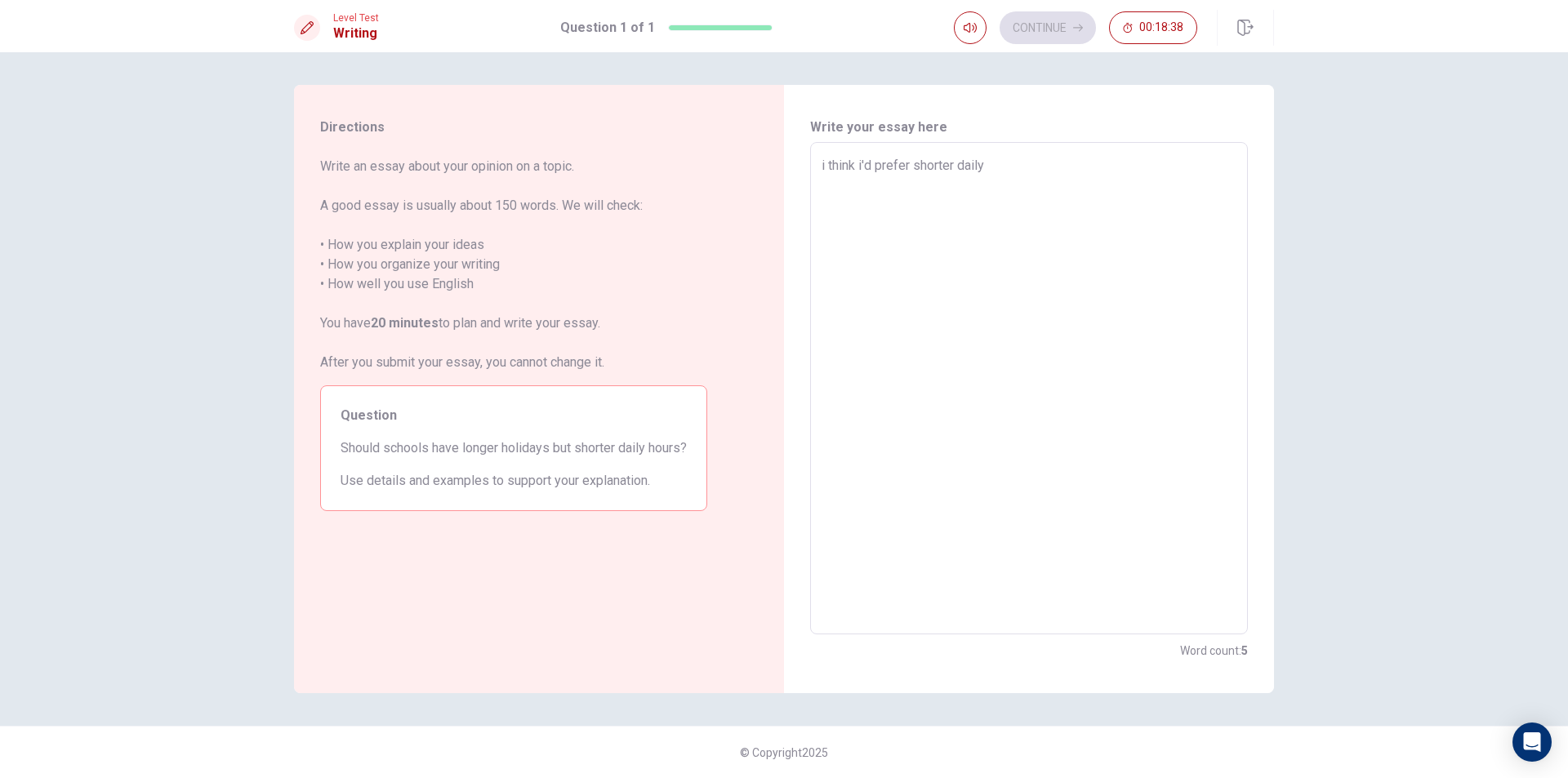
type textarea "x"
type textarea "i think i'd prefer wshorter daily"
type textarea "x"
type textarea "i think i'd prefer wishorter daily"
type textarea "x"
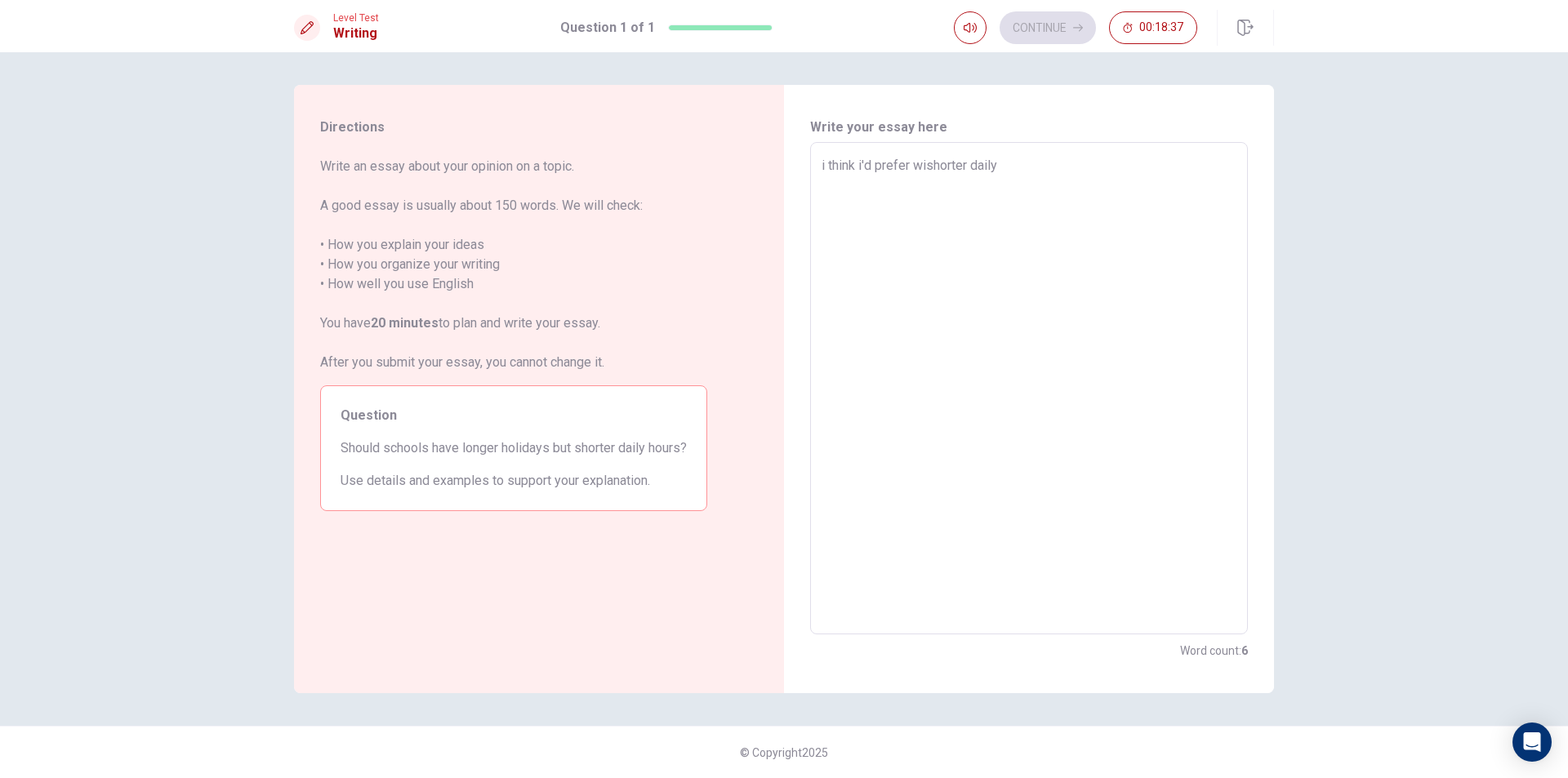
type textarea "i think i'd prefer witshorter daily"
type textarea "x"
type textarea "i think i'd prefer withshorter daily"
type textarea "x"
type textarea "i think i'd prefer with shorter daily"
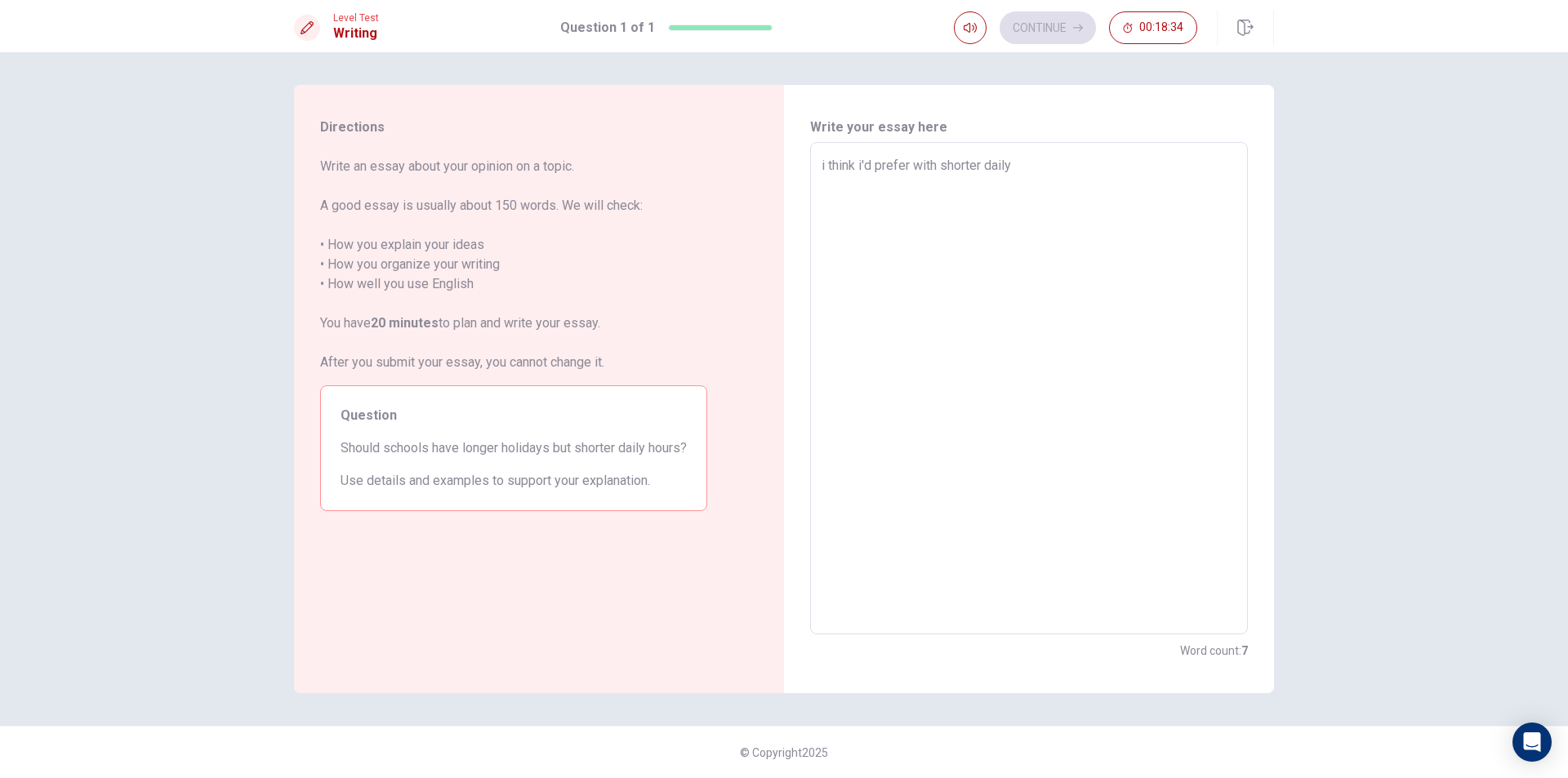
click at [1065, 181] on textarea "i think i'd prefer with shorter daily" at bounding box center [1029, 389] width 415 height 466
type textarea "x"
type textarea "i think i'd prefer with shorter daily"
type textarea "x"
type textarea "i think i'd prefer with shorter daily h"
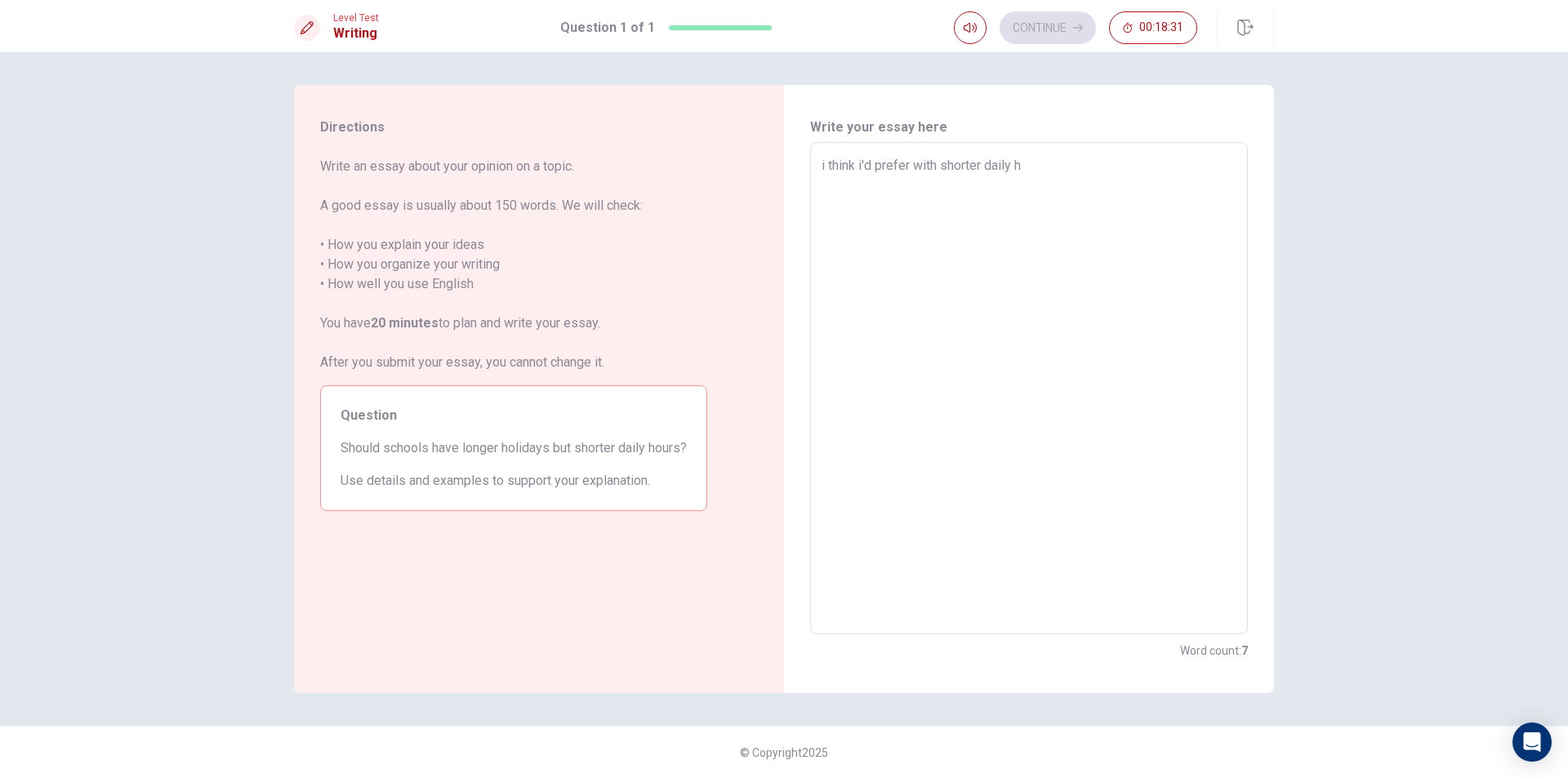
type textarea "x"
type textarea "i think i'd prefer with shorter daily ho"
type textarea "x"
type textarea "i think i'd prefer with shorter daily hou"
type textarea "x"
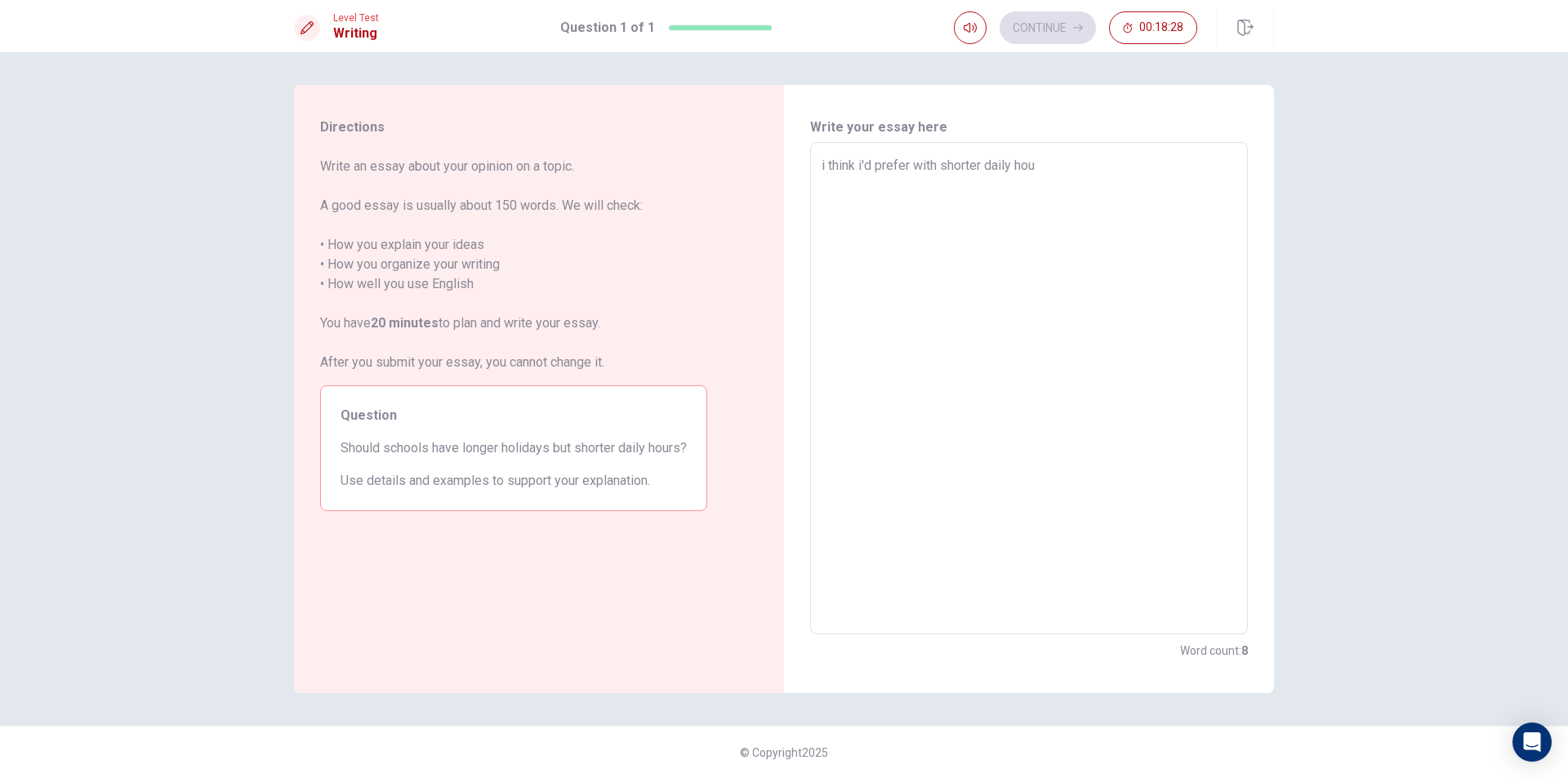
type textarea "i think i'd prefer with shorter daily hour"
type textarea "x"
type textarea "i think i'd prefer with shorter daily hours"
type textarea "x"
type textarea "i think i'd prefer with shorter daily hours"
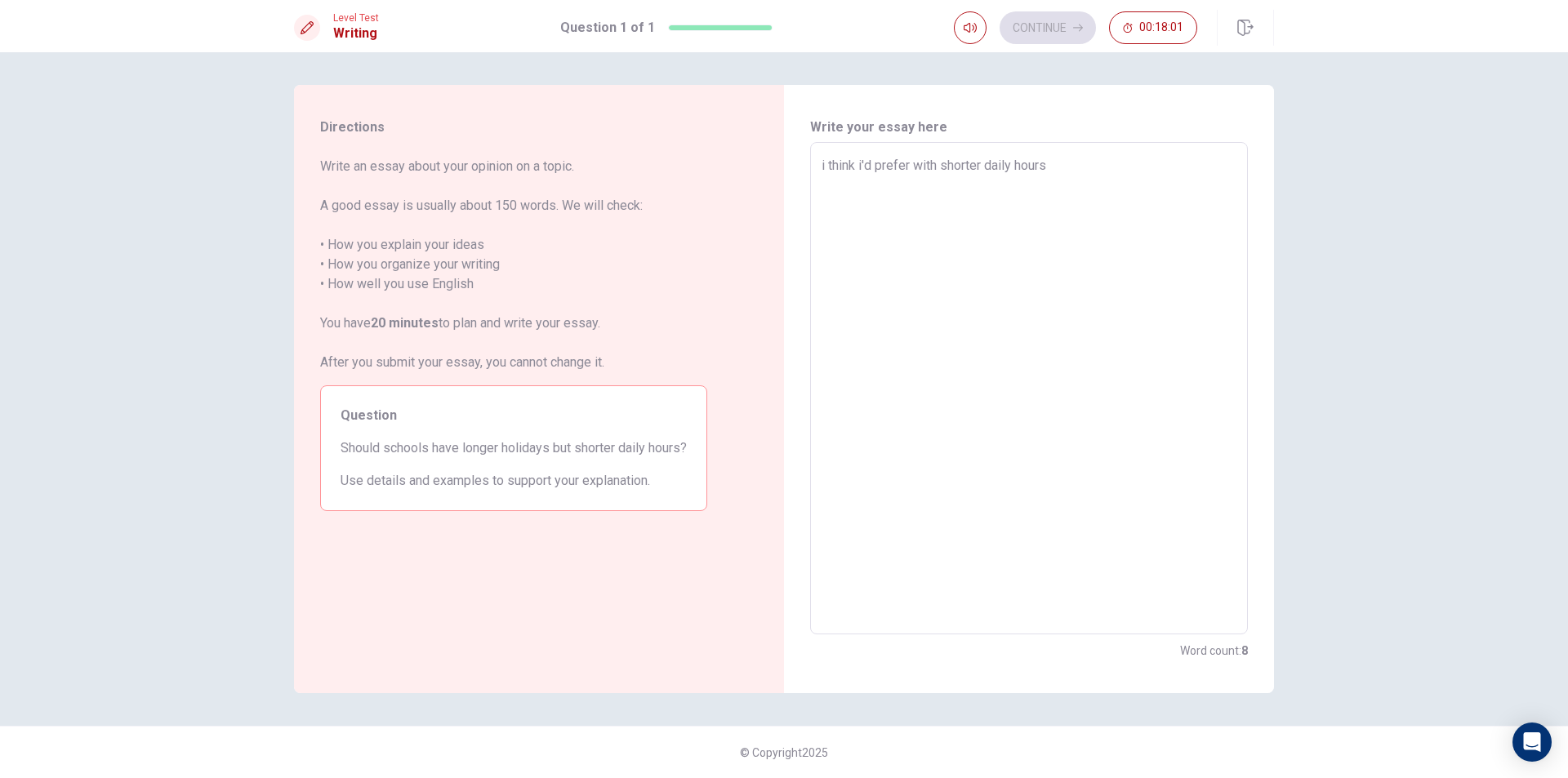
type textarea "x"
type textarea "i think i'd prefer with shorter daily hours b"
type textarea "x"
type textarea "i think i'd prefer with shorter daily hours be"
type textarea "x"
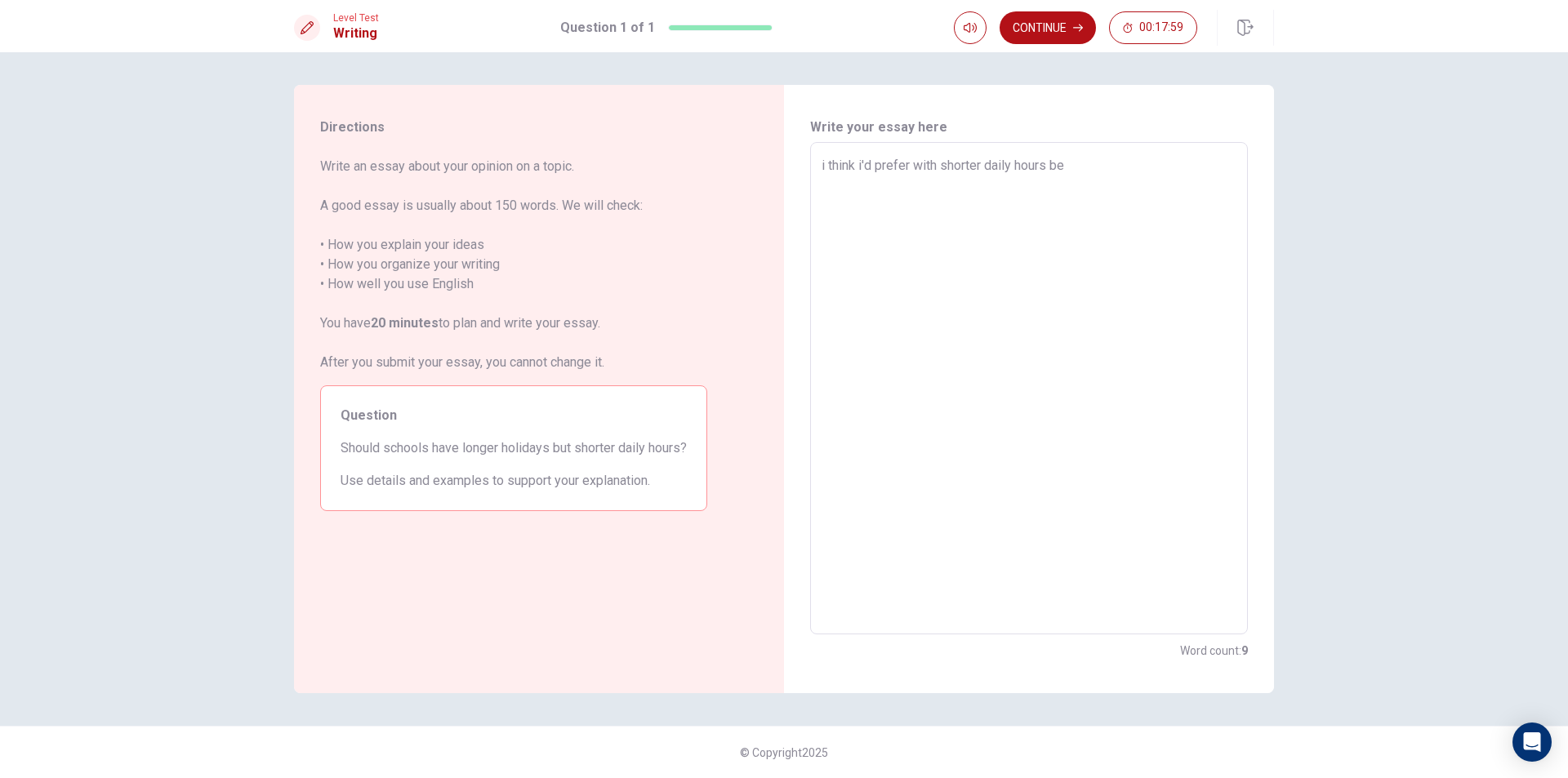
type textarea "i think i'd prefer with shorter daily hours bec"
type textarea "x"
type textarea "i think i'd prefer with shorter daily hours beca"
type textarea "x"
type textarea "i think i'd prefer with shorter daily hours becau"
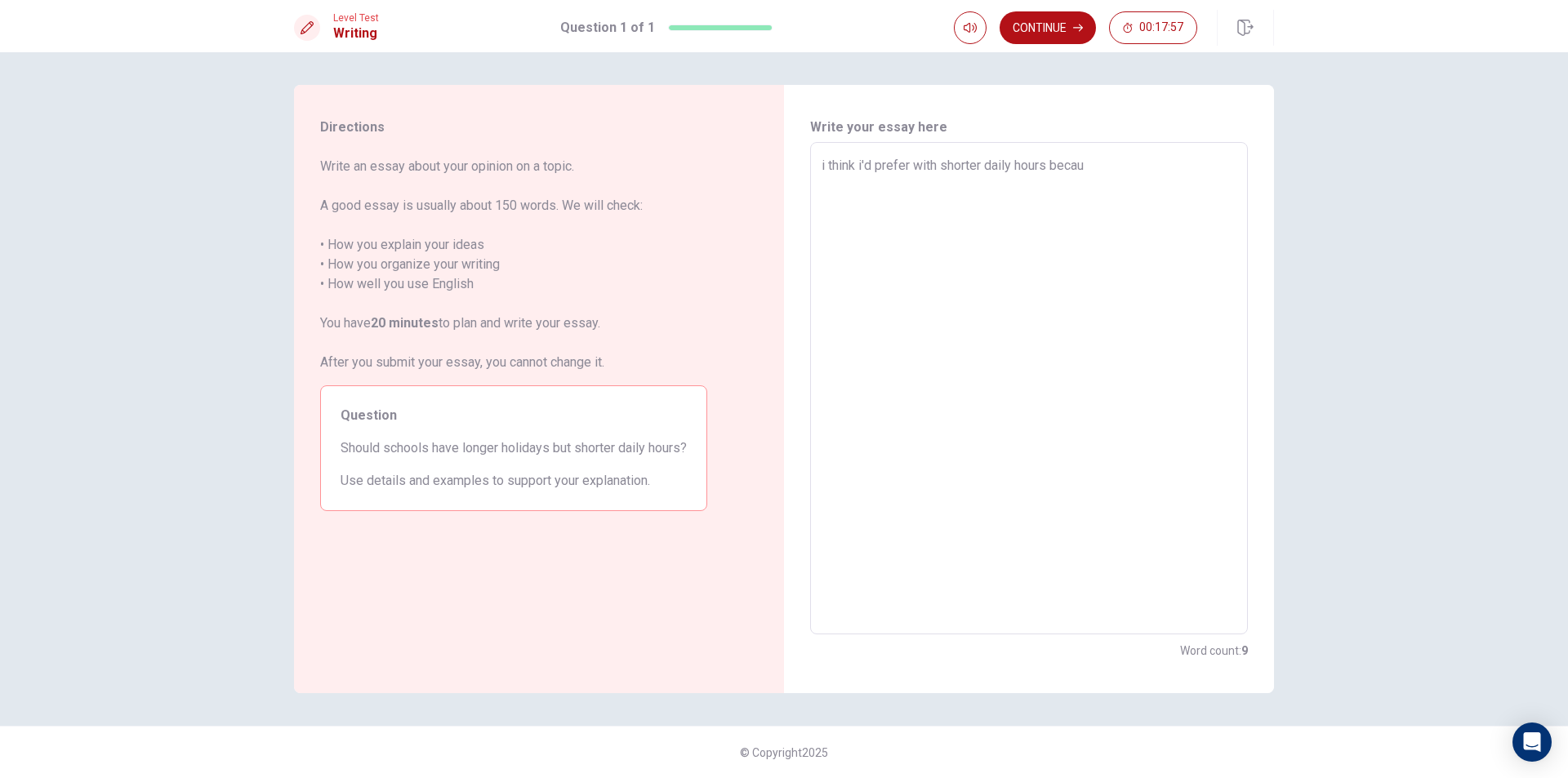
type textarea "x"
type textarea "i think i'd prefer with shorter daily hours becaus"
type textarea "x"
type textarea "i think i'd prefer with shorter daily hours because"
click at [1055, 164] on textarea "i think i'd prefer with shorter daily hours because" at bounding box center [1029, 389] width 415 height 466
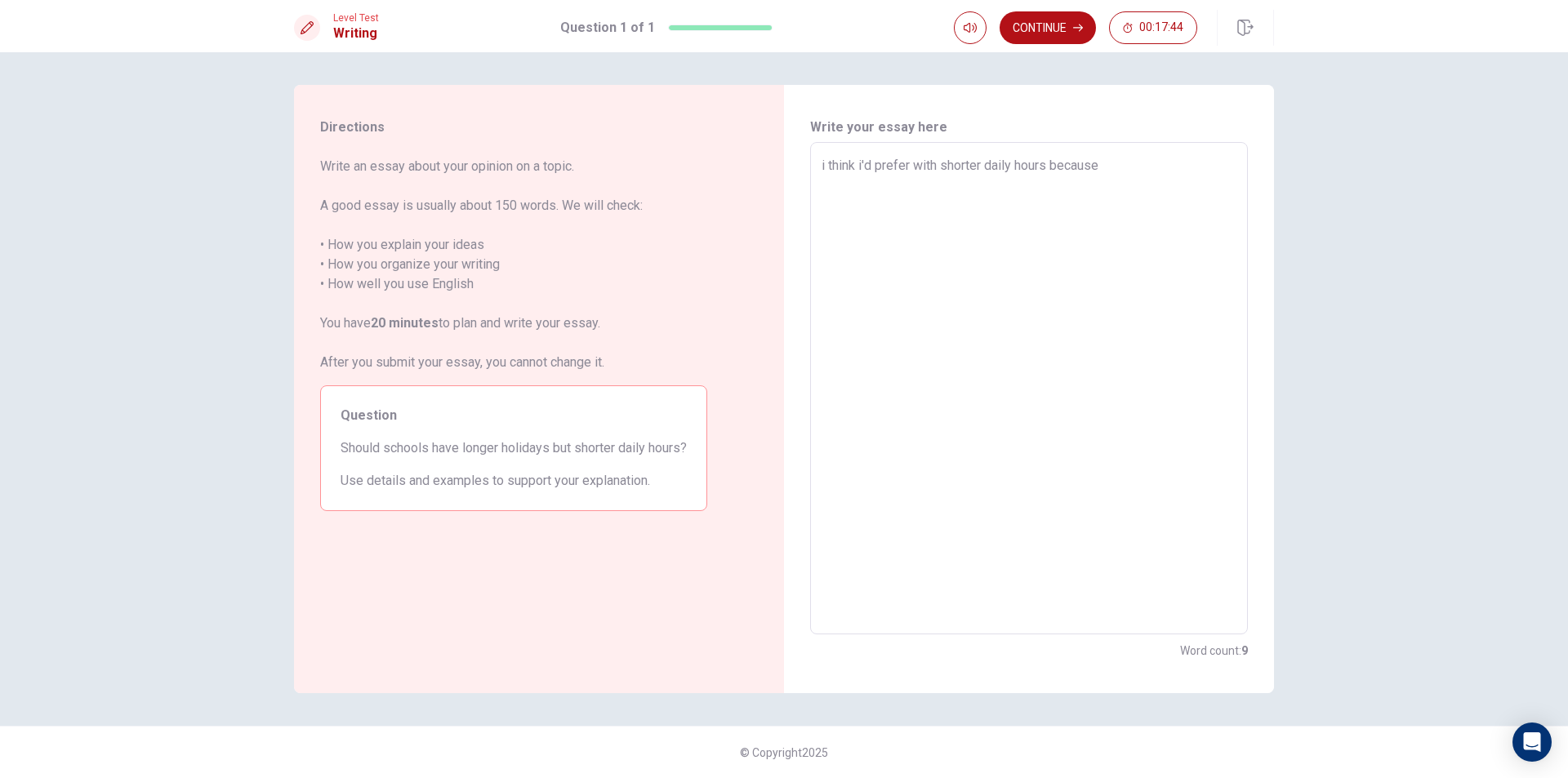
type textarea "x"
type textarea "i think i'd prefer with shorter daily hoursbecause"
type textarea "x"
type textarea "i think i'd prefer with shorter daily hours.because"
type textarea "x"
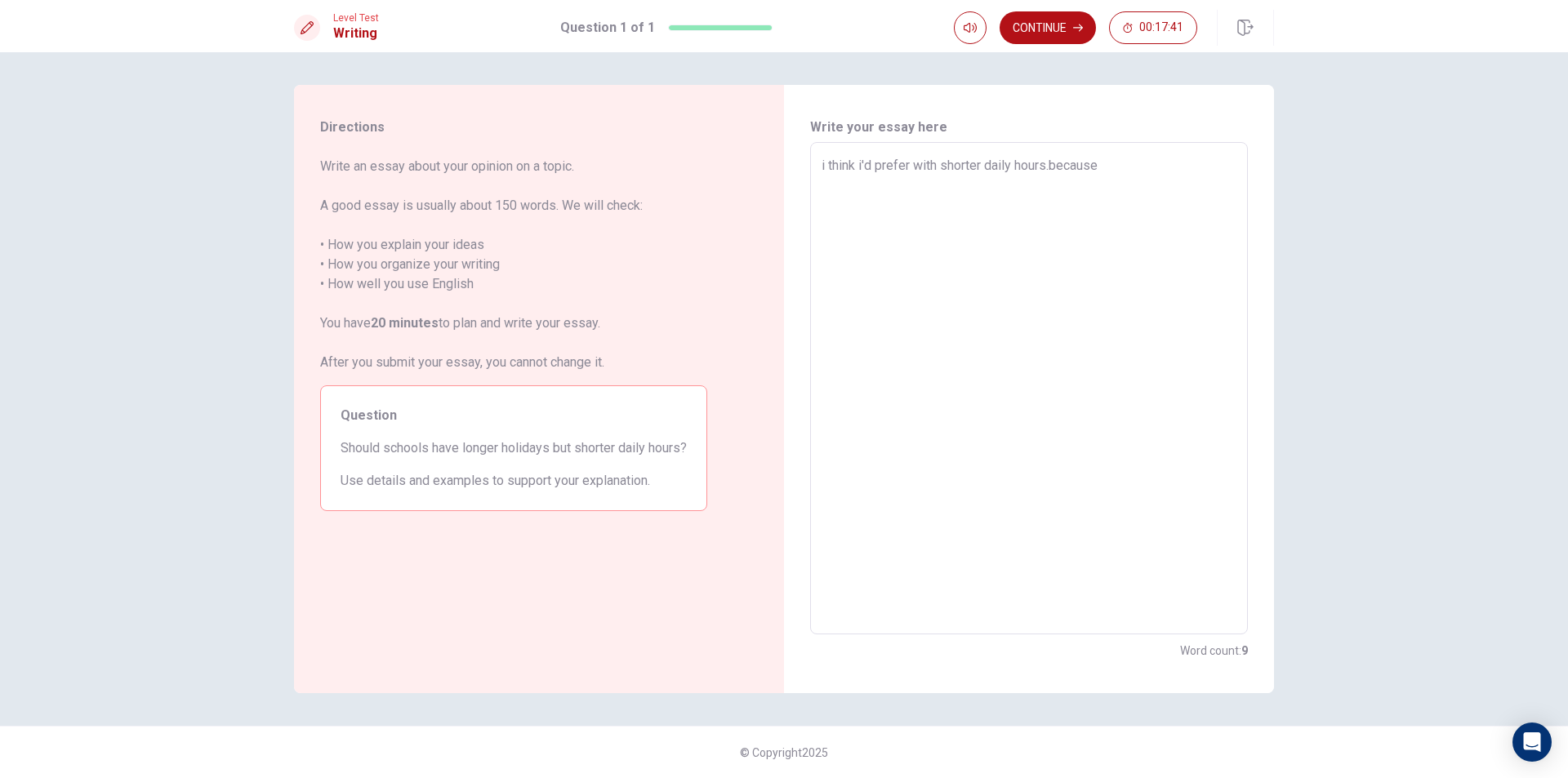
type textarea "i think i'd prefer with shorter daily hours. because"
click at [1121, 178] on textarea "i think i'd prefer with shorter daily hours. because" at bounding box center [1029, 389] width 415 height 466
type textarea "x"
type textarea "i think i'd prefer with shorter daily hours. because"
type textarea "x"
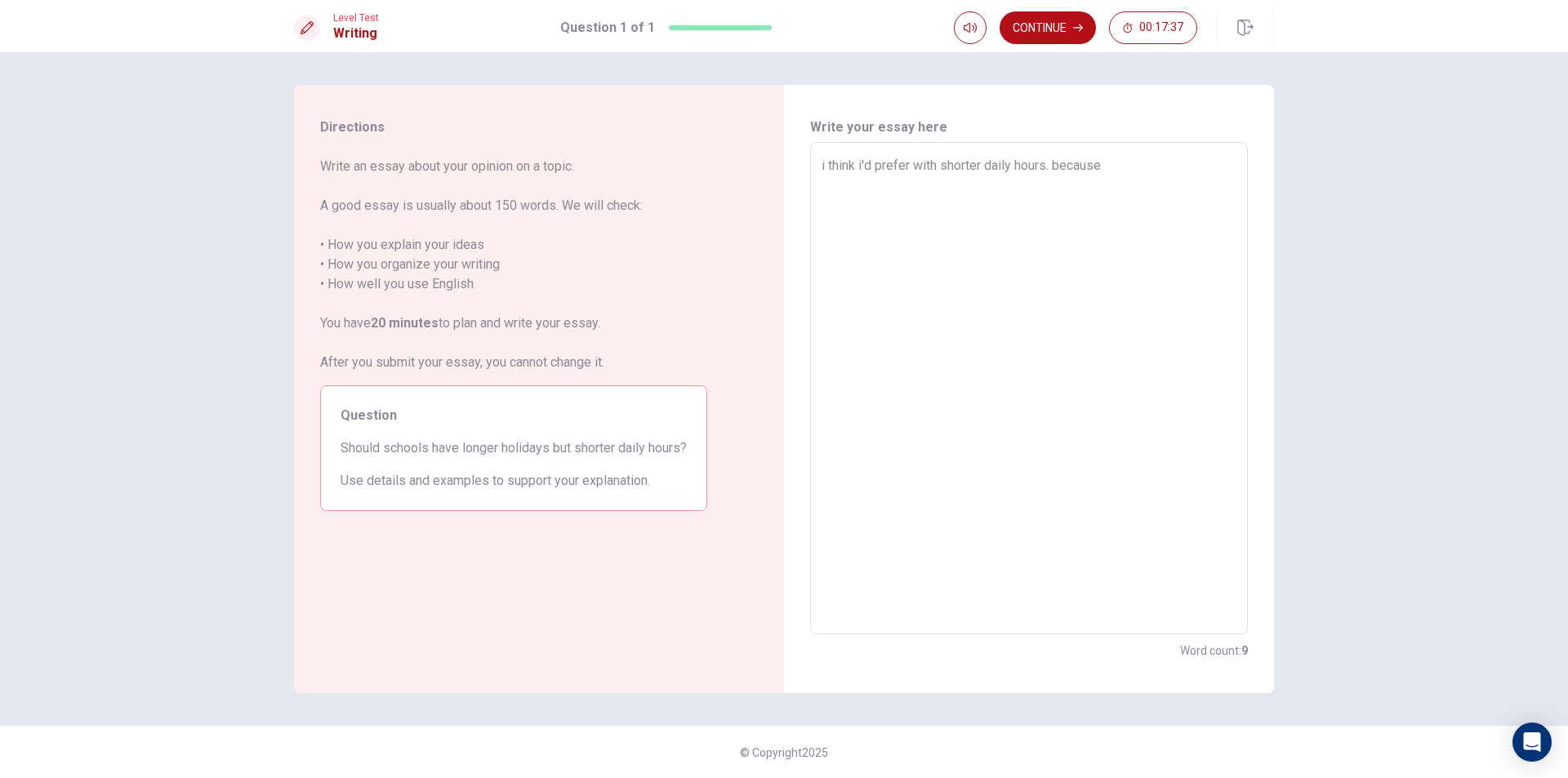
type textarea "i think i'd prefer with shorter daily hours. because w"
type textarea "x"
type textarea "i think i'd prefer with shorter daily hours. because we"
type textarea "x"
type textarea "i think i'd prefer with shorter daily hours. because wec"
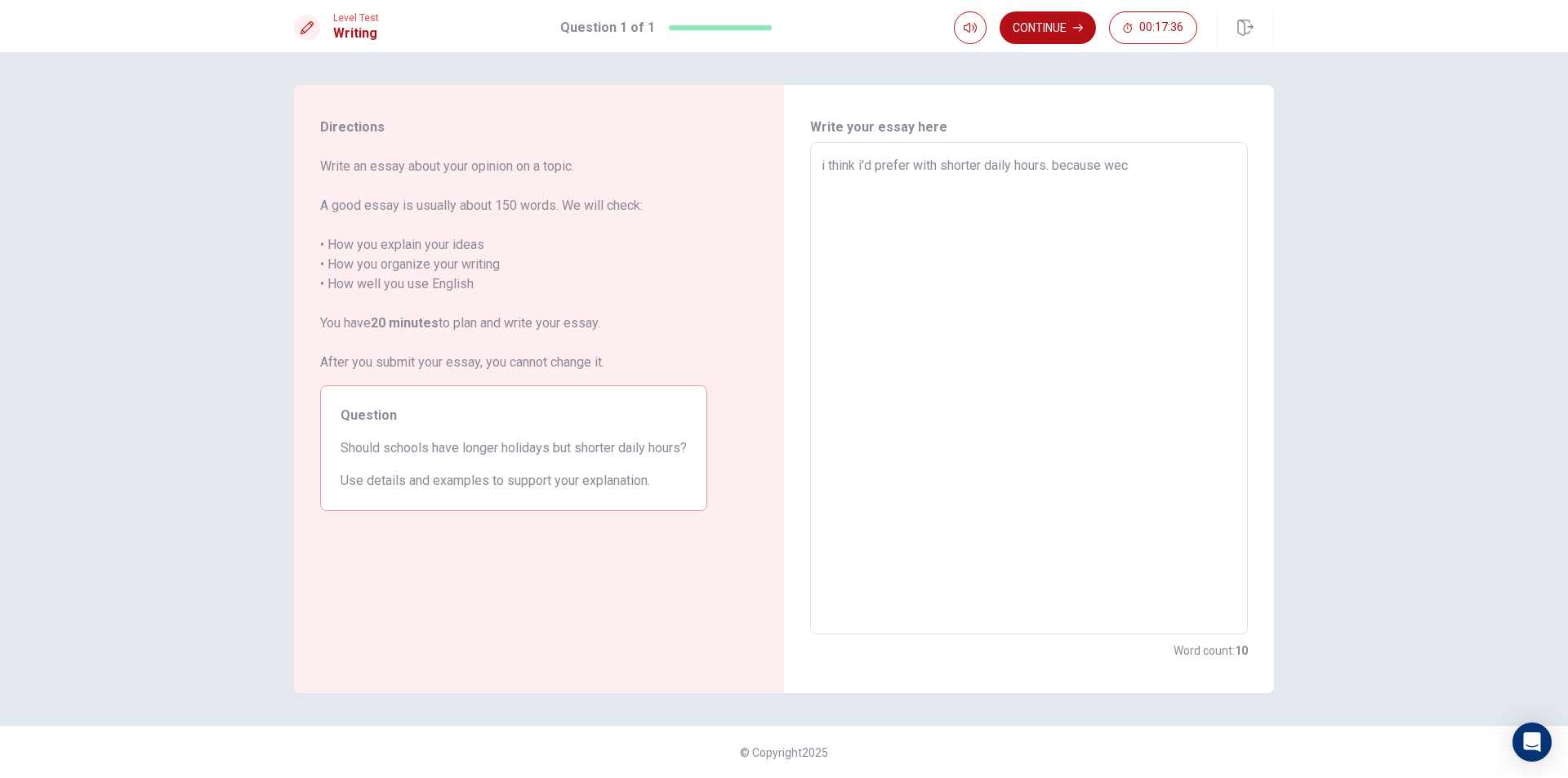
type textarea "x"
type textarea "i think i'd prefer with shorter daily hours. because weca"
type textarea "x"
type textarea "i think i'd prefer with shorter daily hours. because wecan"
type textarea "x"
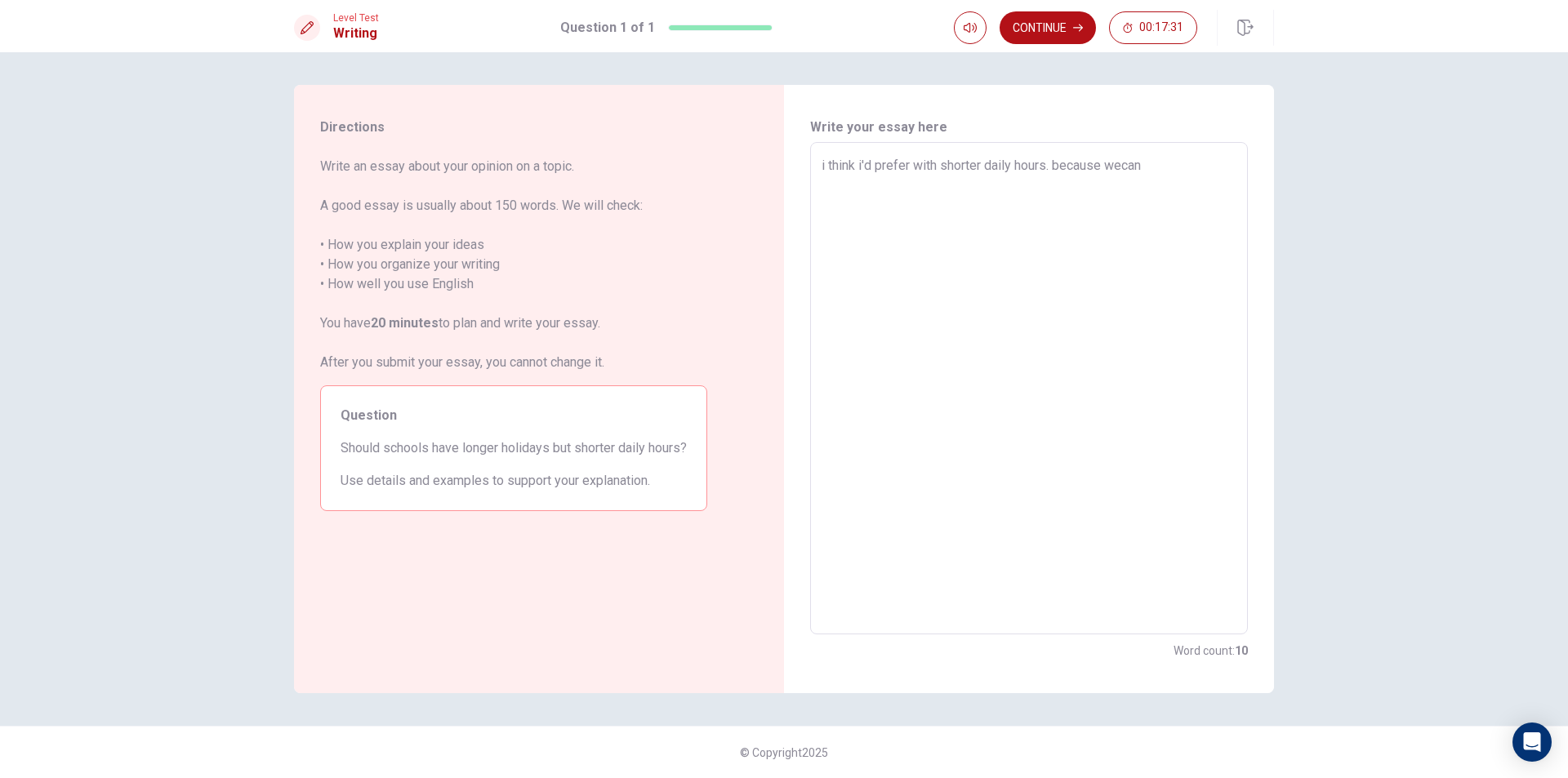
type textarea "i think i'd prefer with shorter daily hours. because wecan"
type textarea "x"
type textarea "i think i'd prefer with shorter daily hours. because wecan t"
type textarea "x"
type textarea "i think i'd prefer with shorter daily hours. because wecan ta"
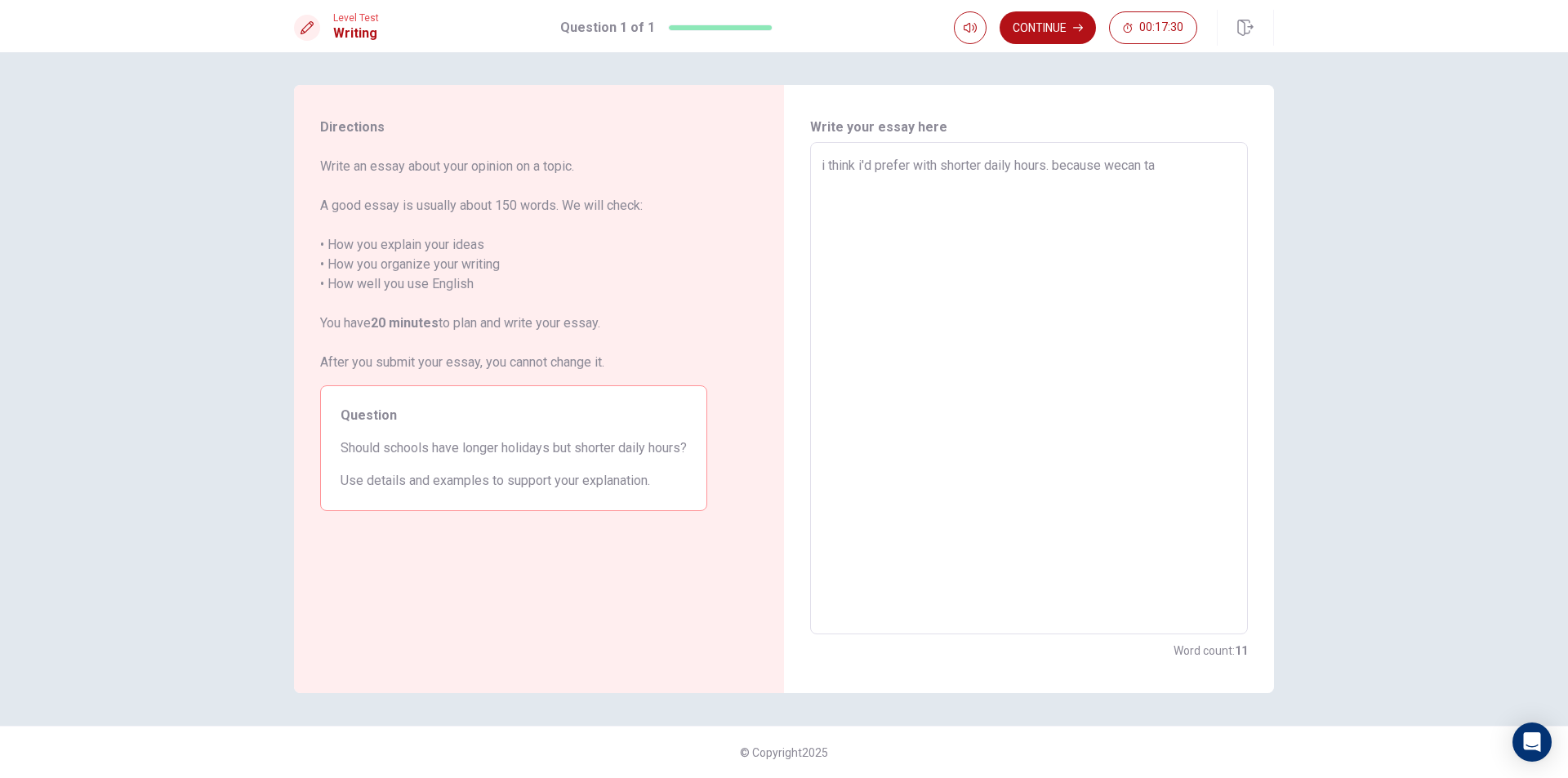
type textarea "x"
type textarea "i think i'd prefer with shorter daily hours. because wecan tak"
type textarea "x"
type textarea "i think i'd prefer with shorter daily hours. because wecan take"
type textarea "x"
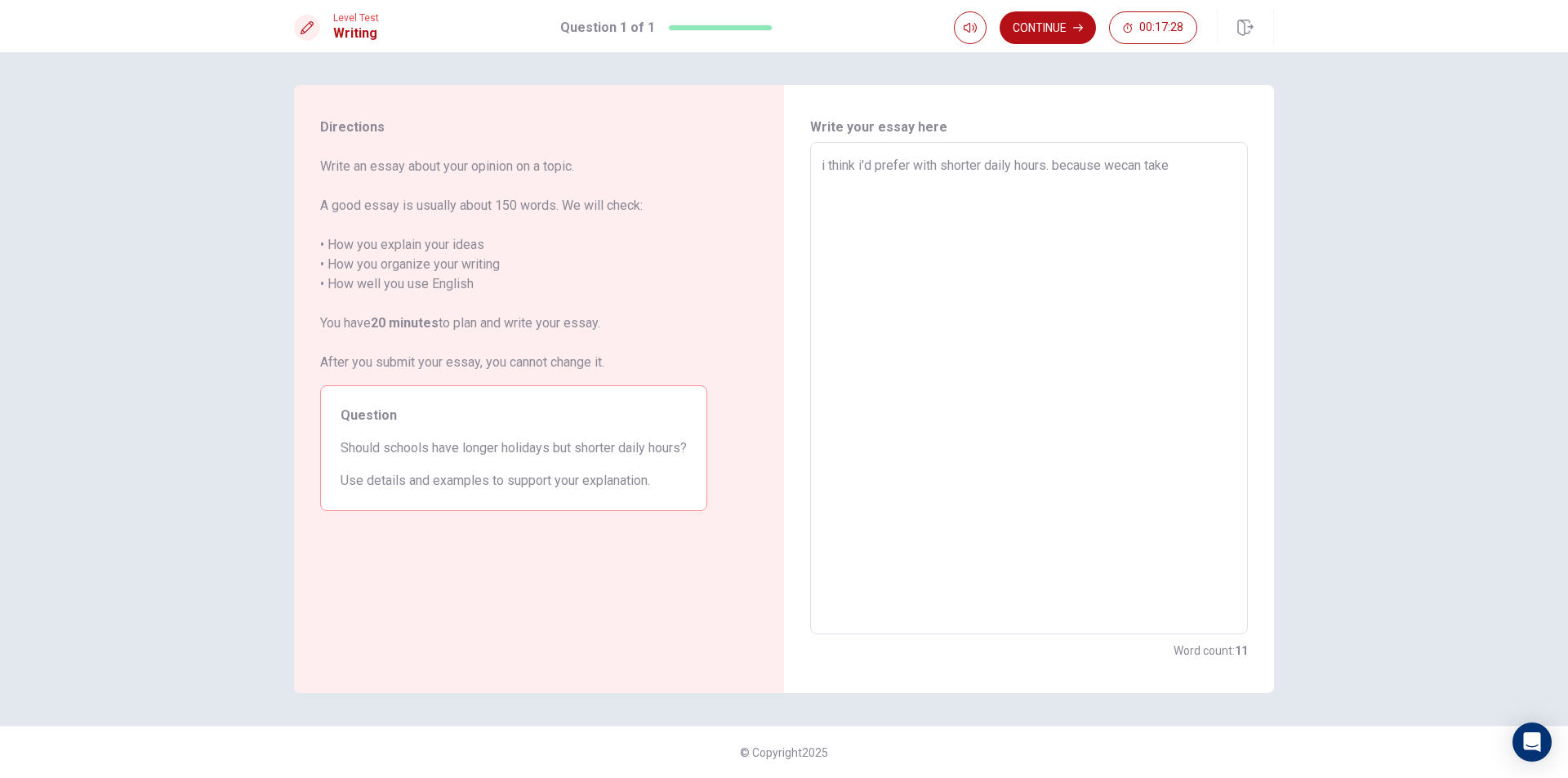
type textarea "i think i'd prefer with shorter daily hours. because wecan take"
type textarea "x"
type textarea "i think i'd prefer with shorter daily hours. because wecan take t"
type textarea "x"
type textarea "i think i'd prefer with shorter daily hours. because wecan take th"
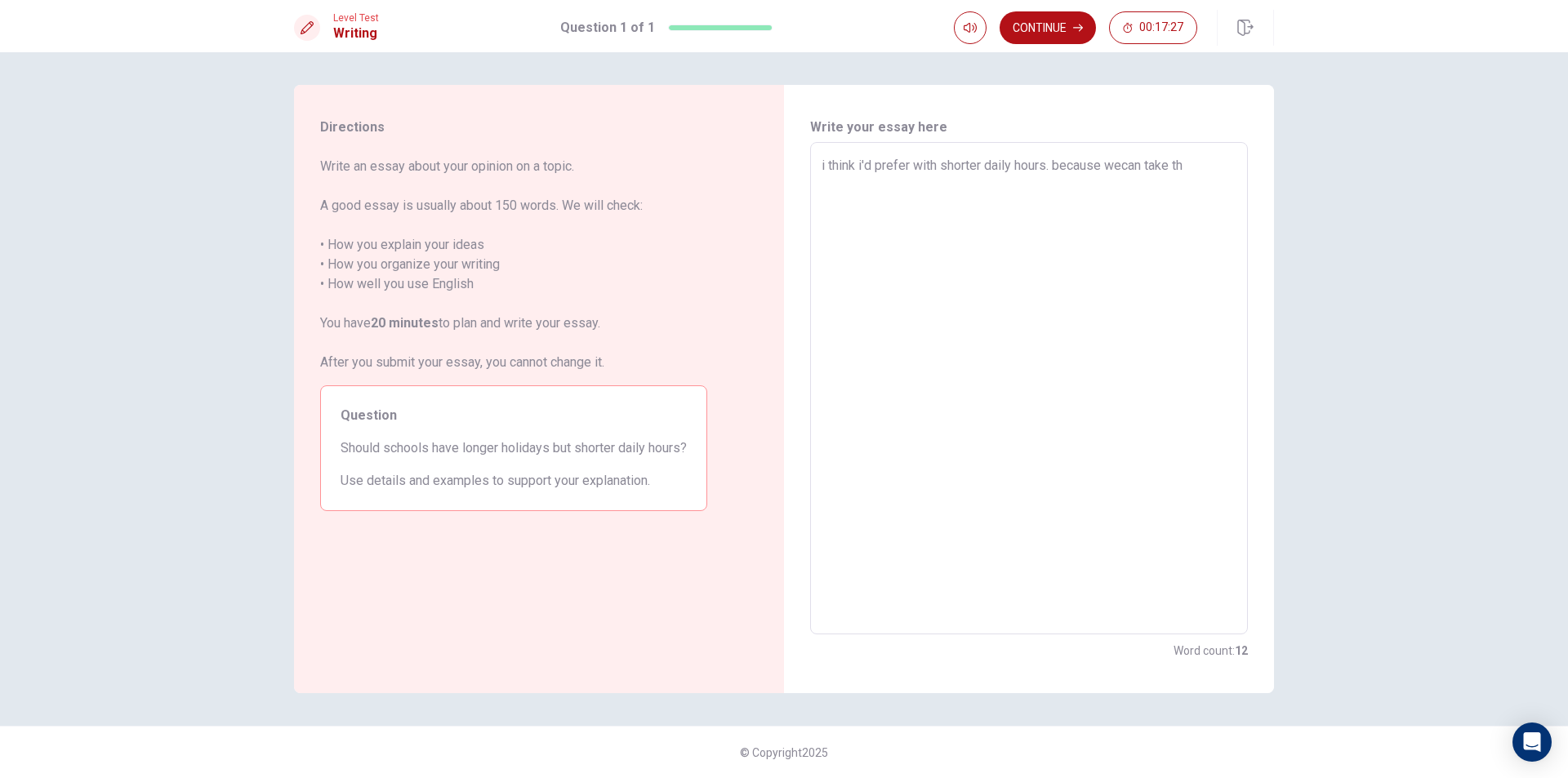
type textarea "x"
type textarea "i think i'd prefer with shorter daily hours. because wecan take the"
type textarea "x"
type textarea "i think i'd prefer with shorter daily hours. because wecan take the"
type textarea "x"
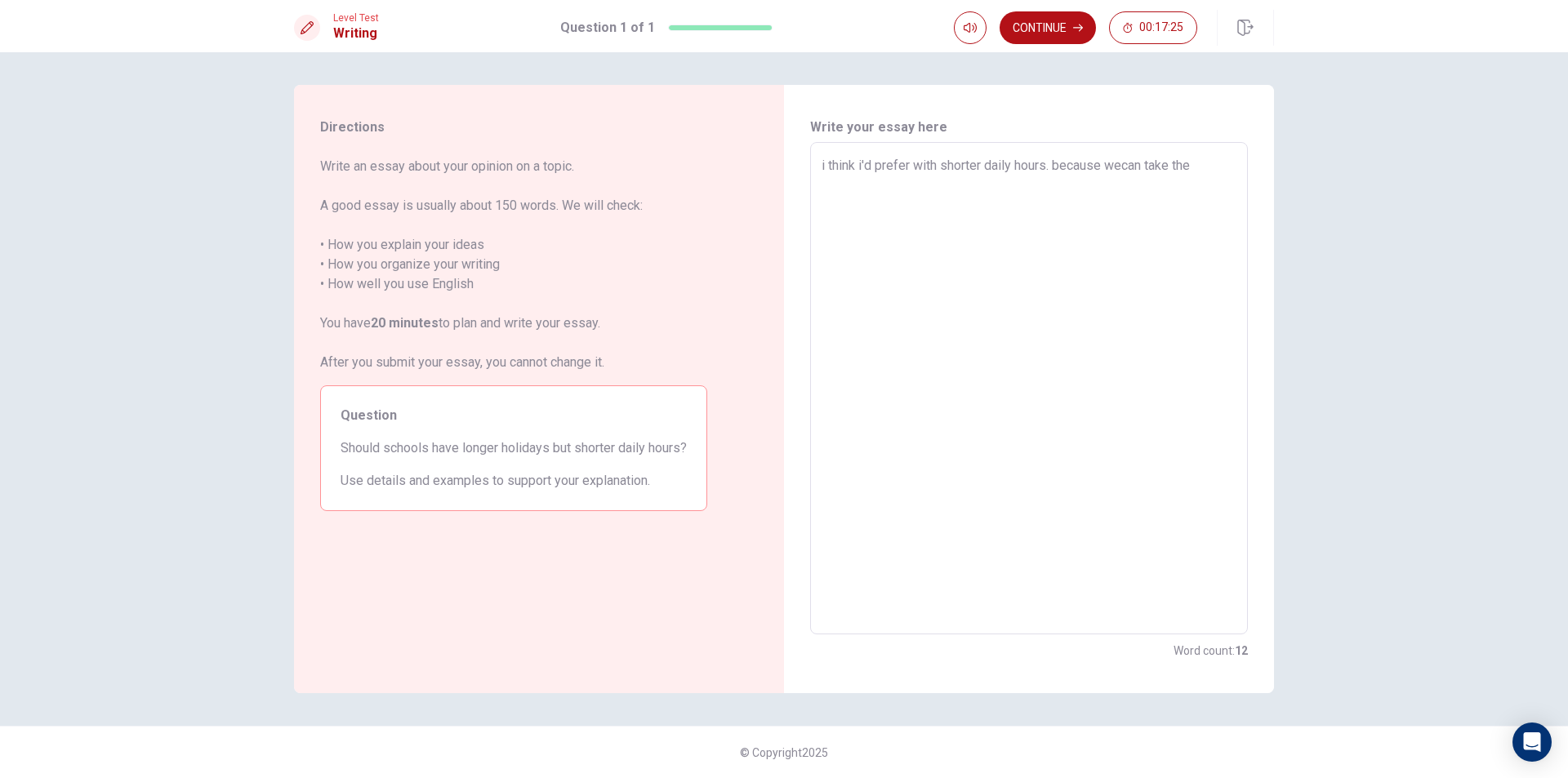
type textarea "i think i'd prefer with shorter daily hours. because wecan take the t"
type textarea "x"
type textarea "i think i'd prefer with shorter daily hours. because wecan take the ti"
type textarea "x"
type textarea "i think i'd prefer with shorter daily hours. because wecan take the [PERSON_NAM…"
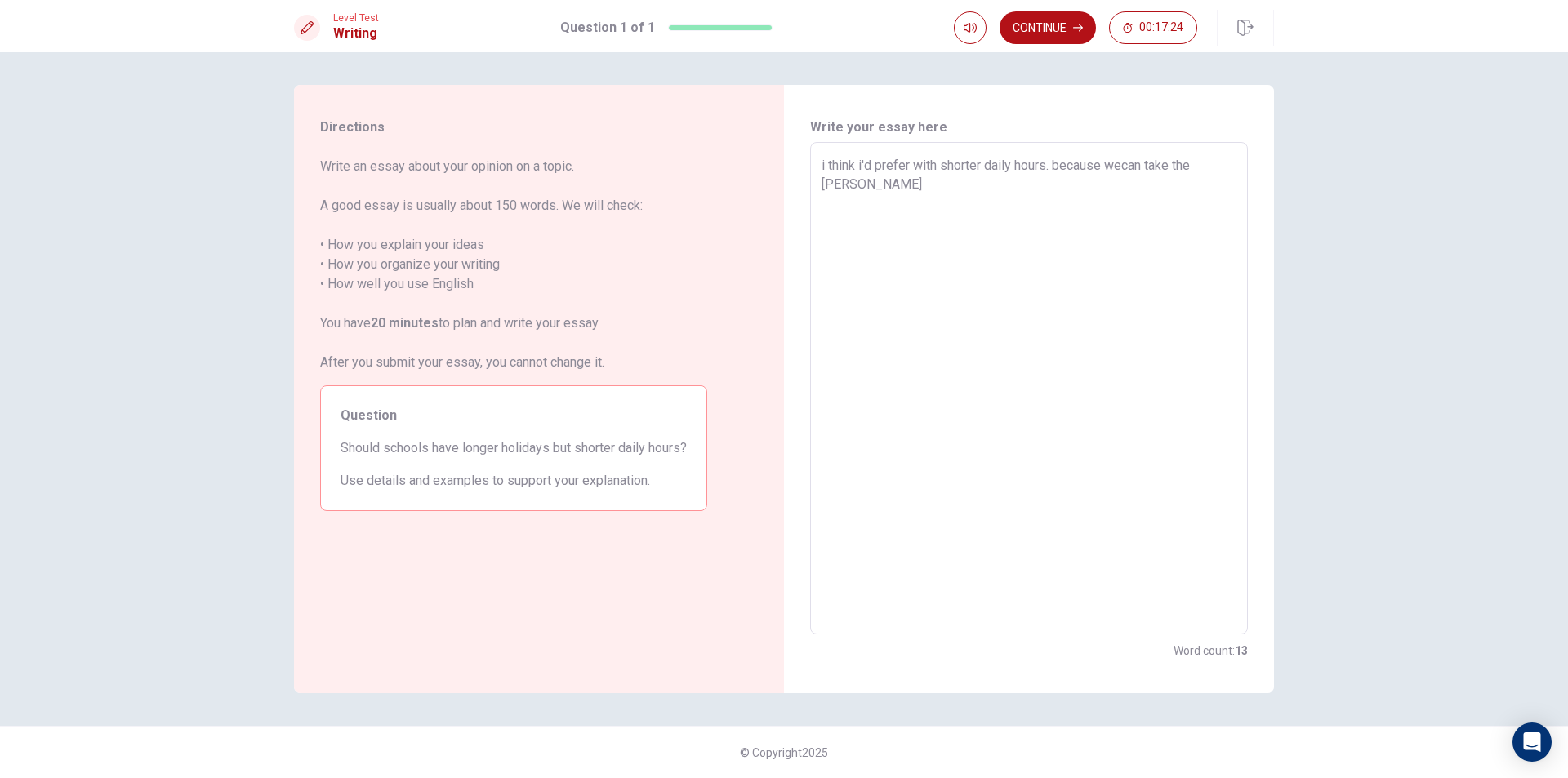
type textarea "x"
type textarea "i think i'd prefer with shorter daily hours. because wecan take the time"
type textarea "x"
type textarea "i think i'd prefer with shorter daily hours. because wecan take the time"
type textarea "x"
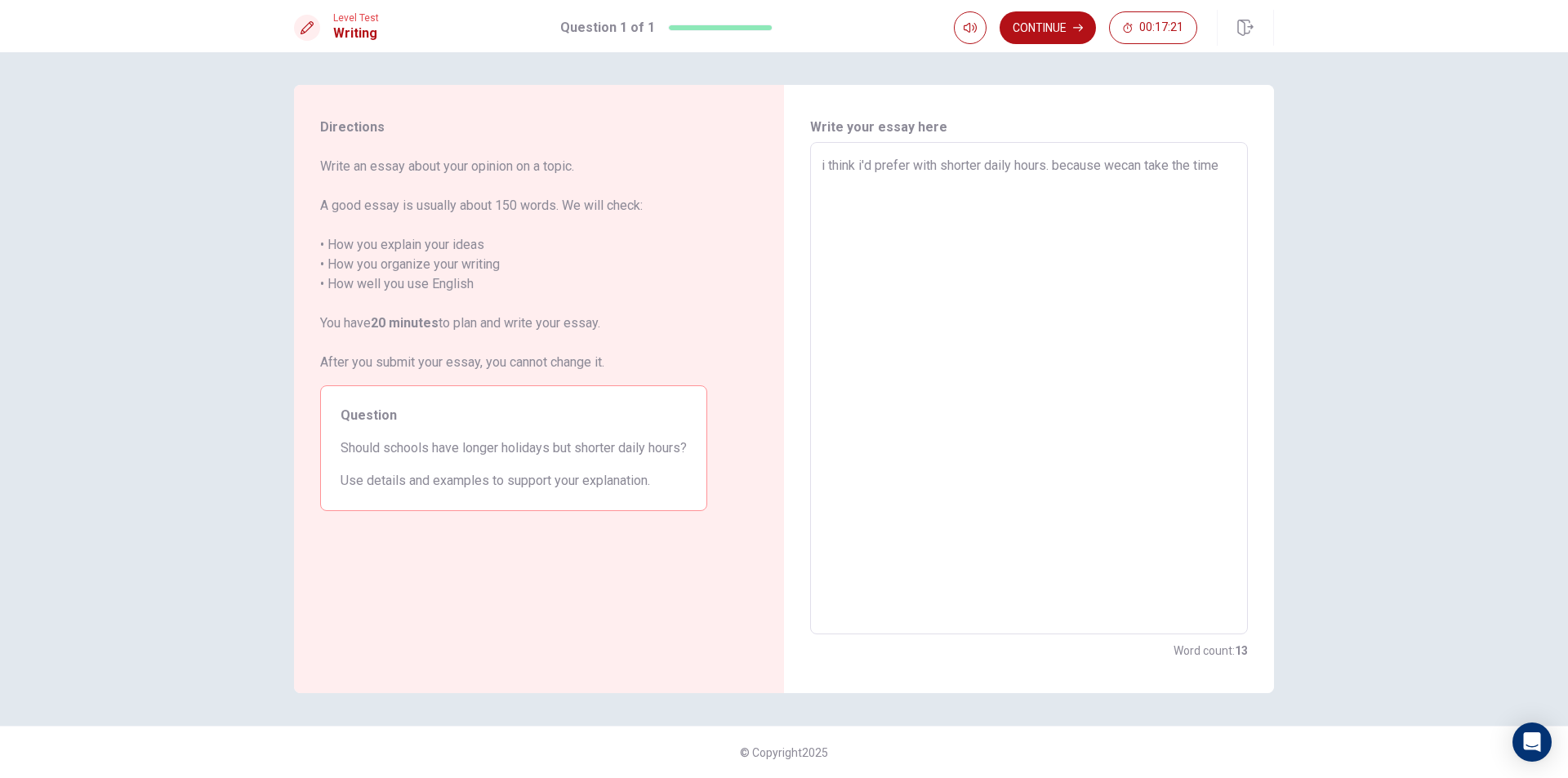
type textarea "i think i'd prefer with shorter daily hours. because wecan take the time t"
type textarea "x"
type textarea "i think i'd prefer with shorter daily hours. because wecan take the time to"
type textarea "x"
type textarea "i think i'd prefer with shorter daily hours. because wecan take the time to"
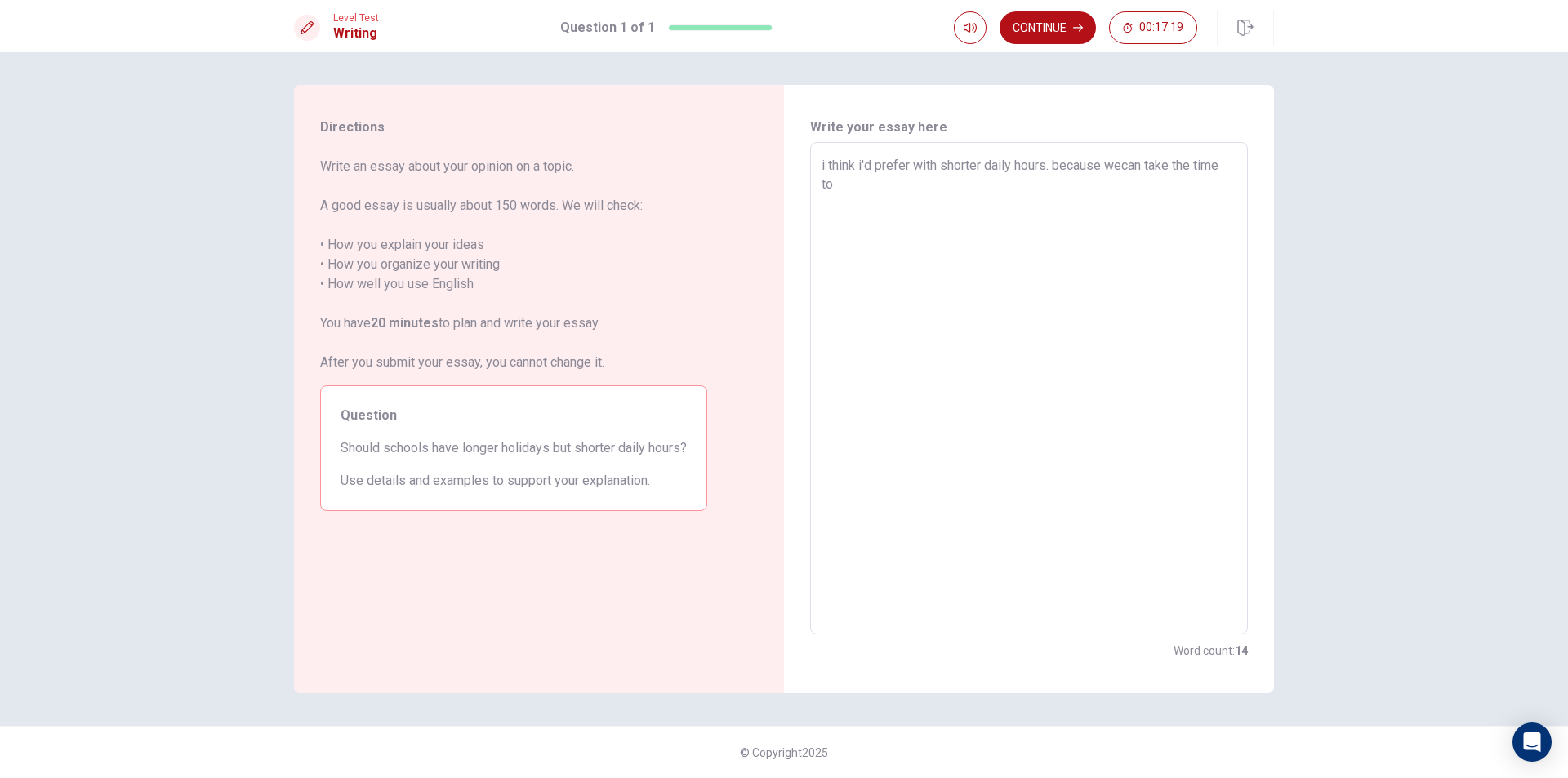
type textarea "x"
type textarea "i think i'd prefer with shorter daily hours. because wecan take the time to"
type textarea "x"
type textarea "i think i'd prefer with shorter daily hours. because wecan take the time to"
type textarea "x"
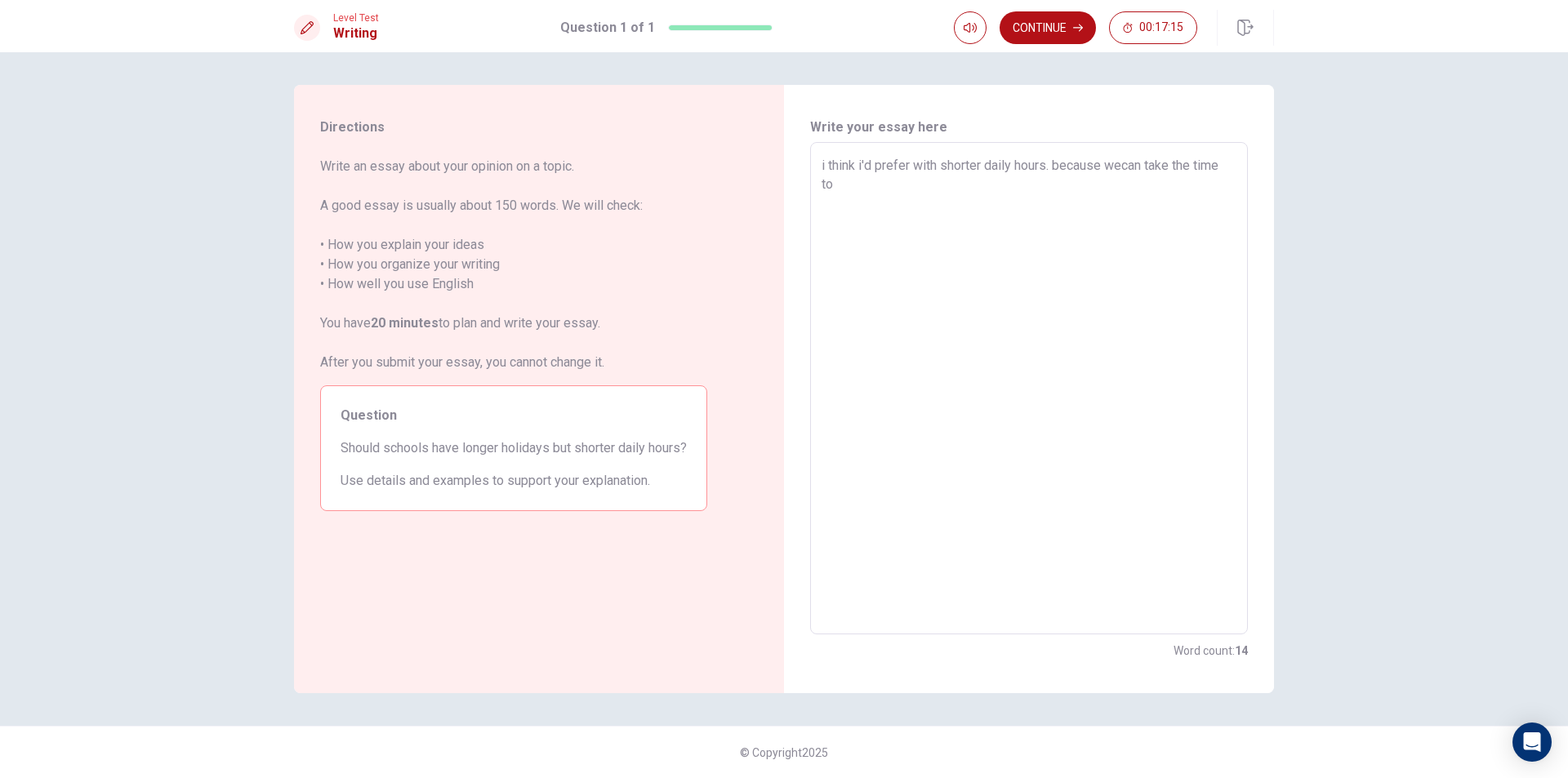
type textarea "i think i'd prefer with shorter daily hours. because wecan take the time to f"
type textarea "x"
type textarea "i think i'd prefer with shorter daily hours. because wecan take the time to fi"
type textarea "x"
type textarea "i think i'd prefer with shorter daily hours. because wecan take the time to fin"
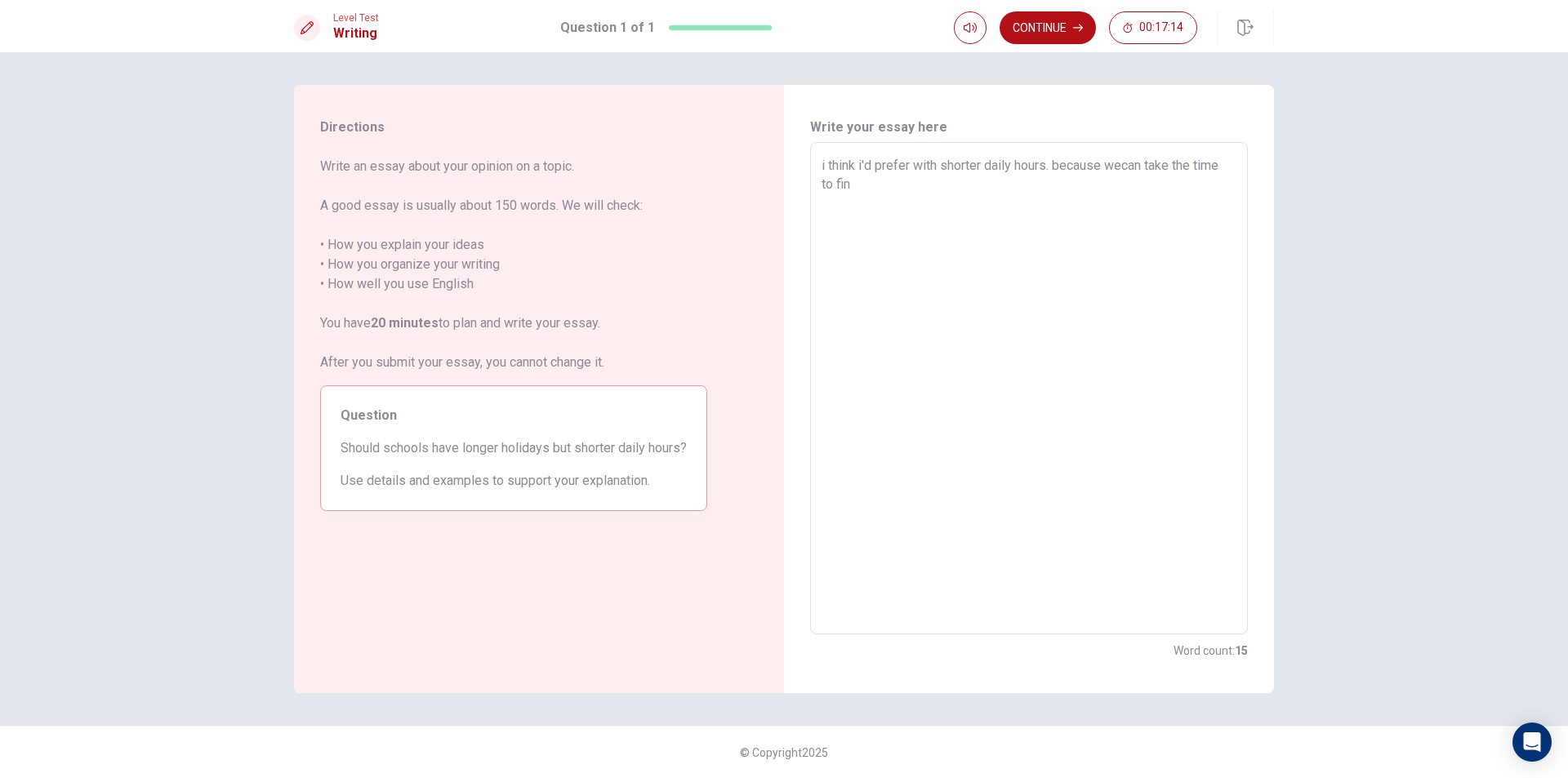
type textarea "x"
type textarea "i think i'd prefer with shorter daily hours. because wecan take the time to find"
type textarea "x"
type textarea "i think i'd prefer with shorter daily hours. because wecan take the time to find"
type textarea "x"
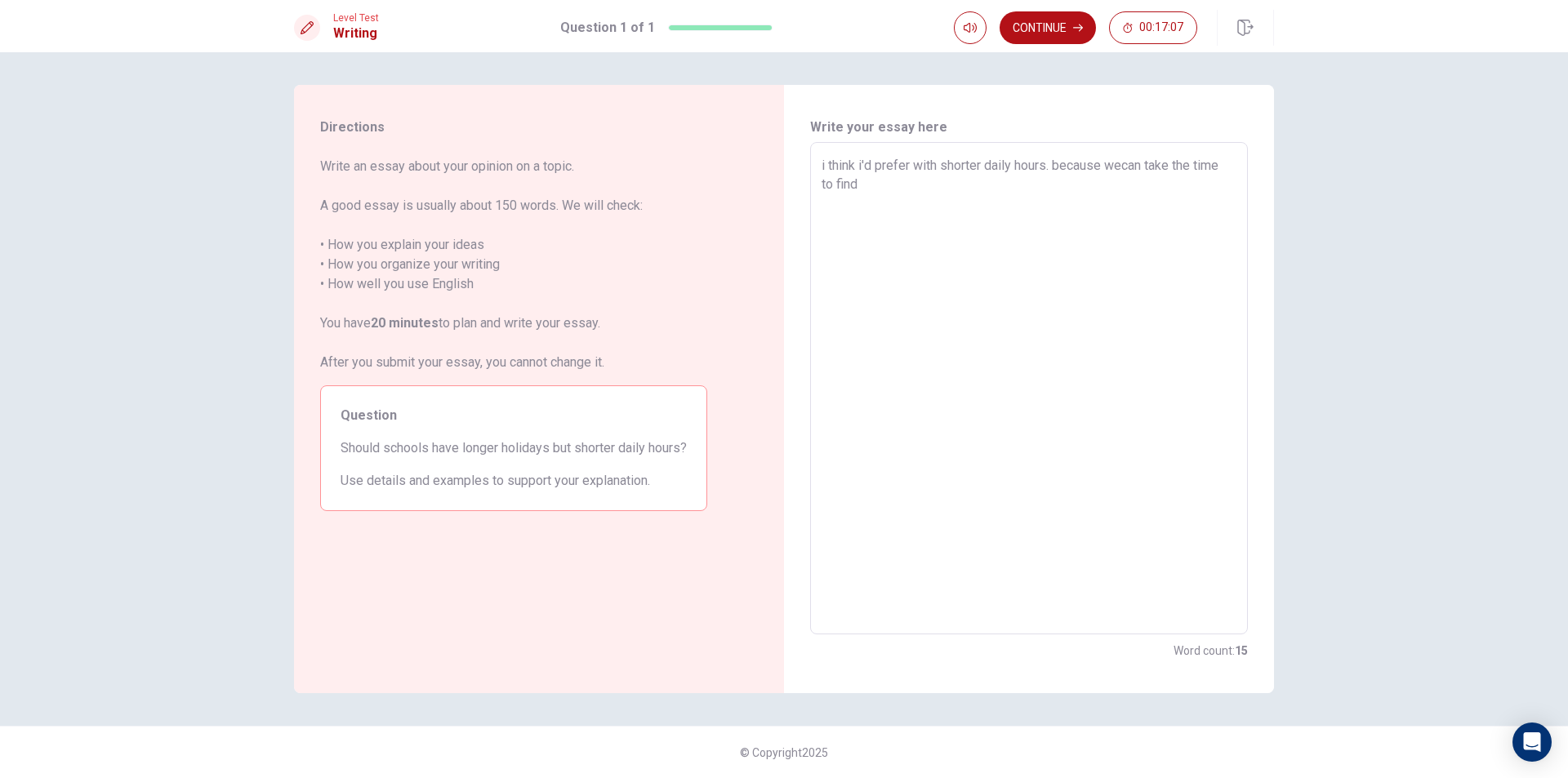
type textarea "i think i'd prefer with shorter daily hours. because wecan take the time to fin…"
type textarea "x"
type textarea "i think i'd prefer with shorter daily hours. because wecan take the time to fin…"
type textarea "x"
type textarea "i think i'd prefer with shorter daily hours. because wecan take the time to fin…"
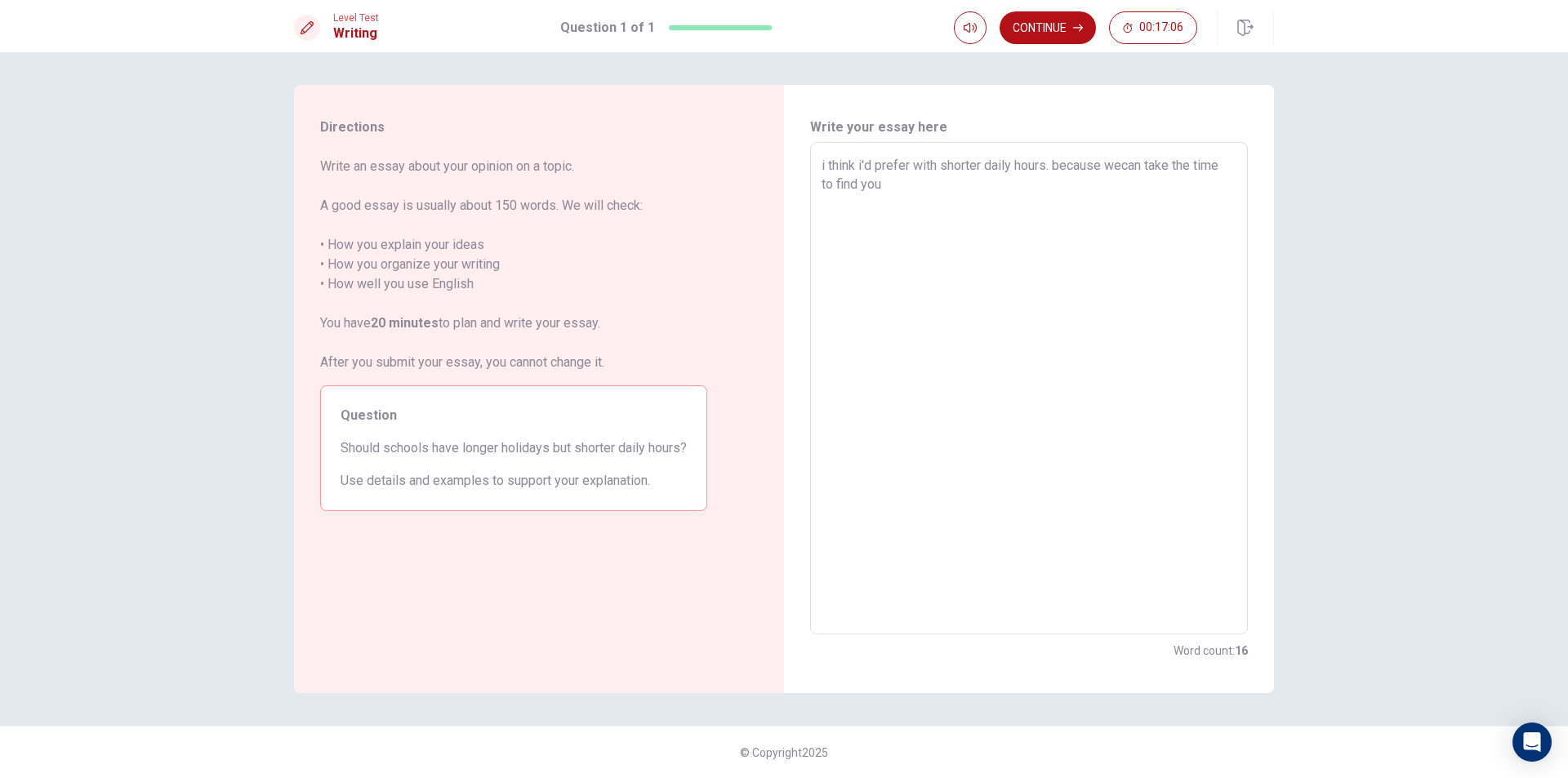
type textarea "x"
type textarea "i think i'd prefer with shorter daily hours. because wecan take the time to fin…"
type textarea "x"
type textarea "i think i'd prefer with shorter daily hours. because wecan take the time to fin…"
type textarea "x"
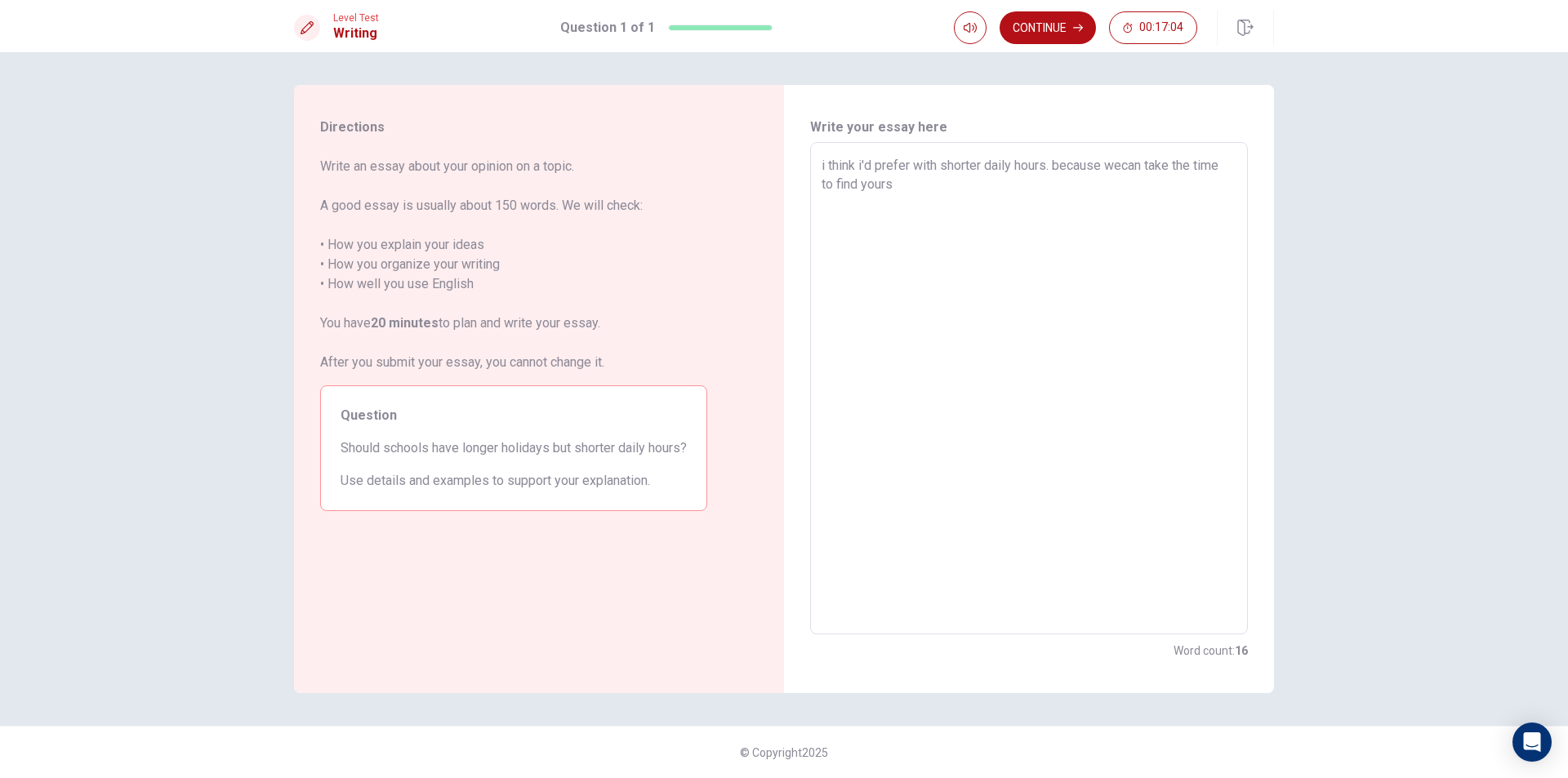
type textarea "i think i'd prefer with shorter daily hours. because wecan take the time to fin…"
type textarea "x"
type textarea "i think i'd prefer with shorter daily hours. because wecan take the time to fin…"
type textarea "x"
type textarea "i think i'd prefer with shorter daily hours. because wecan take the time to fin…"
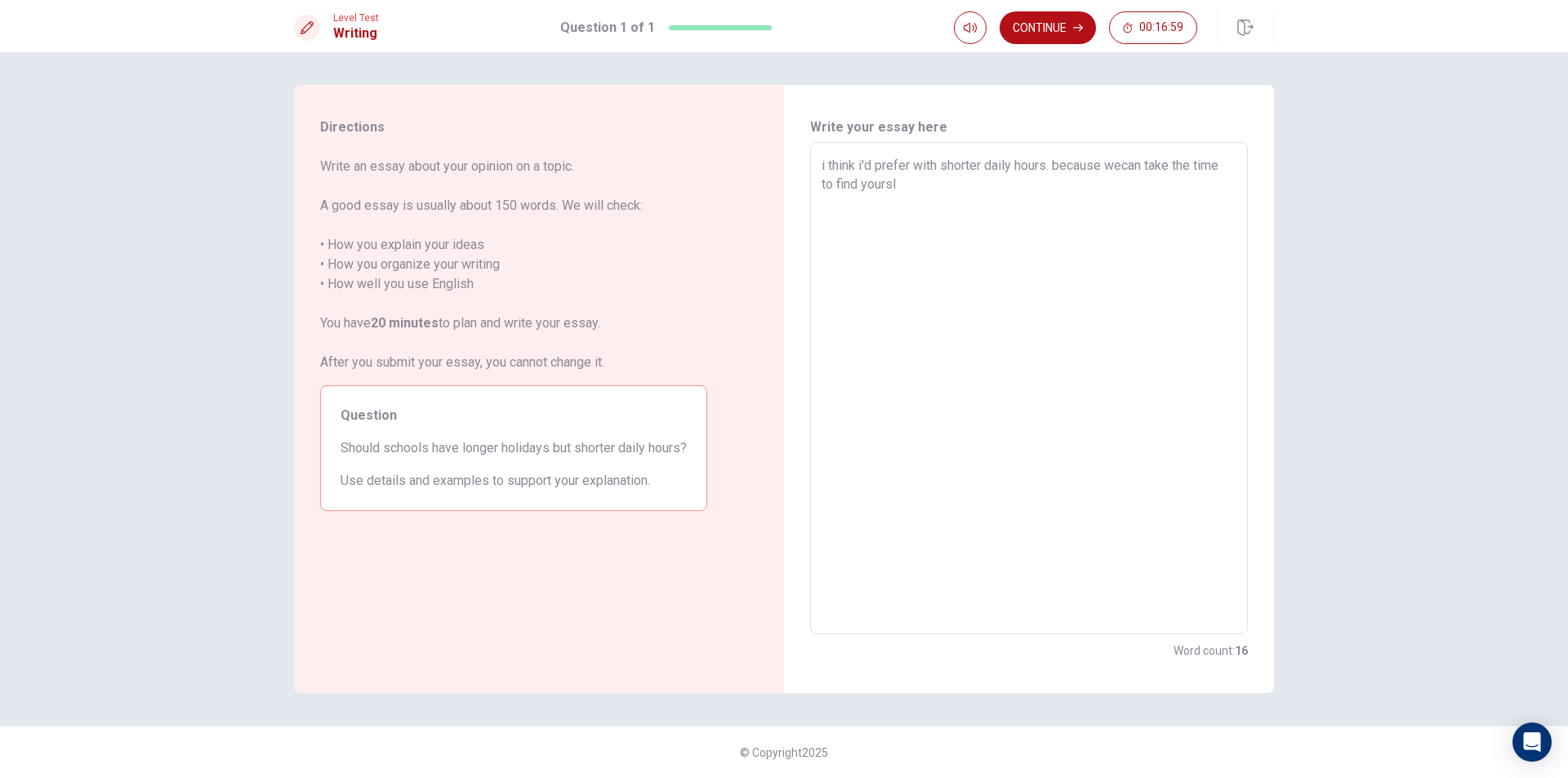
type textarea "x"
type textarea "i think i'd prefer with shorter daily hours. because wecan take the time to fin…"
type textarea "x"
type textarea "i think i'd prefer with shorter daily hours. because wecan take the time to fin…"
type textarea "x"
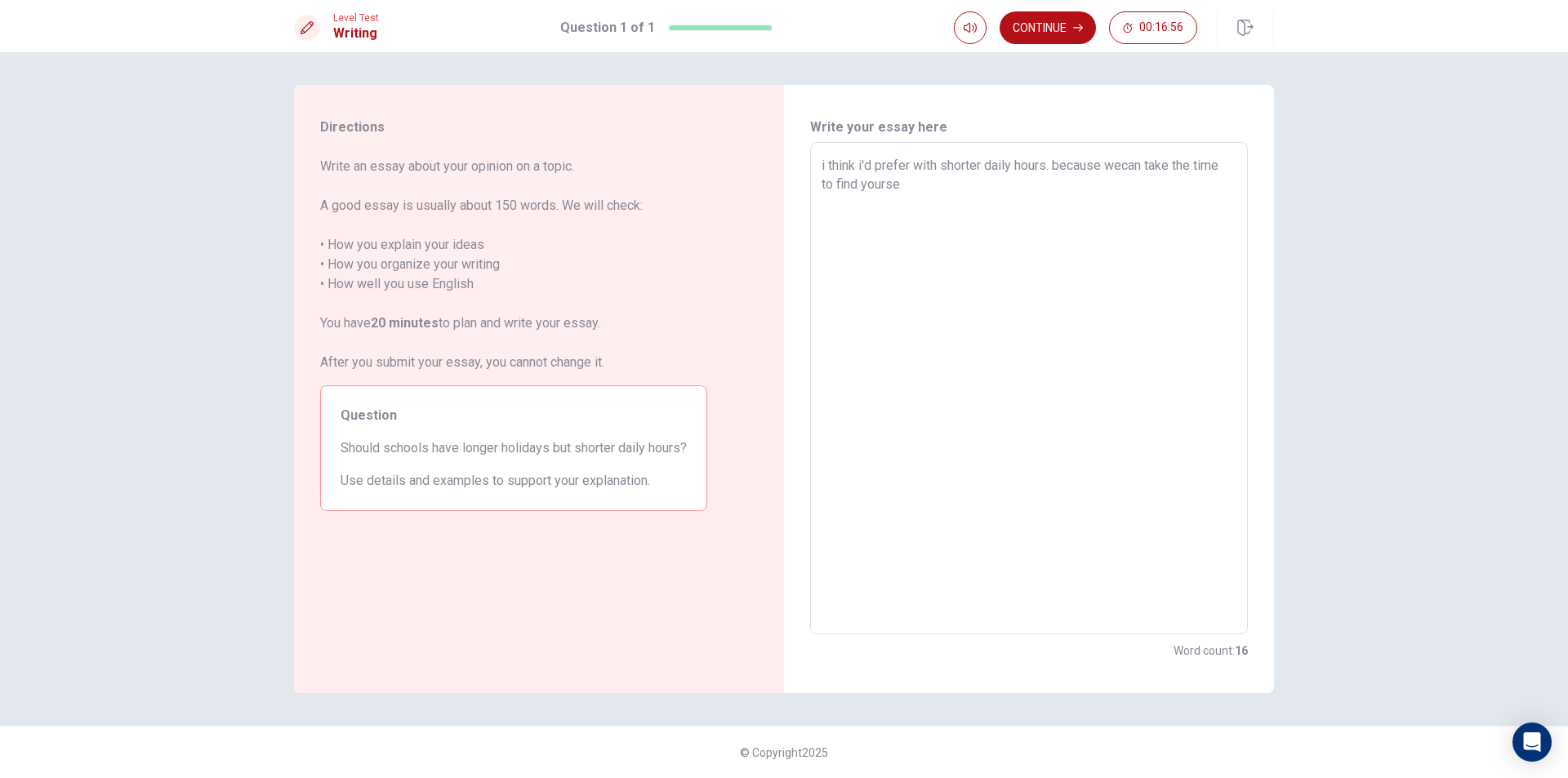
type textarea "i think i'd prefer with shorter daily hours. because wecan take the time to fin…"
type textarea "x"
type textarea "i think i'd prefer with shorter daily hours. because wecan take the time to fin…"
type textarea "x"
type textarea "i think i'd prefer with shorter daily hours. because wecan take the time to fin…"
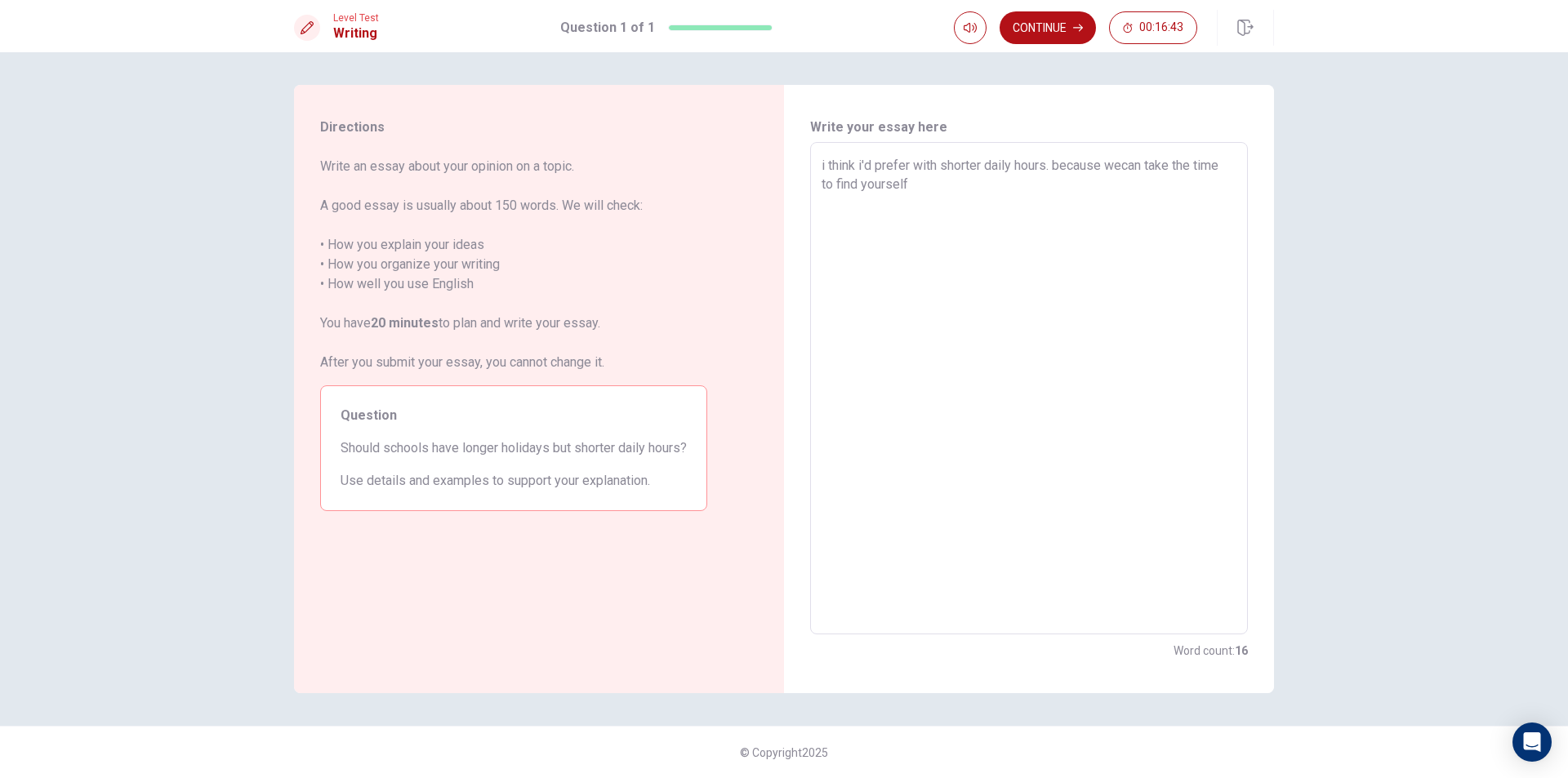
type textarea "x"
type textarea "i think i'd prefer with shorter daily hours. because wecan take the time to fin…"
click at [962, 187] on textarea "i think i'd prefer with shorter daily hours. because wecan take the time to fin…" at bounding box center [1029, 389] width 415 height 466
click at [965, 183] on textarea "i think i'd prefer with shorter daily hours. because wecan take the time to fin…" at bounding box center [1029, 389] width 415 height 466
drag, startPoint x: 1022, startPoint y: 189, endPoint x: 1012, endPoint y: 183, distance: 11.7
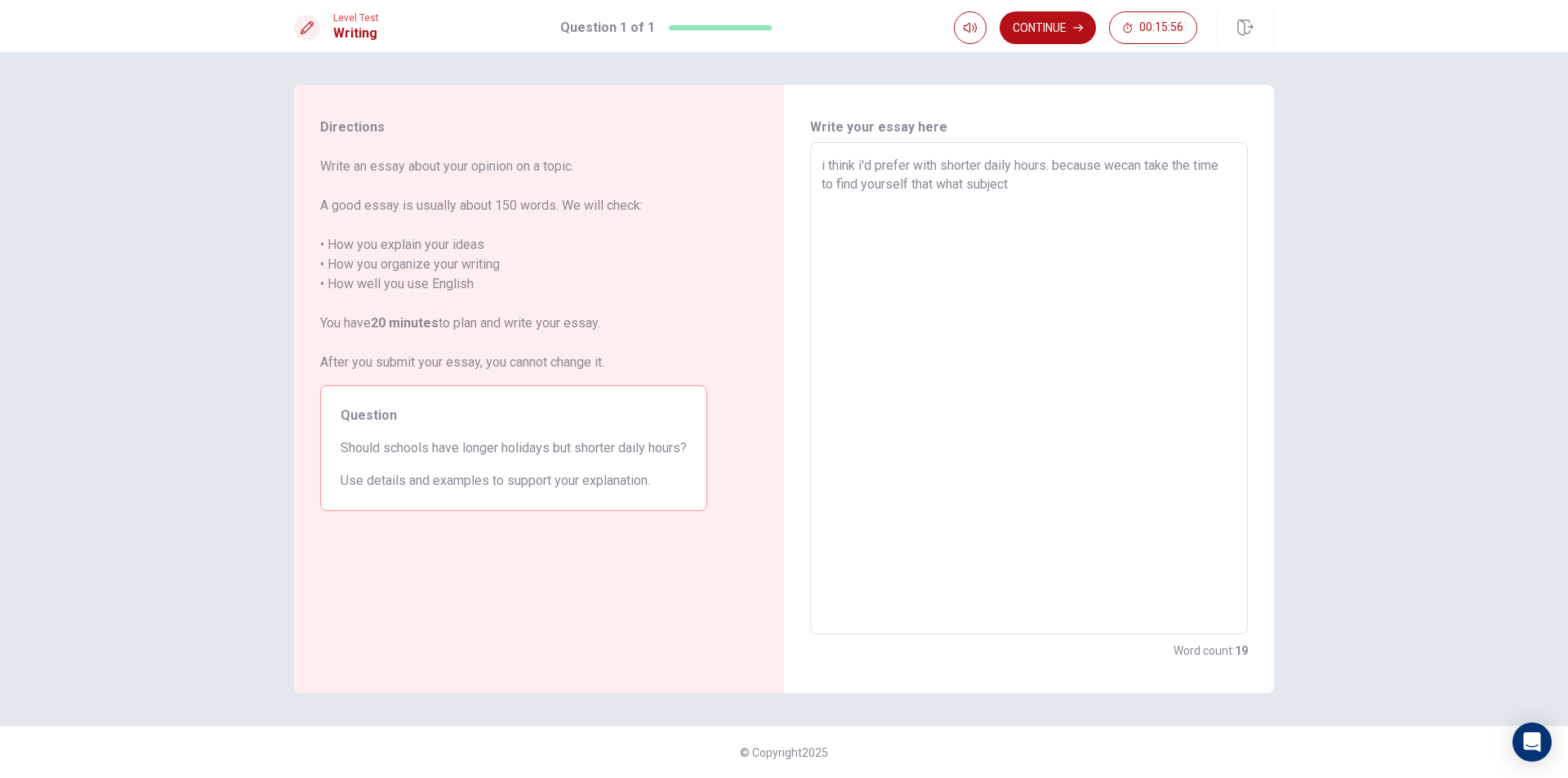
click at [1021, 189] on textarea "i think i'd prefer with shorter daily hours. because wecan take the time to fin…" at bounding box center [1029, 389] width 415 height 466
click at [911, 179] on textarea "i think i'd prefer with shorter daily hours. because wecan take the time to fin…" at bounding box center [1029, 389] width 415 height 466
click at [1143, 186] on textarea "i think i'd prefer with shorter daily hours. because wecan take the time to fin…" at bounding box center [1029, 389] width 415 height 466
click at [1128, 162] on textarea "i think i'd prefer with shorter daily hours. because wecan take the time to fin…" at bounding box center [1029, 389] width 415 height 466
click at [1156, 188] on textarea "i think i'd prefer with shorter daily hours. because we can take the time to fi…" at bounding box center [1029, 389] width 415 height 466
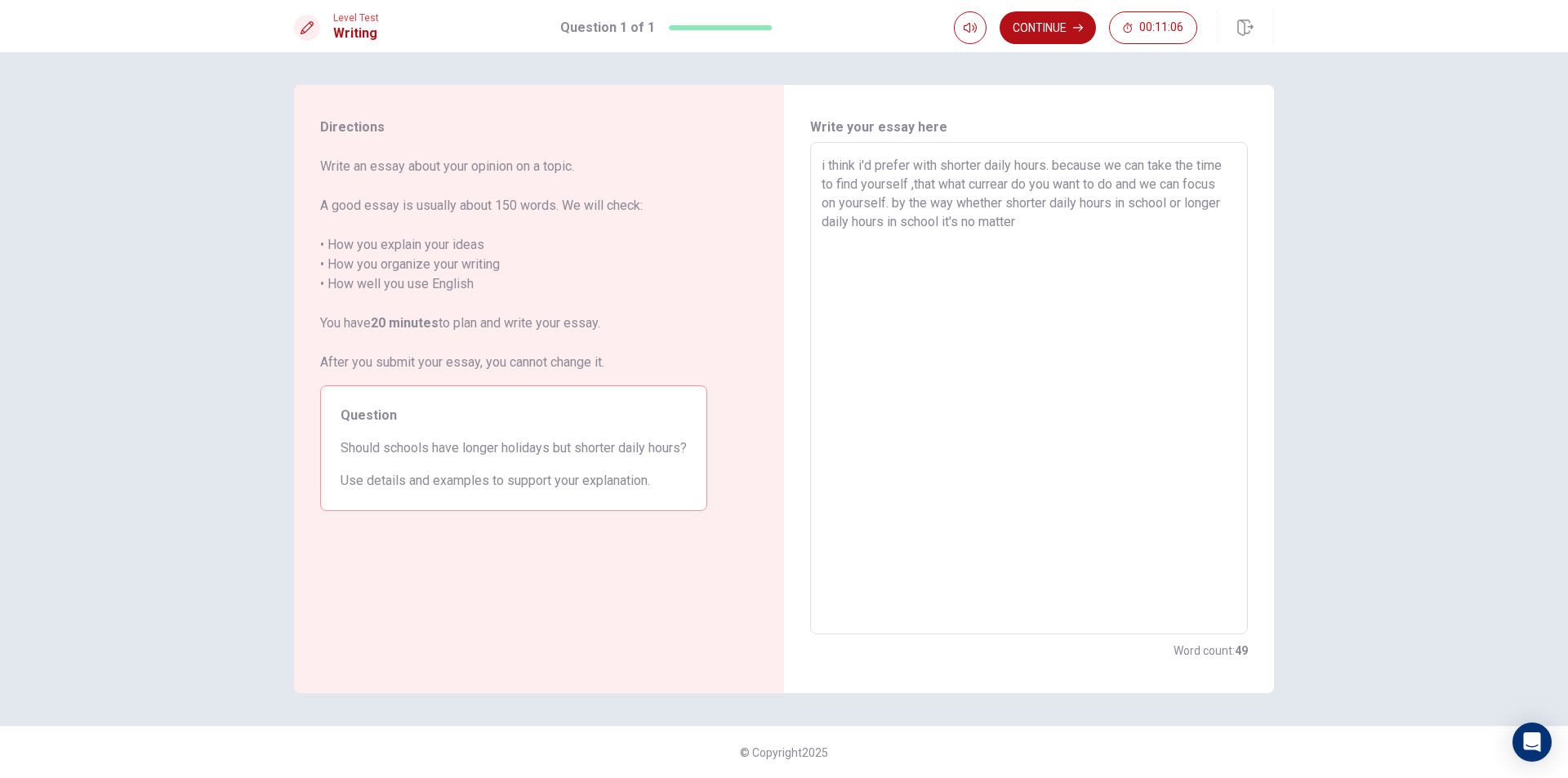
click at [981, 217] on textarea "i think i'd prefer with shorter daily hours. because we can take the time to fi…" at bounding box center [1029, 389] width 415 height 466
click at [1020, 223] on textarea "i think i'd prefer with shorter daily hours. because we can take the time to fi…" at bounding box center [1029, 389] width 415 height 466
click at [870, 242] on textarea "i think i'd prefer with shorter daily hours. because we can take the time to fi…" at bounding box center [1029, 389] width 415 height 466
click at [895, 241] on textarea "i think i'd prefer with shorter daily hours. because we can take the time to fi…" at bounding box center [1029, 389] width 415 height 466
click at [821, 160] on div "i think i'd prefer with shorter daily hours. because we can take the time to fi…" at bounding box center [1029, 389] width 438 height 492
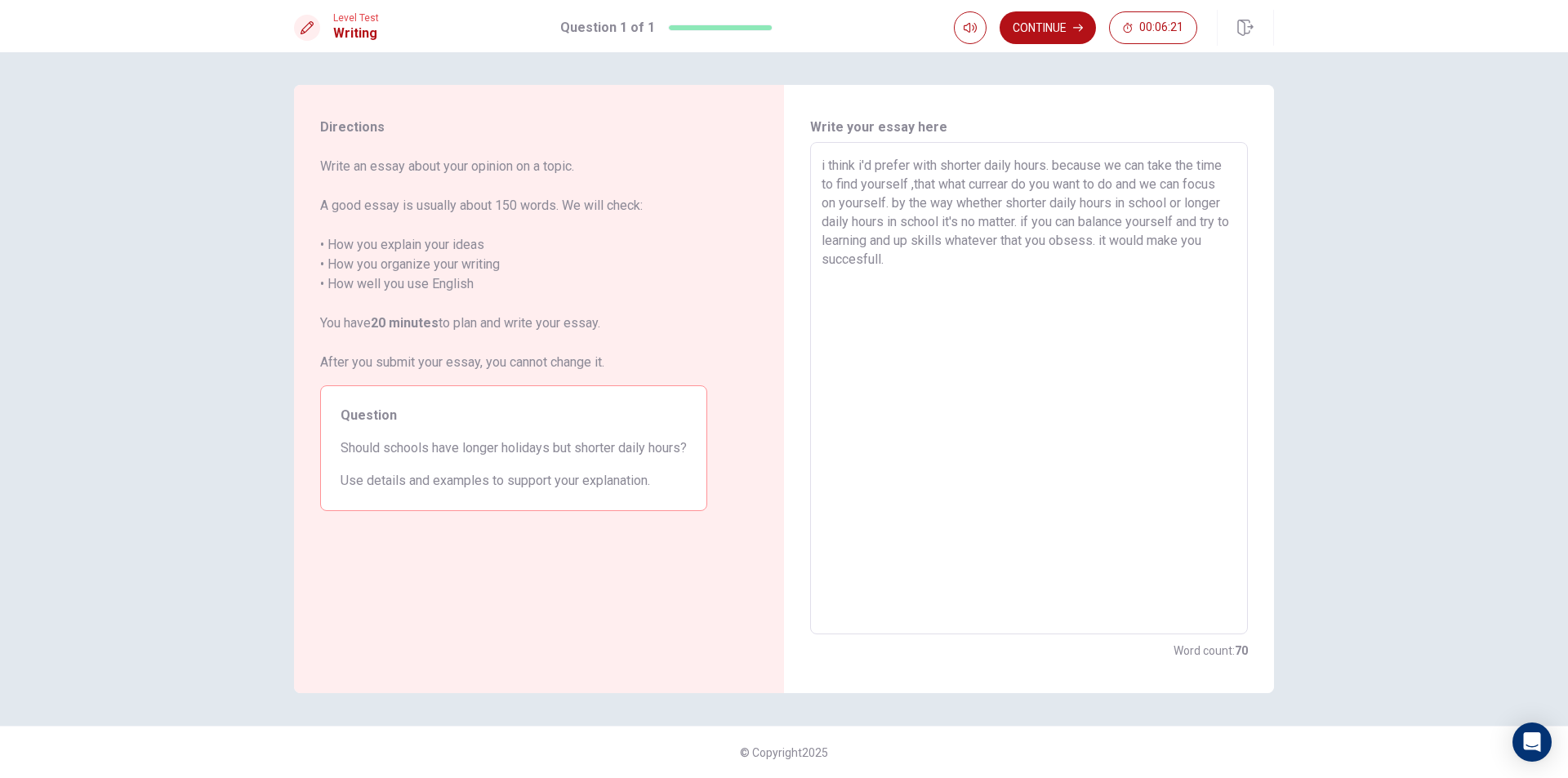
click at [823, 163] on textarea "i think i'd prefer with shorter daily hours. because we can take the time to fi…" at bounding box center [1029, 389] width 415 height 466
click at [818, 161] on div "i think i'd prefer with shorter daily hours. because we can take the time to fi…" at bounding box center [1029, 389] width 438 height 492
drag, startPoint x: 824, startPoint y: 164, endPoint x: 817, endPoint y: 156, distance: 10.6
click at [815, 160] on div "i think i'd prefer with shorter daily hours. because we can take the time to fi…" at bounding box center [1029, 389] width 438 height 492
drag, startPoint x: 875, startPoint y: 303, endPoint x: 849, endPoint y: 219, distance: 87.9
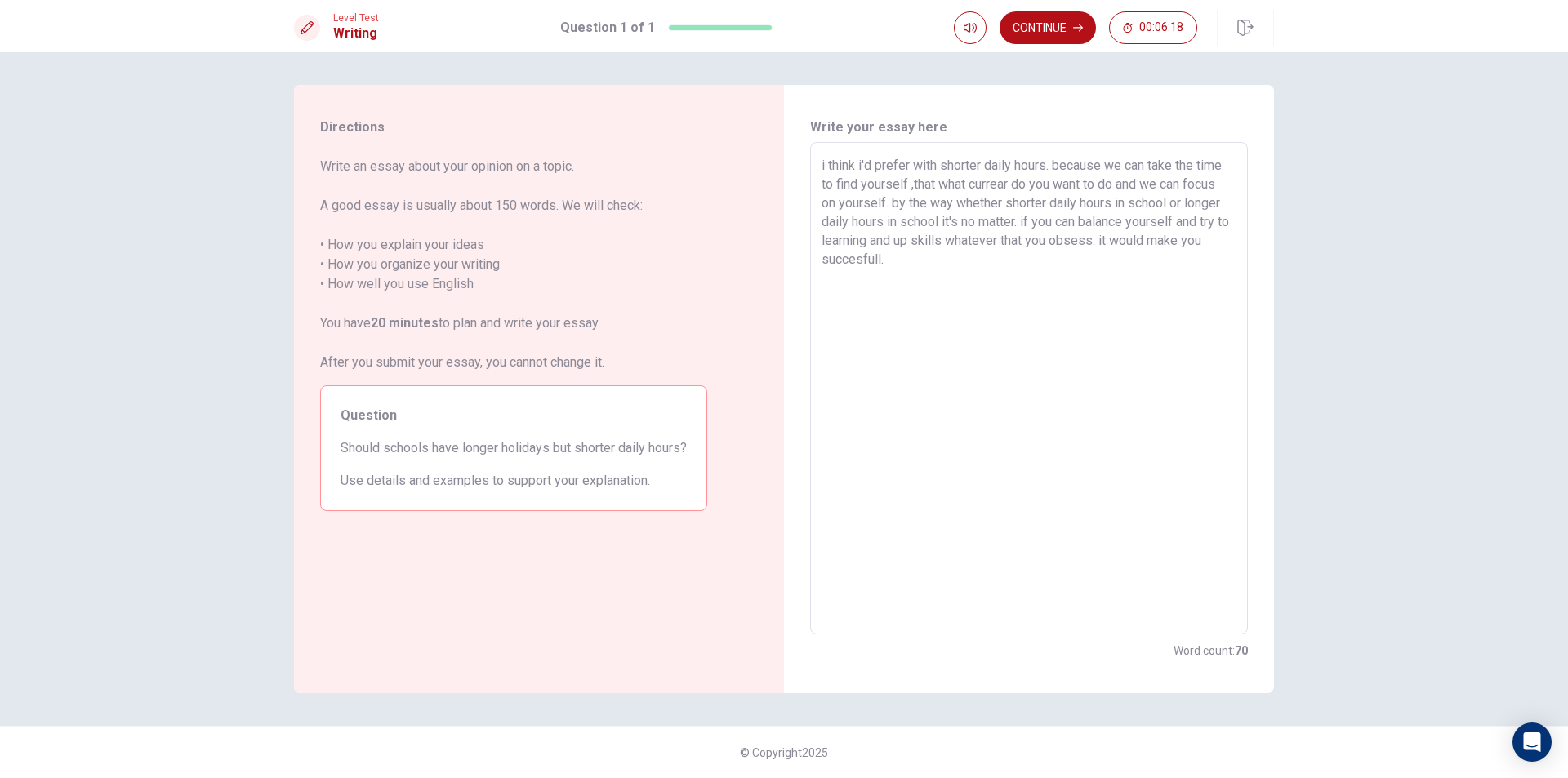
click at [875, 302] on textarea "i think i'd prefer with shorter daily hours. because we can take the time to fi…" at bounding box center [1029, 389] width 415 height 466
click at [825, 162] on textarea "i think i'd prefer with shorter daily hours. because we can take the time to fi…" at bounding box center [1029, 389] width 415 height 466
click at [904, 299] on textarea "I think i'd prefer with shorter daily hours. because we can take the time to fi…" at bounding box center [1029, 389] width 415 height 466
click at [846, 273] on textarea "I think i'd prefer with shorter daily hours. because we can take the time to fi…" at bounding box center [1029, 389] width 415 height 466
click at [840, 275] on textarea "I think i'd prefer with shorter daily hours. because we can take the time to fi…" at bounding box center [1029, 389] width 415 height 466
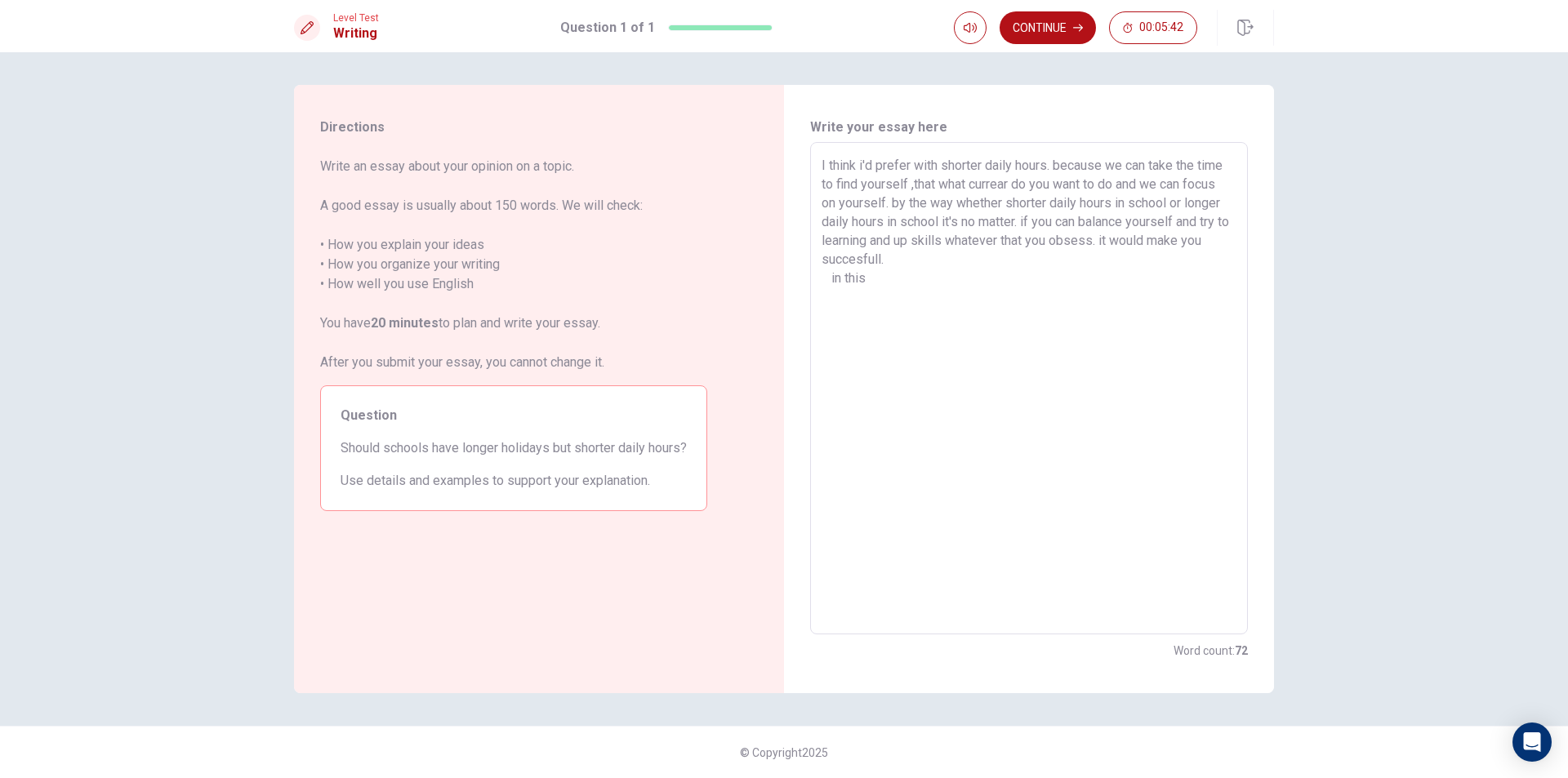
click at [833, 274] on textarea "I think i'd prefer with shorter daily hours. because we can take the time to fi…" at bounding box center [1029, 389] width 415 height 466
click at [879, 277] on textarea "I think i'd prefer with shorter daily hours. because we can take the time to fi…" at bounding box center [1029, 389] width 415 height 466
click at [865, 276] on textarea "I think i'd prefer with shorter daily hours. because we can take the time to fi…" at bounding box center [1029, 389] width 415 height 466
click at [863, 276] on textarea "I think i'd prefer with shorter daily hours. because we can take the time to fi…" at bounding box center [1029, 389] width 415 height 466
click at [1066, 272] on textarea "I think i'd prefer with shorter daily hours. because we can take the time to fi…" at bounding box center [1029, 389] width 415 height 466
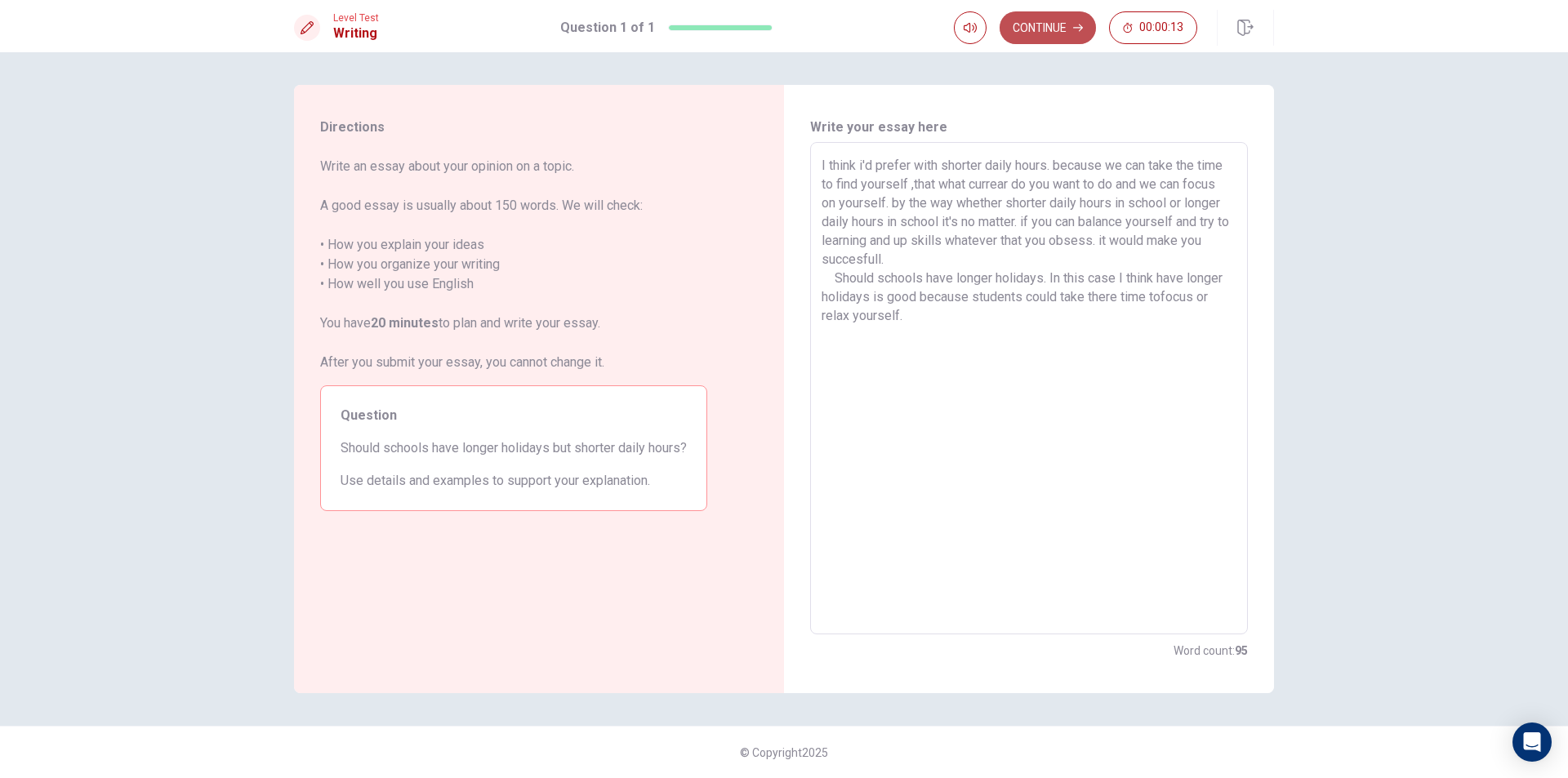
click at [1010, 26] on button "Continue" at bounding box center [1048, 27] width 97 height 33
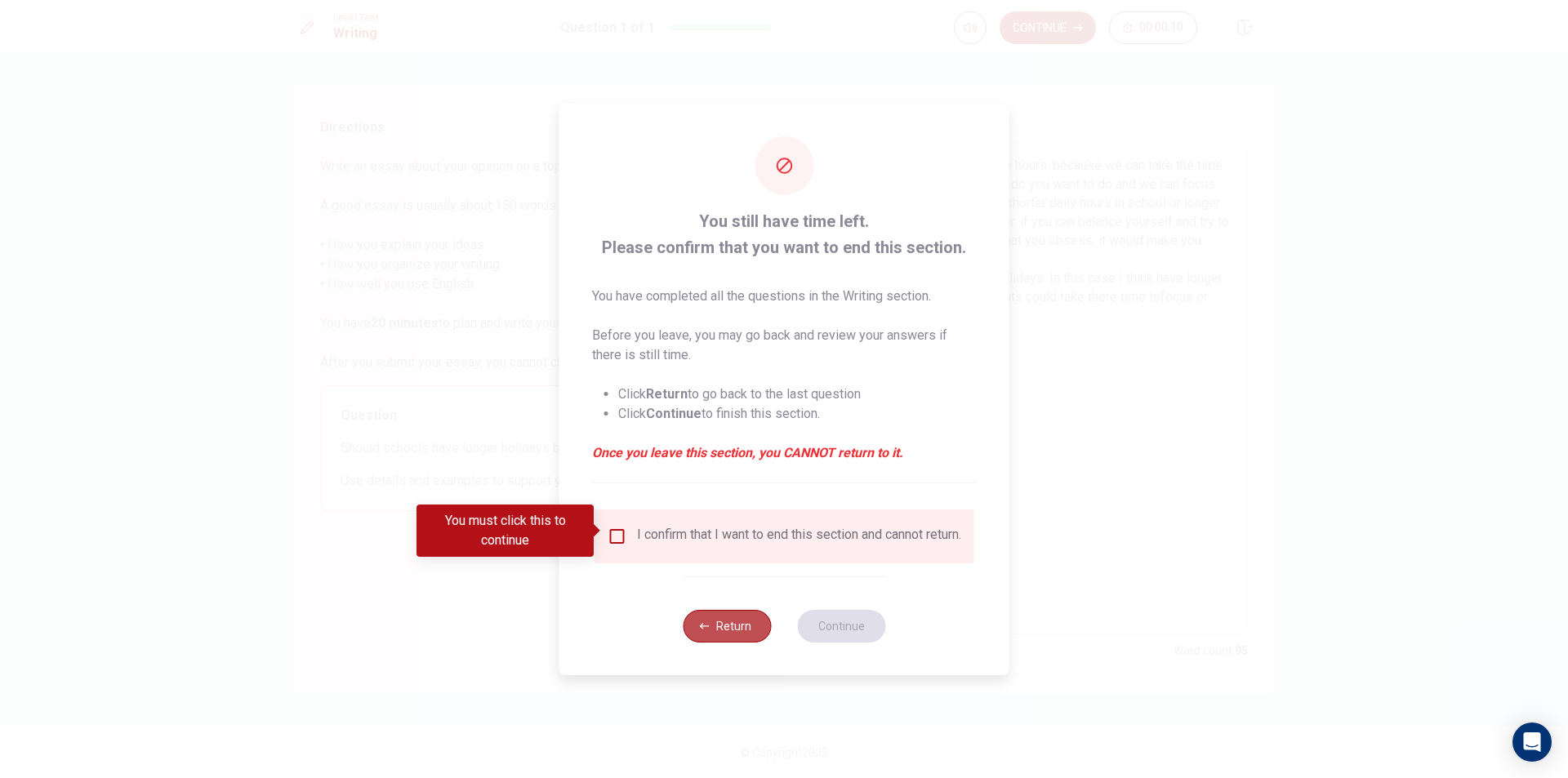
click at [714, 633] on button "Return" at bounding box center [727, 626] width 88 height 33
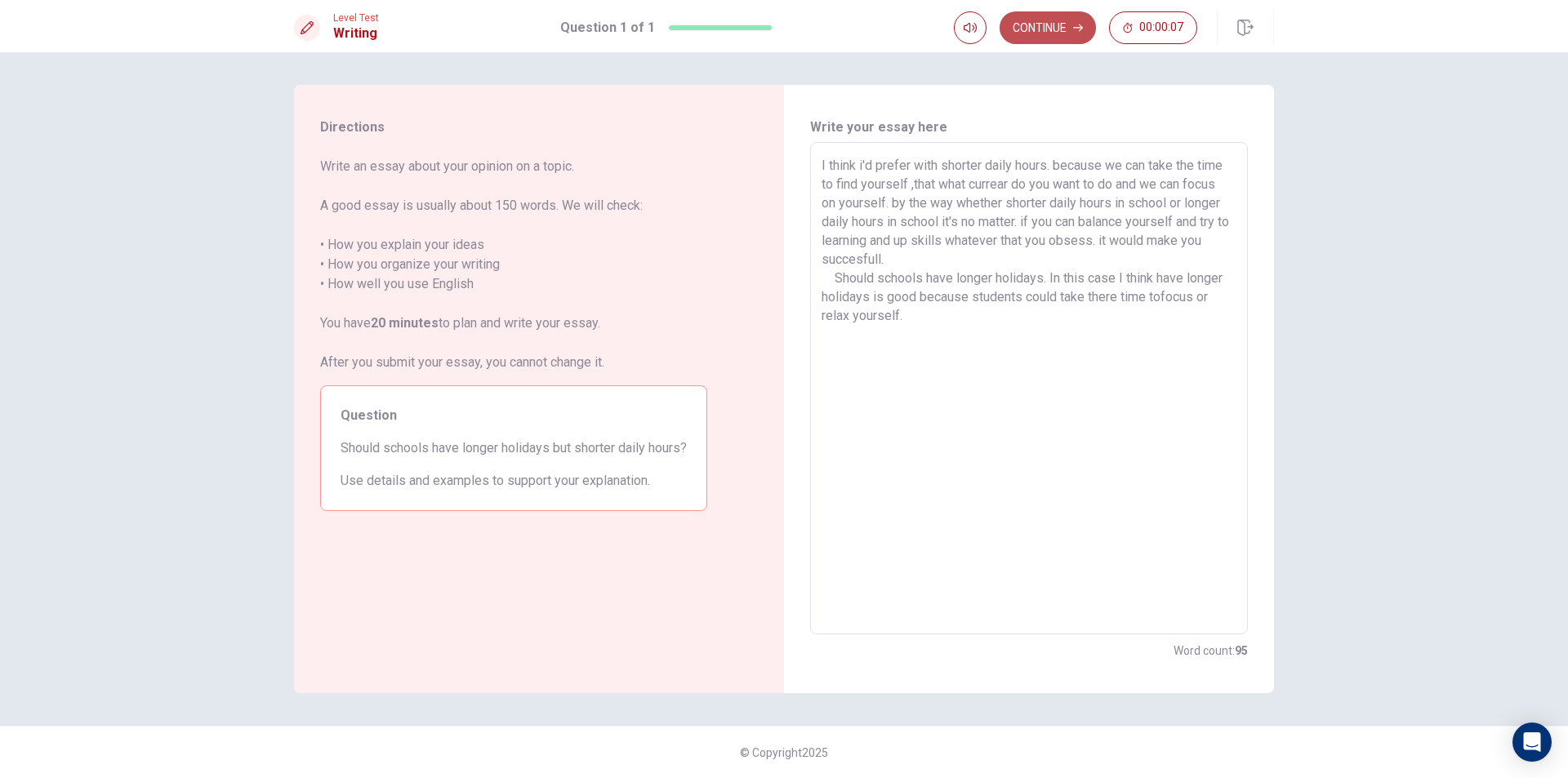
click at [1025, 33] on button "Continue" at bounding box center [1048, 27] width 97 height 33
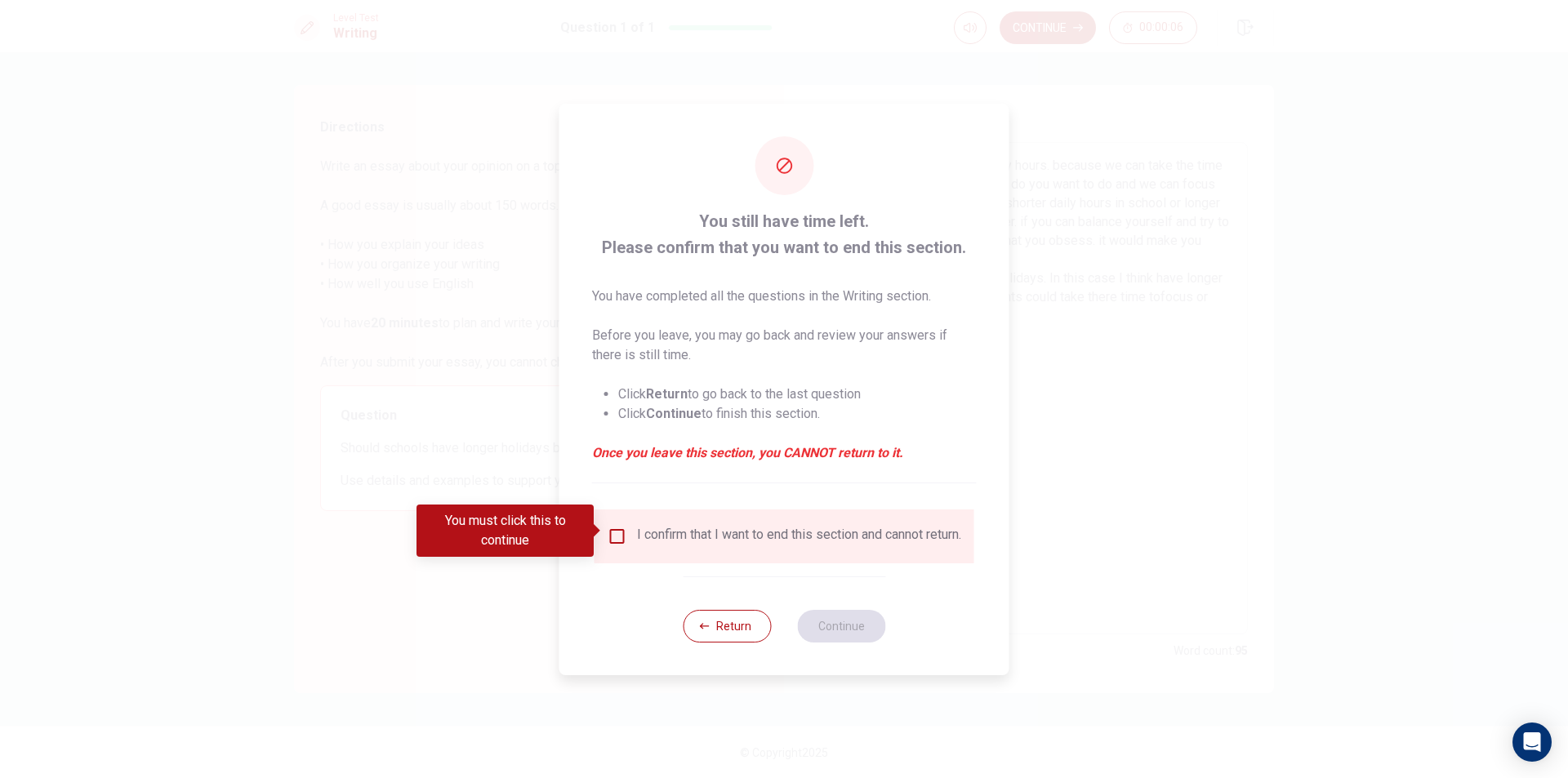
click at [613, 527] on input "You must click this to continue" at bounding box center [617, 536] width 19 height 19
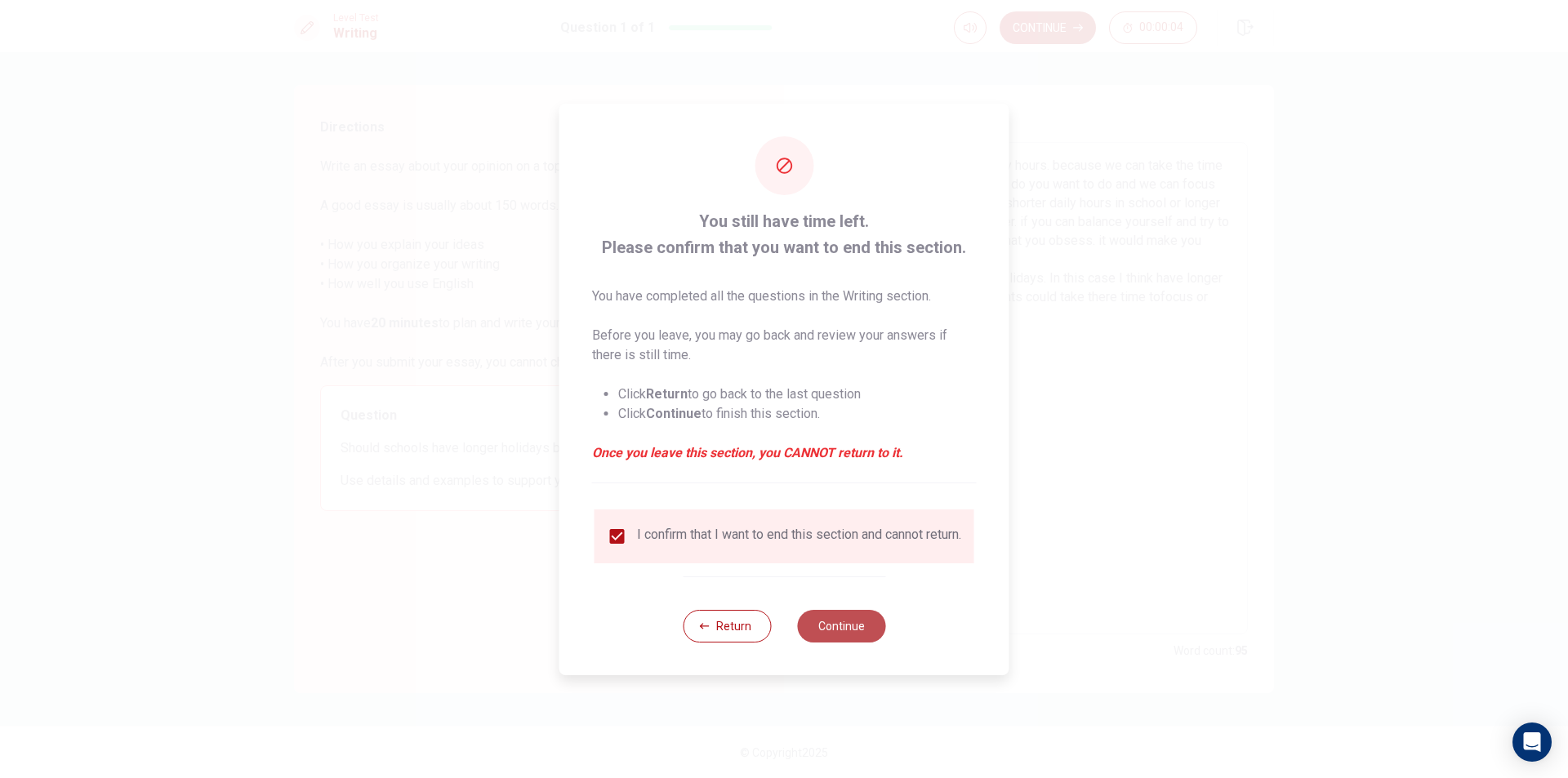
click at [875, 639] on button "Continue" at bounding box center [841, 626] width 88 height 33
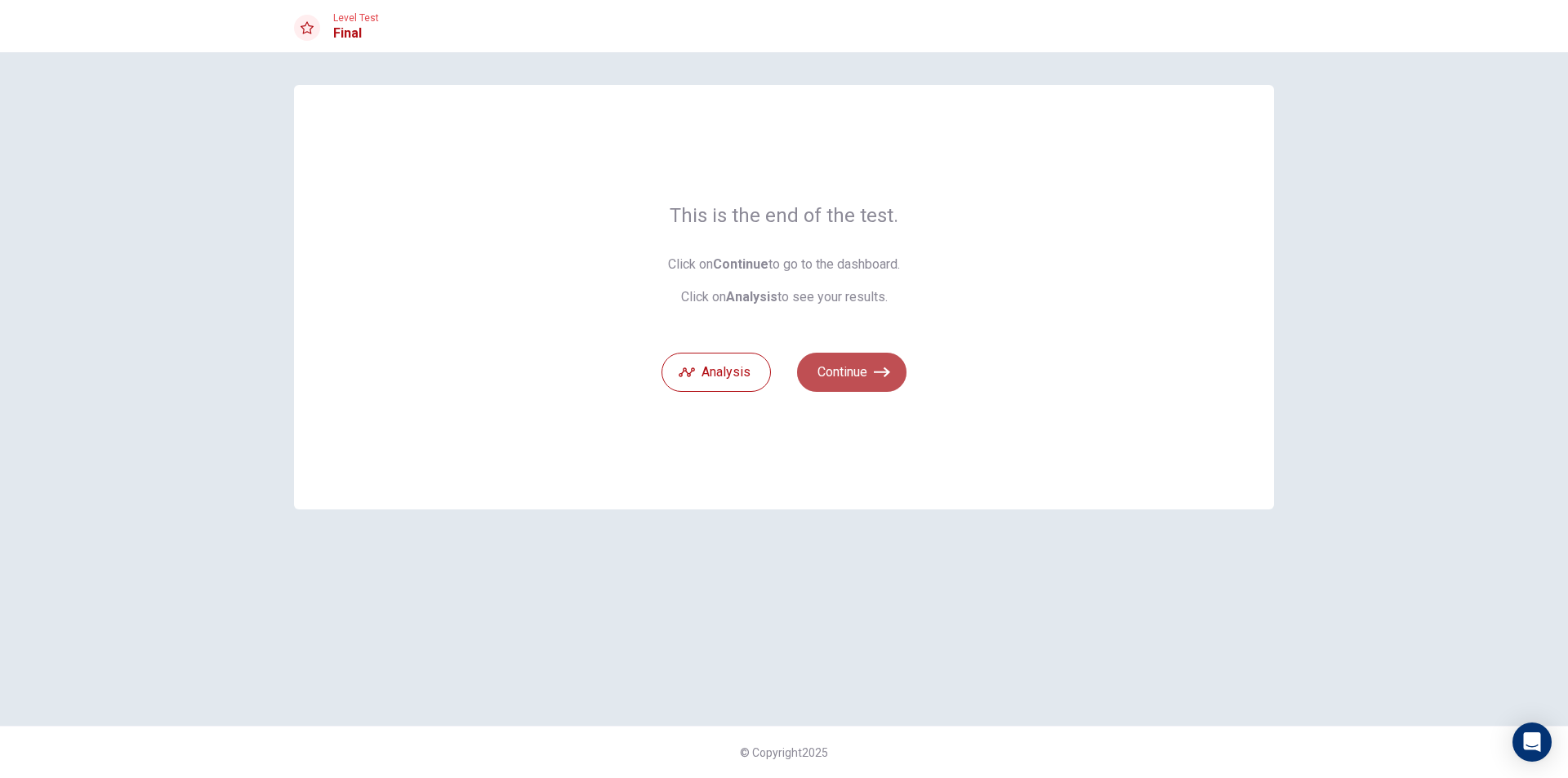
click at [862, 373] on button "Continue" at bounding box center [852, 372] width 109 height 40
